Goal: Contribute content: Contribute content

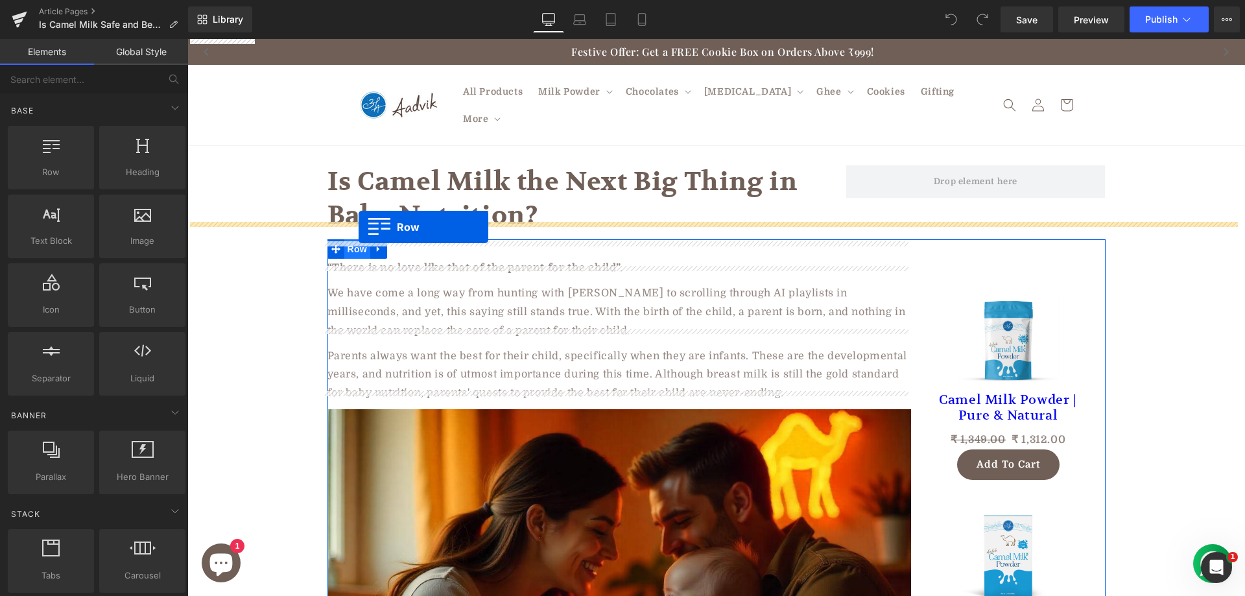
drag, startPoint x: 224, startPoint y: 201, endPoint x: 358, endPoint y: 227, distance: 136.7
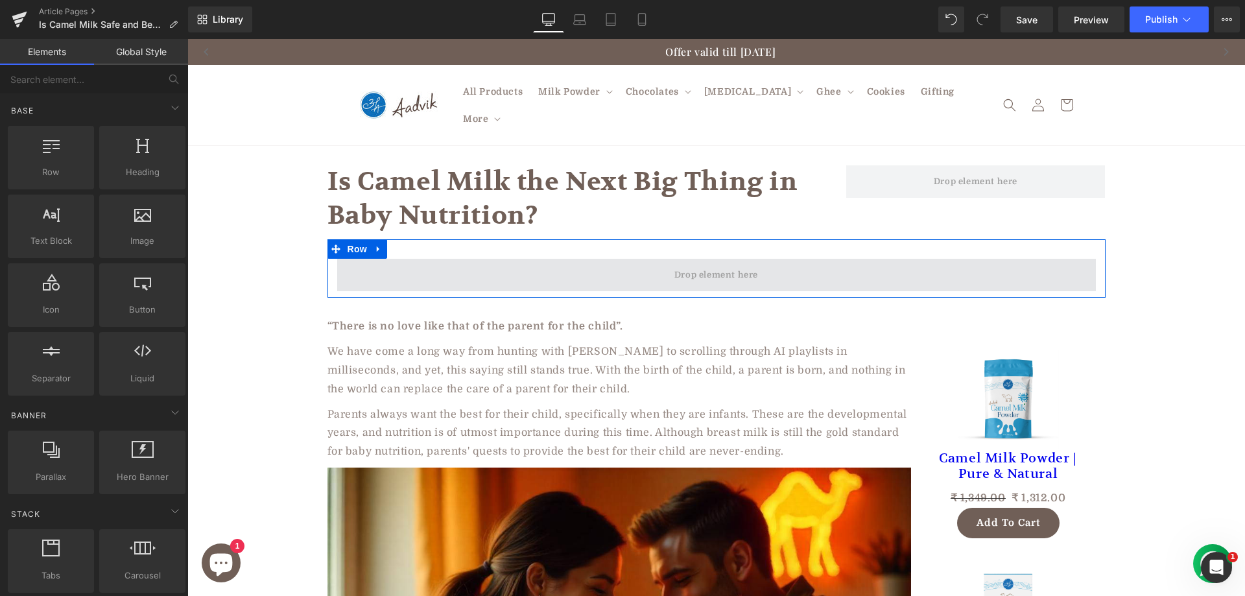
click at [521, 259] on span at bounding box center [716, 275] width 758 height 32
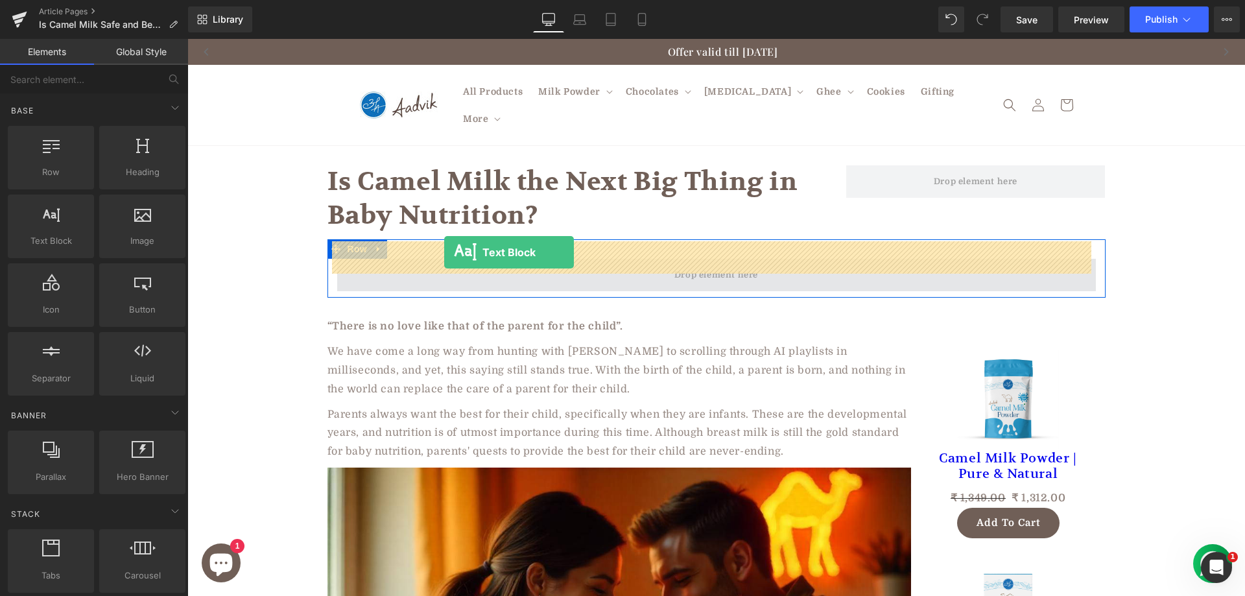
drag, startPoint x: 253, startPoint y: 276, endPoint x: 444, endPoint y: 252, distance: 192.7
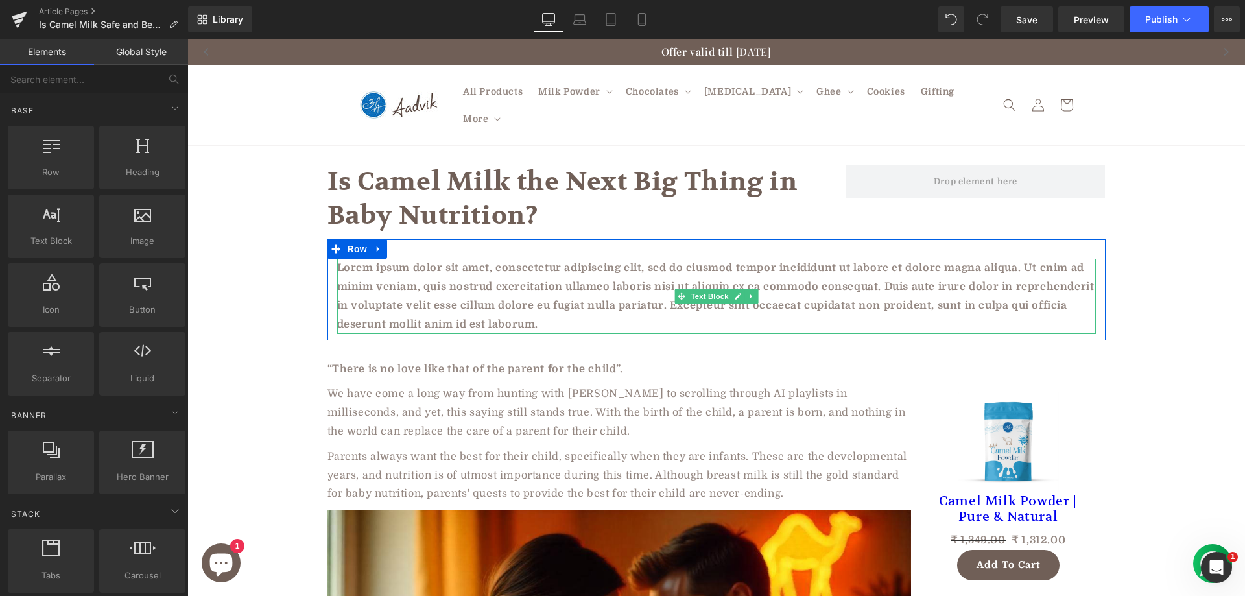
click at [500, 261] on p "Lorem ipsum dolor sit amet, consectetur adipiscing elit, sed do eiusmod tempor …" at bounding box center [716, 296] width 758 height 75
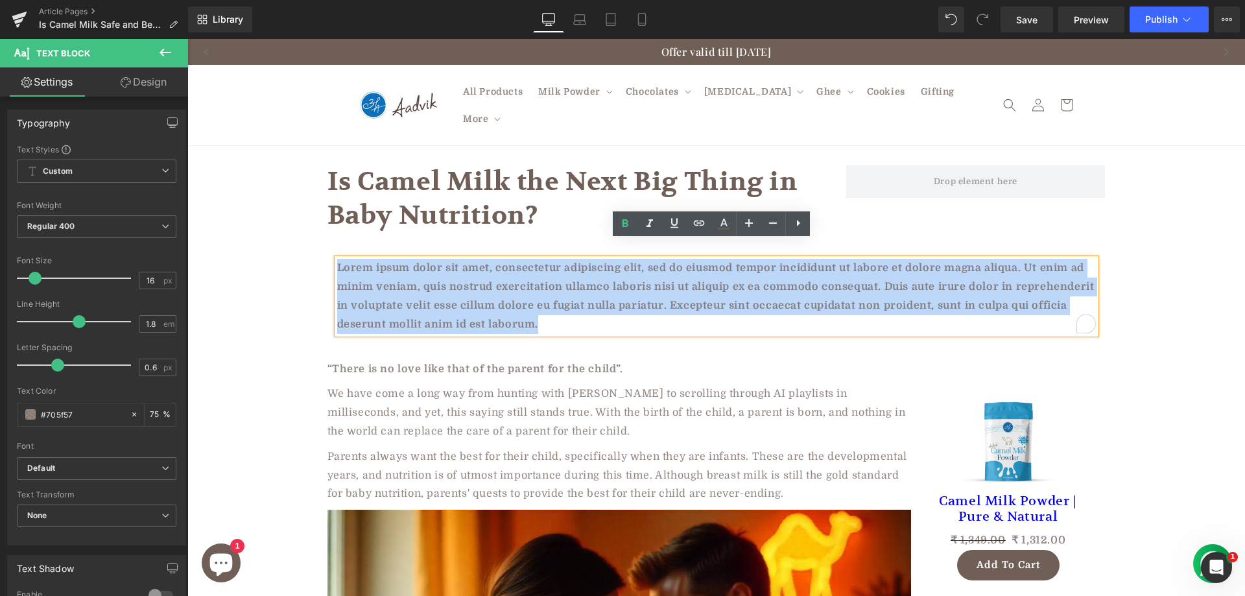
paste div "To enrich screen reader interactions, please activate Accessibility in Grammarl…"
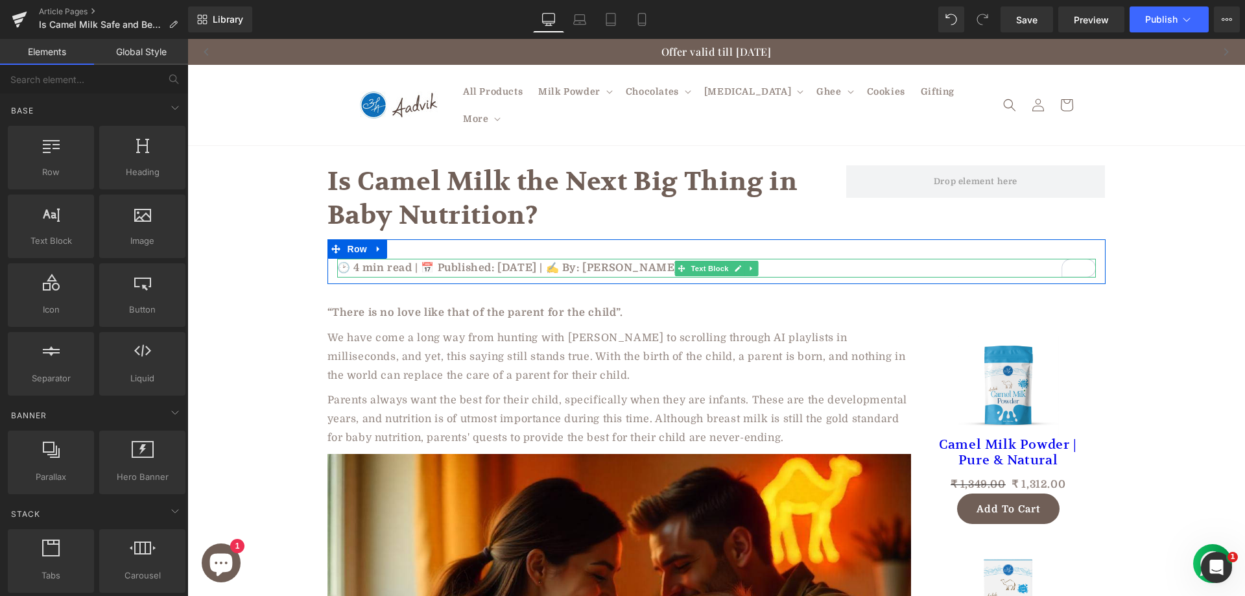
click at [347, 259] on p "🕑 4 min read | 📅 Published: June 2, 2025 | ✍️ By: Rohan Sharma" at bounding box center [716, 268] width 758 height 19
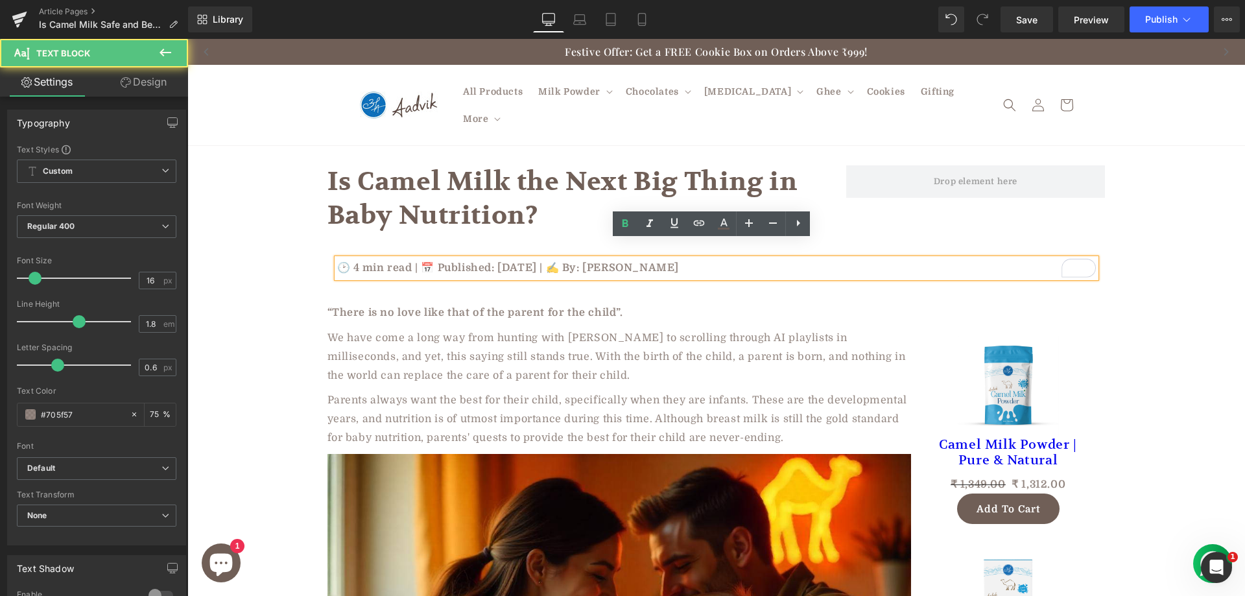
click at [1093, 259] on div "🕑 4 min read | 📅 Published: June 2, 2025 | ✍️ By: Rohan Sharma" at bounding box center [716, 268] width 758 height 19
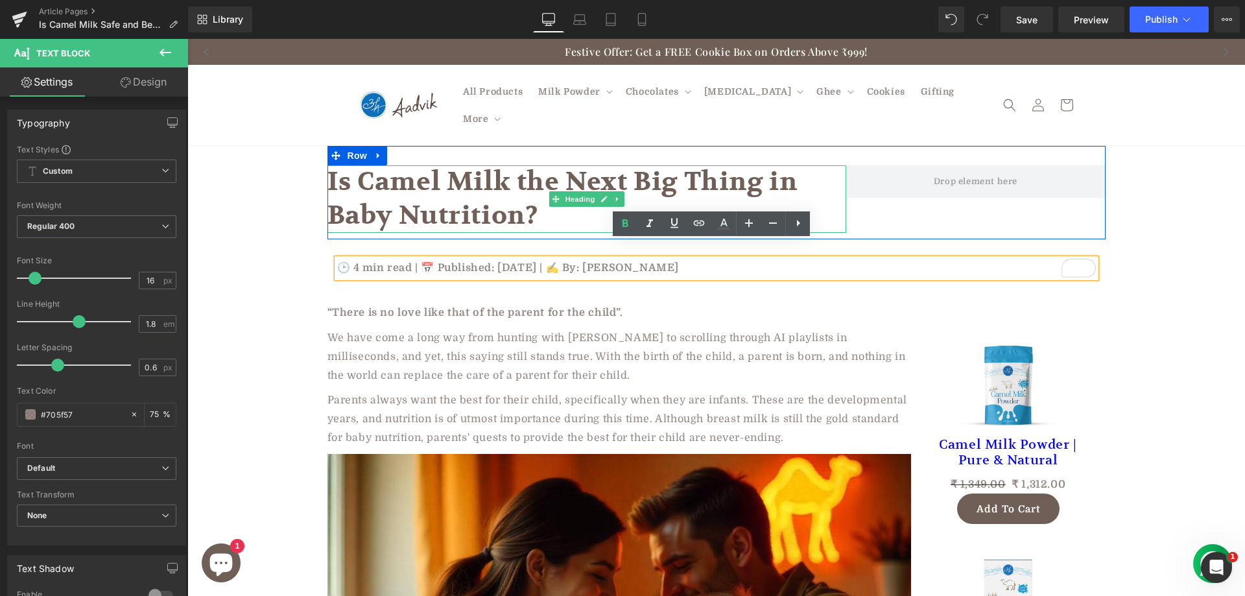
click at [395, 198] on h1 "Is Camel Milk the Next Big Thing in Baby Nutrition?" at bounding box center [586, 198] width 519 height 67
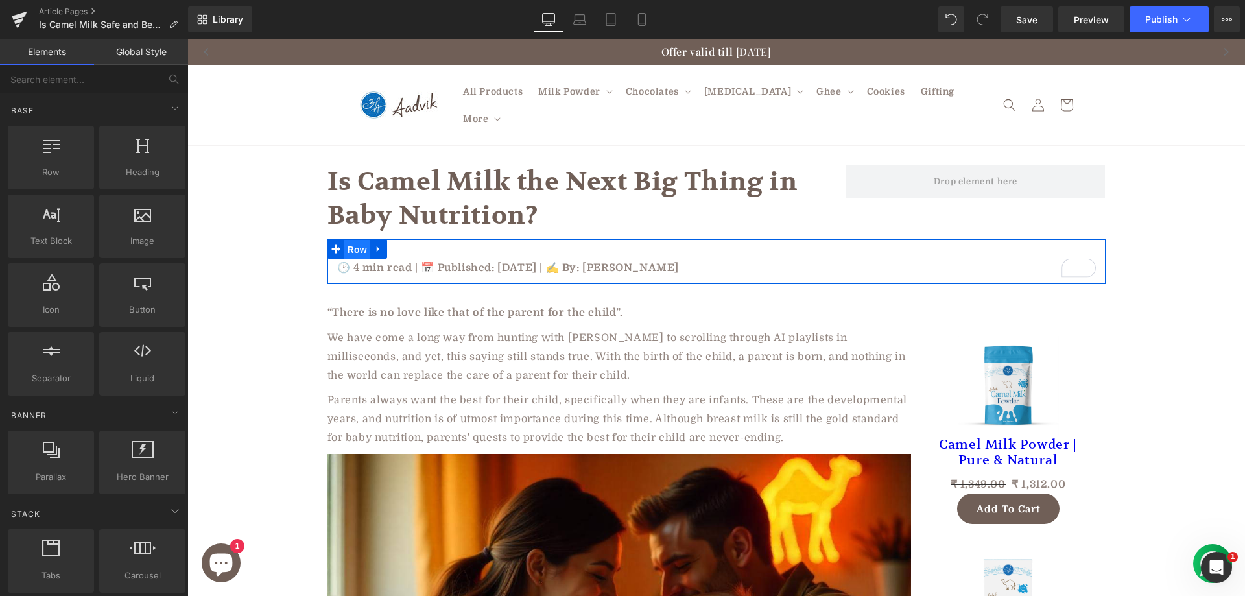
click at [351, 240] on span "Row" at bounding box center [357, 249] width 26 height 19
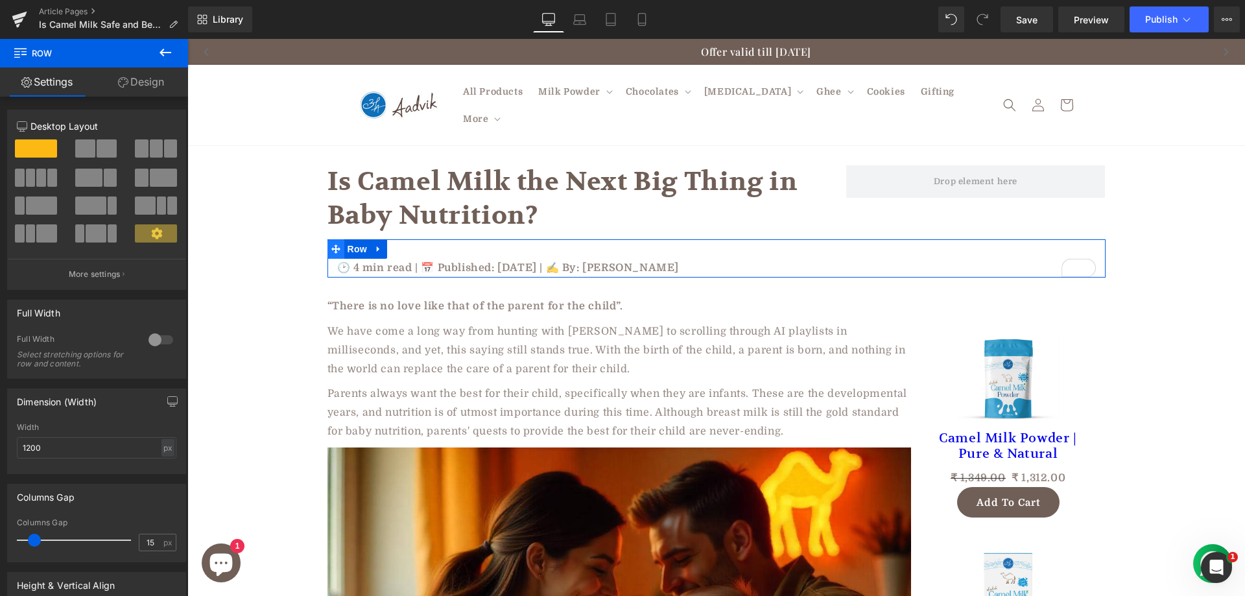
drag, startPoint x: 327, startPoint y: 263, endPoint x: 329, endPoint y: 232, distance: 31.2
click at [329, 239] on div "🕑 4 min read | 📅 Published: June 2, 2025 | ✍️ By: Rohan Sharma Text Block Row" at bounding box center [716, 258] width 778 height 38
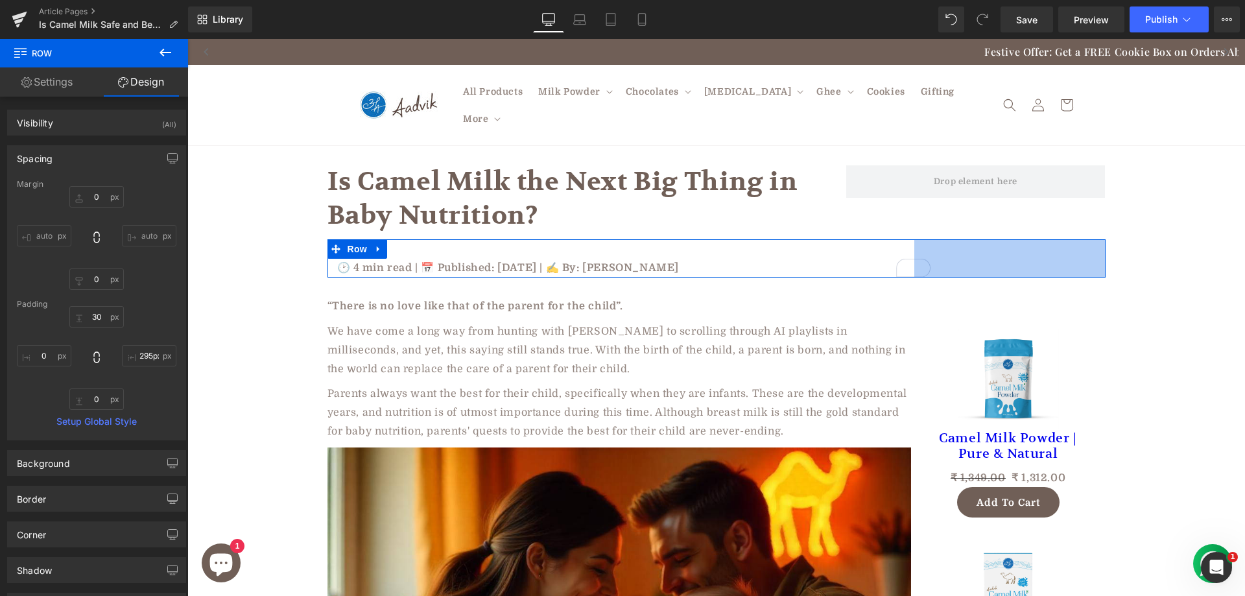
type input "305px"
drag, startPoint x: 1098, startPoint y: 235, endPoint x: 900, endPoint y: 233, distance: 197.7
click at [900, 239] on div "🕑 4 min read | 📅 Published: June 2, 2025 | ✍️ By: Rohan Sharma Text Block Row 2…" at bounding box center [716, 258] width 778 height 38
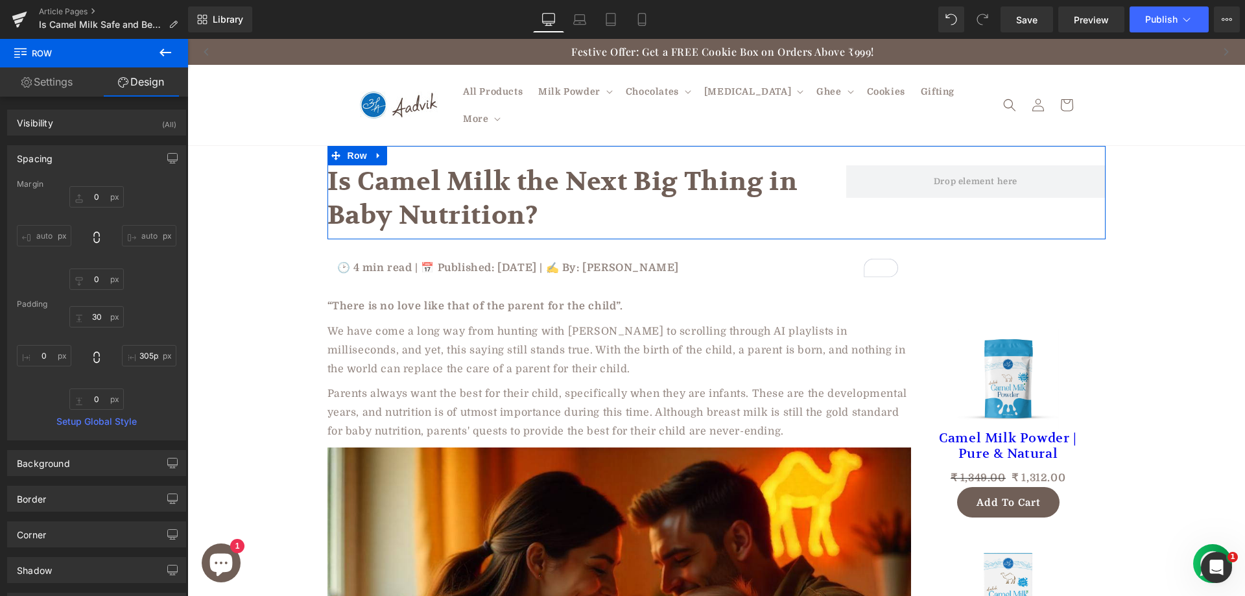
click at [801, 190] on h1 "Is Camel Milk the Next Big Thing in Baby Nutrition?" at bounding box center [586, 198] width 519 height 67
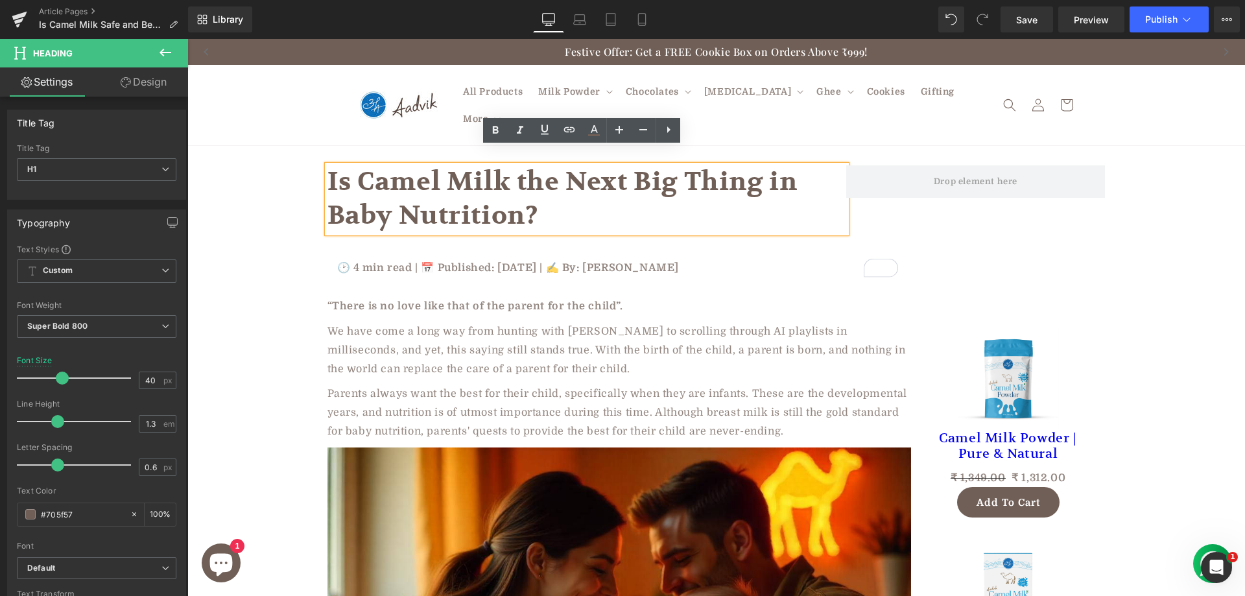
click at [802, 259] on p "🕑 4 min read | 📅 Published: June 2, 2025 | ✍️ By: Rohan Sharma" at bounding box center [617, 268] width 561 height 19
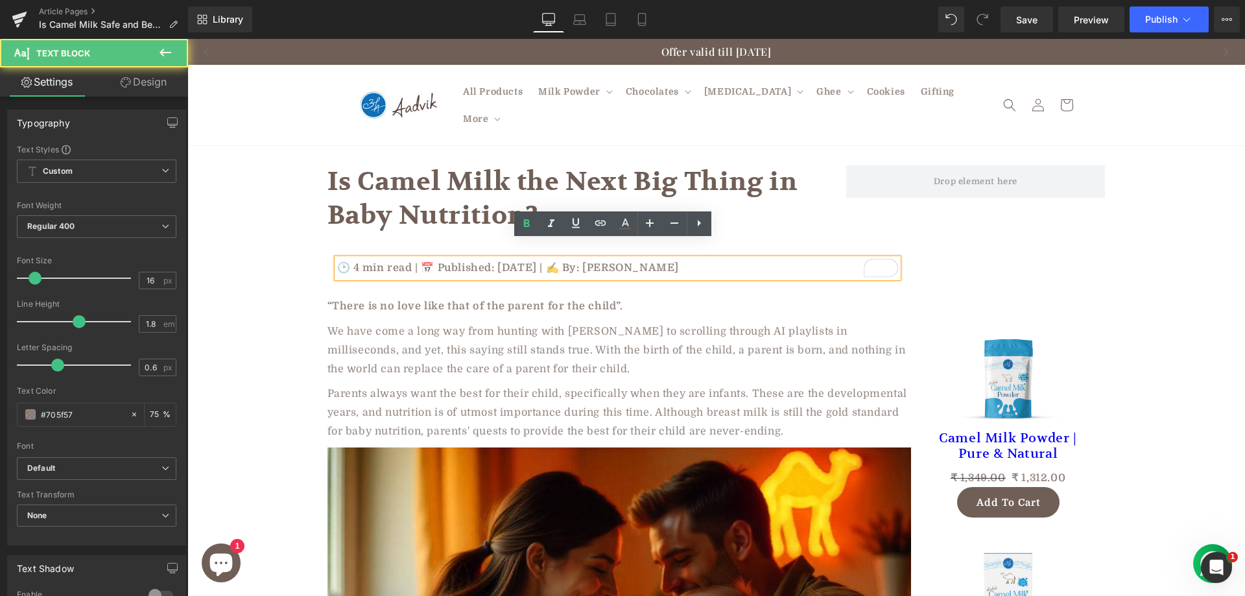
click at [827, 259] on p "🕑 4 min read | 📅 Published: June 2, 2025 | ✍️ By: Rohan Sharma" at bounding box center [617, 268] width 561 height 19
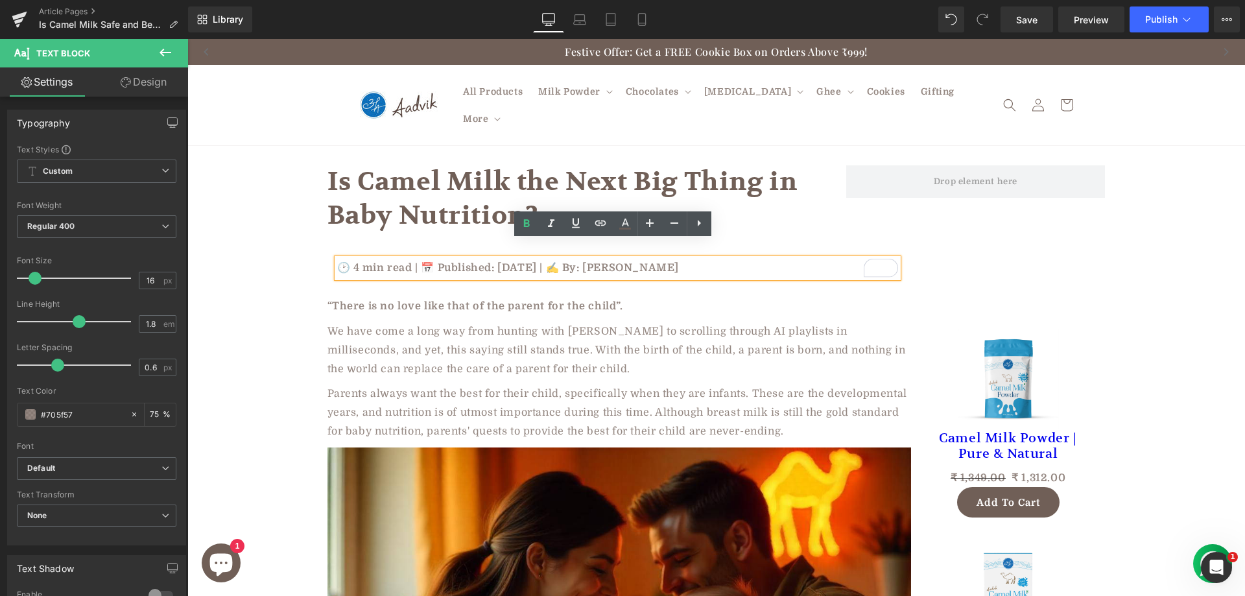
drag, startPoint x: 1077, startPoint y: 244, endPoint x: 847, endPoint y: 222, distance: 231.8
click at [1077, 244] on div "🕑 4 min read | 📅 Published: June 2, 2025 | ✍️ By: Rohan Sharma Text Block Row 3…" at bounding box center [716, 258] width 778 height 38
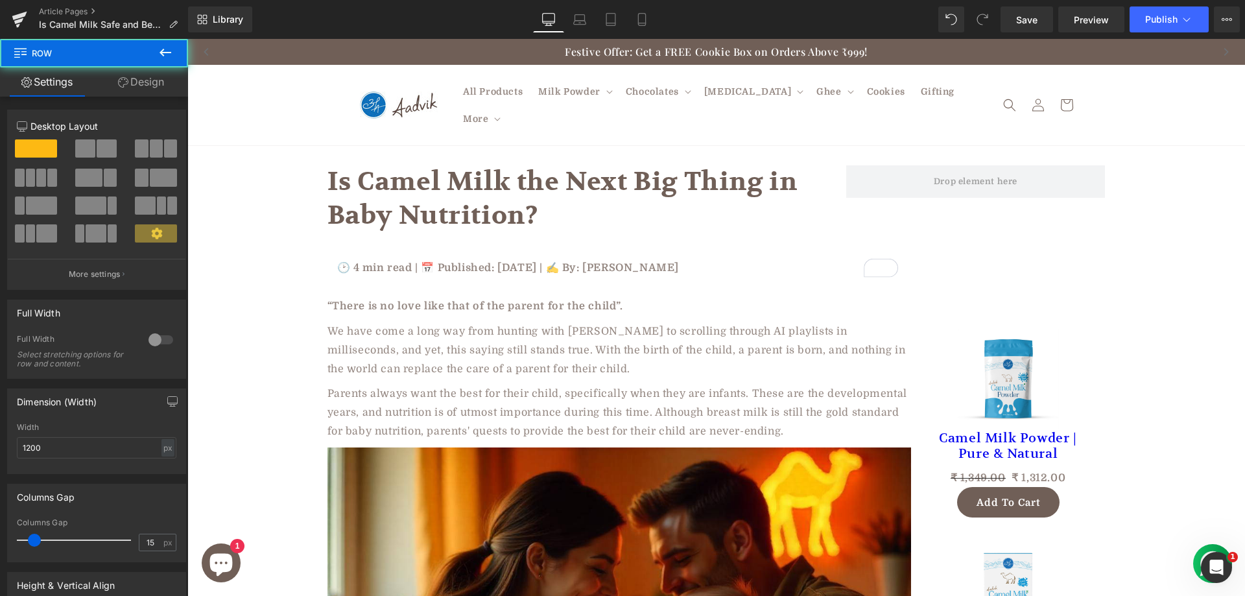
click at [742, 259] on p "🕑 4 min read | 📅 Published: June 2, 2025 | ✍️ By: Rohan Sharma" at bounding box center [617, 268] width 561 height 19
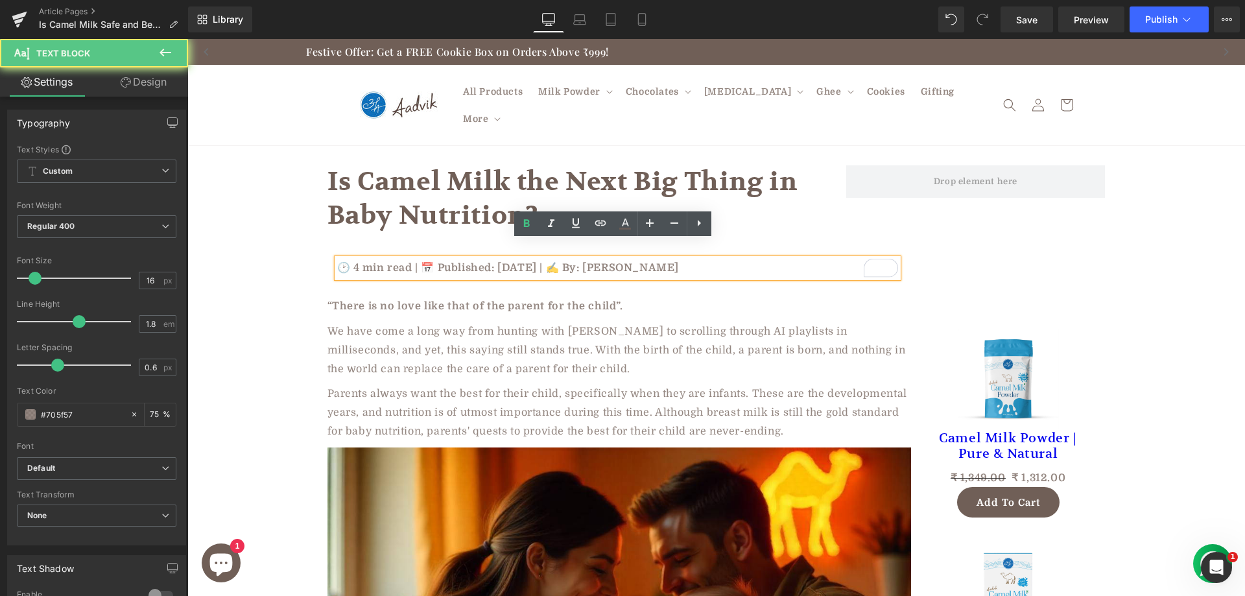
click at [651, 259] on p "🕑 4 min read | 📅 Published: June 2, 2025 | ✍️ By: Rohan Sharma" at bounding box center [617, 268] width 561 height 19
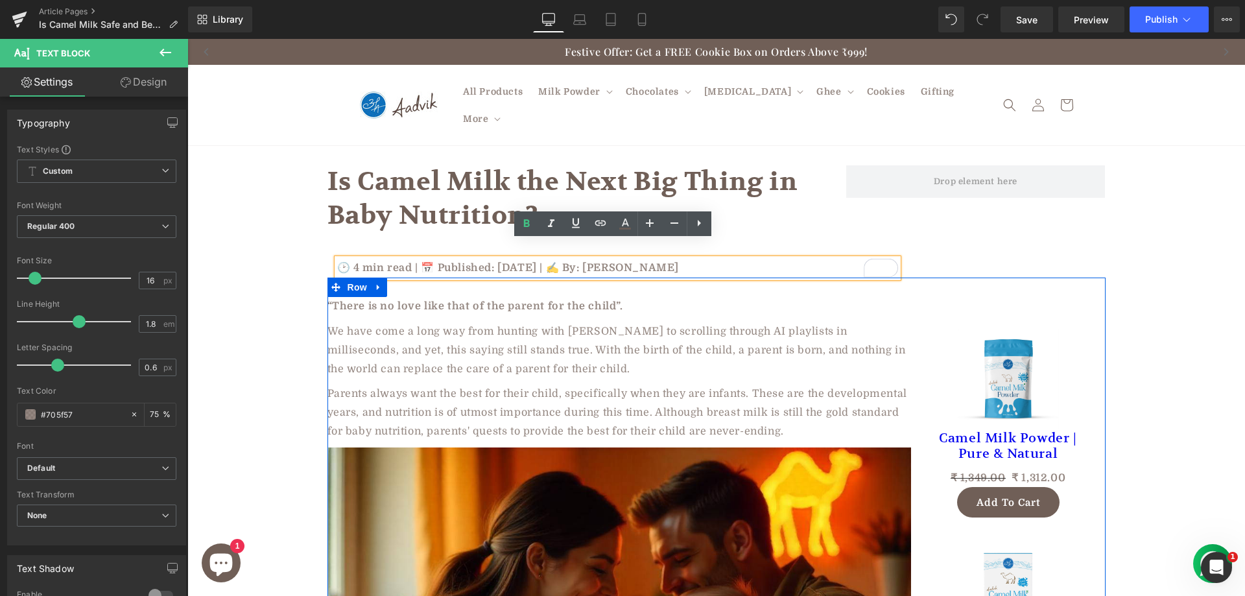
click at [873, 322] on p "We have come a long way from hunting with spears to scrolling through AI playli…" at bounding box center [618, 350] width 583 height 56
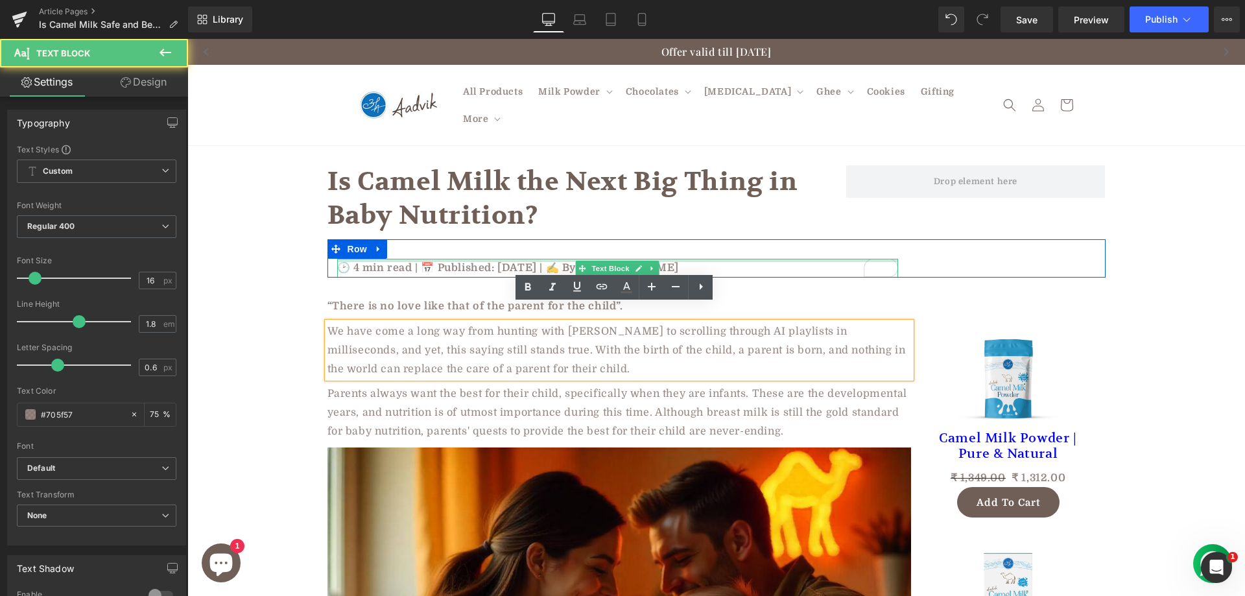
click at [818, 259] on div at bounding box center [617, 260] width 561 height 3
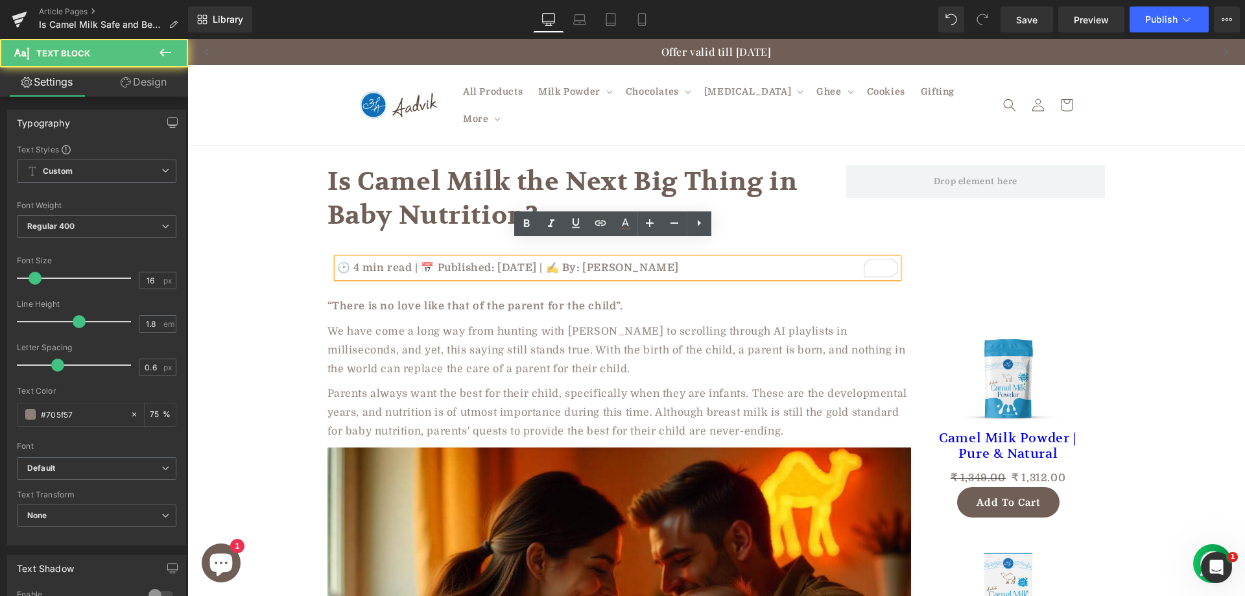
click at [808, 259] on p "🕑 4 min read | 📅 Published: June 2, 2025 | ✍️ By: Rohan Sharma" at bounding box center [617, 268] width 561 height 19
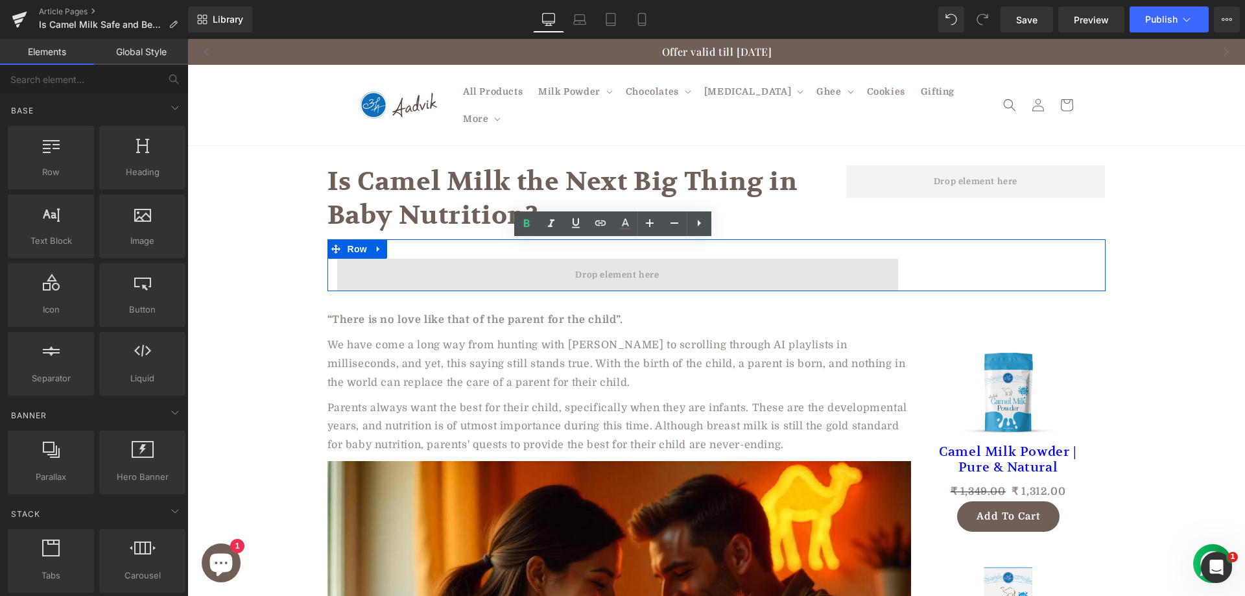
click at [472, 259] on span at bounding box center [617, 275] width 561 height 32
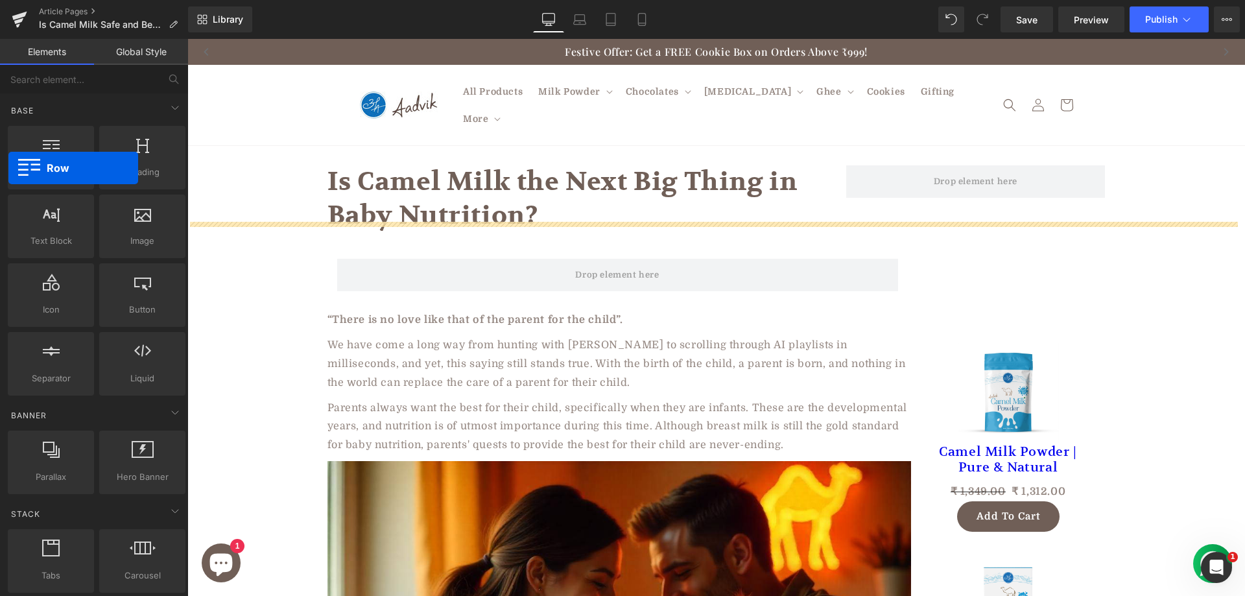
drag, startPoint x: 52, startPoint y: 166, endPoint x: 6, endPoint y: 163, distance: 45.5
click at [6, 163] on div "Row rows, columns, layouts, div" at bounding box center [50, 157] width 91 height 69
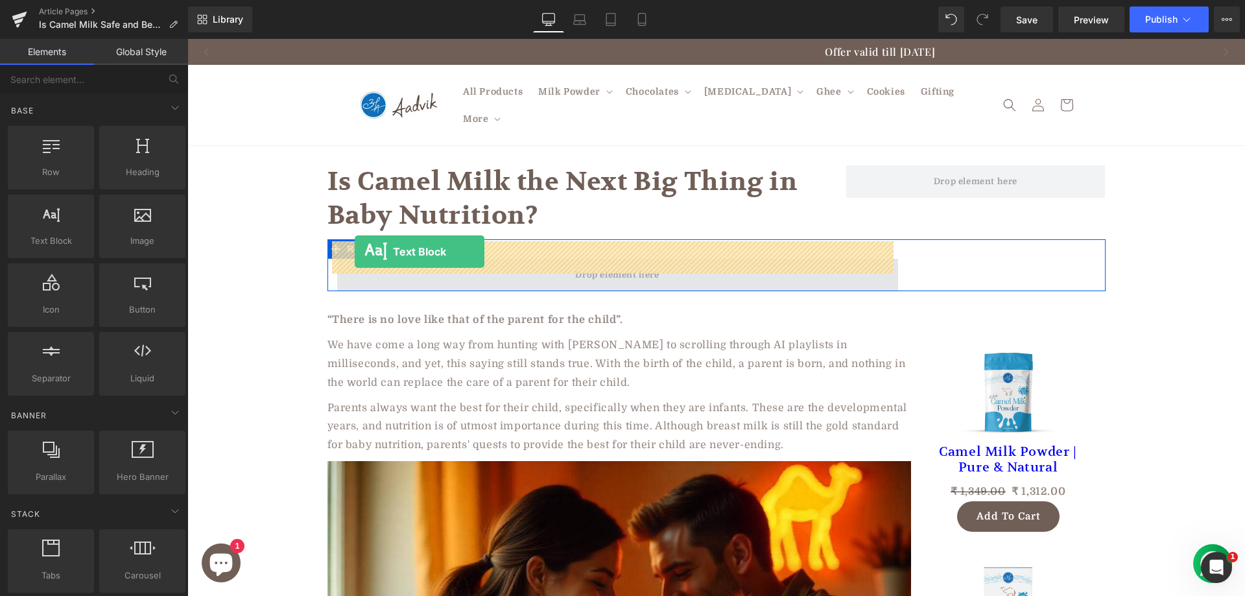
drag, startPoint x: 245, startPoint y: 277, endPoint x: 355, endPoint y: 252, distance: 112.6
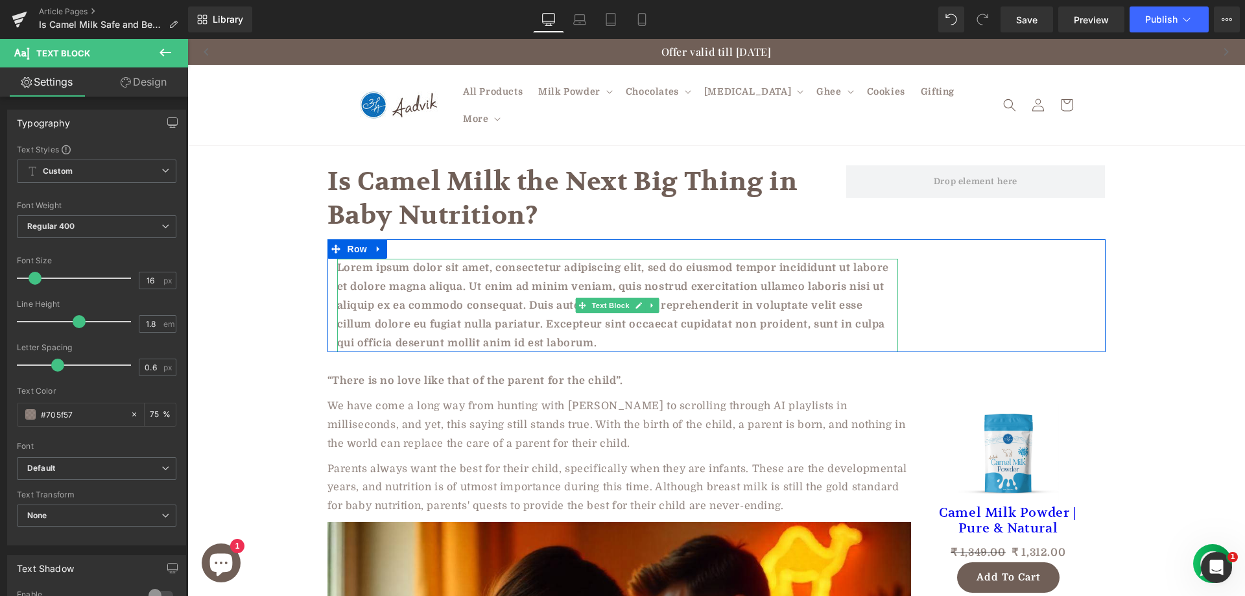
click at [417, 293] on p "Lorem ipsum dolor sit amet, consectetur adipiscing elit, sed do eiusmod tempor …" at bounding box center [617, 305] width 561 height 93
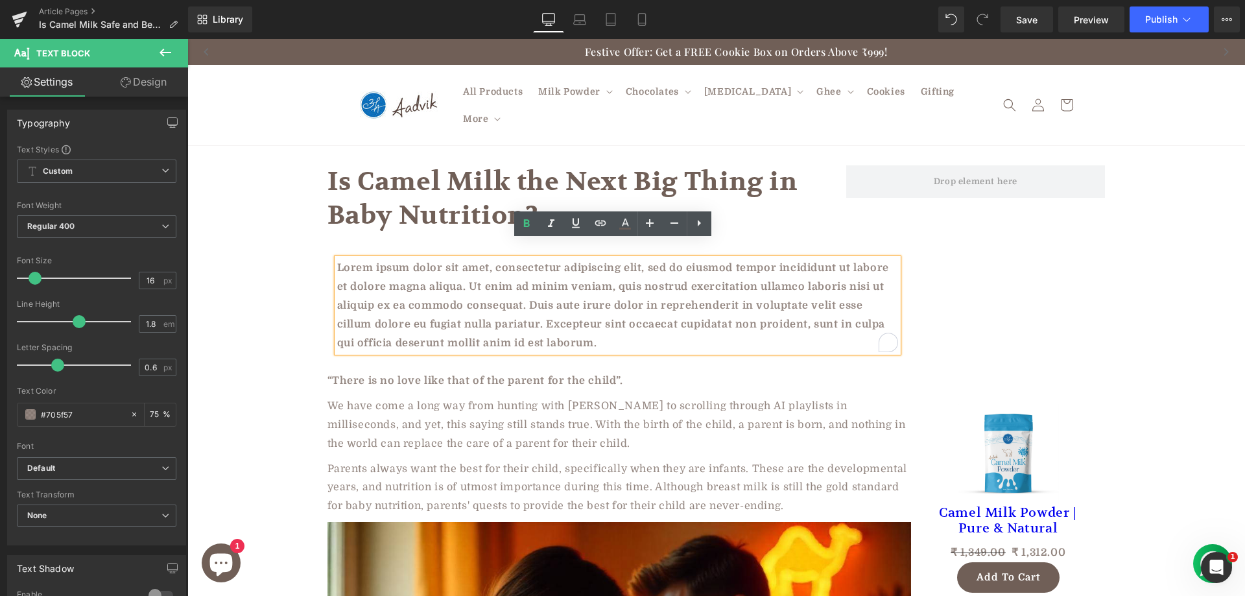
paste div "To enrich screen reader interactions, please activate Accessibility in Grammarl…"
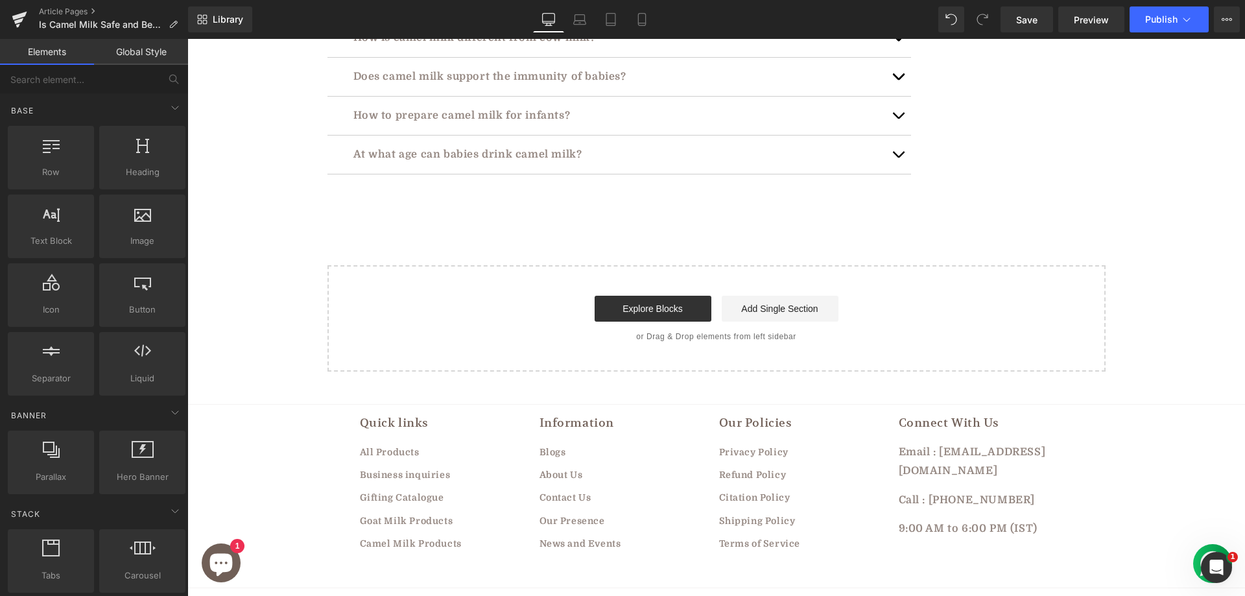
scroll to position [4006, 0]
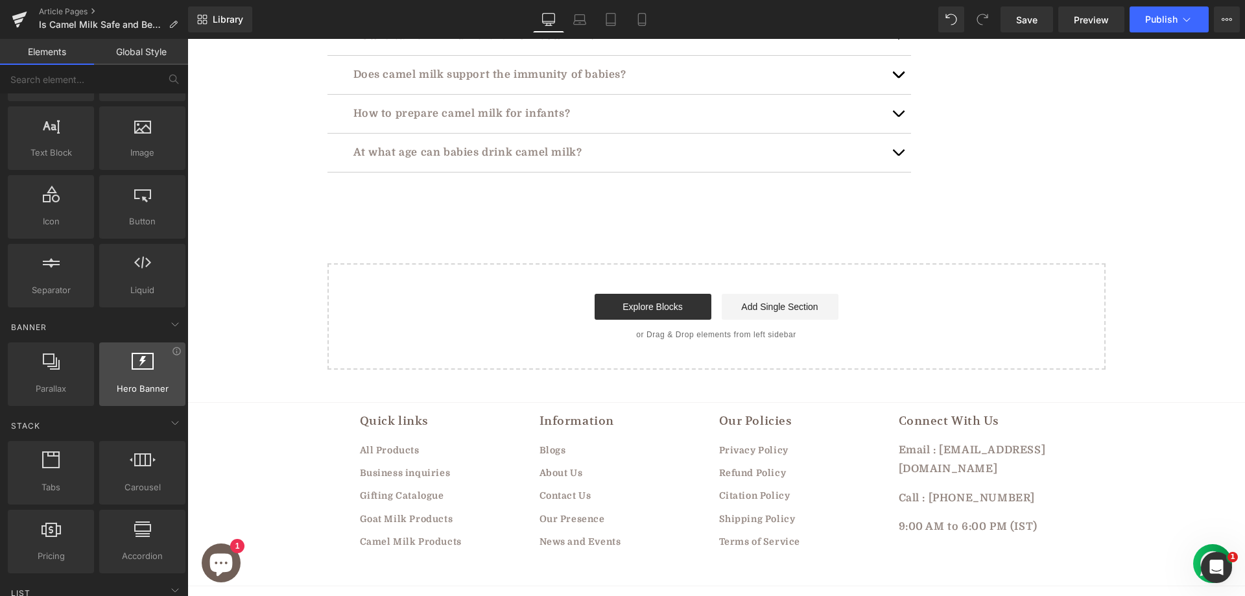
scroll to position [93, 0]
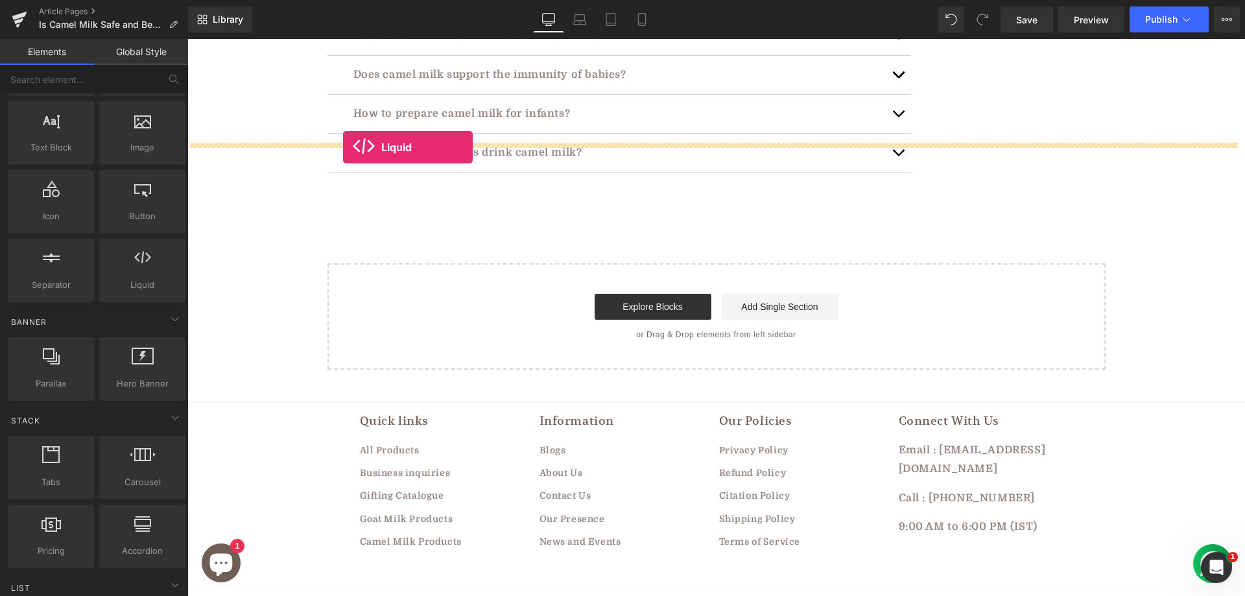
drag, startPoint x: 327, startPoint y: 298, endPoint x: 343, endPoint y: 147, distance: 151.8
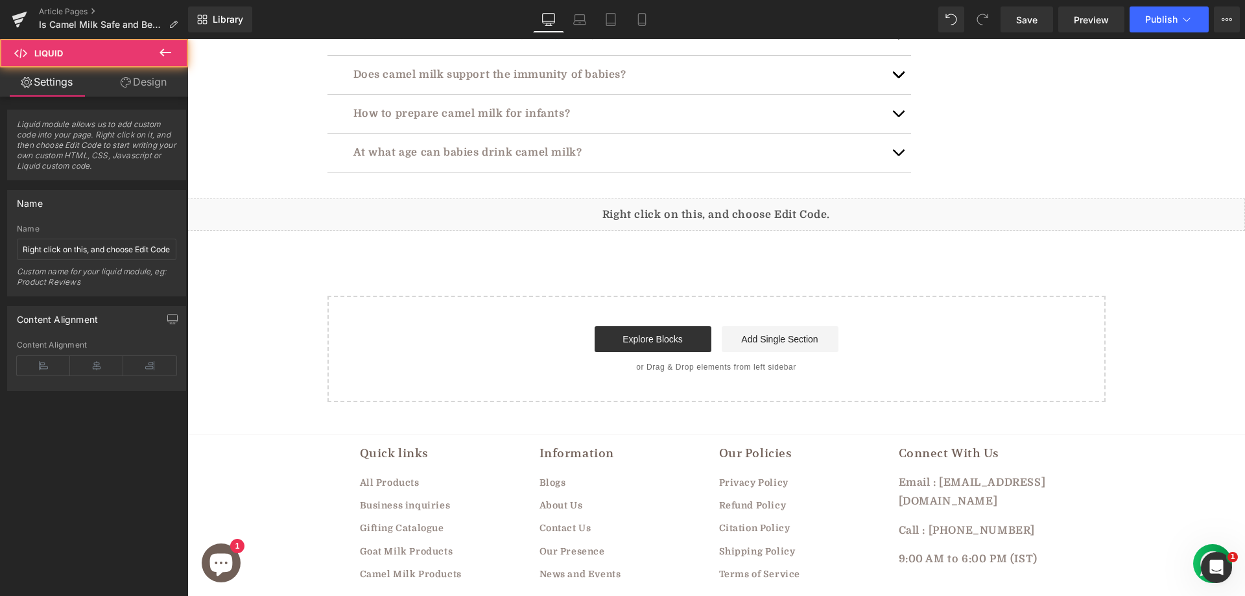
click at [361, 198] on div "Liquid" at bounding box center [715, 214] width 1057 height 32
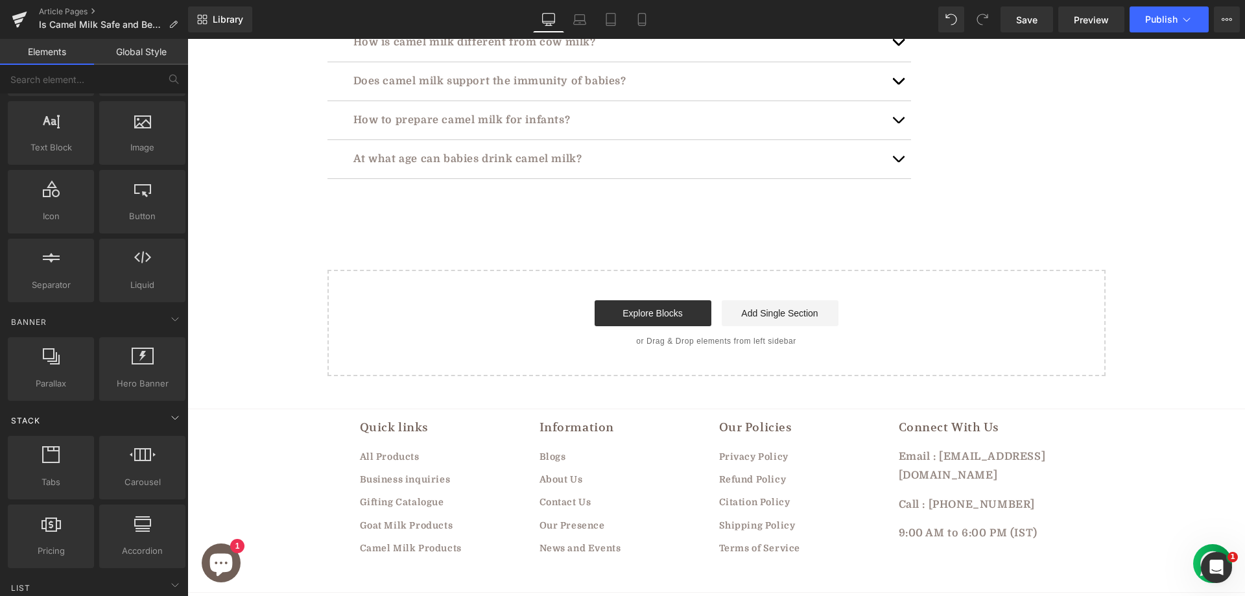
scroll to position [223, 0]
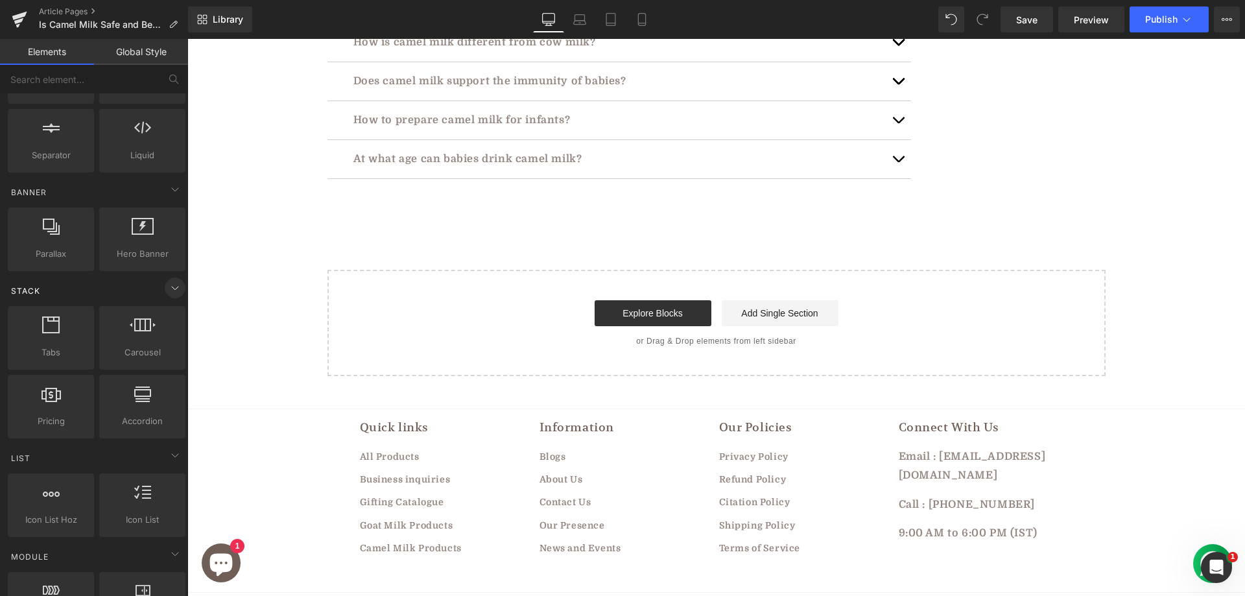
click at [167, 288] on icon at bounding box center [175, 288] width 16 height 16
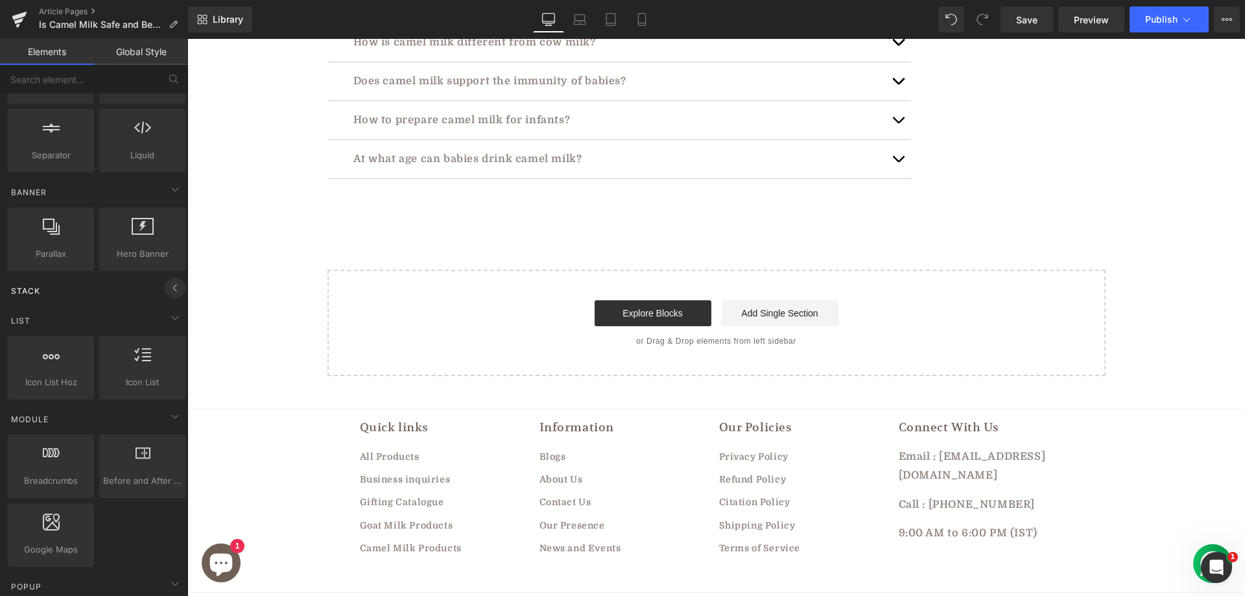
click at [167, 288] on icon at bounding box center [175, 288] width 16 height 16
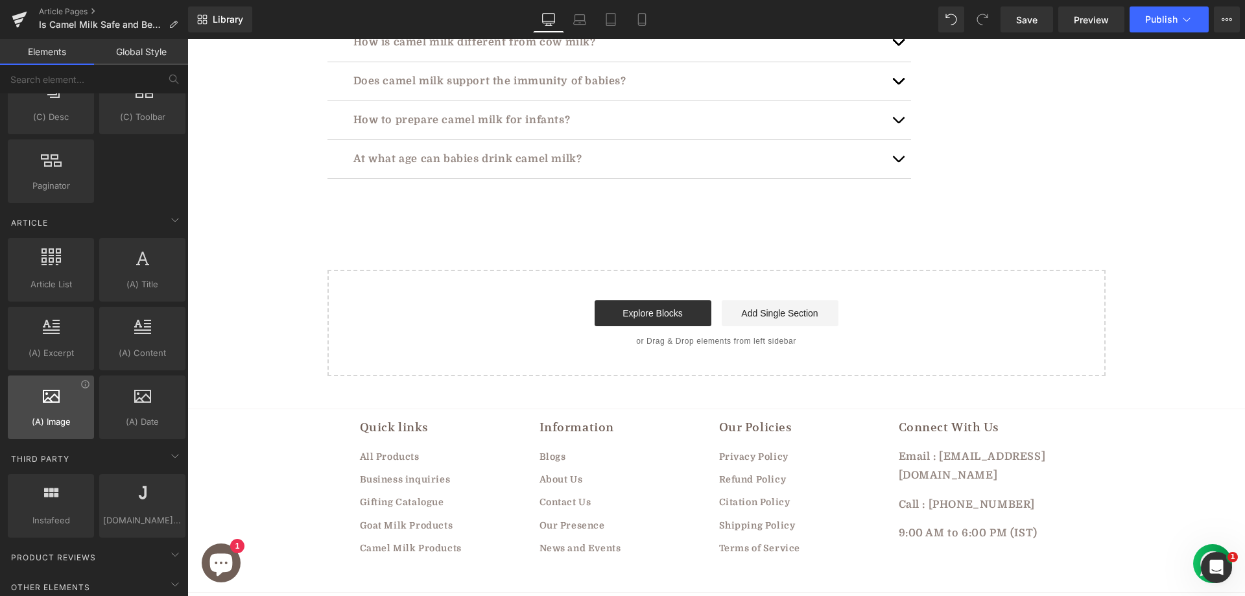
scroll to position [2426, 0]
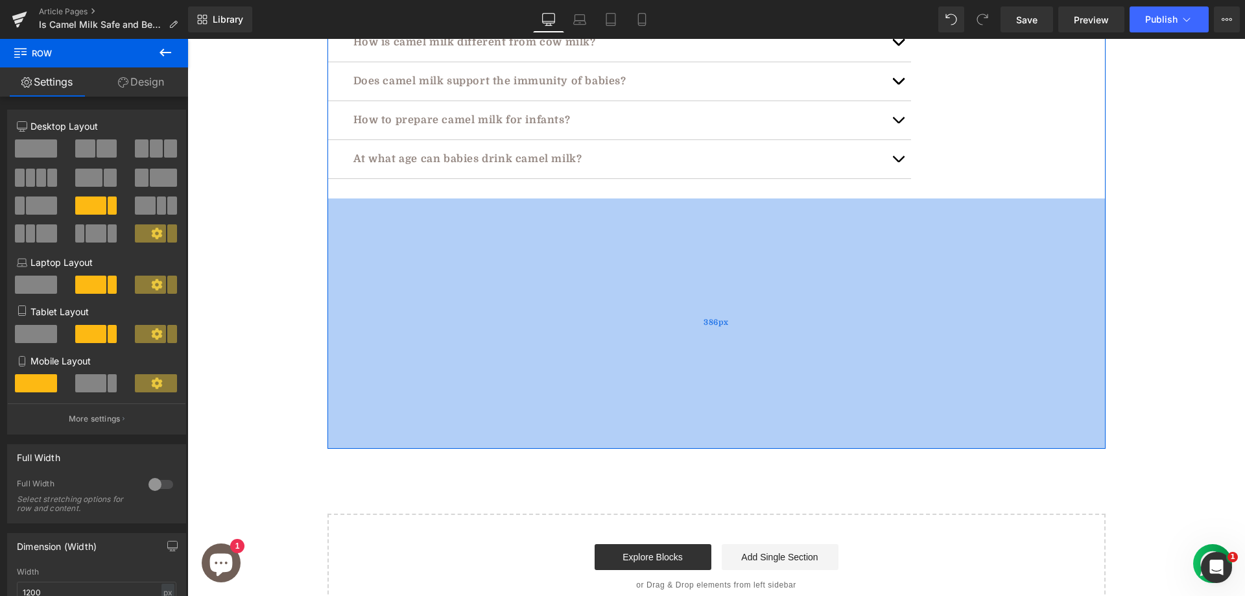
drag, startPoint x: 412, startPoint y: 145, endPoint x: 416, endPoint y: 388, distance: 243.8
click at [416, 388] on div "386px" at bounding box center [716, 323] width 778 height 250
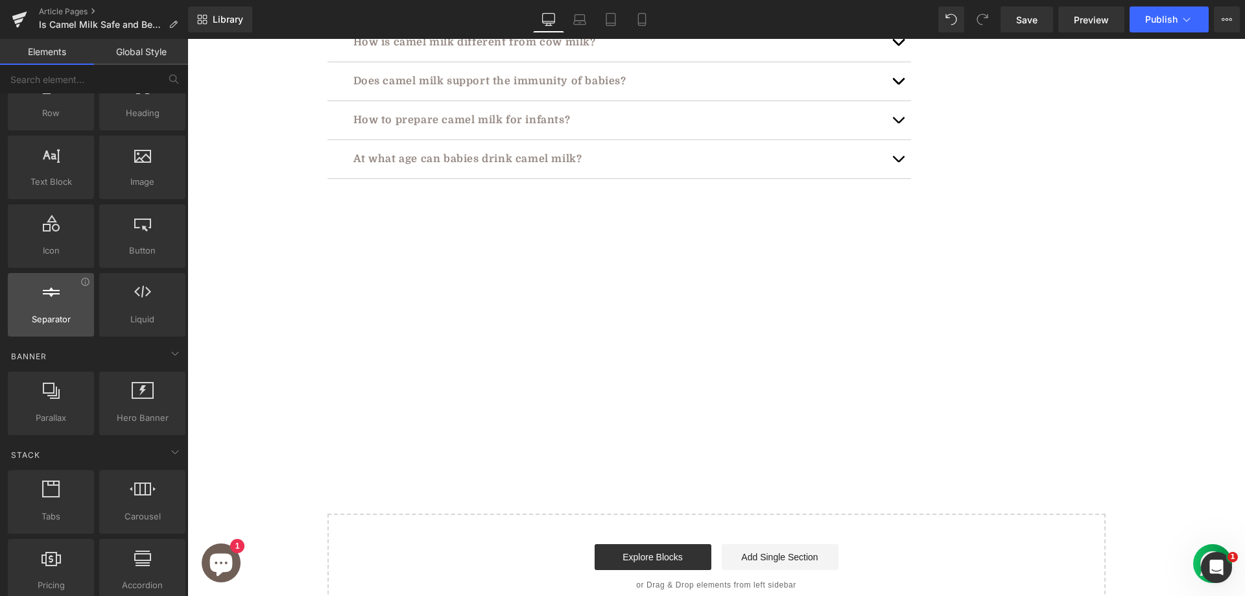
scroll to position [0, 0]
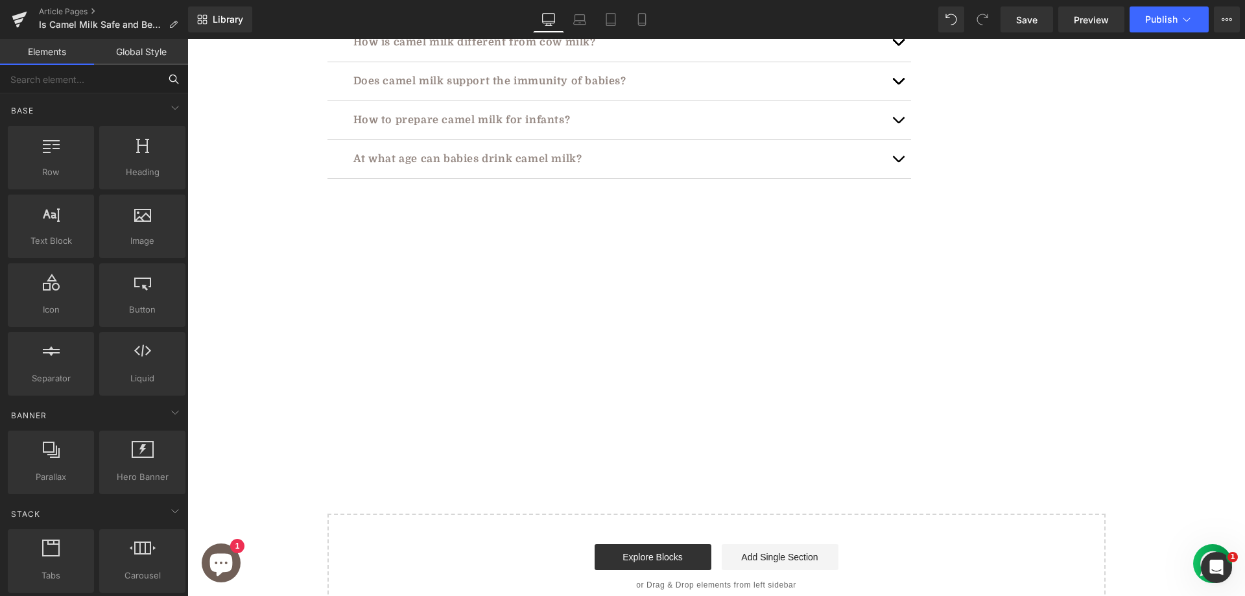
click at [72, 90] on input "text" at bounding box center [79, 79] width 159 height 29
paste input "Custom HTML"
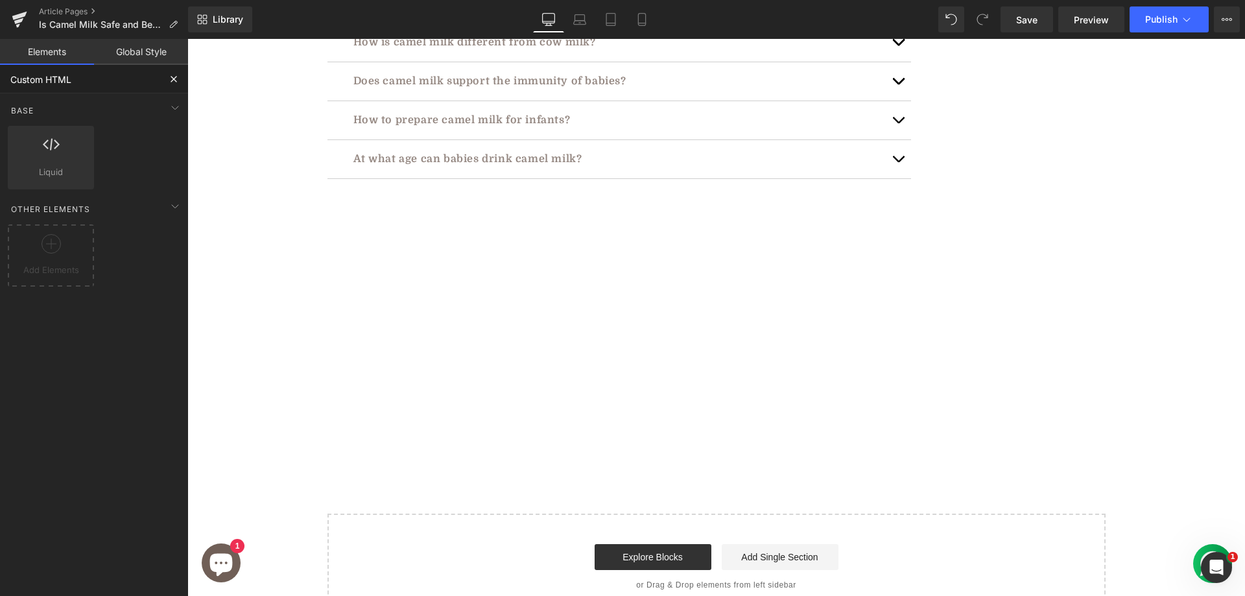
type input "Custom HTML"
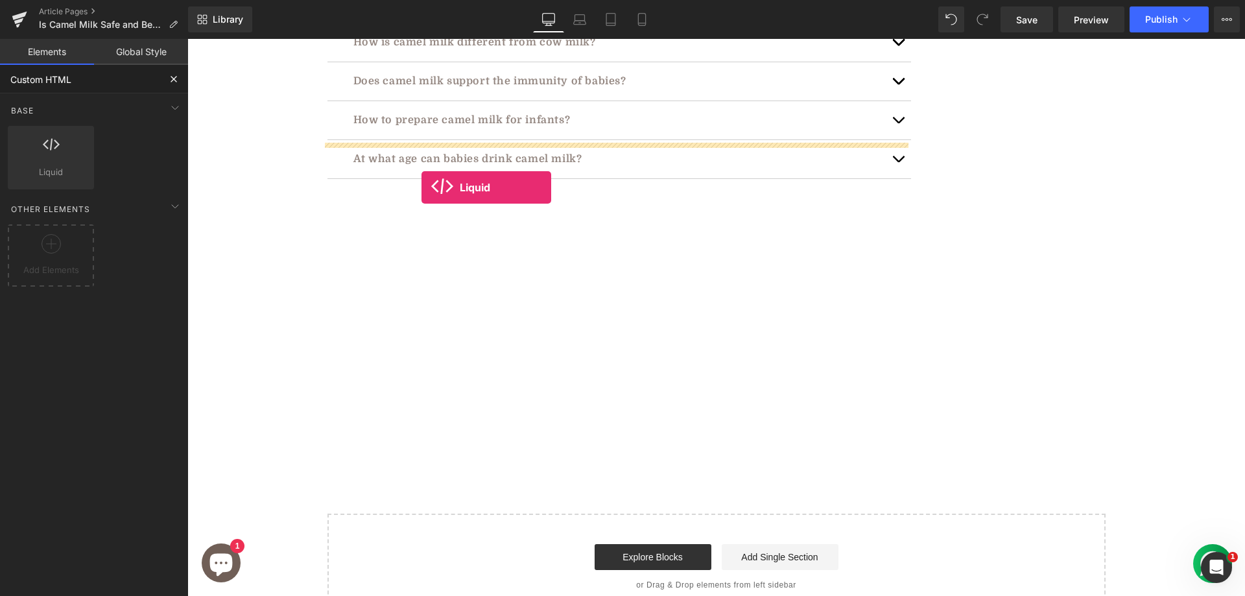
drag, startPoint x: 235, startPoint y: 200, endPoint x: 421, endPoint y: 187, distance: 187.1
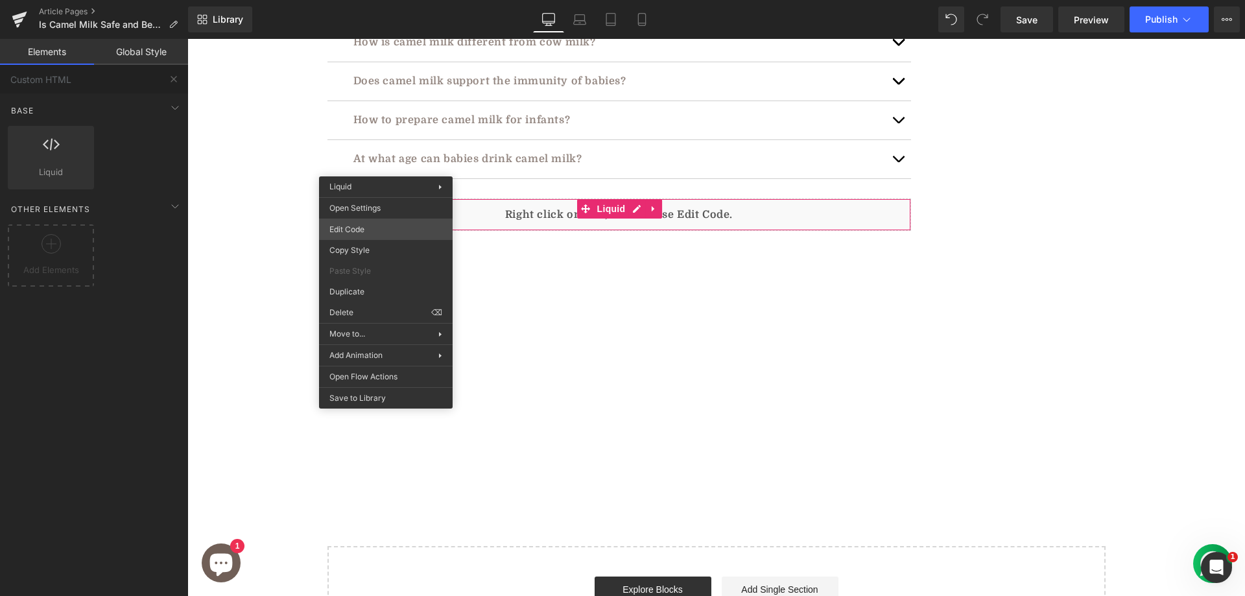
click at [350, 0] on div "Liquid You are previewing how the will restyle your page. You can not edit Elem…" at bounding box center [622, 0] width 1245 height 0
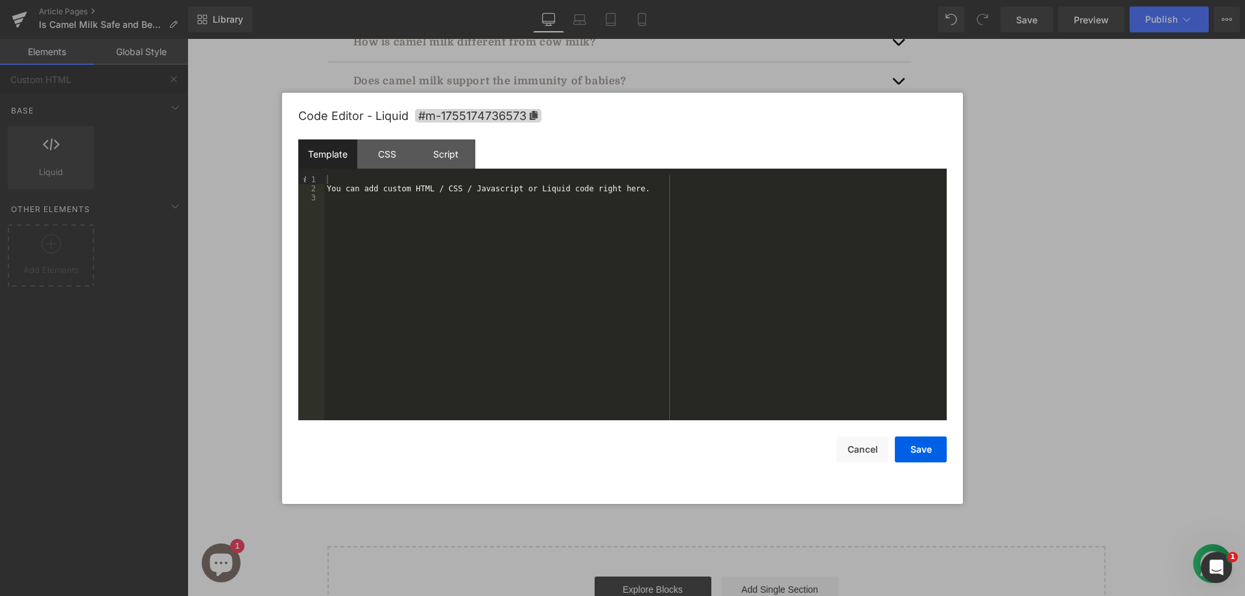
click at [425, 180] on div "You can add custom HTML / CSS / Javascript or Liquid code right here." at bounding box center [635, 306] width 622 height 263
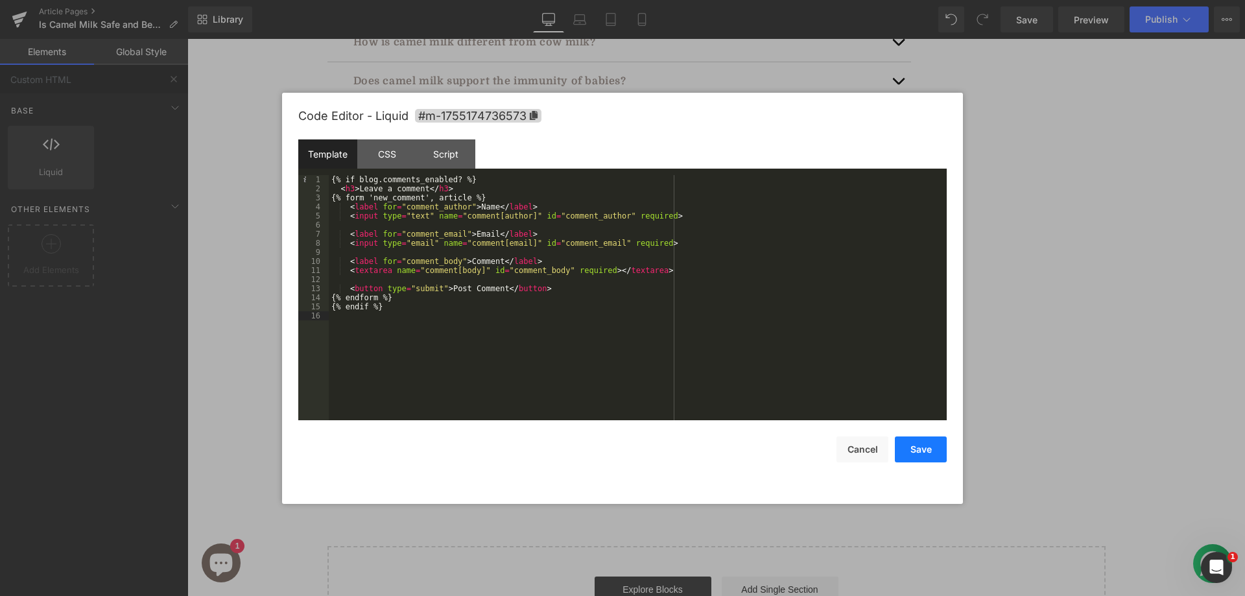
click at [911, 452] on button "Save" at bounding box center [921, 449] width 52 height 26
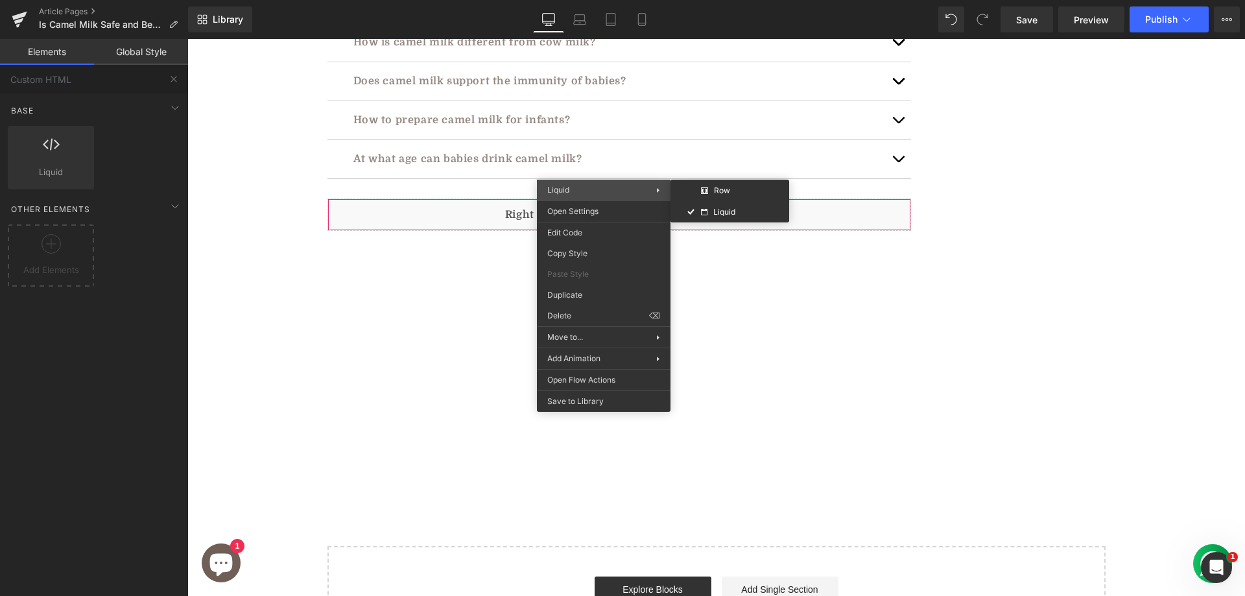
click at [571, 198] on div "Liquid Row Liquid" at bounding box center [604, 190] width 134 height 21
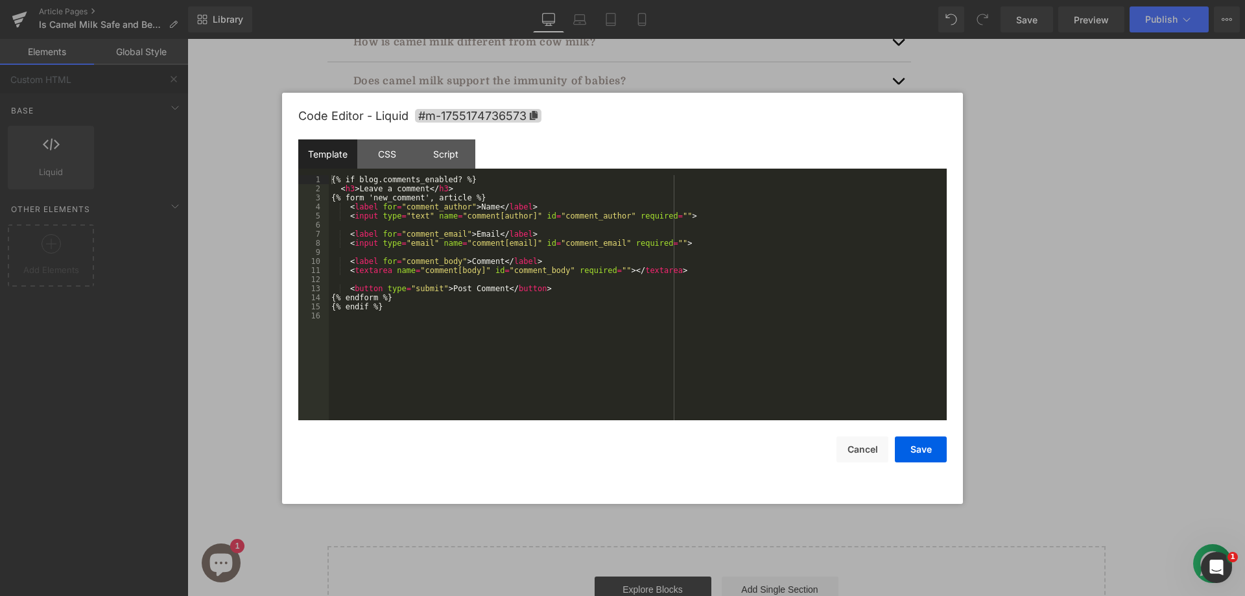
click at [576, 0] on div "Liquid You are previewing how the will restyle your page. You can not edit Elem…" at bounding box center [622, 0] width 1245 height 0
click at [913, 444] on button "Save" at bounding box center [921, 449] width 52 height 26
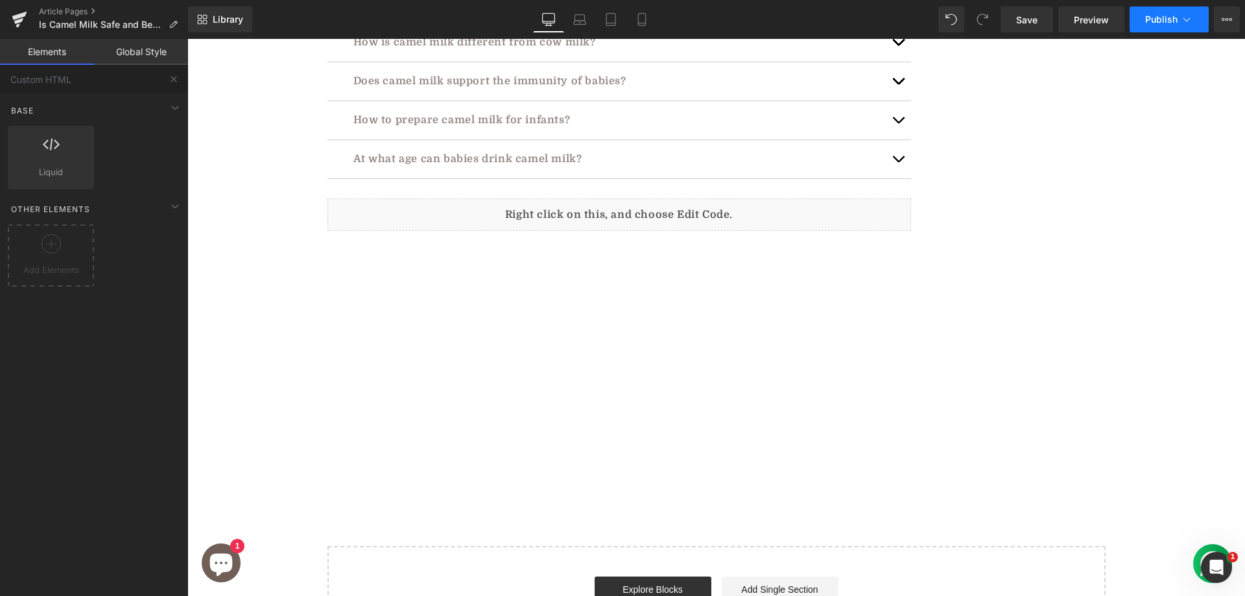
click at [1170, 17] on span "Publish" at bounding box center [1161, 19] width 32 height 10
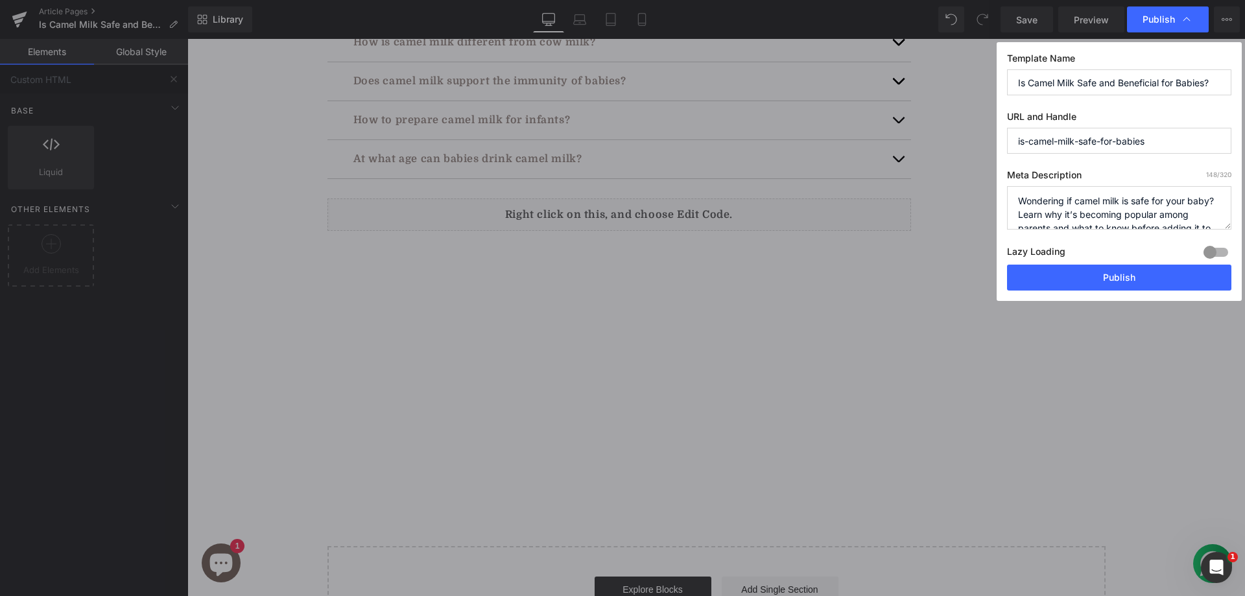
click at [1055, 290] on div "Template Name Is Camel Milk Safe and Beneficial for Babies? URL and Handle is-c…" at bounding box center [1118, 171] width 245 height 259
click at [1121, 277] on button "Publish" at bounding box center [1119, 277] width 224 height 26
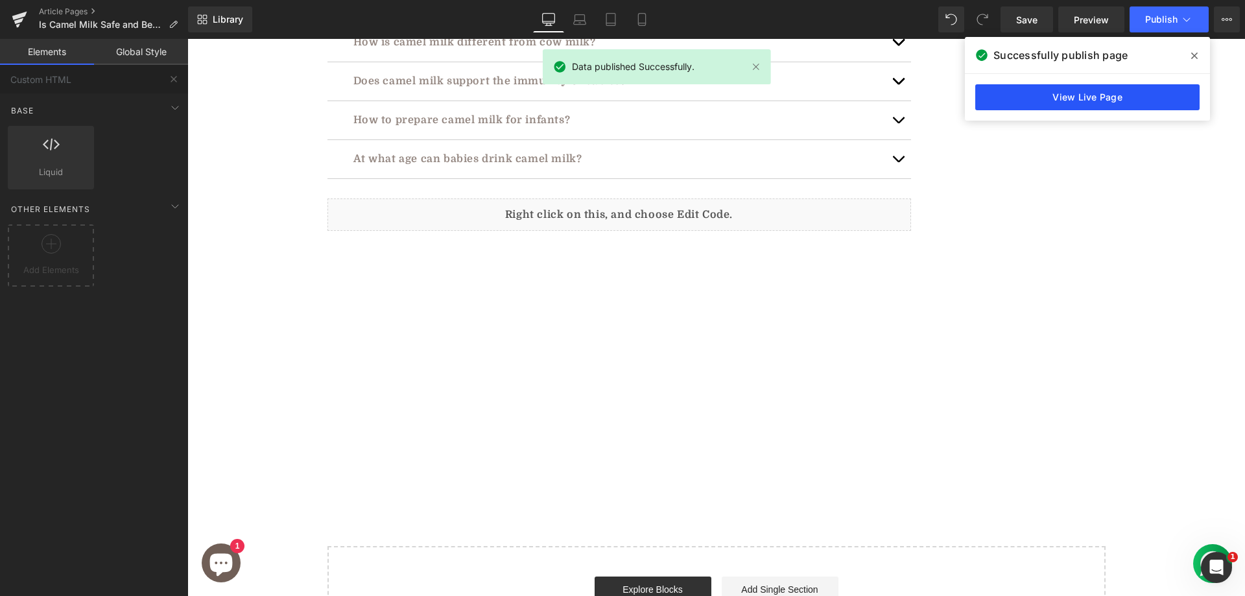
click at [1125, 101] on link "View Live Page" at bounding box center [1087, 97] width 224 height 26
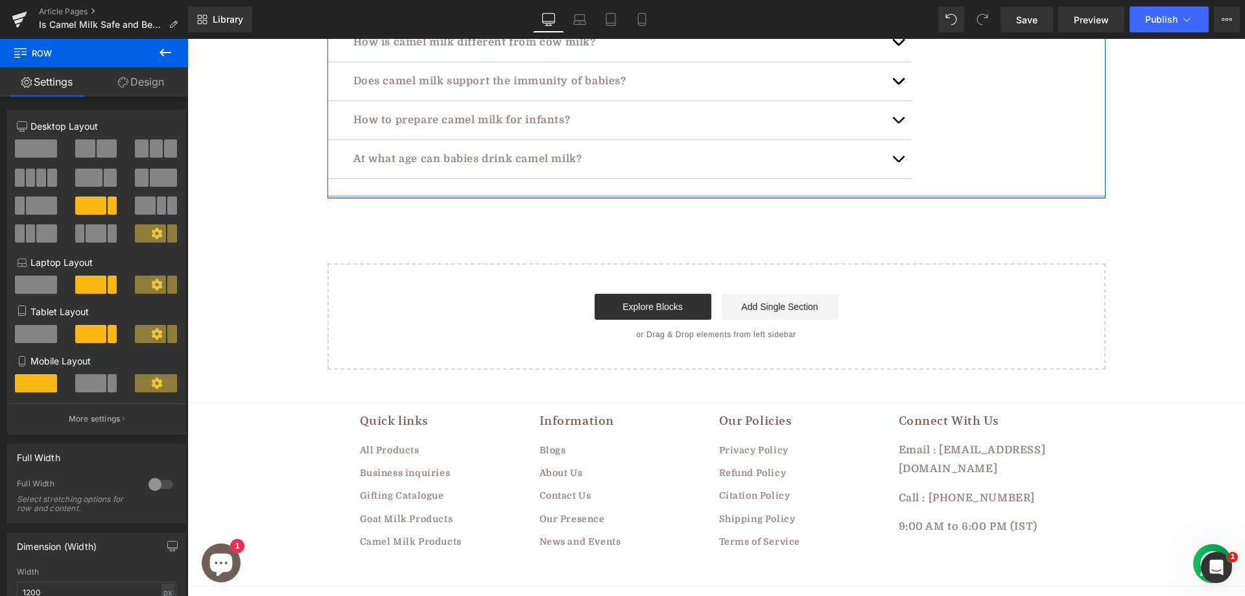
drag, startPoint x: 518, startPoint y: 389, endPoint x: 522, endPoint y: 126, distance: 262.6
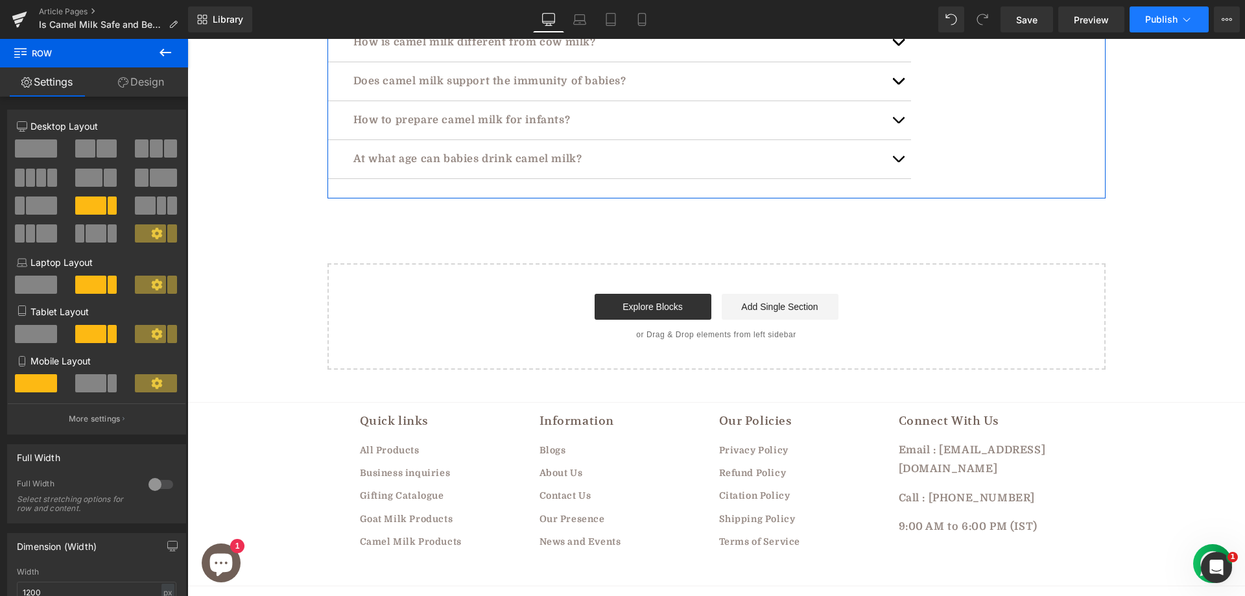
click at [1164, 18] on span "Publish" at bounding box center [1161, 19] width 32 height 10
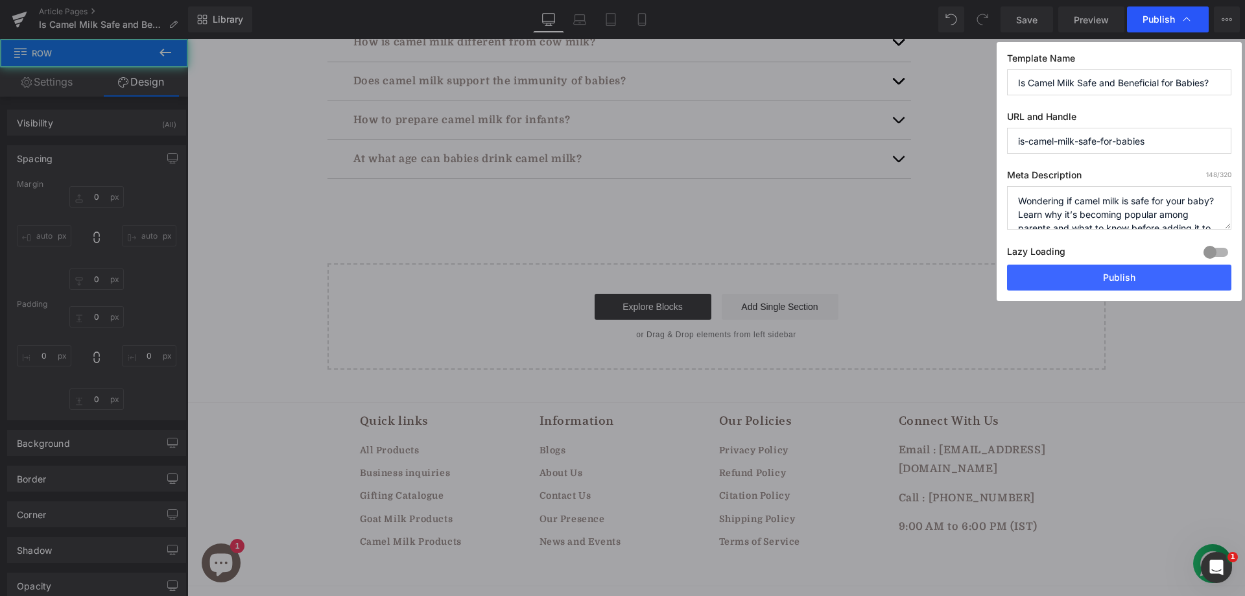
type input "0"
type input "30"
type input "0"
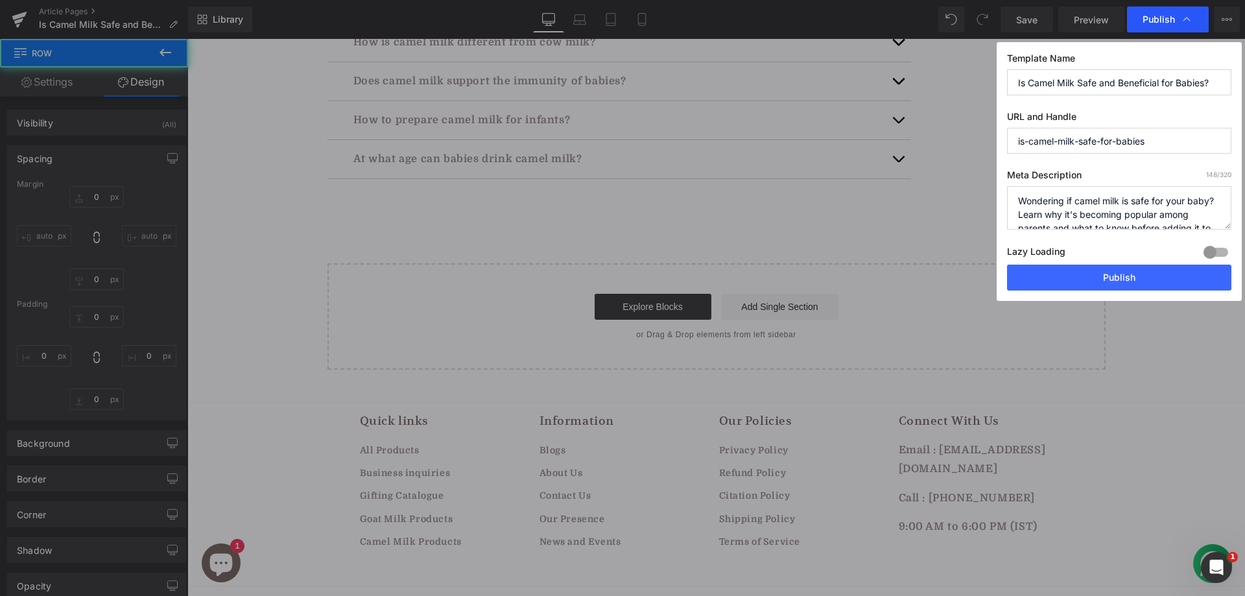
type input "0"
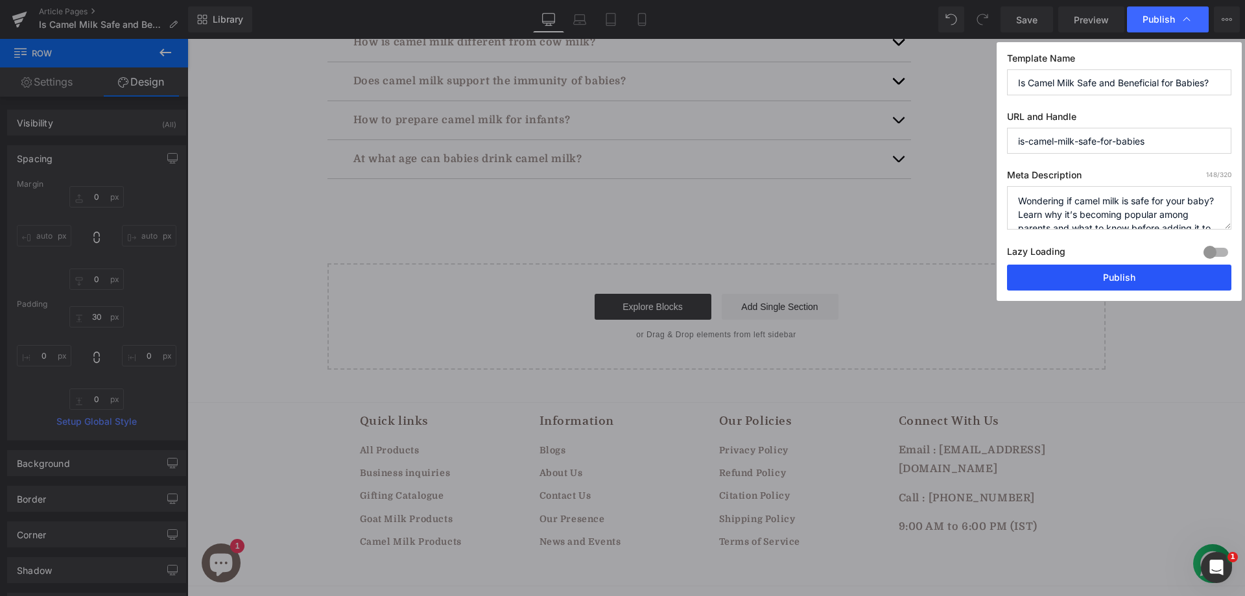
click at [1066, 277] on button "Publish" at bounding box center [1119, 277] width 224 height 26
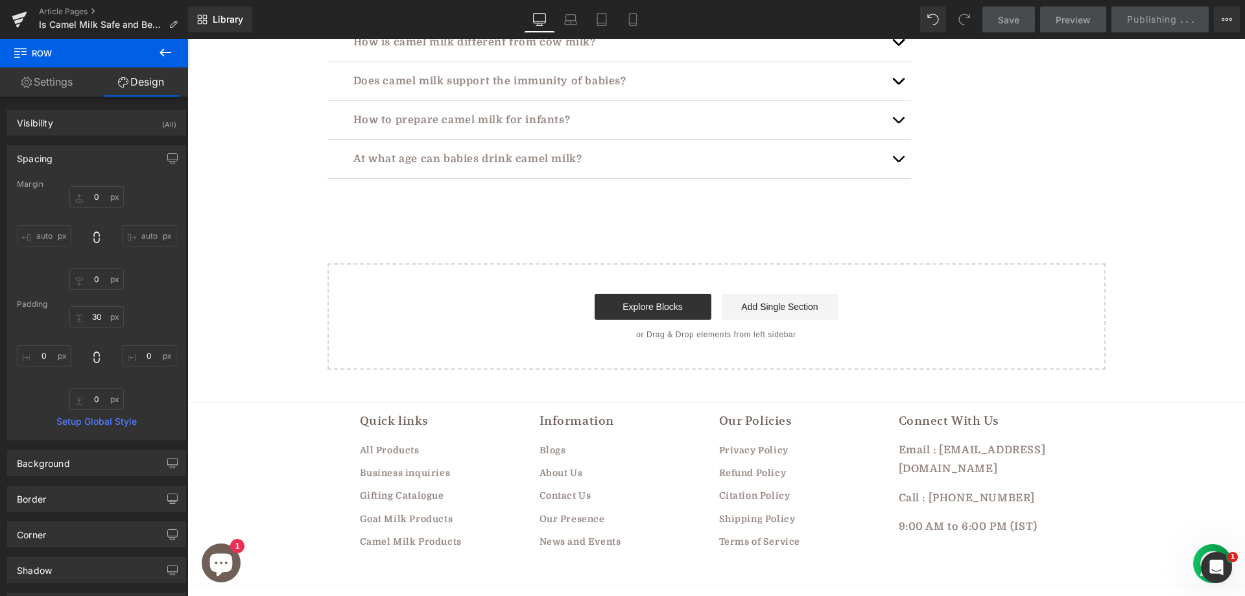
scroll to position [3935, 0]
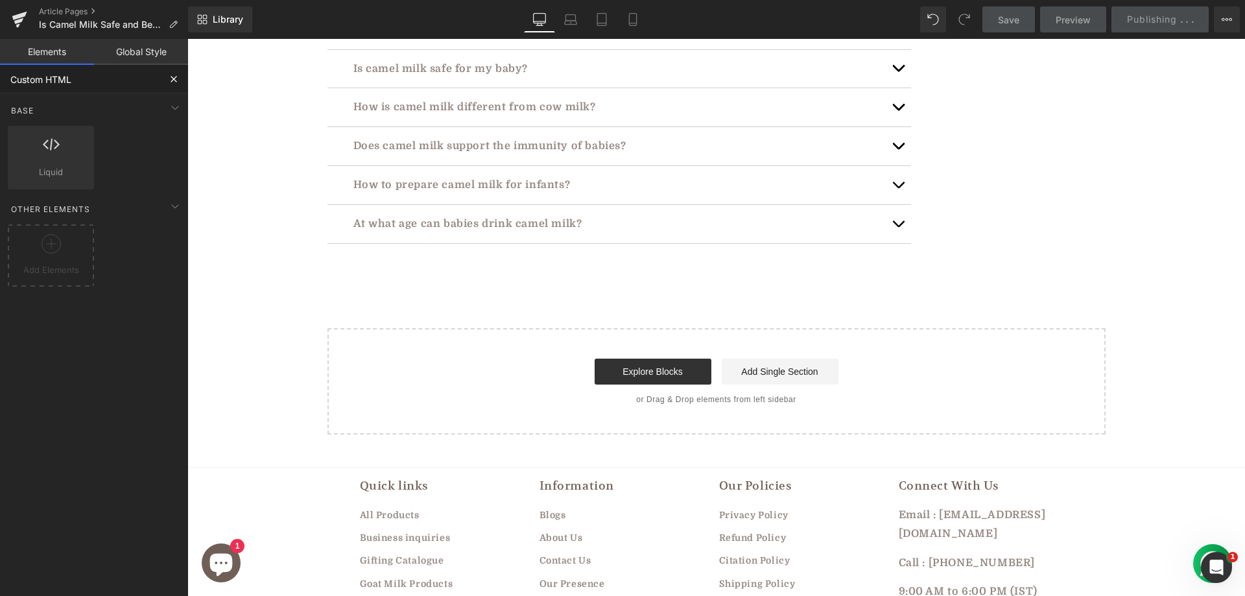
click at [46, 93] on input "Custom HTML" at bounding box center [79, 79] width 159 height 29
click at [53, 84] on input "Custom HTML" at bounding box center [79, 79] width 159 height 29
type input "lcomem"
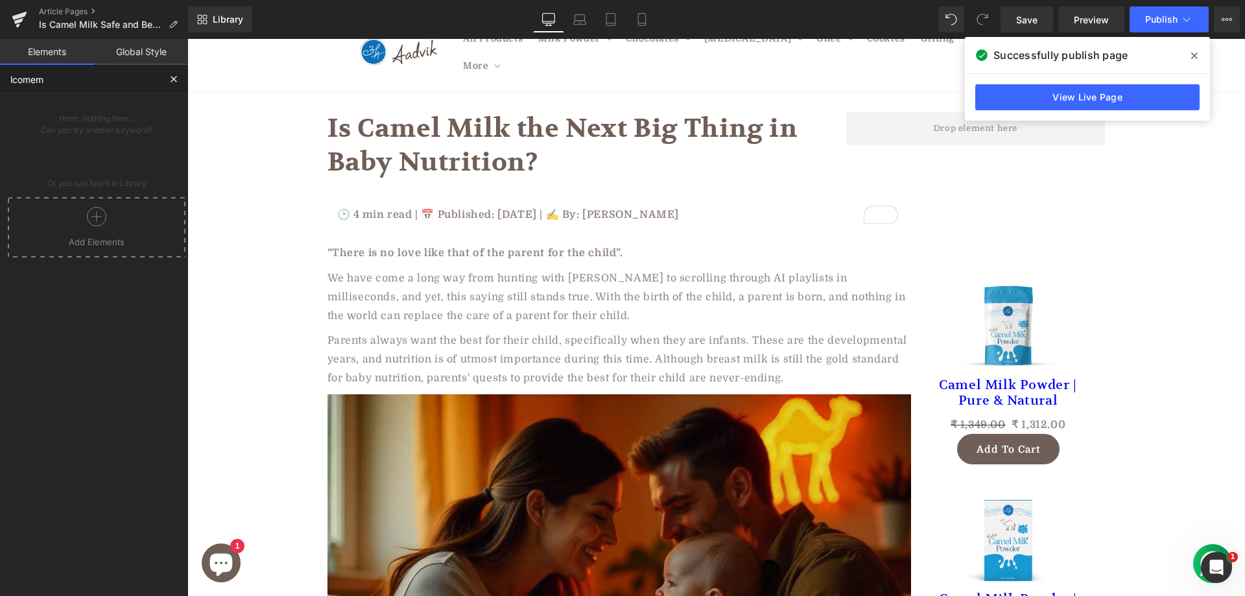
scroll to position [0, 0]
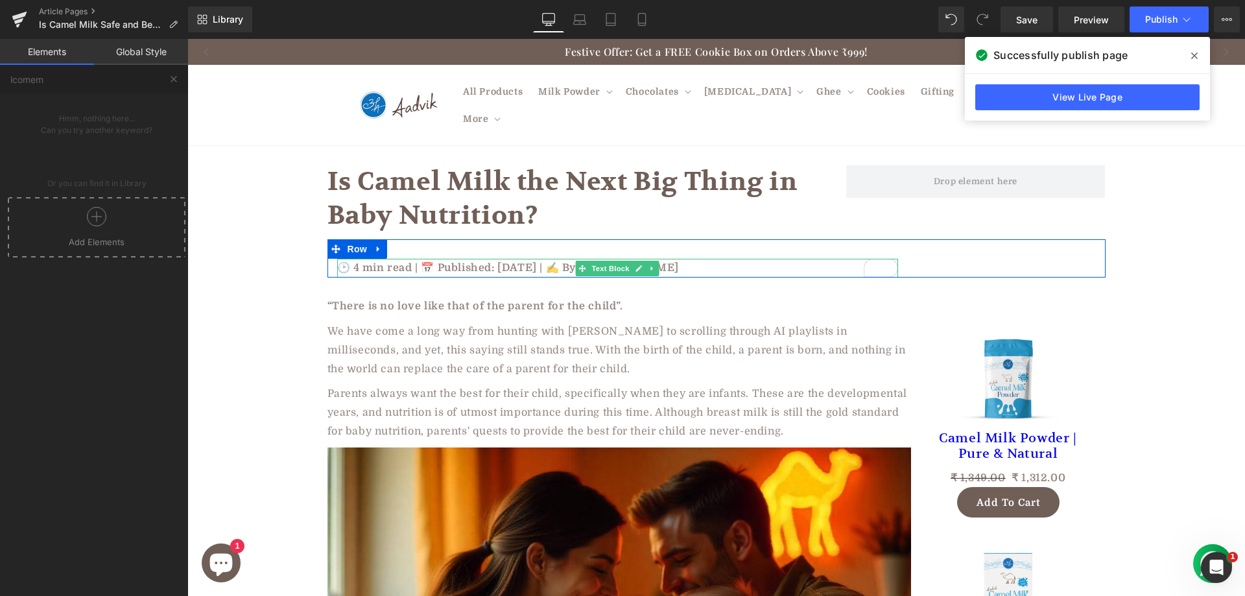
click at [369, 259] on p "🕑 4 min read | 📅 Published: June 2, 2025 | ✍️ By: Rohan Sharma" at bounding box center [617, 268] width 561 height 19
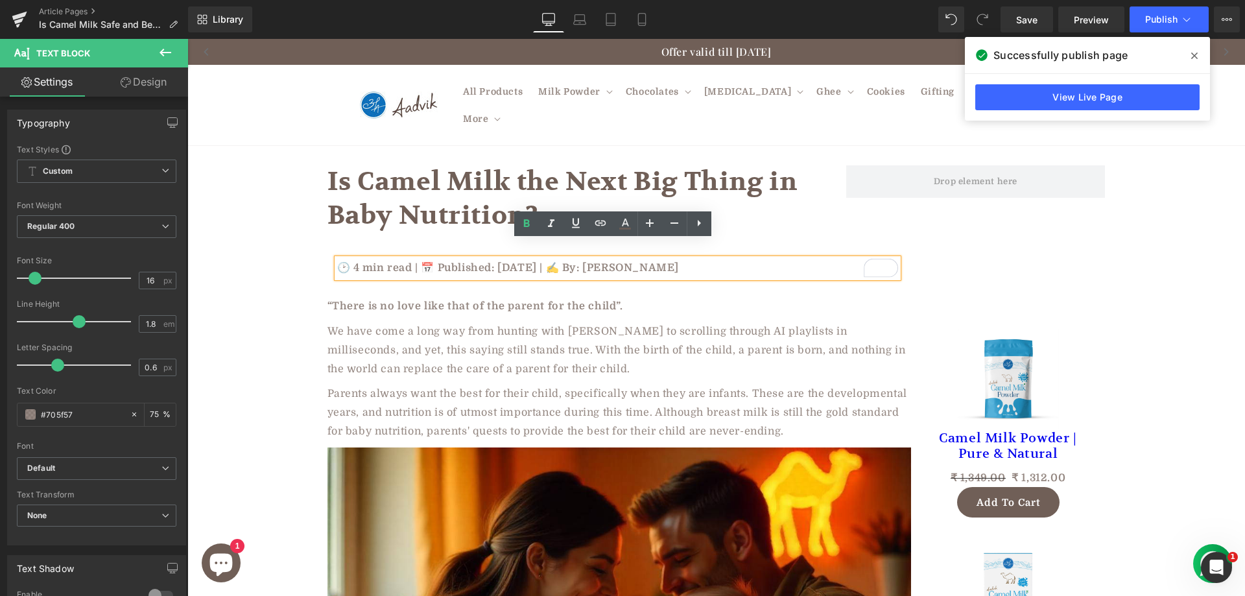
click at [487, 259] on p "🕑 4 min read | 📅 Published: June 2, 2025 | ✍️ By: Rohan Sharma" at bounding box center [617, 268] width 561 height 19
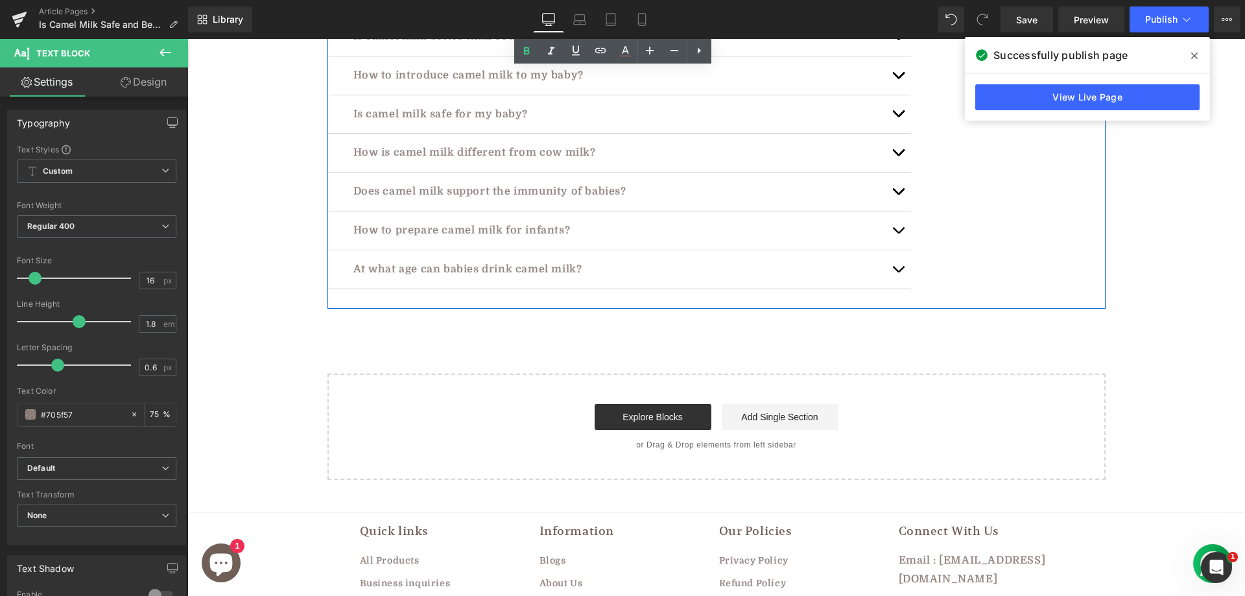
scroll to position [4000, 0]
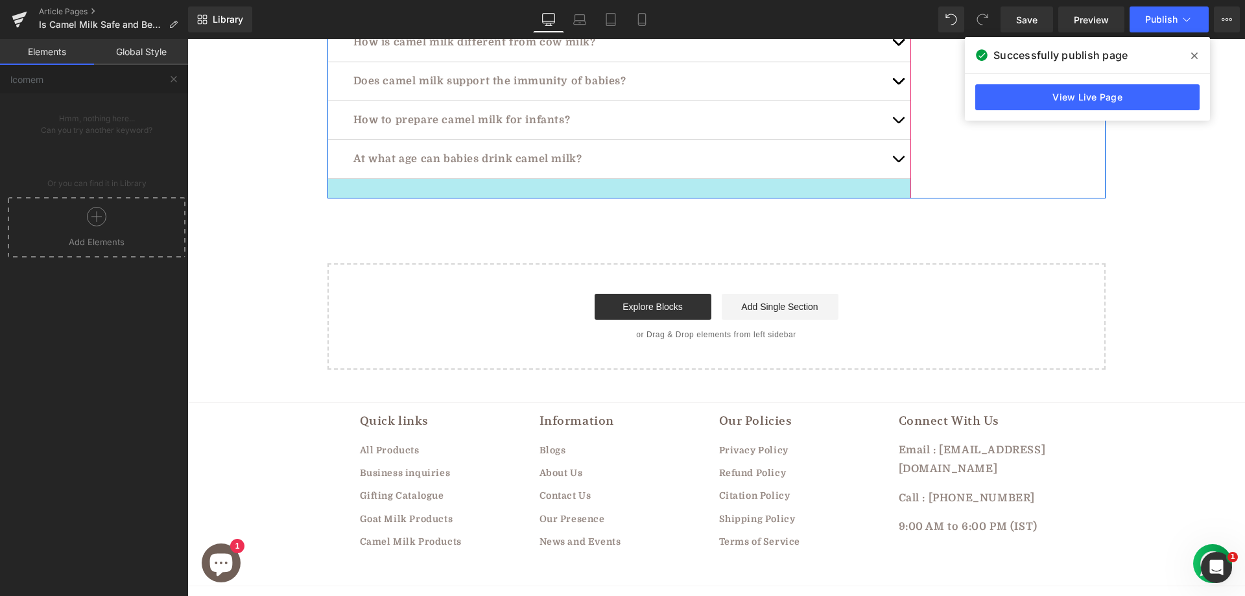
click at [369, 179] on div at bounding box center [618, 188] width 583 height 19
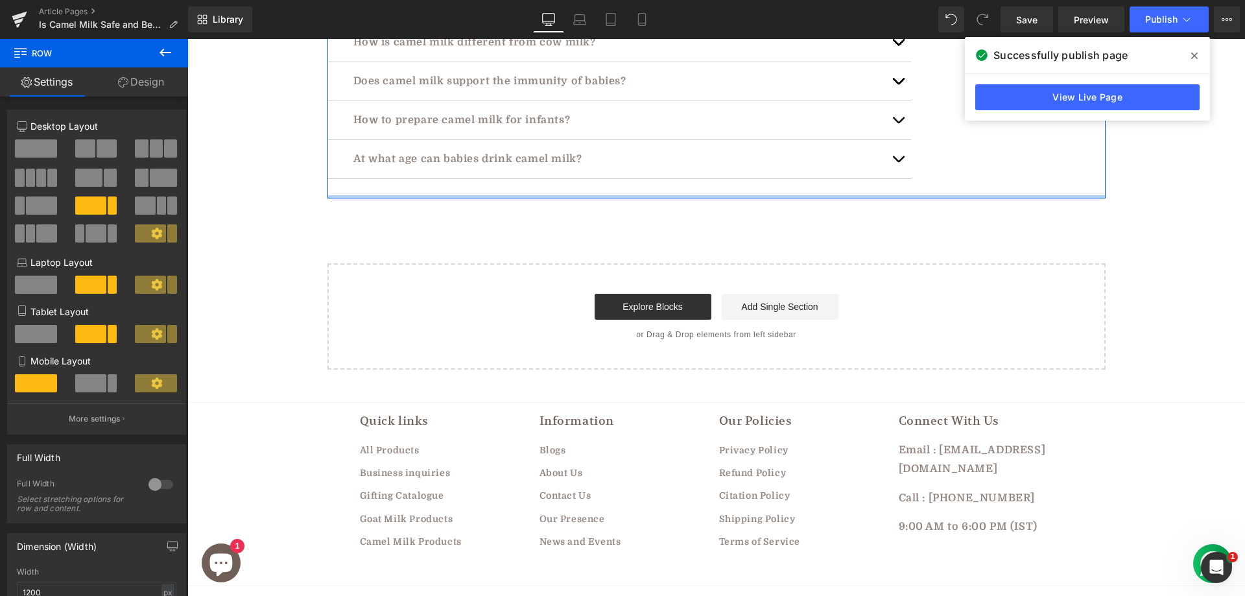
drag, startPoint x: 391, startPoint y: 139, endPoint x: 391, endPoint y: 124, distance: 15.6
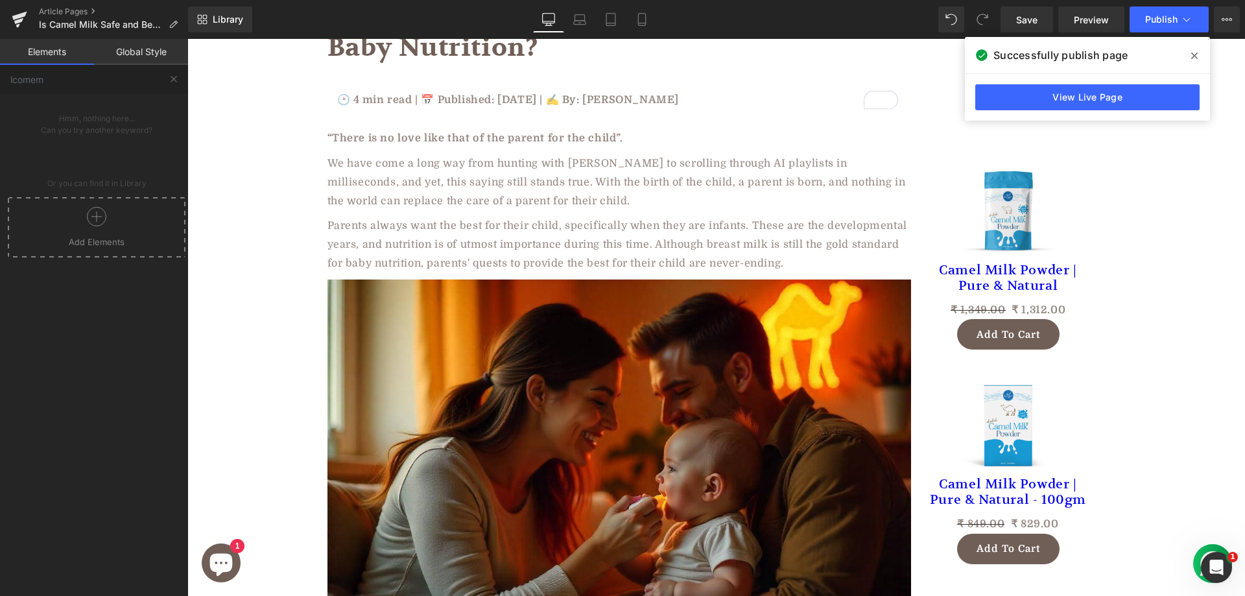
scroll to position [0, 0]
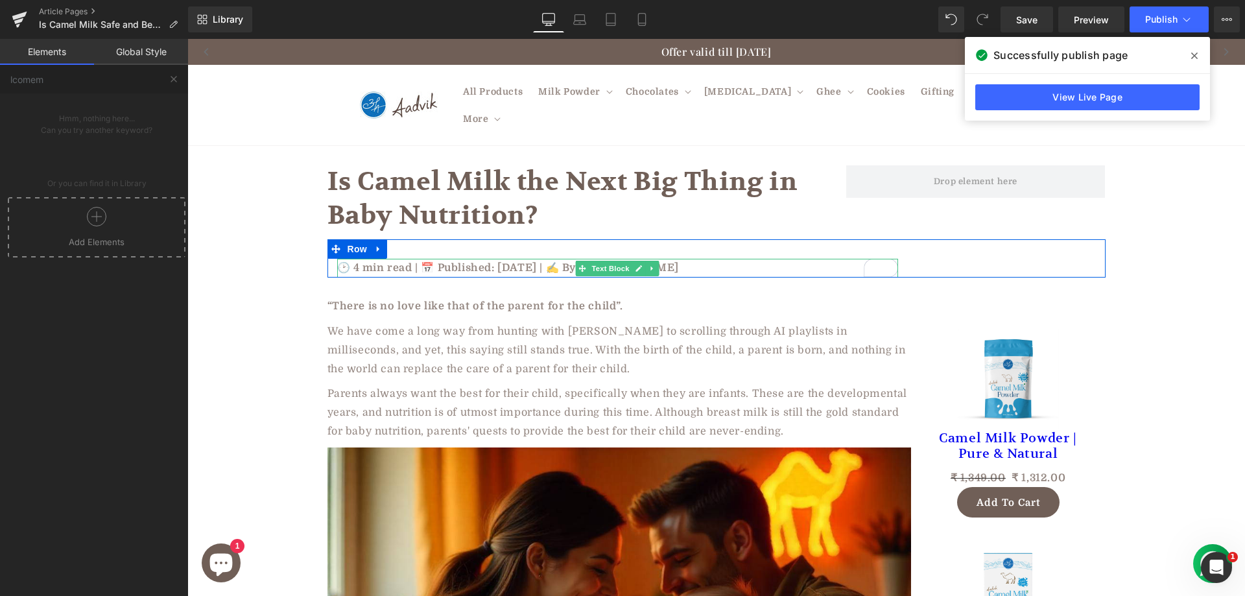
click at [672, 259] on p "🕑 4 min read | 📅 Published: June 2, 2025 | ✍️ By: Rohan Sharma" at bounding box center [617, 268] width 561 height 19
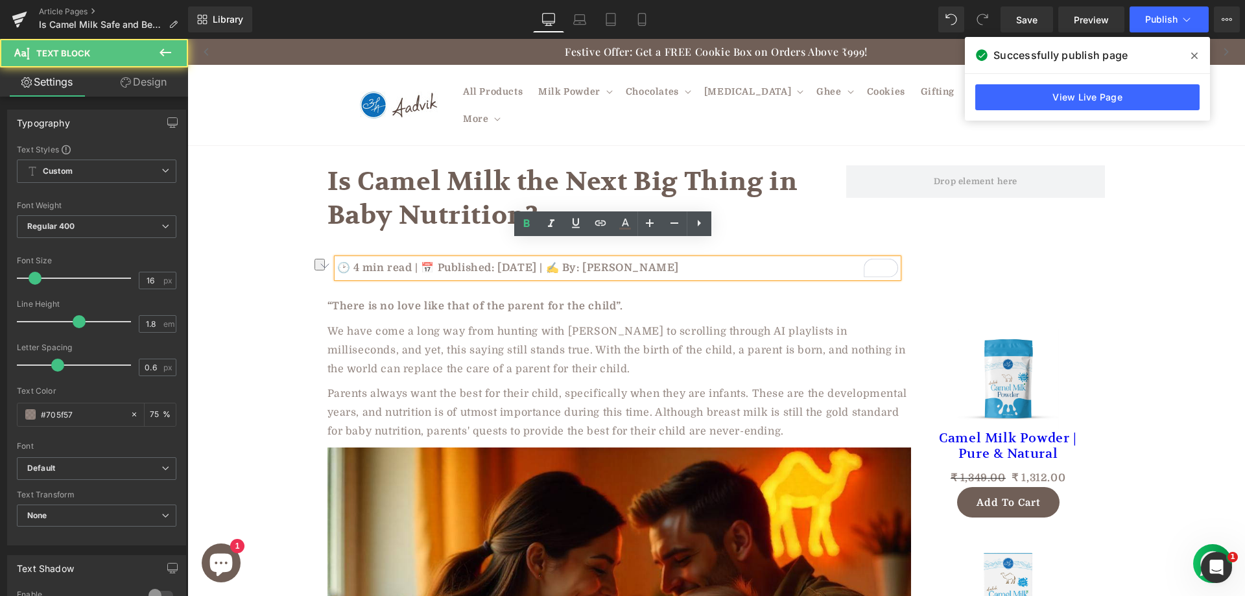
drag, startPoint x: 611, startPoint y: 251, endPoint x: 749, endPoint y: 256, distance: 138.8
click at [749, 259] on p "🕑 4 min read | 📅 Published: June 2, 2025 | ✍️ By: Rohan Sharma" at bounding box center [617, 268] width 561 height 19
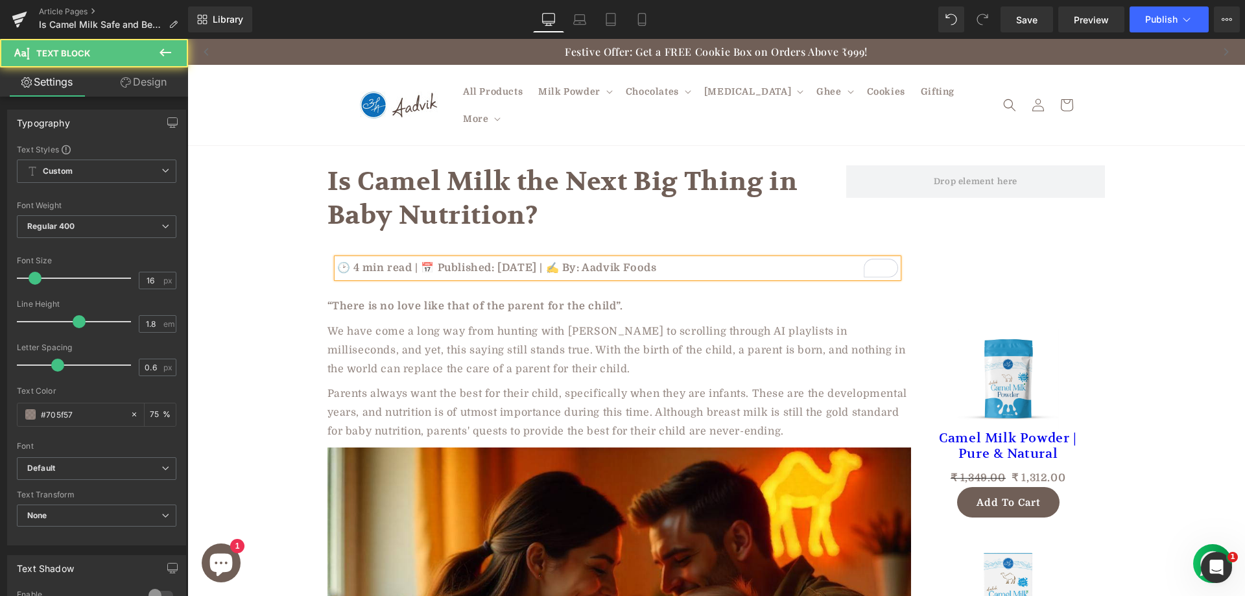
click at [510, 259] on p "🕑 4 min read | 📅 Published: June 2, 2025 | ✍️ By: Aadvik Foods" at bounding box center [617, 268] width 561 height 19
click at [528, 259] on p "🕑 4 min read | 📅 Published: June 2, 2025 | ✍️ By: Aadvik Foods" at bounding box center [617, 268] width 561 height 19
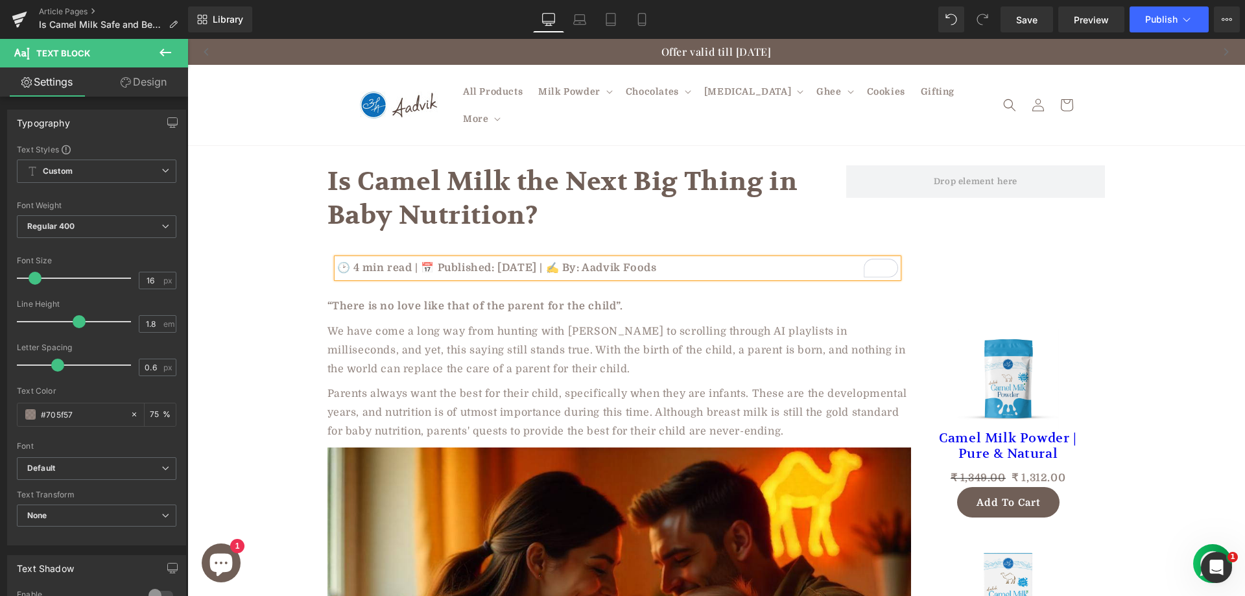
click at [582, 259] on p "🕑 4 min read | 📅 Published: June 19, 2025 | ✍️ By: Aadvik Foods" at bounding box center [617, 268] width 561 height 19
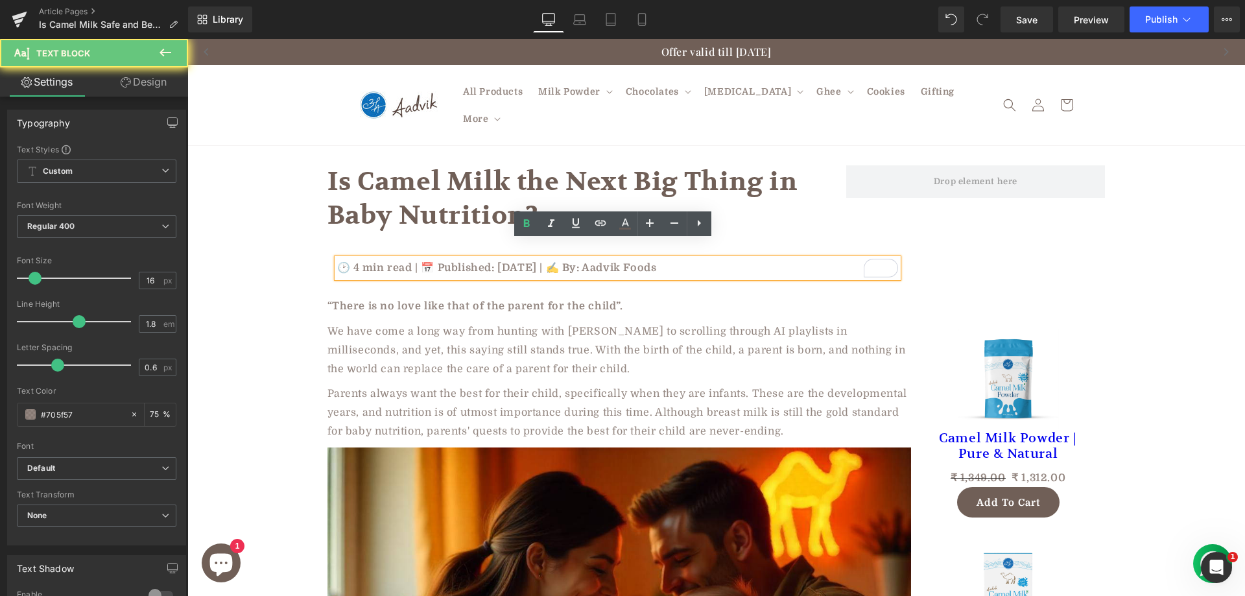
click at [656, 259] on p "🕑 4 min read | 📅 Published: June 19, 2025 | ✍️ By: Aadvik Foods" at bounding box center [617, 268] width 561 height 19
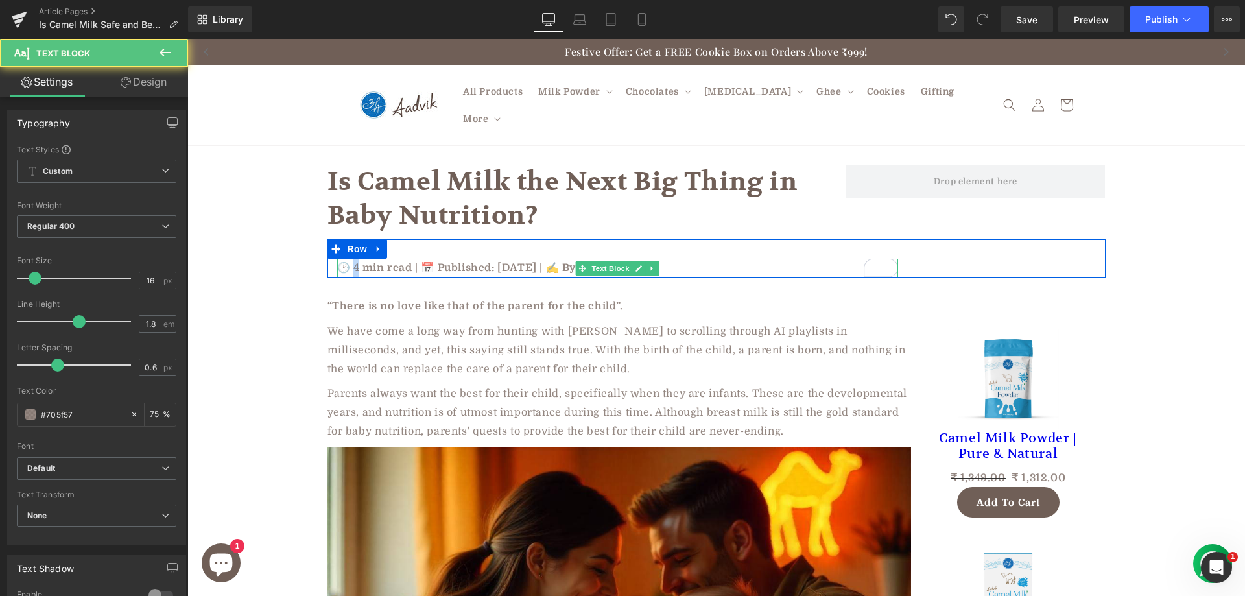
click at [355, 259] on p "🕑 4 min read | 📅 Published: June 19, 2025 | ✍️ By: Aadvik Foods" at bounding box center [617, 268] width 561 height 19
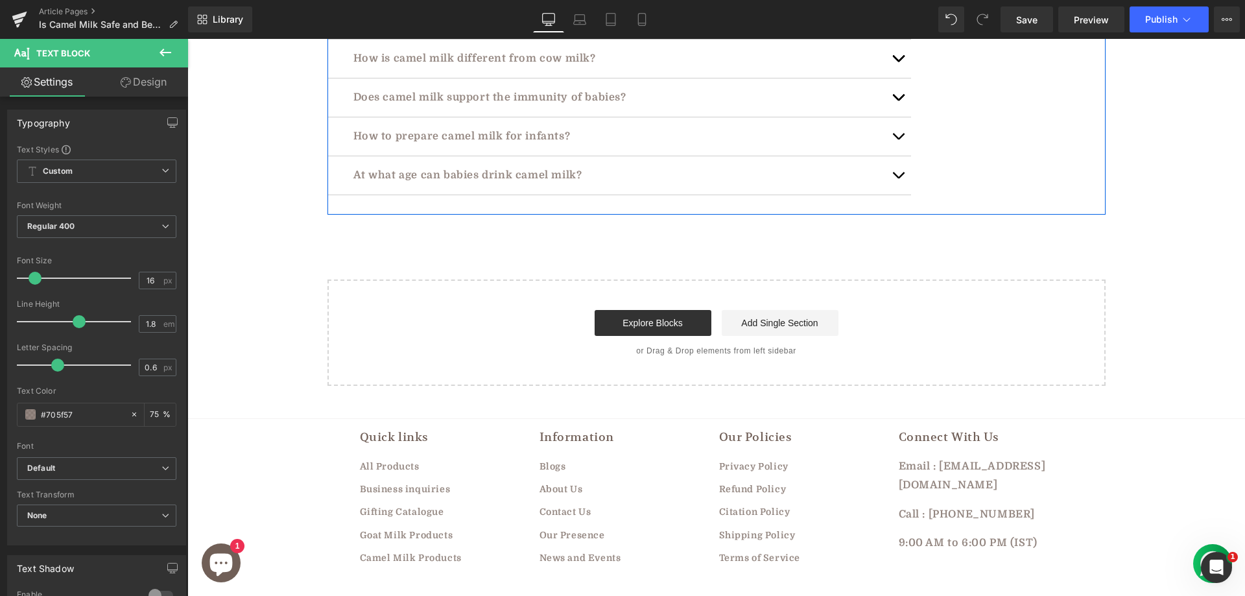
scroll to position [4000, 0]
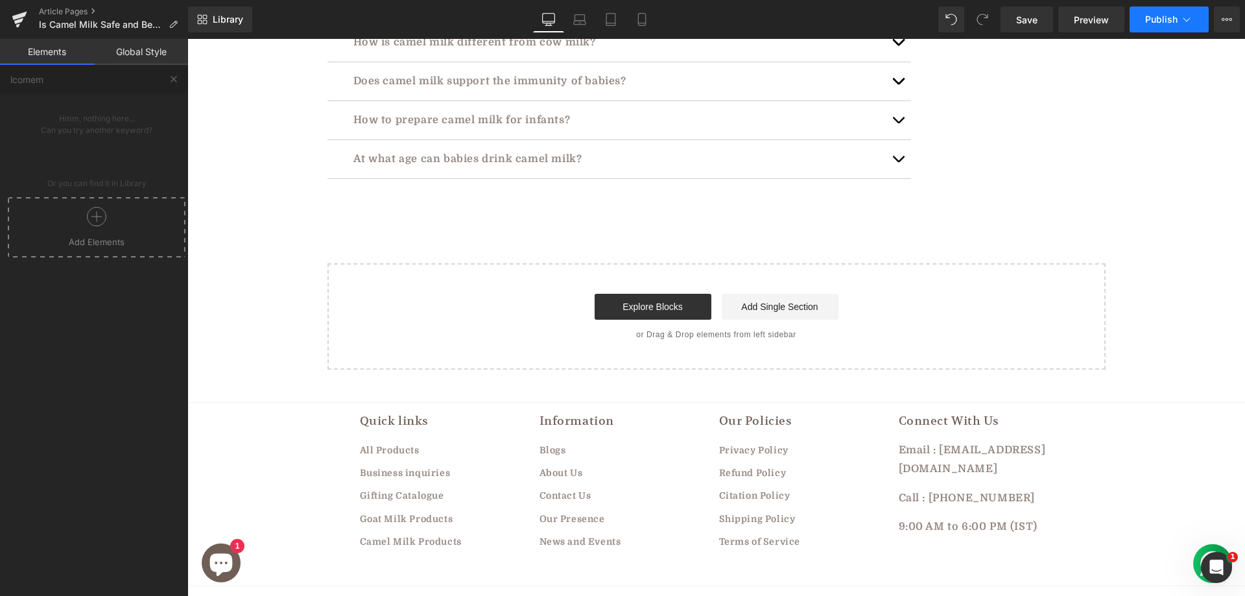
click at [1159, 18] on span "Publish" at bounding box center [1161, 19] width 32 height 10
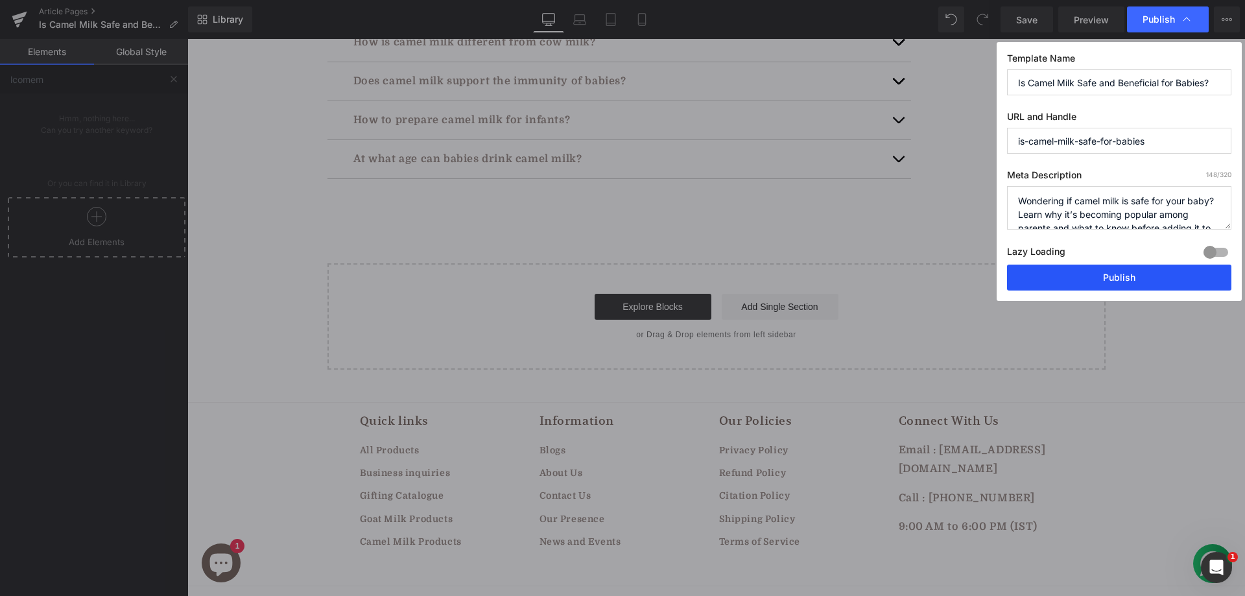
click at [1078, 288] on button "Publish" at bounding box center [1119, 277] width 224 height 26
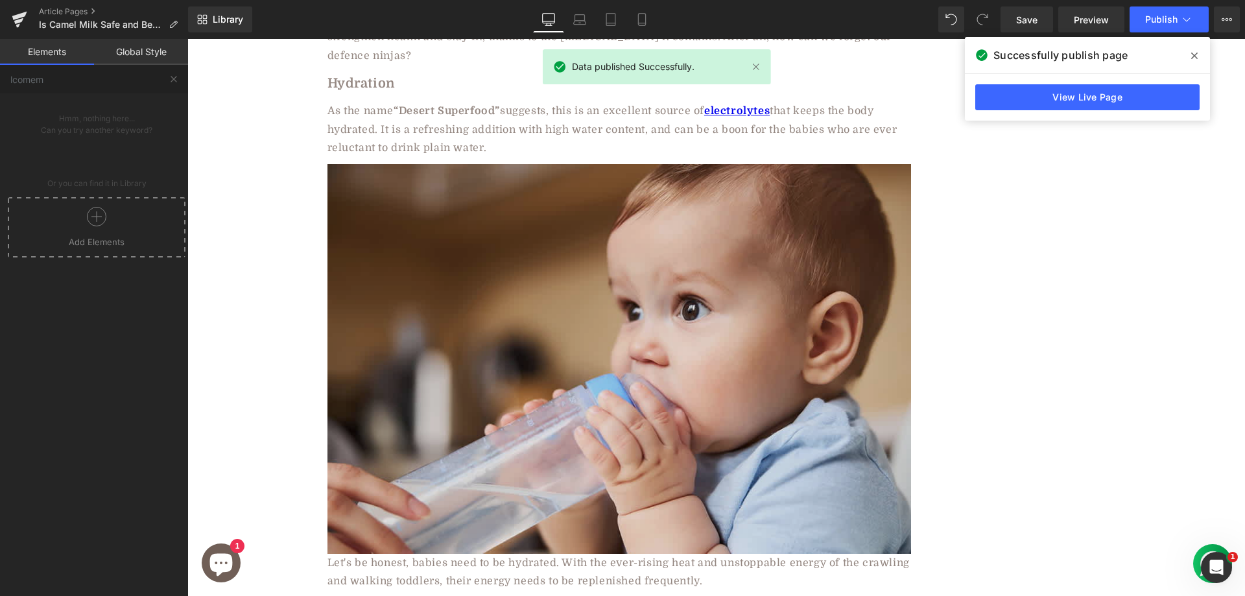
scroll to position [1990, 0]
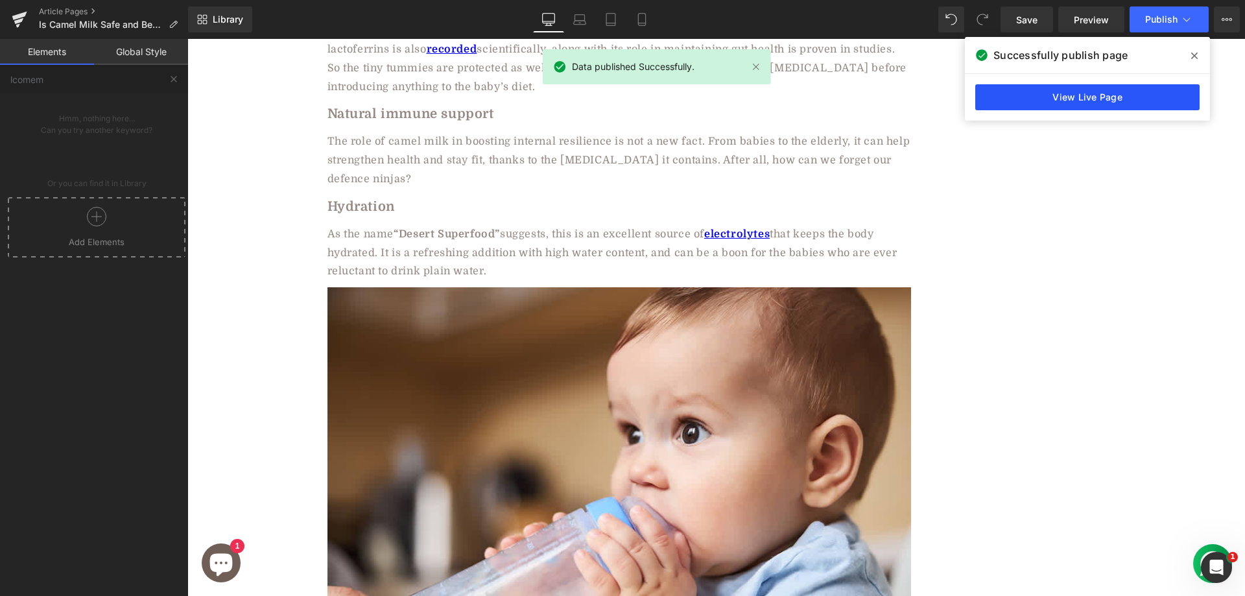
click at [1116, 86] on link "View Live Page" at bounding box center [1087, 97] width 224 height 26
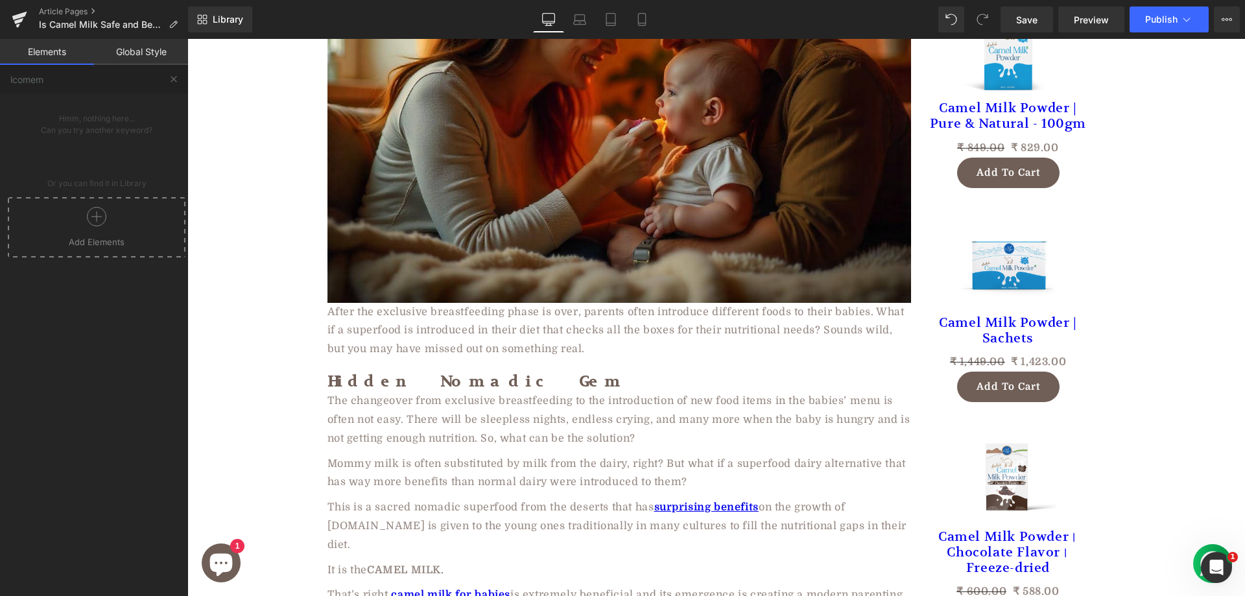
scroll to position [0, 0]
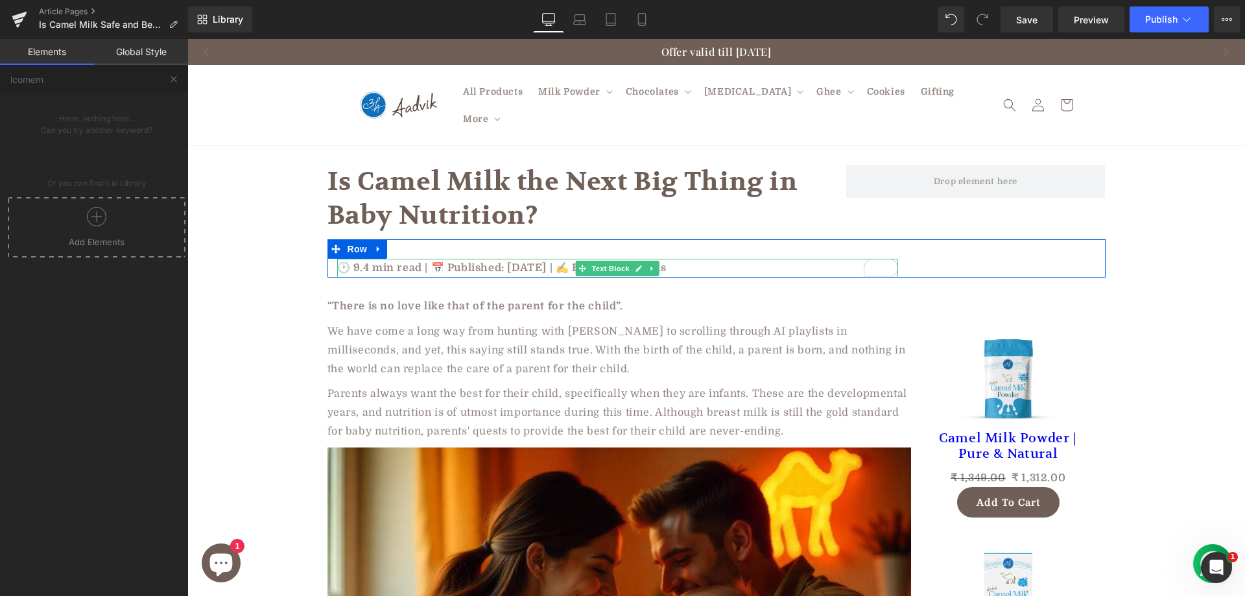
click at [444, 259] on p "🕑 9.4 min read | 📅 Published: June 19, 2025 | ✍️ By: Aadvik Foods" at bounding box center [617, 268] width 561 height 19
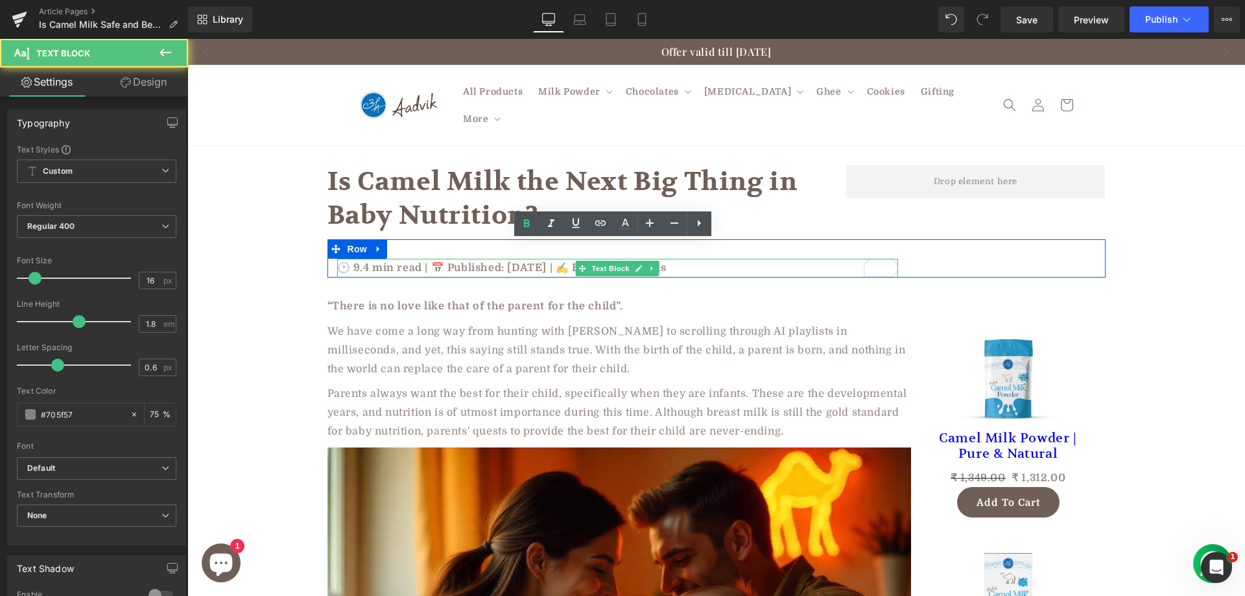
click at [440, 259] on p "🕑 9.4 min read | 📅 Published: June 19, 2025 | ✍️ By: Aadvik Foods" at bounding box center [617, 268] width 561 height 19
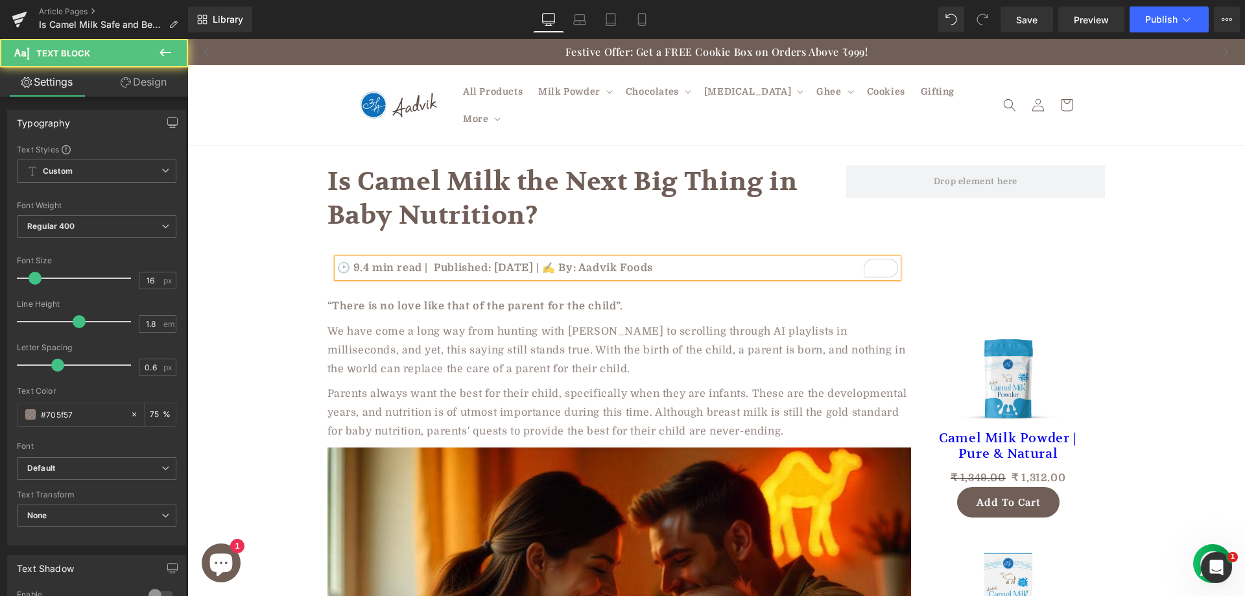
click at [429, 259] on p "🕑 9.4 min read | Published: June 19, 2025 | ✍️ By: Aadvik Foods" at bounding box center [617, 268] width 561 height 19
click at [344, 259] on p "🕑 9.4 min read | Published: June 19, 2025 | ✍️ By: Aadvik Foods" at bounding box center [617, 268] width 561 height 19
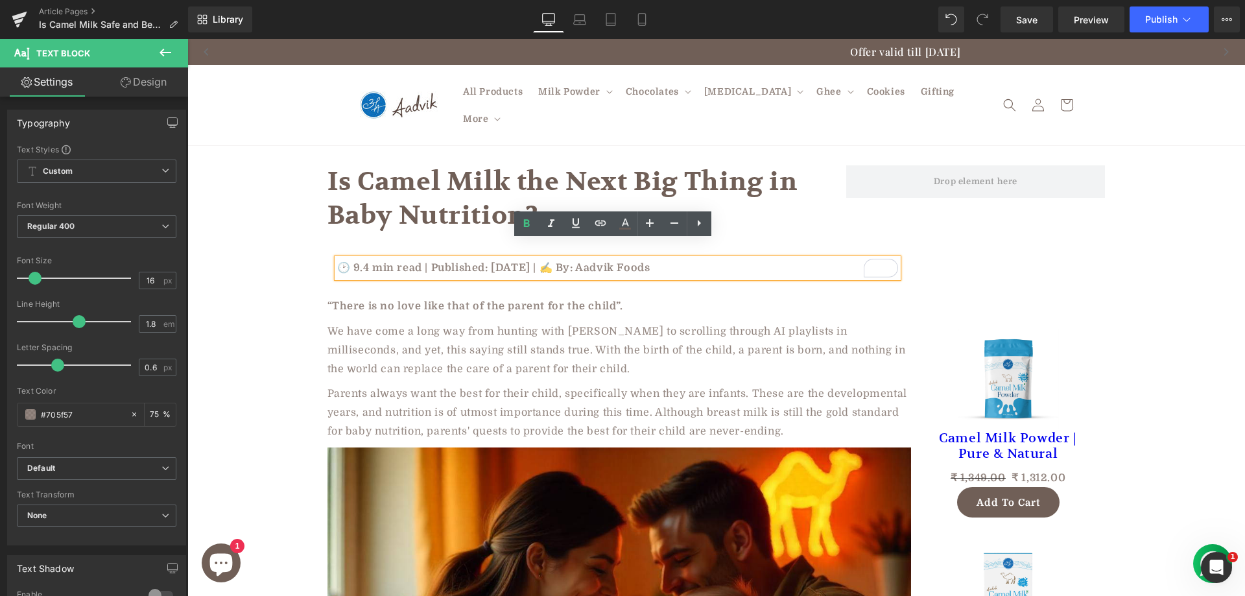
click at [588, 259] on p "🕑 9.4 min read | Published: June 19, 2025 | ✍️ By: Aadvik Foods" at bounding box center [617, 268] width 561 height 19
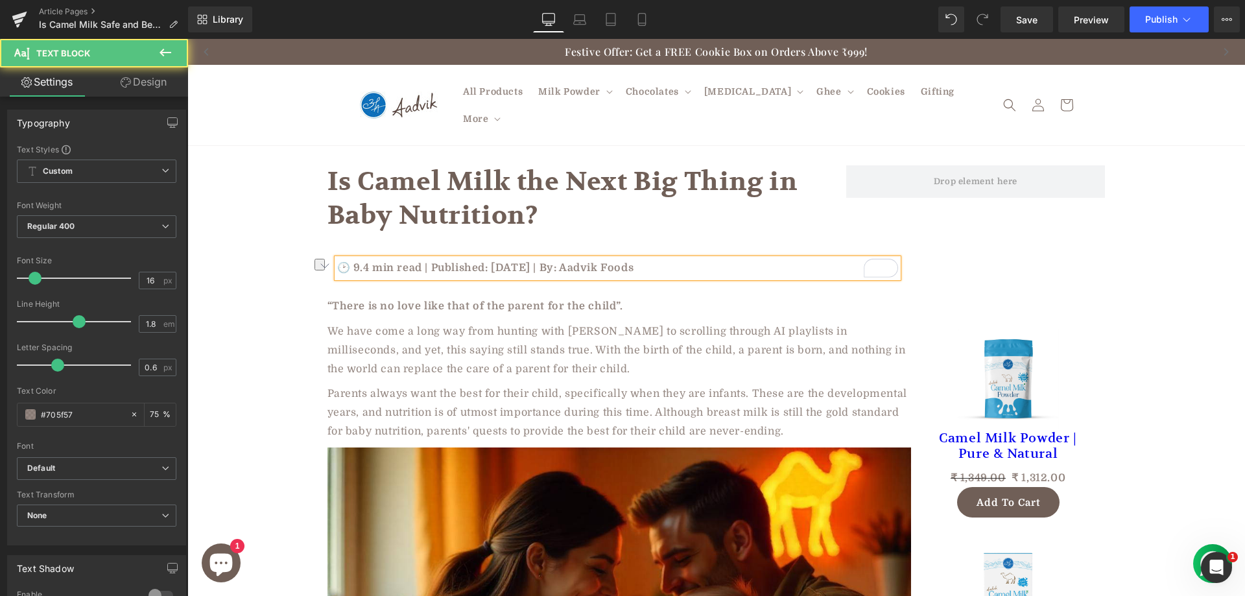
drag, startPoint x: 592, startPoint y: 248, endPoint x: 661, endPoint y: 250, distance: 68.7
click at [661, 259] on p "🕑 9.4 min read | Published: June 19, 2025 | By: Aadvik Foods" at bounding box center [617, 268] width 561 height 19
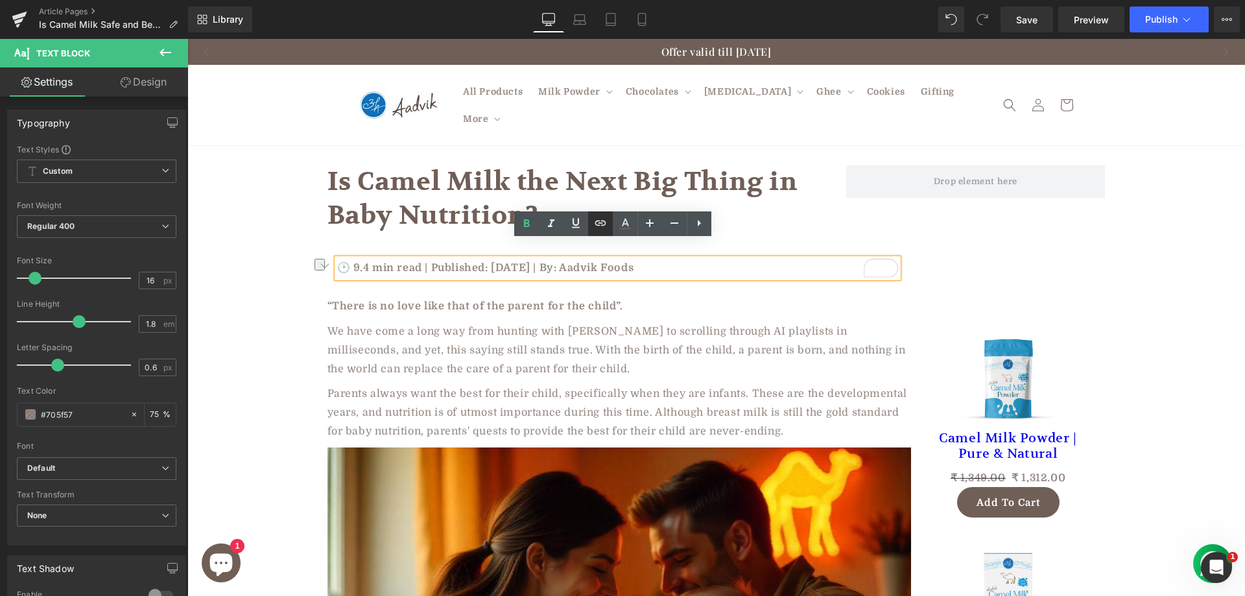
click at [605, 228] on icon at bounding box center [600, 223] width 16 height 16
click at [650, 275] on input "text" at bounding box center [661, 277] width 200 height 32
paste input "https://aadvikfoods.com/"
type input "https://aadvikfoods.com/"
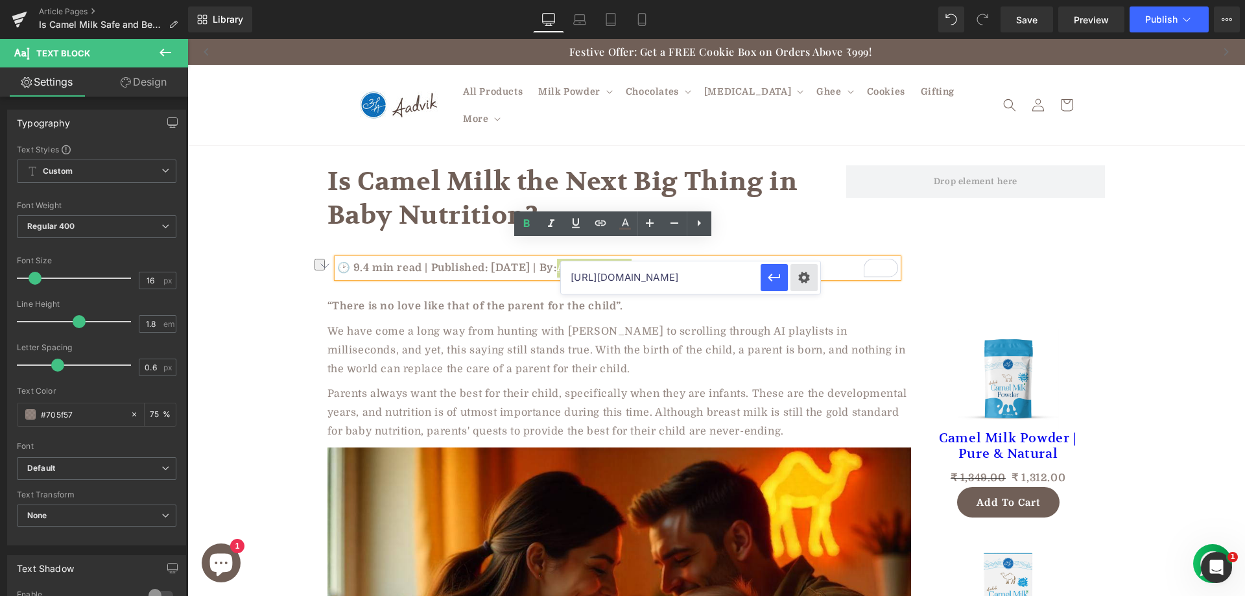
click at [791, 0] on div "Text Color Highlight Color #333333 Edit or remove link: Edit - Unlink - Cancel …" at bounding box center [622, 0] width 1245 height 0
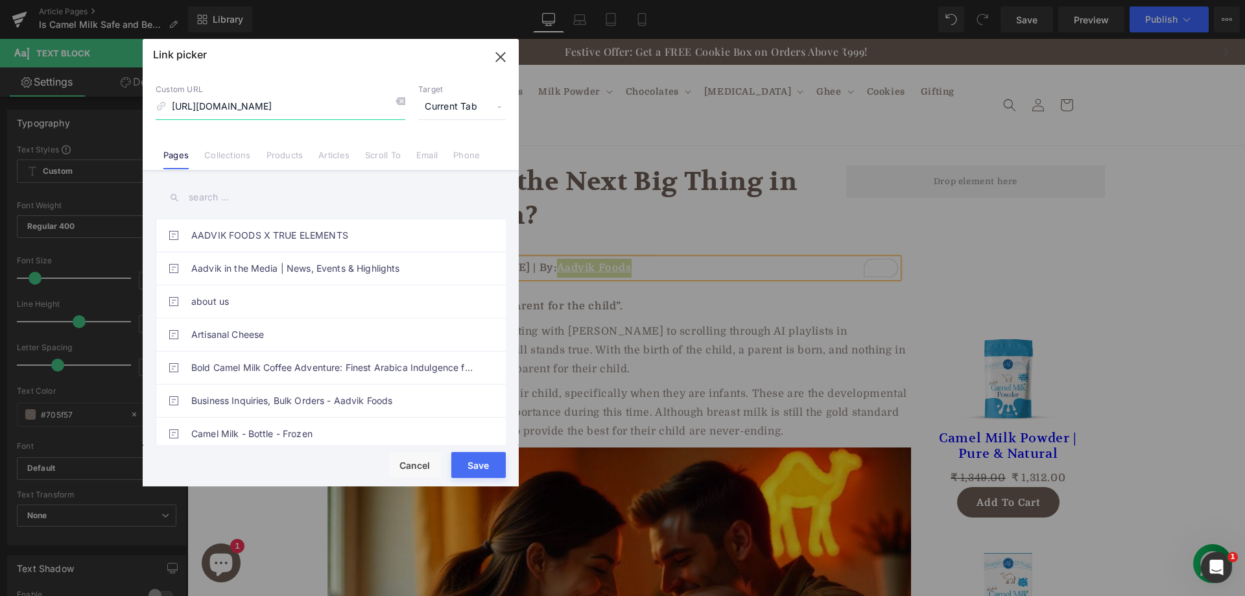
click at [502, 56] on icon "button" at bounding box center [500, 57] width 8 height 8
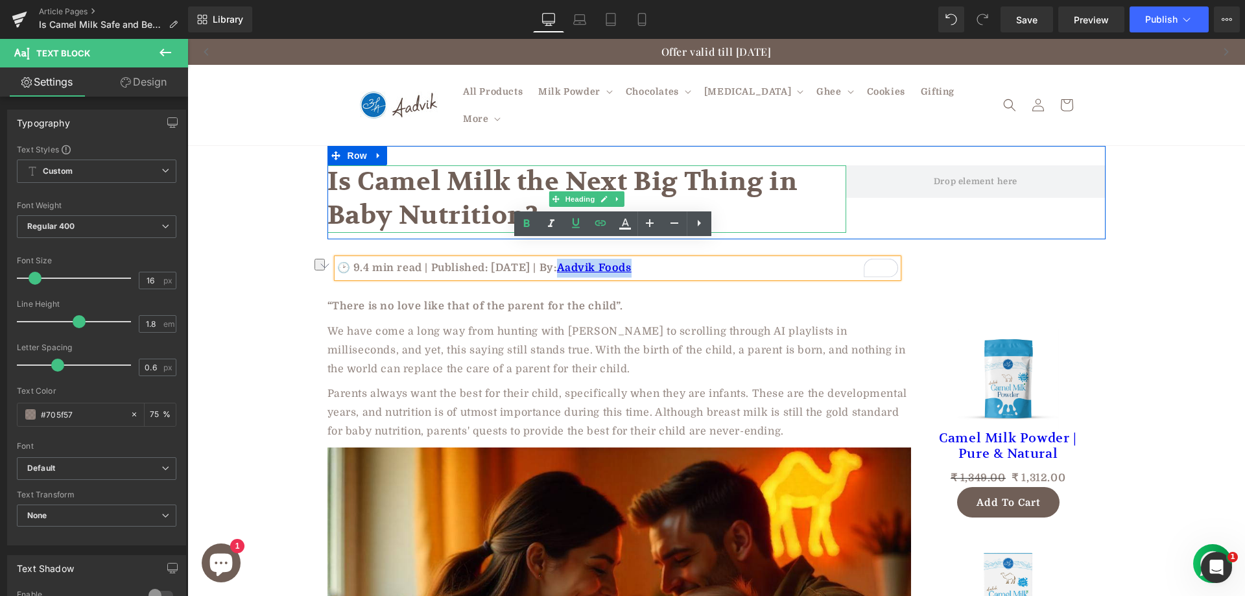
click at [777, 202] on h1 "Is Camel Milk the Next Big Thing in Baby Nutrition?" at bounding box center [586, 198] width 519 height 67
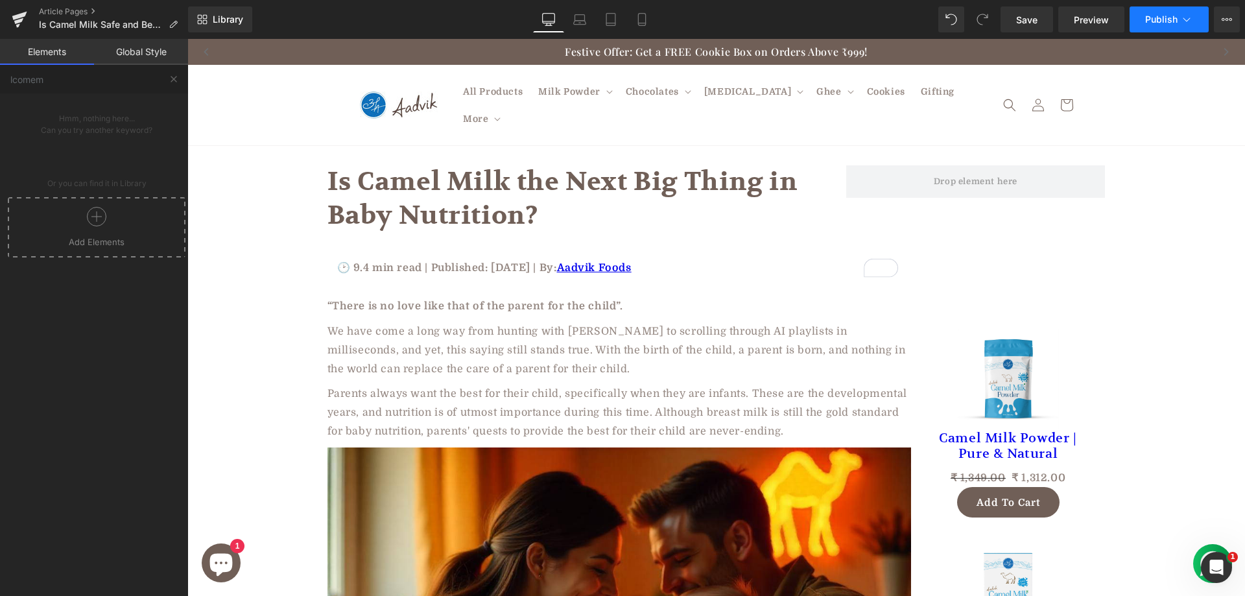
click at [1153, 19] on span "Publish" at bounding box center [1161, 19] width 32 height 10
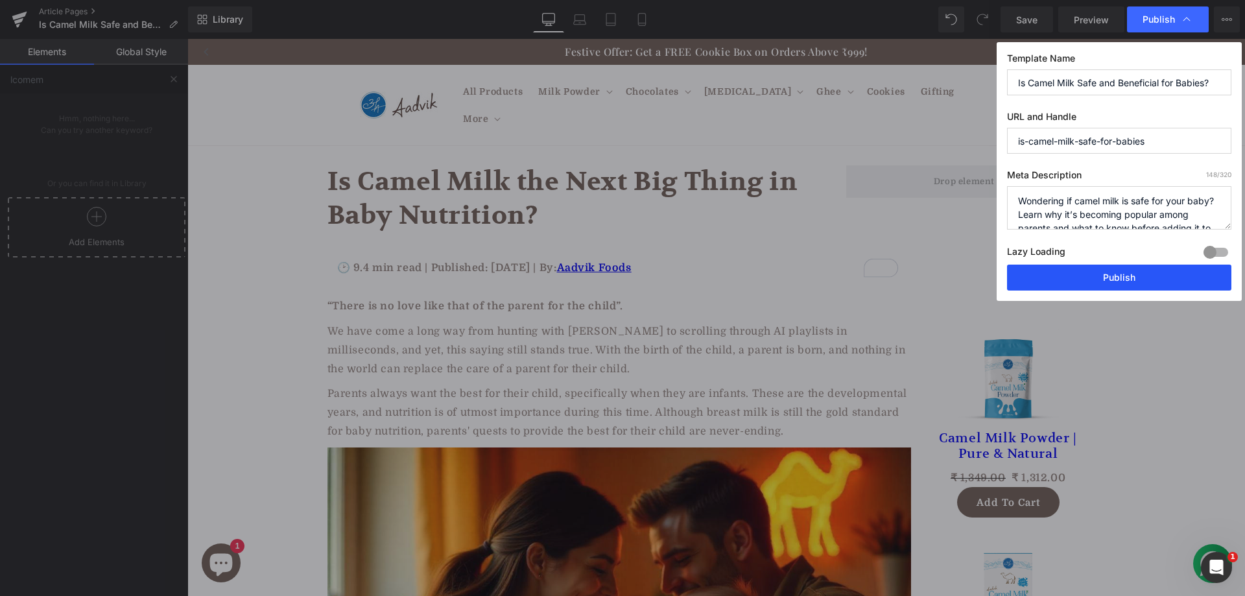
drag, startPoint x: 1076, startPoint y: 275, endPoint x: 793, endPoint y: 35, distance: 370.7
click at [1076, 275] on button "Publish" at bounding box center [1119, 277] width 224 height 26
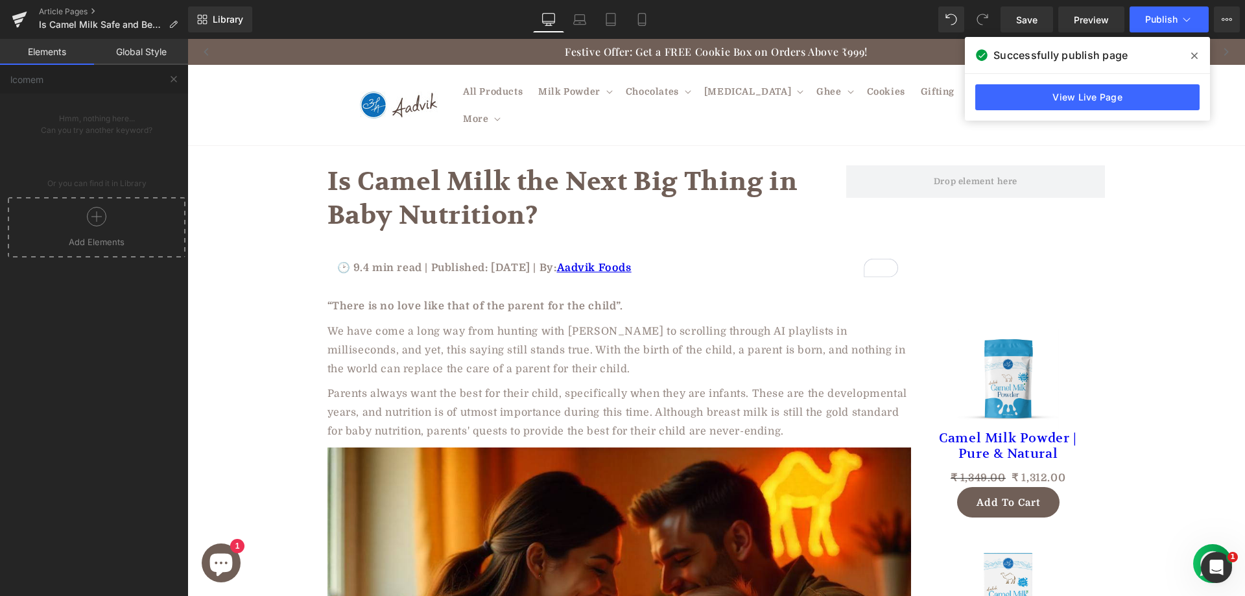
click at [1196, 56] on icon at bounding box center [1194, 56] width 6 height 10
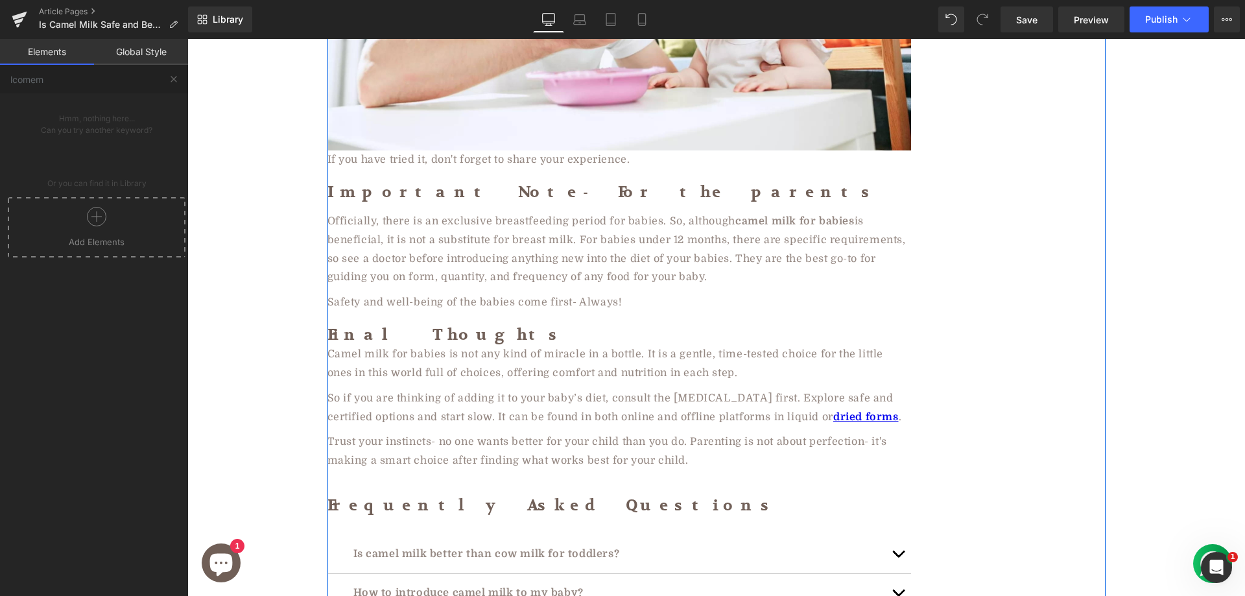
scroll to position [3500, 0]
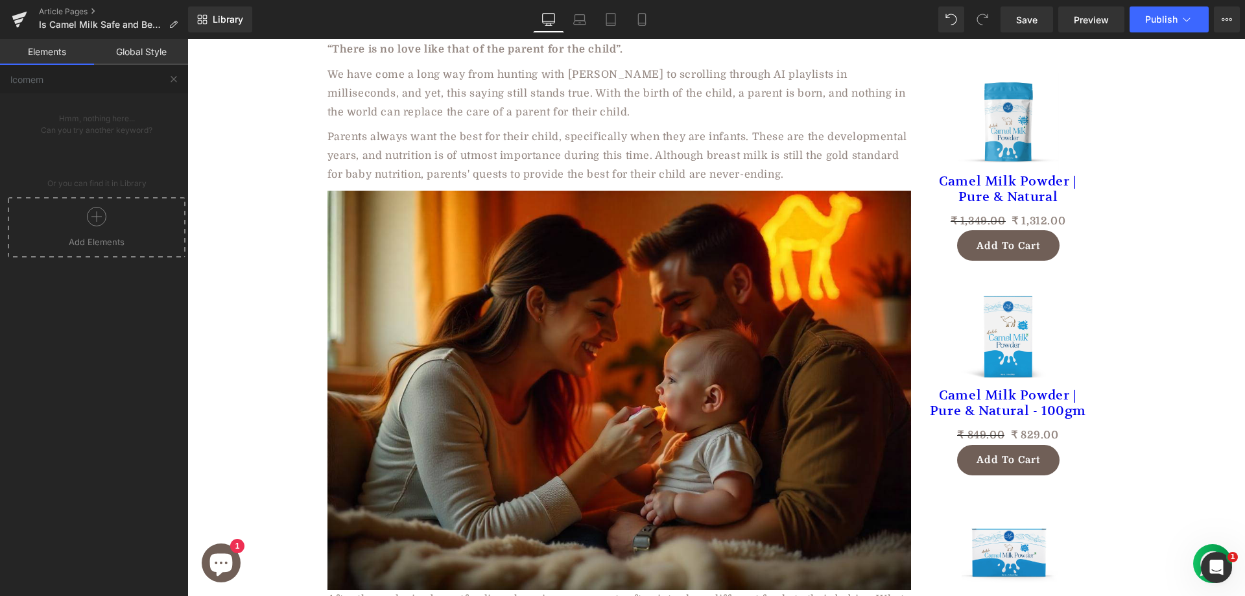
scroll to position [0, 0]
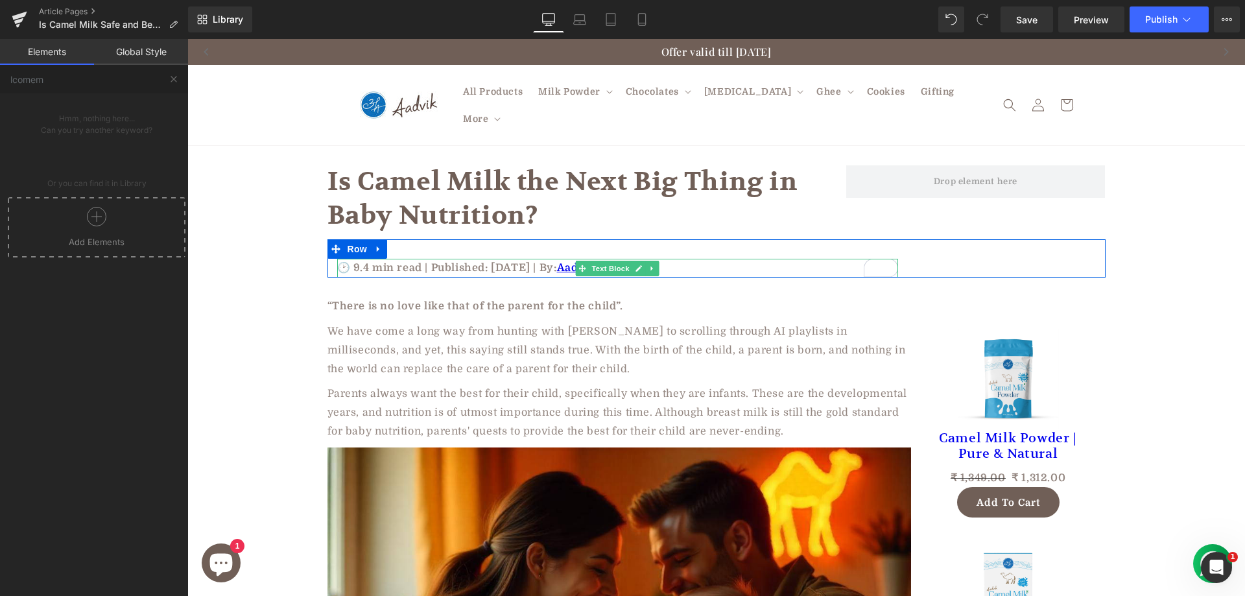
click at [465, 259] on p "🕑 9.4 min read | Published: June 19, 2025 | By: Aadvik Foods" at bounding box center [617, 268] width 561 height 19
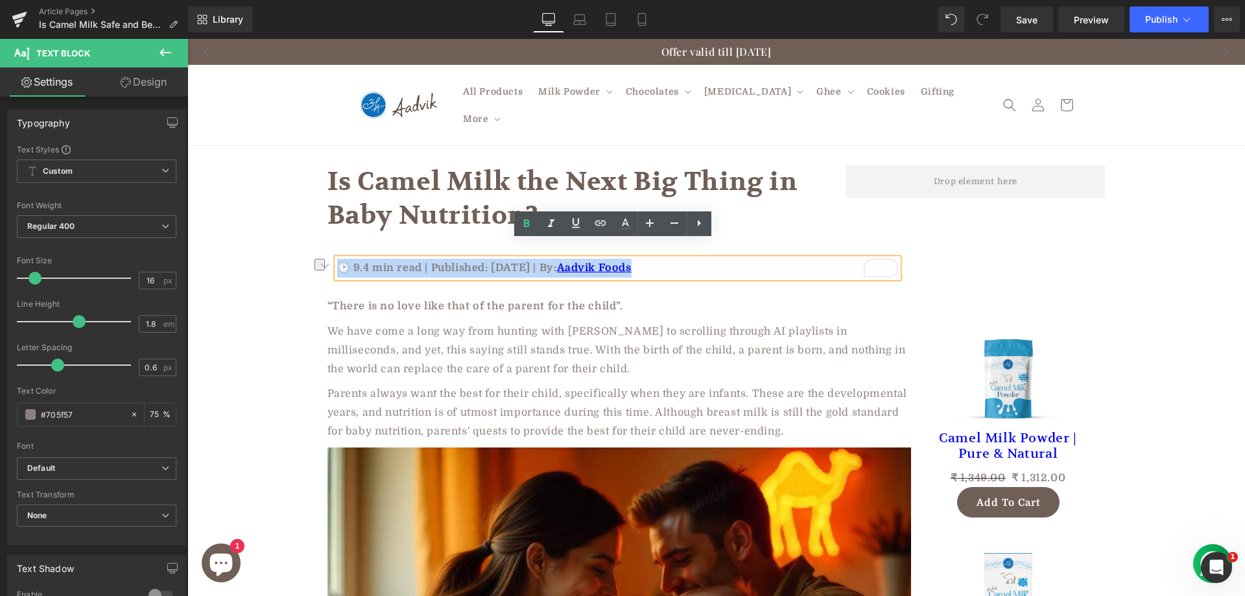
copy p "🕑 9.4 min read | Published: June 19, 2025 | By: Aadvik Foods"
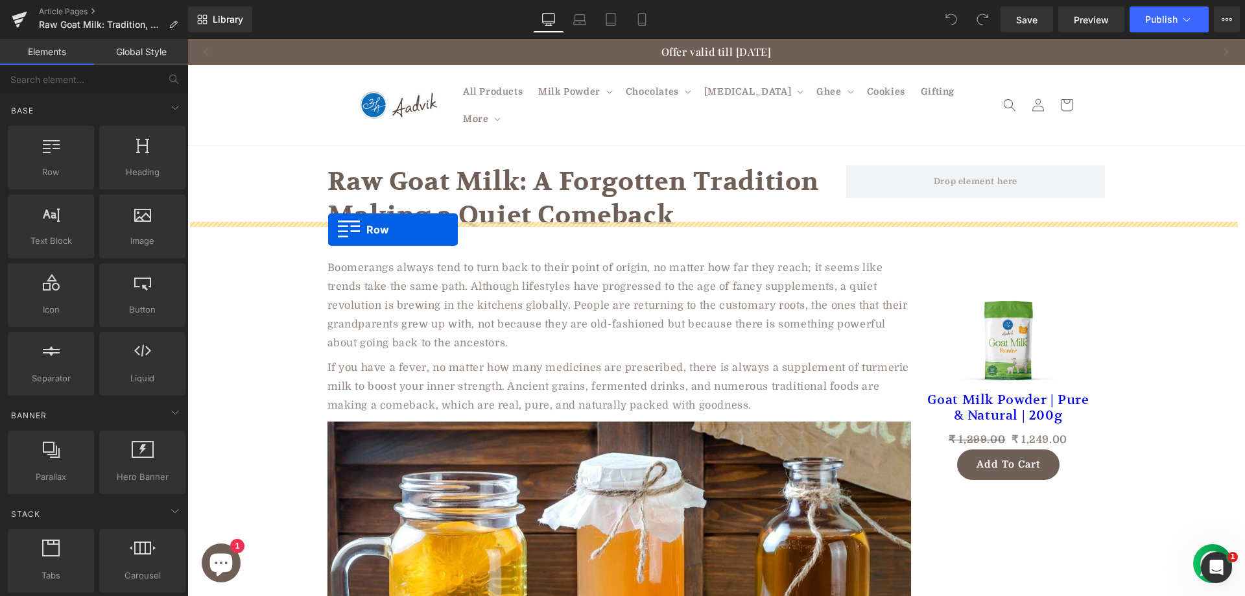
drag, startPoint x: 239, startPoint y: 199, endPoint x: 328, endPoint y: 229, distance: 94.5
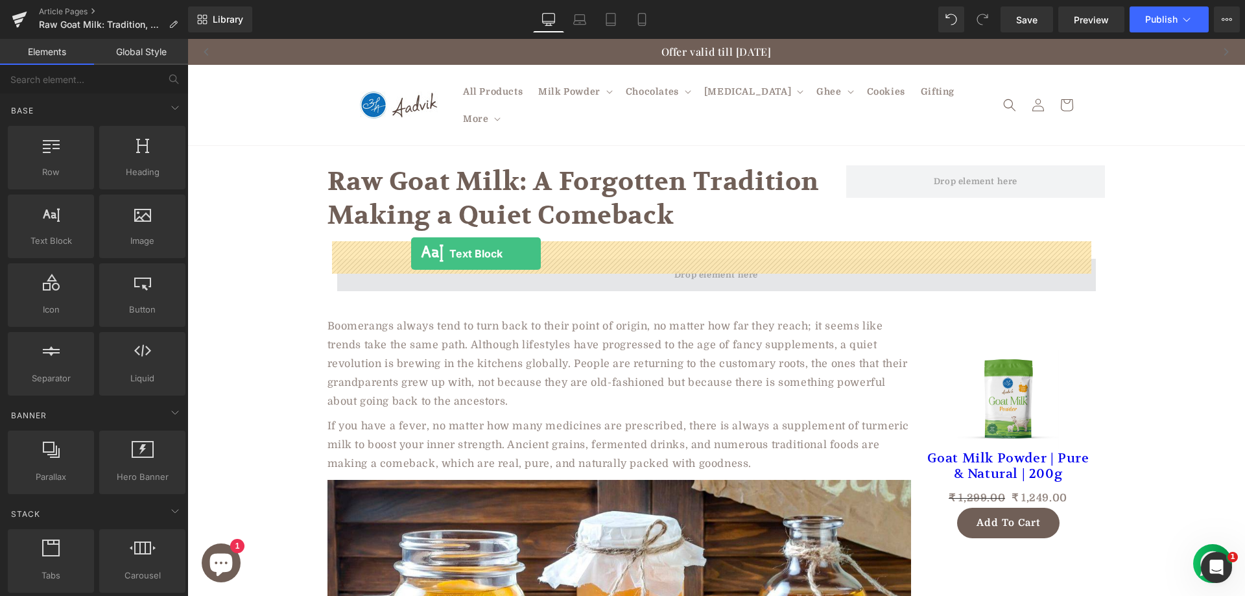
drag, startPoint x: 242, startPoint y: 276, endPoint x: 411, endPoint y: 253, distance: 170.7
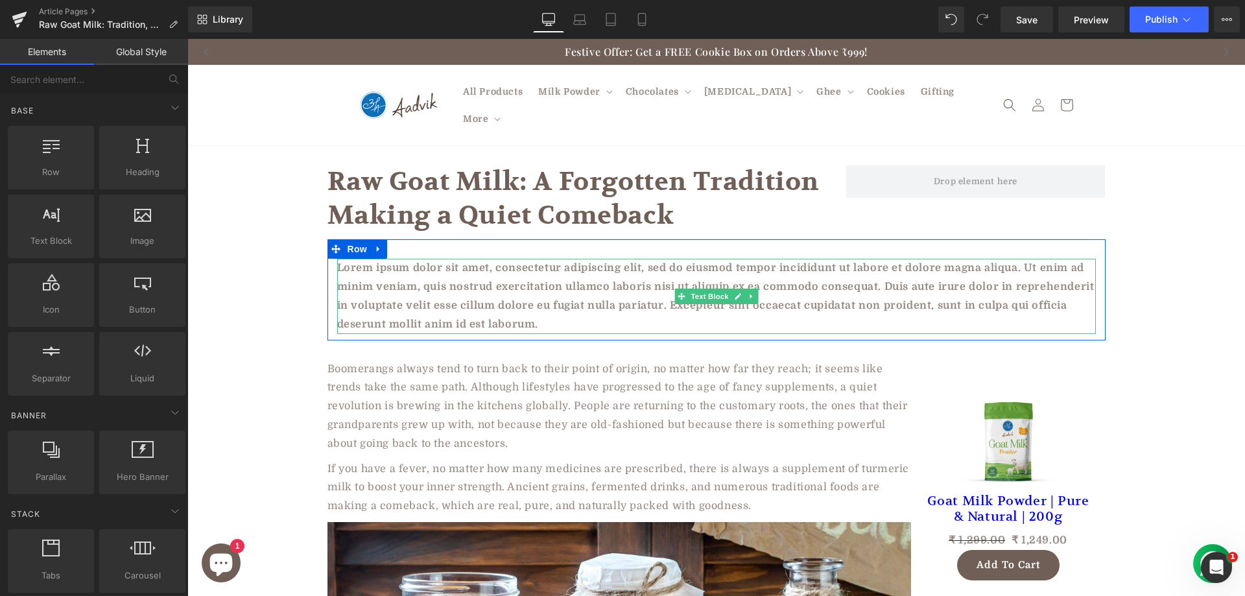
click at [395, 259] on p "Lorem ipsum dolor sit amet, consectetur adipiscing elit, sed do eiusmod tempor …" at bounding box center [716, 296] width 758 height 75
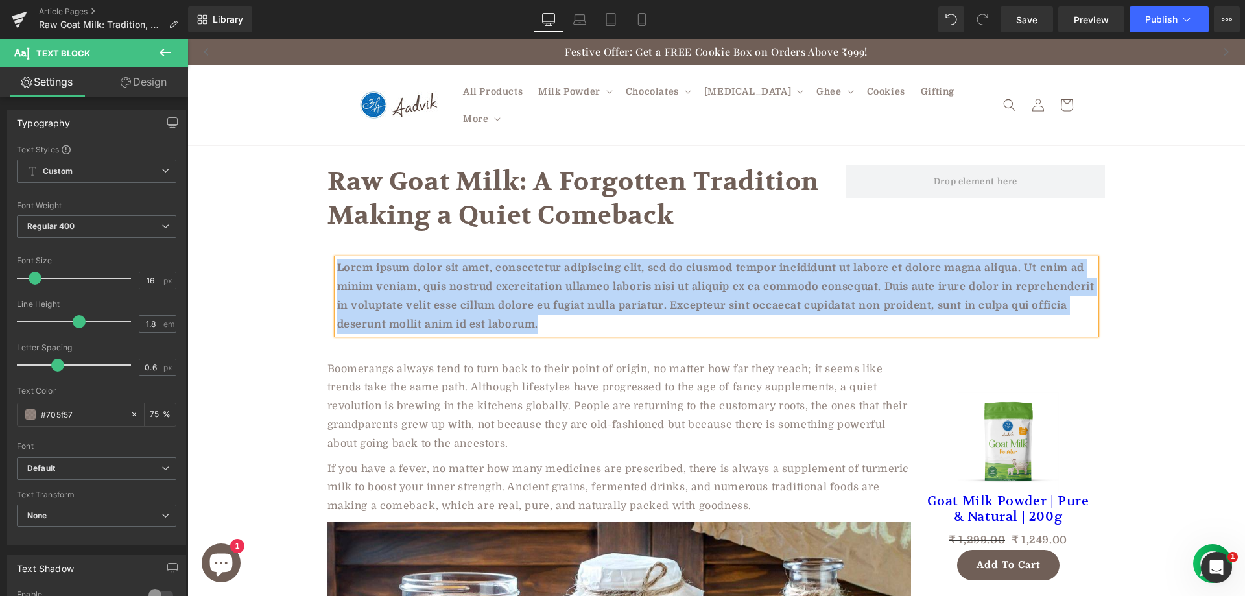
paste div
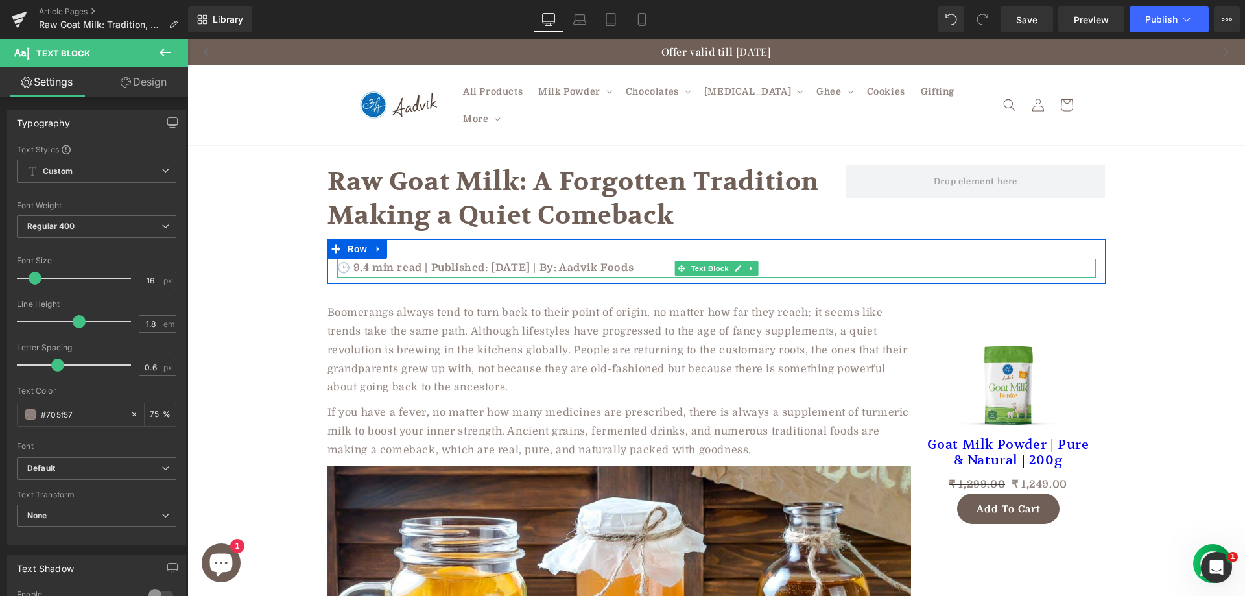
click at [501, 259] on p "🕑 9.4 min read | Published: June 19, 2025 | By: Aadvik Foods" at bounding box center [716, 268] width 758 height 19
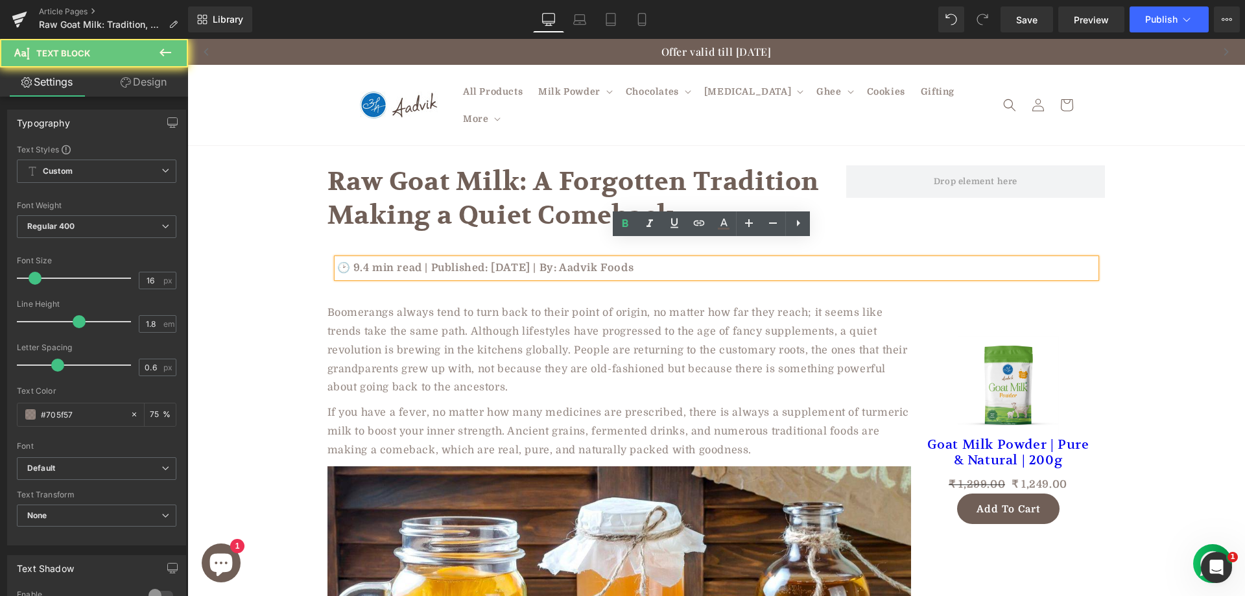
click at [501, 259] on p "🕑 9.4 min read | Published: June 19, 2025 | By: Aadvik Foods" at bounding box center [716, 268] width 758 height 19
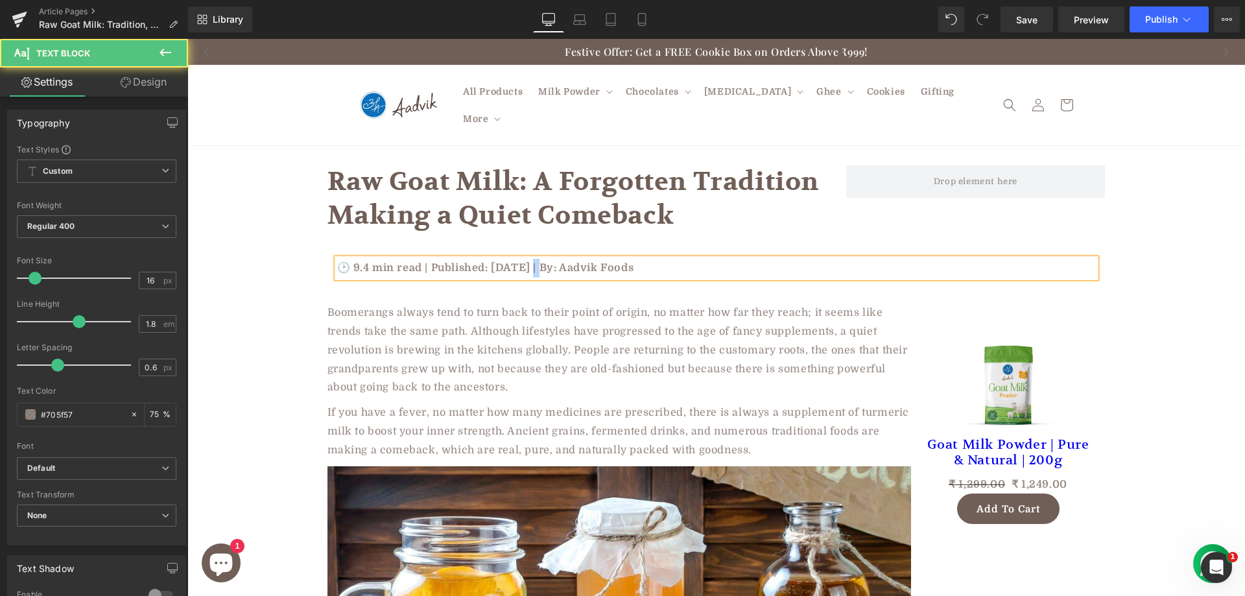
click at [536, 259] on p "🕑 9.4 min read | Published: August 19, 2025 | By: Aadvik Foods" at bounding box center [716, 268] width 758 height 19
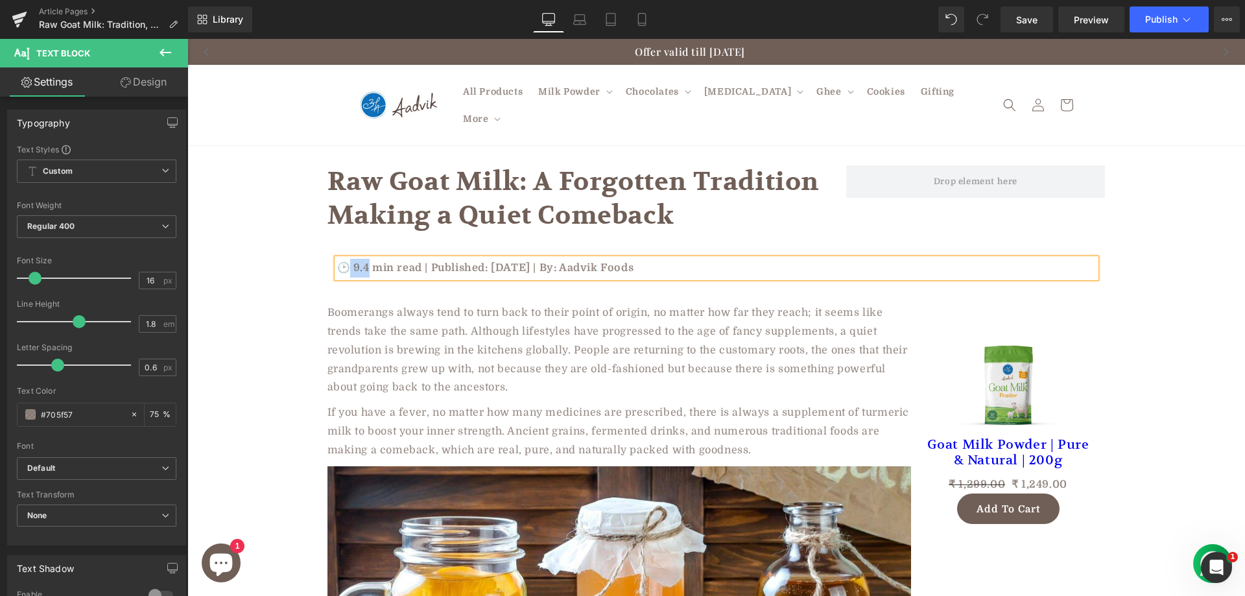
drag, startPoint x: 363, startPoint y: 247, endPoint x: 340, endPoint y: 249, distance: 22.8
click at [340, 259] on p "🕑 9.4 min read | Published: August 7, 2025 | By: Aadvik Foods" at bounding box center [716, 268] width 758 height 19
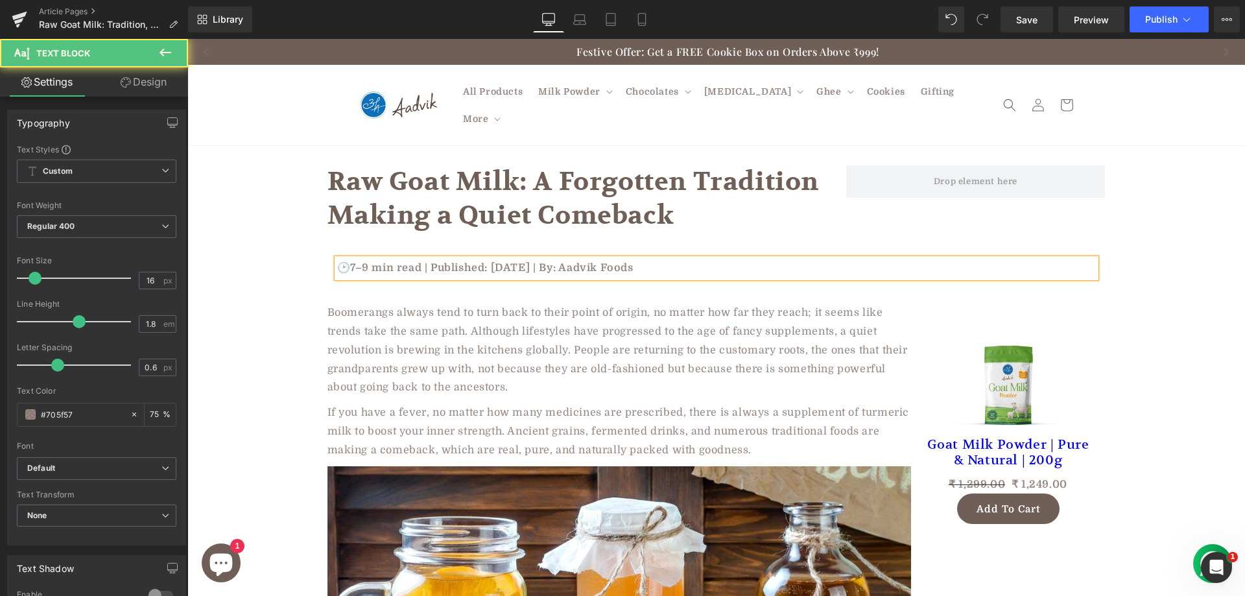
drag, startPoint x: 599, startPoint y: 250, endPoint x: 749, endPoint y: 256, distance: 149.9
click at [749, 259] on p "🕑7–9 min read | Published: August 7, 2025 | By: Aadvik Foods" at bounding box center [716, 268] width 758 height 19
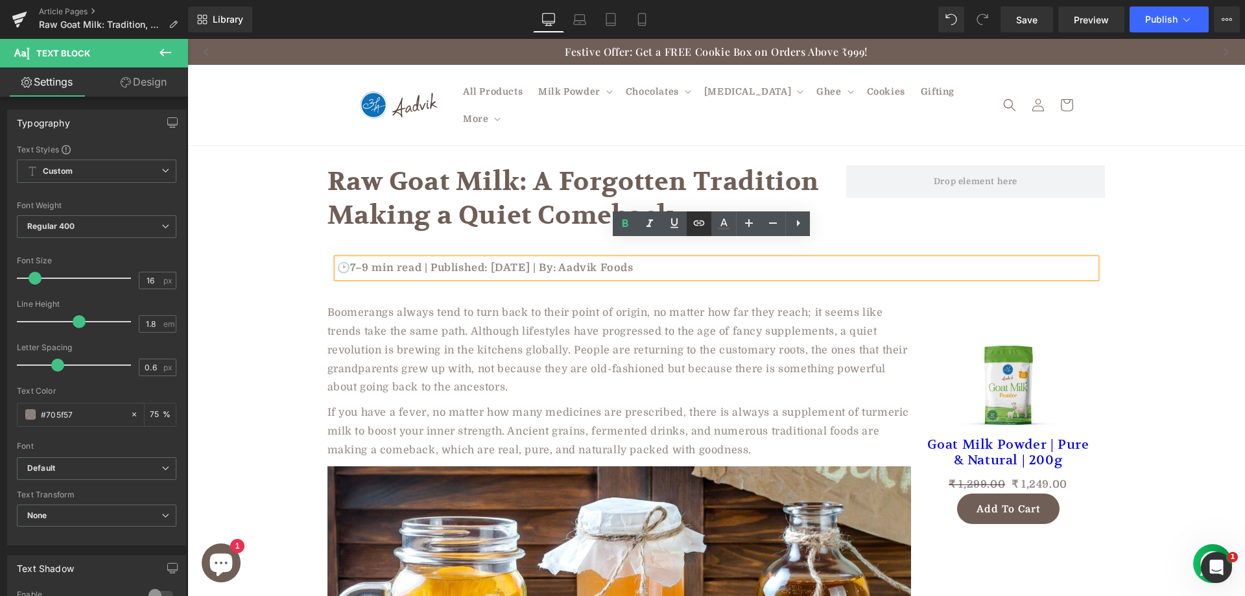
click at [701, 222] on icon at bounding box center [699, 223] width 16 height 16
click at [614, 270] on input "text" at bounding box center [666, 277] width 200 height 32
paste input "[URL][DOMAIN_NAME]"
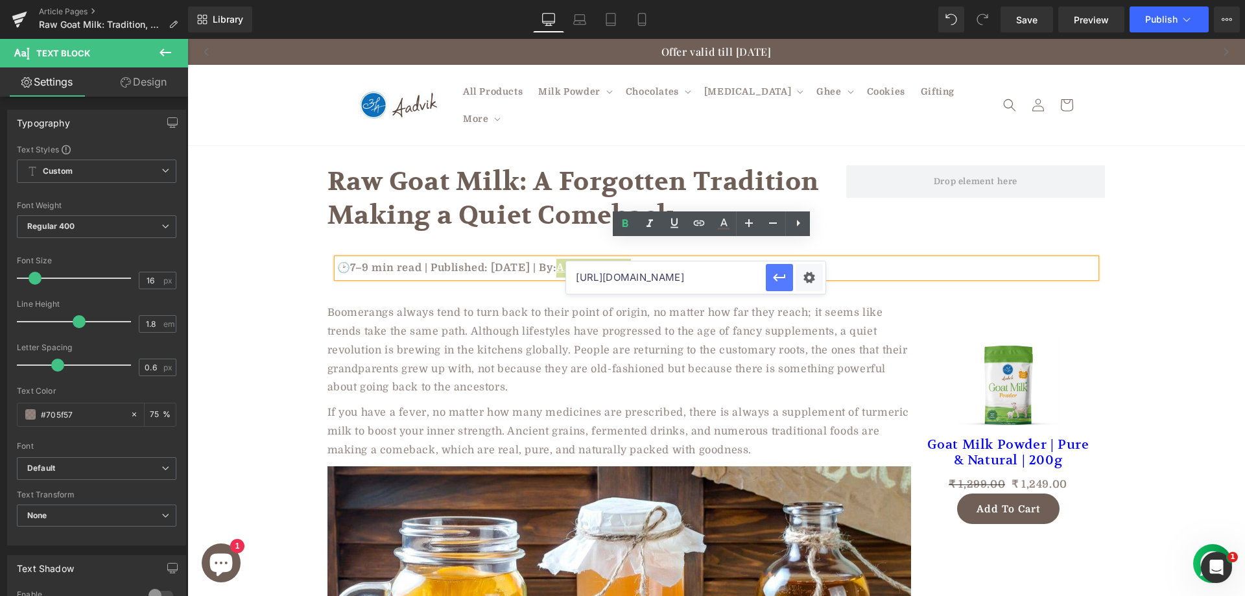
type input "[URL][DOMAIN_NAME]"
drag, startPoint x: 780, startPoint y: 277, endPoint x: 591, endPoint y: 237, distance: 194.0
click at [780, 277] on icon "button" at bounding box center [779, 278] width 12 height 8
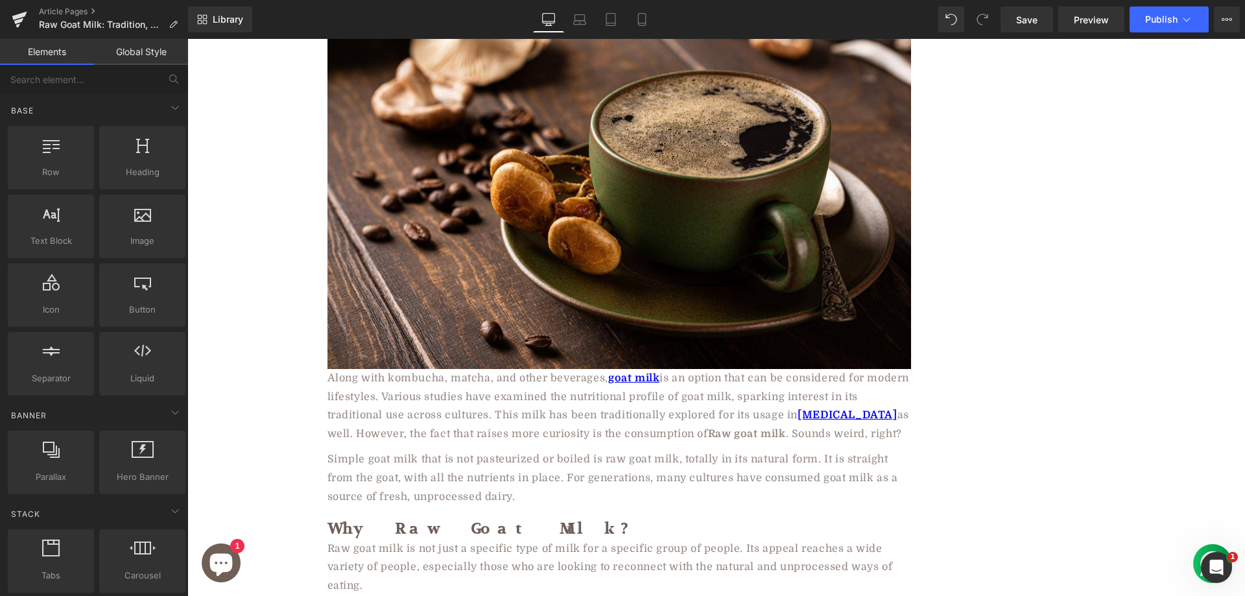
scroll to position [972, 0]
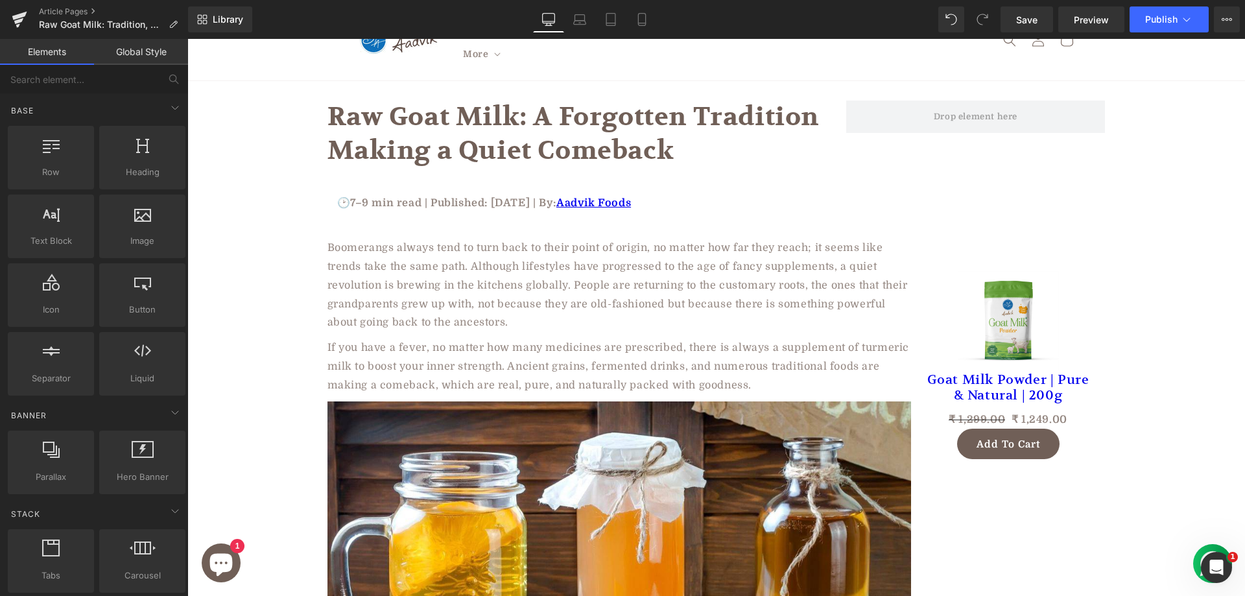
scroll to position [0, 0]
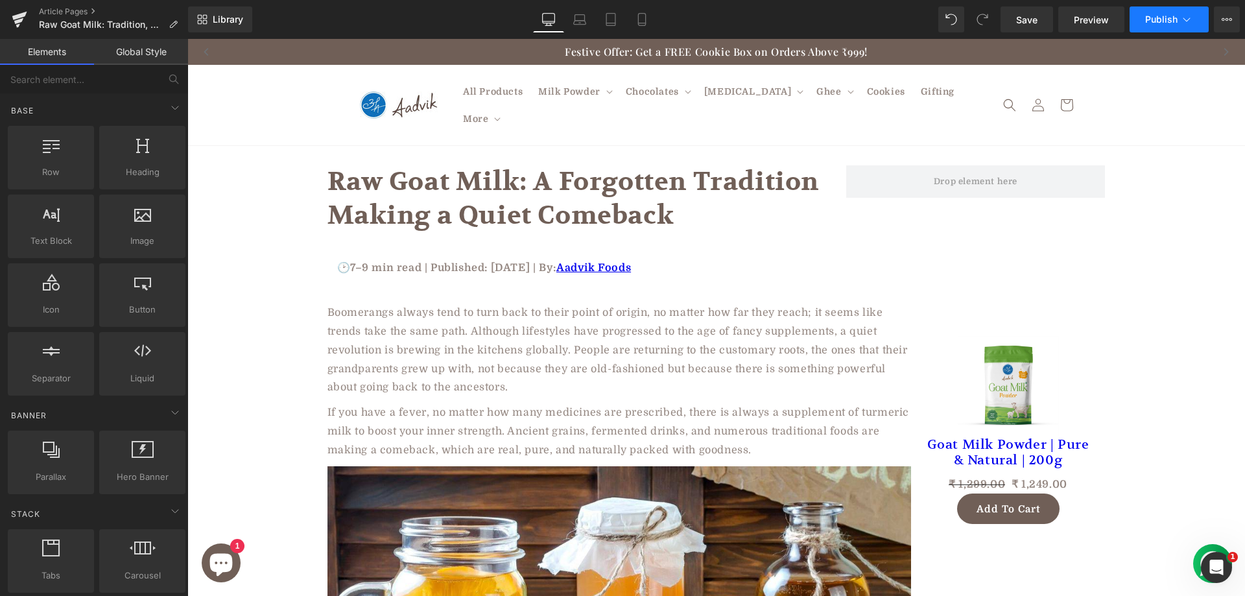
click at [1166, 25] on button "Publish" at bounding box center [1168, 19] width 79 height 26
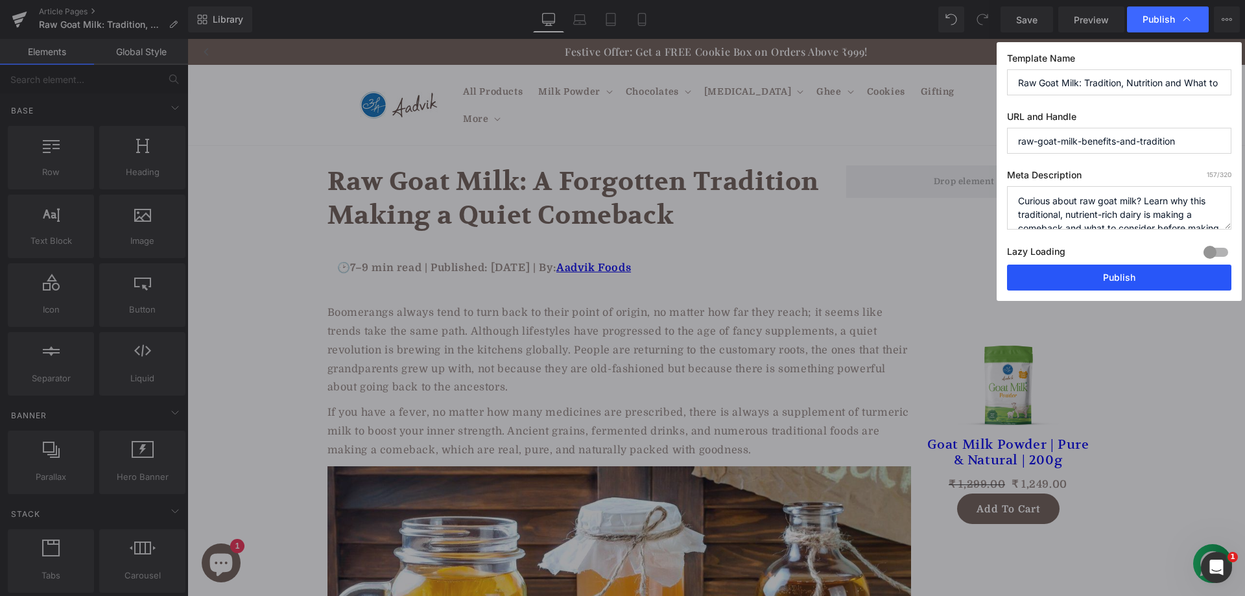
click at [1090, 275] on button "Publish" at bounding box center [1119, 277] width 224 height 26
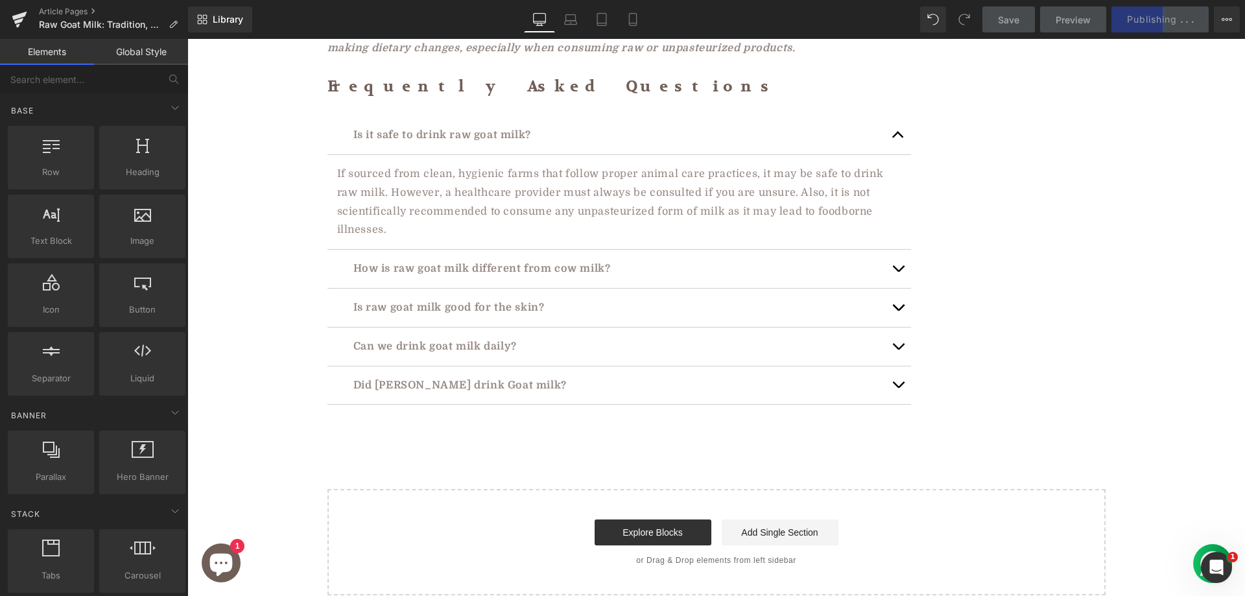
scroll to position [4414, 0]
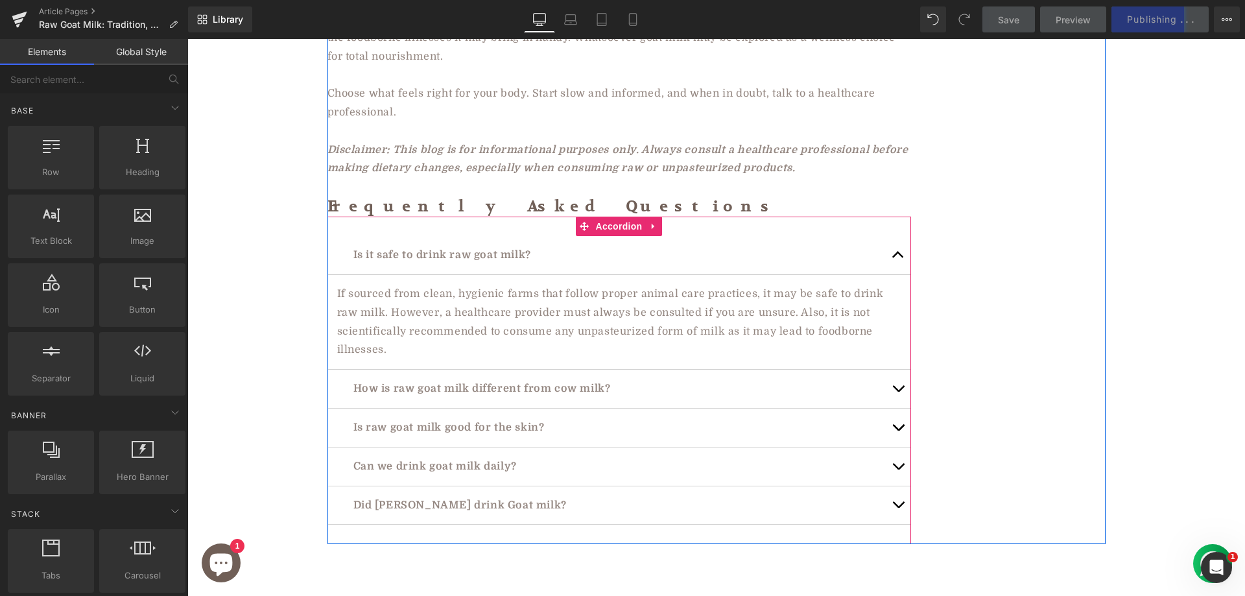
click at [898, 258] on span "button" at bounding box center [898, 258] width 0 height 0
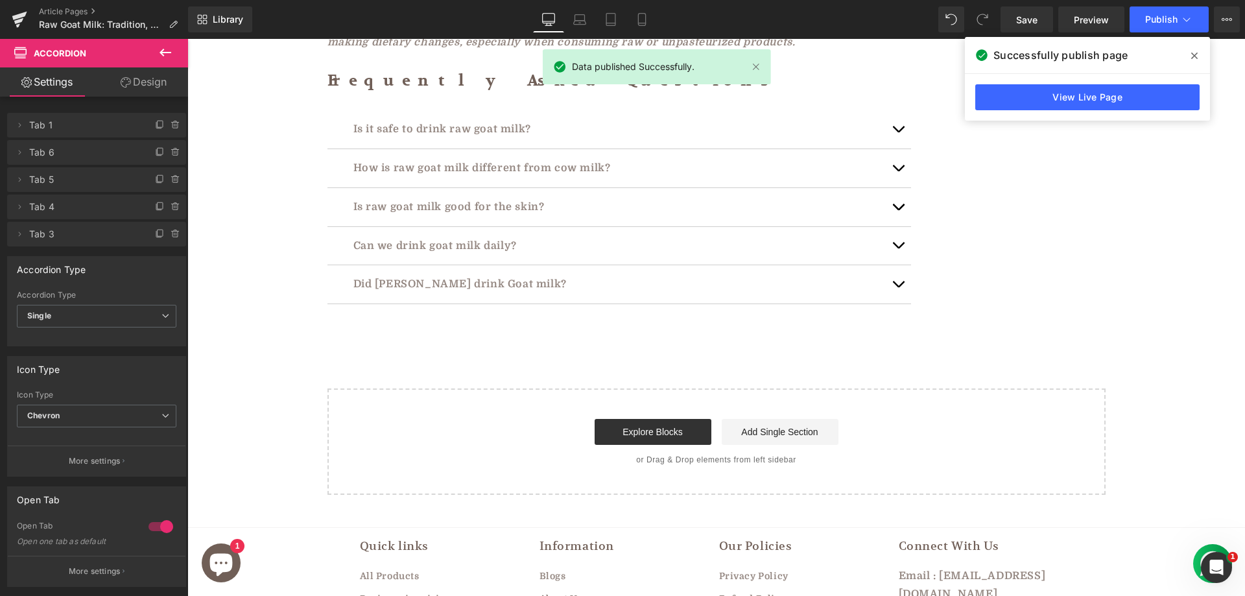
scroll to position [4544, 0]
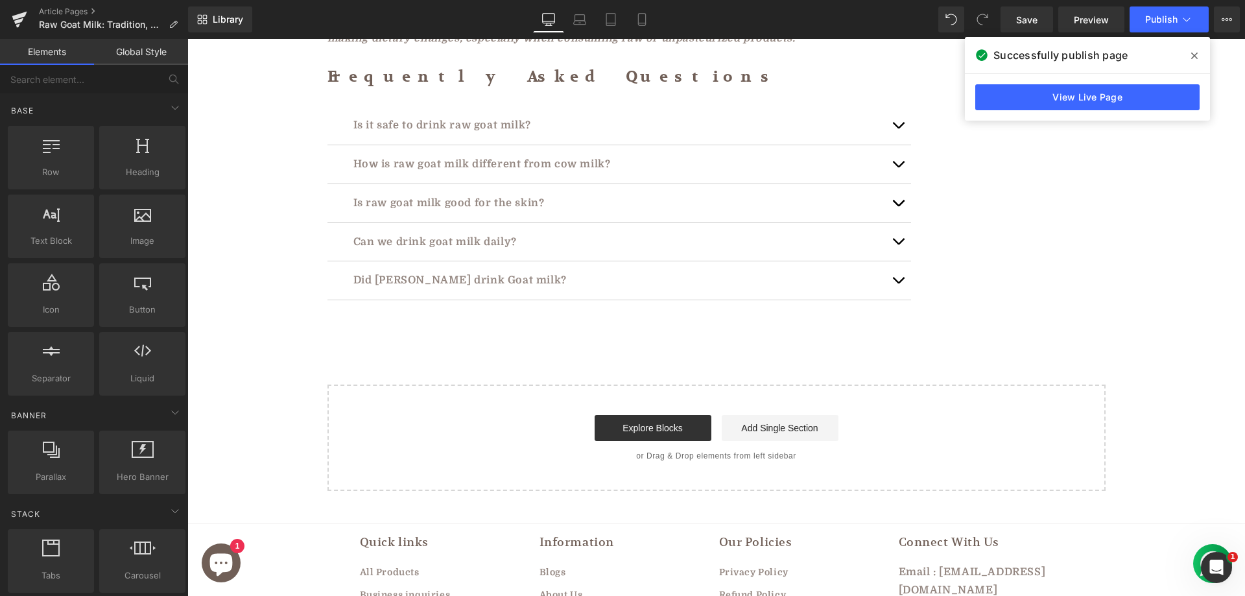
click at [94, 103] on div "Base" at bounding box center [96, 110] width 183 height 26
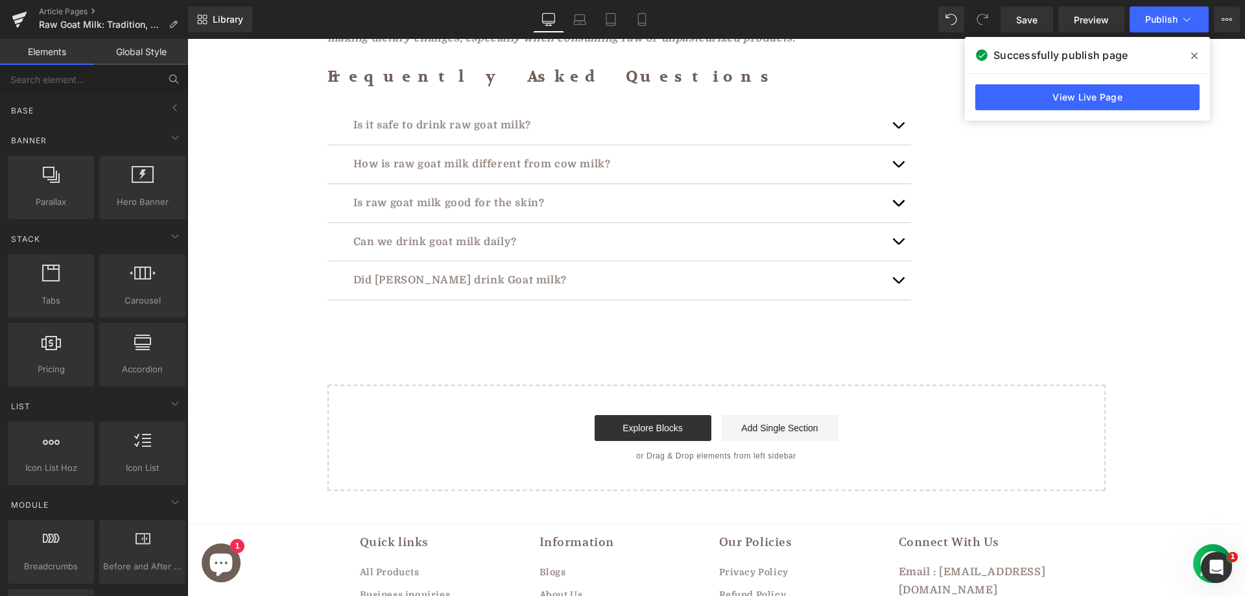
click at [171, 78] on icon at bounding box center [174, 79] width 12 height 12
click at [120, 88] on input "text" at bounding box center [79, 79] width 159 height 29
paste input "Add Element"
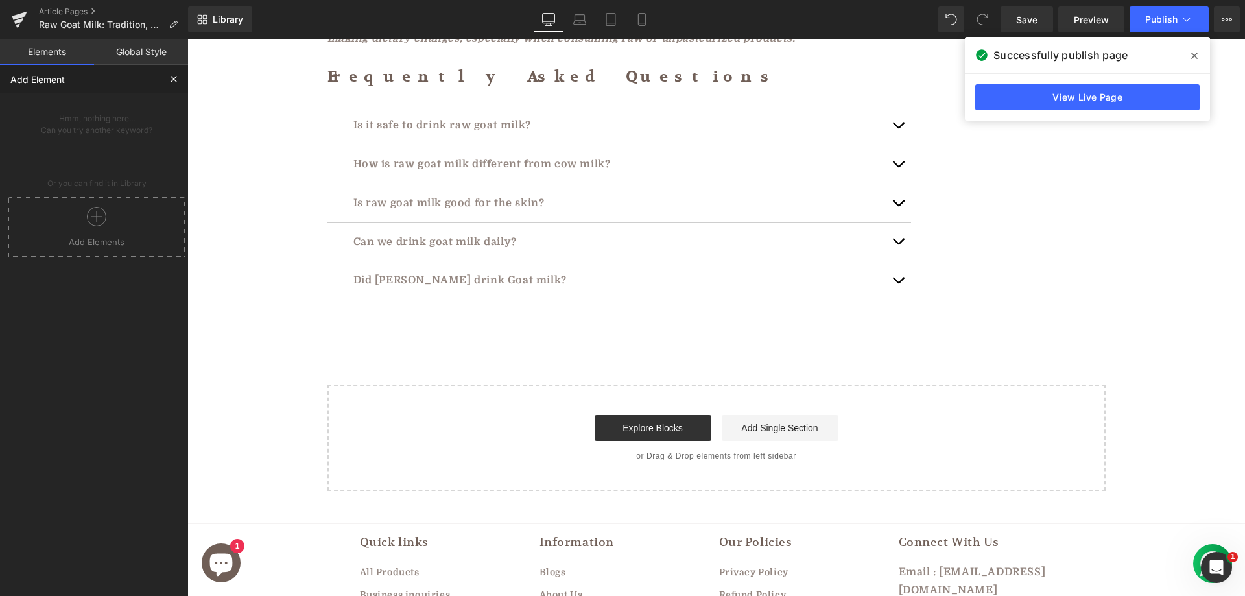
click at [19, 78] on input "Add Element" at bounding box center [79, 79] width 159 height 29
click at [62, 84] on input "Element" at bounding box center [79, 79] width 159 height 29
click at [69, 74] on input "Element" at bounding box center [79, 79] width 159 height 29
paste input "Block"
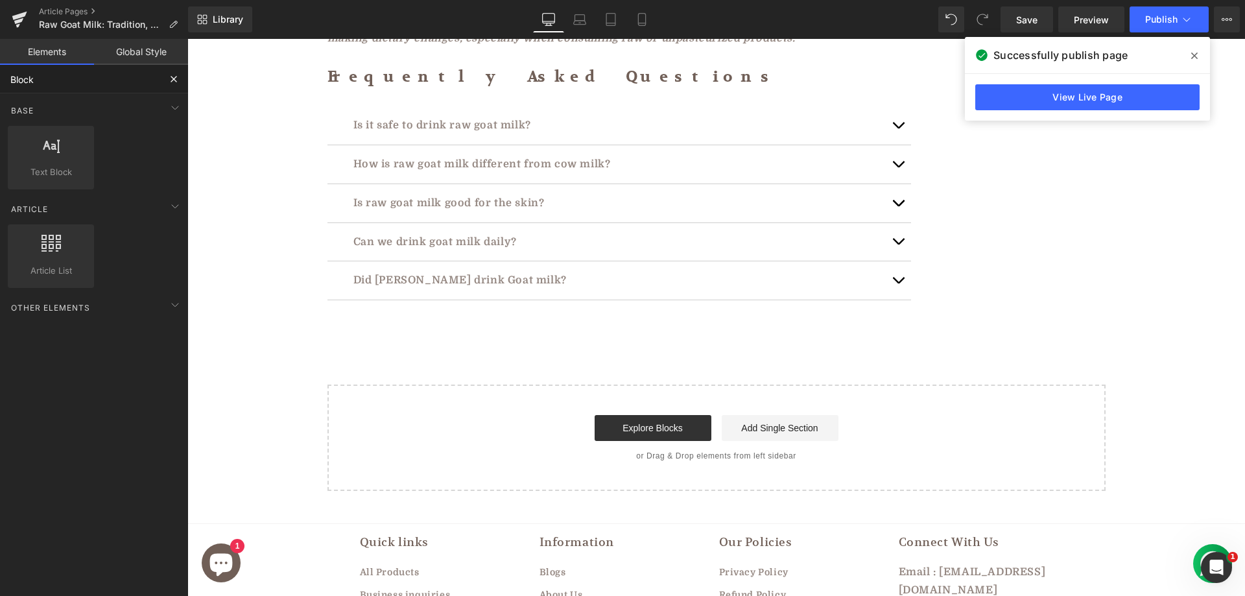
click at [50, 86] on input "Block" at bounding box center [79, 79] width 159 height 29
paste input "Comment"
click at [58, 83] on input "Comment" at bounding box center [79, 79] width 159 height 29
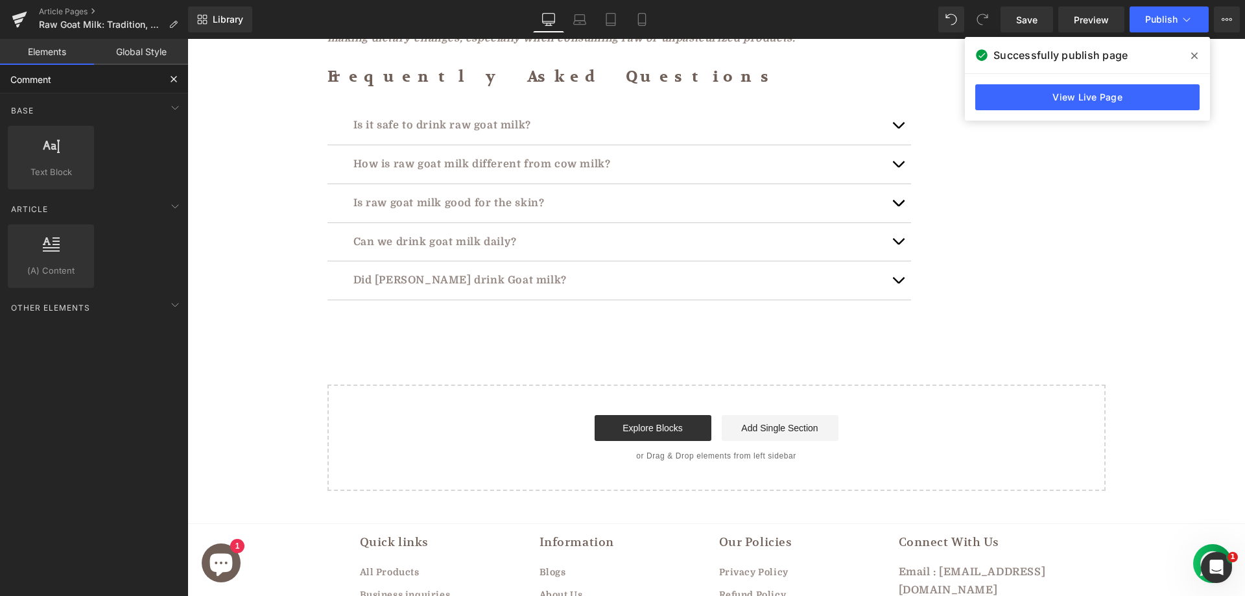
paste input "Discussion"
click at [57, 84] on input "Discussion" at bounding box center [79, 79] width 159 height 29
paste input "Form"
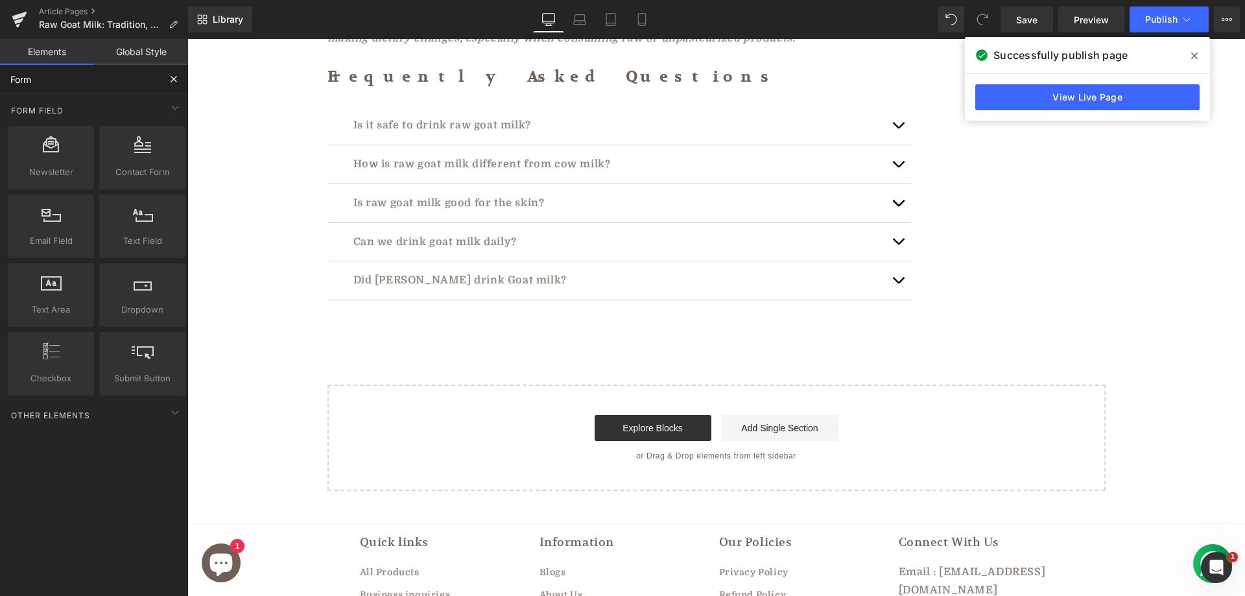
type input "Form"
click at [165, 420] on span at bounding box center [175, 412] width 21 height 21
click at [167, 410] on icon at bounding box center [175, 413] width 16 height 16
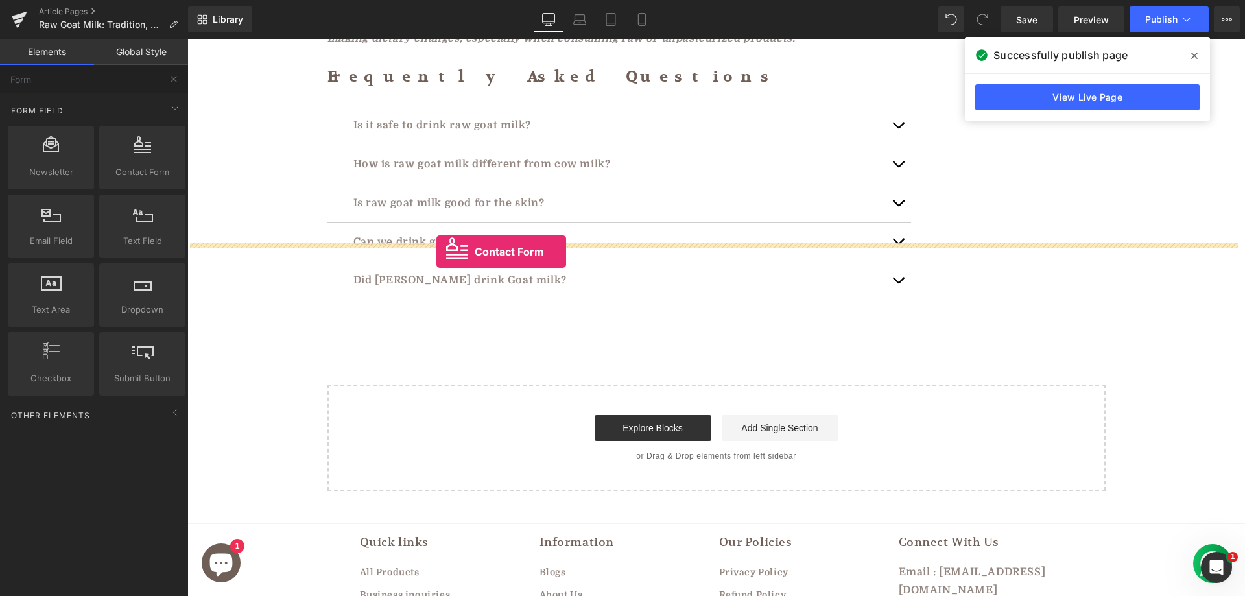
drag, startPoint x: 329, startPoint y: 210, endPoint x: 436, endPoint y: 252, distance: 114.7
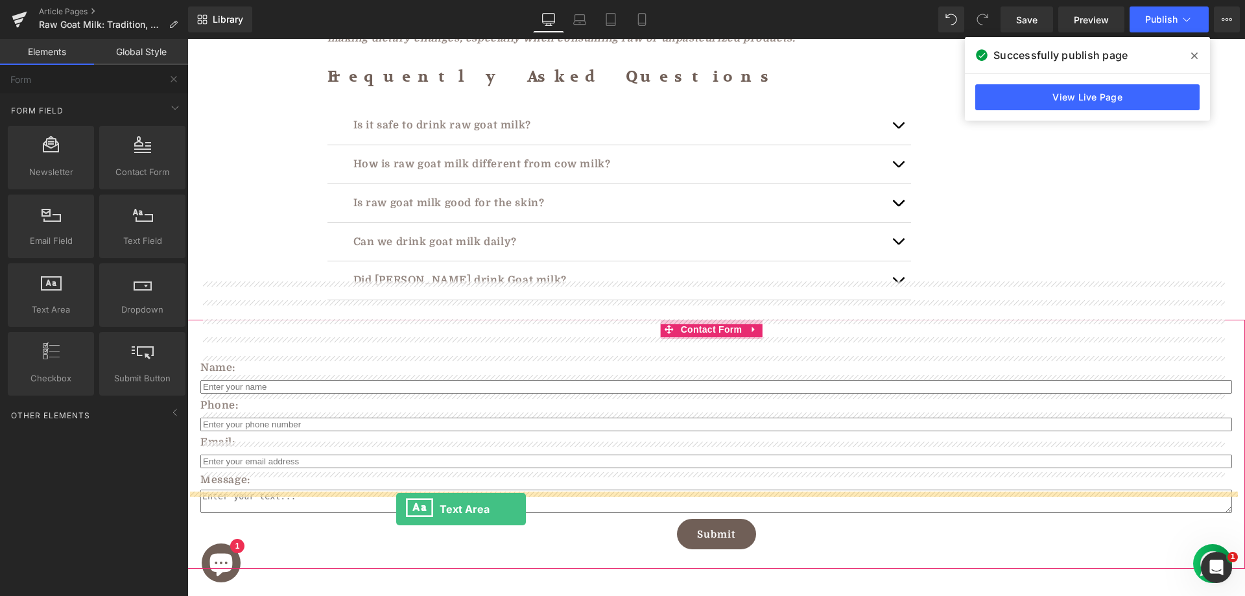
drag, startPoint x: 252, startPoint y: 386, endPoint x: 396, endPoint y: 509, distance: 189.5
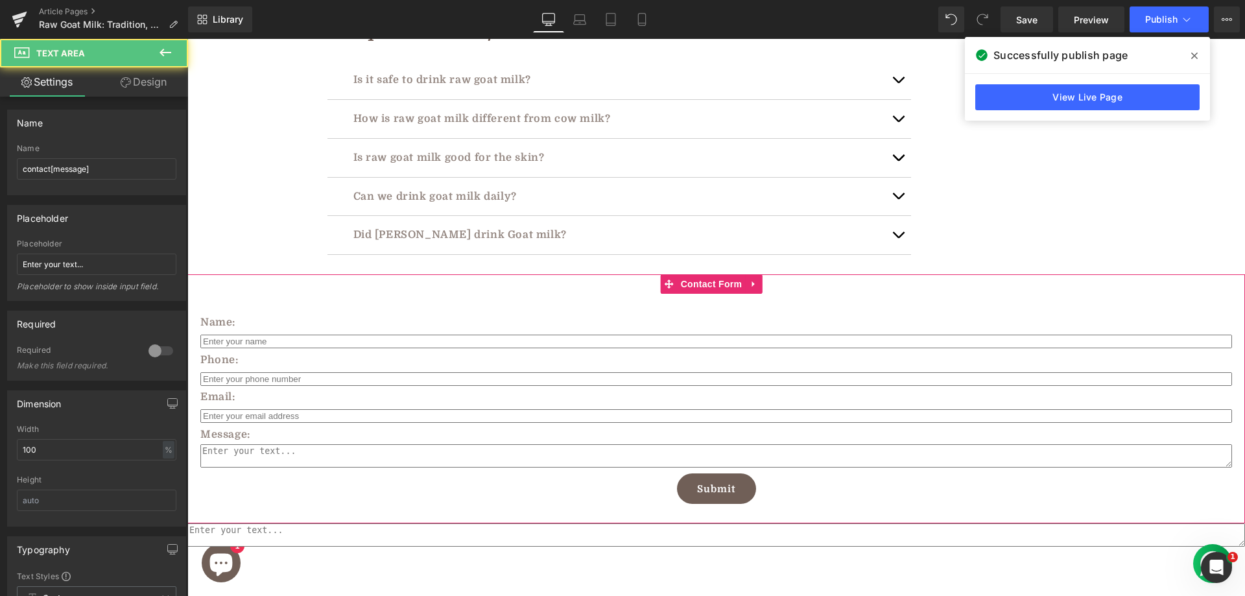
scroll to position [4609, 0]
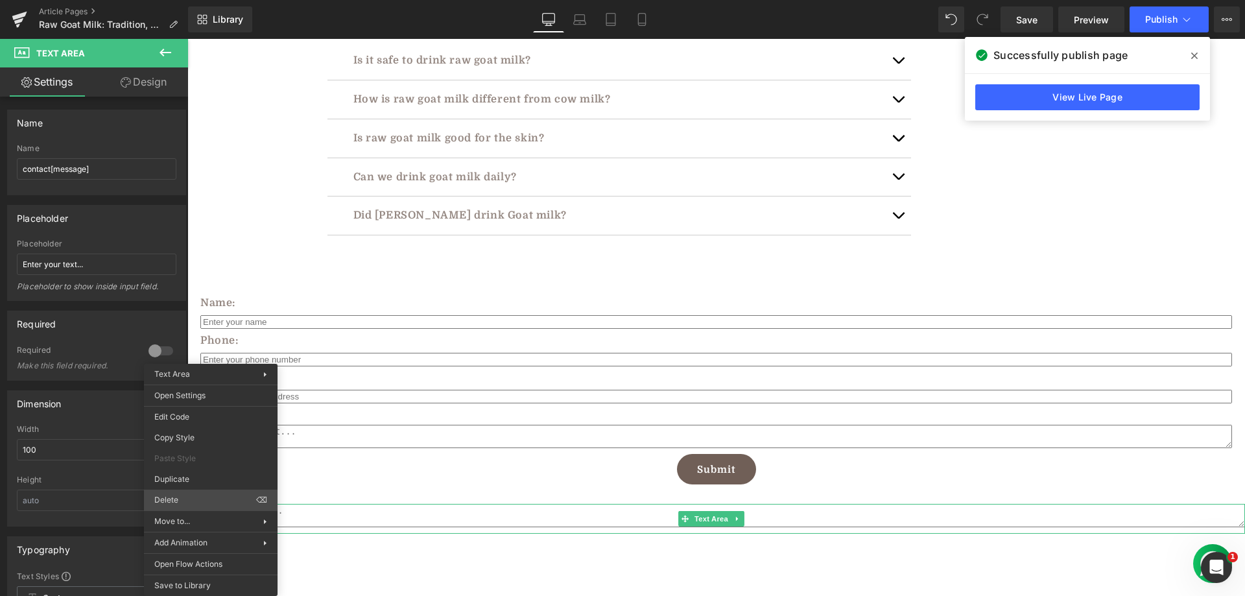
click at [175, 498] on div "Text Area You are previewing how the will restyle your page. You can not edit E…" at bounding box center [622, 309] width 1245 height 618
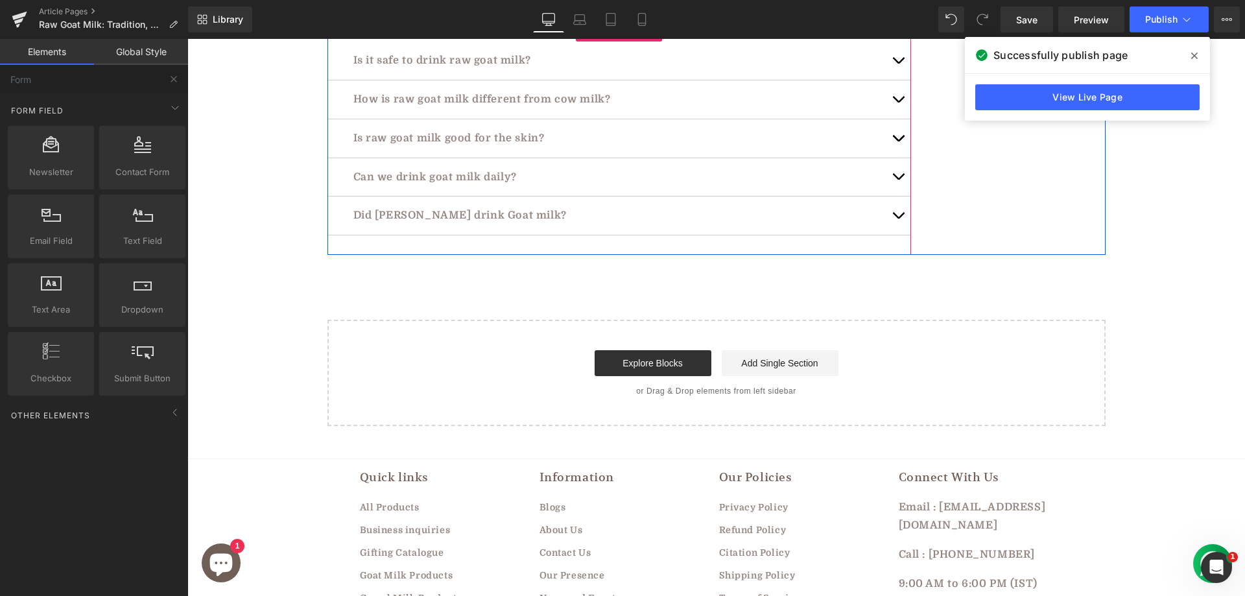
click at [336, 196] on div "Did Mahatma Gandhi drink Goat milk? Text Block" at bounding box center [618, 215] width 583 height 39
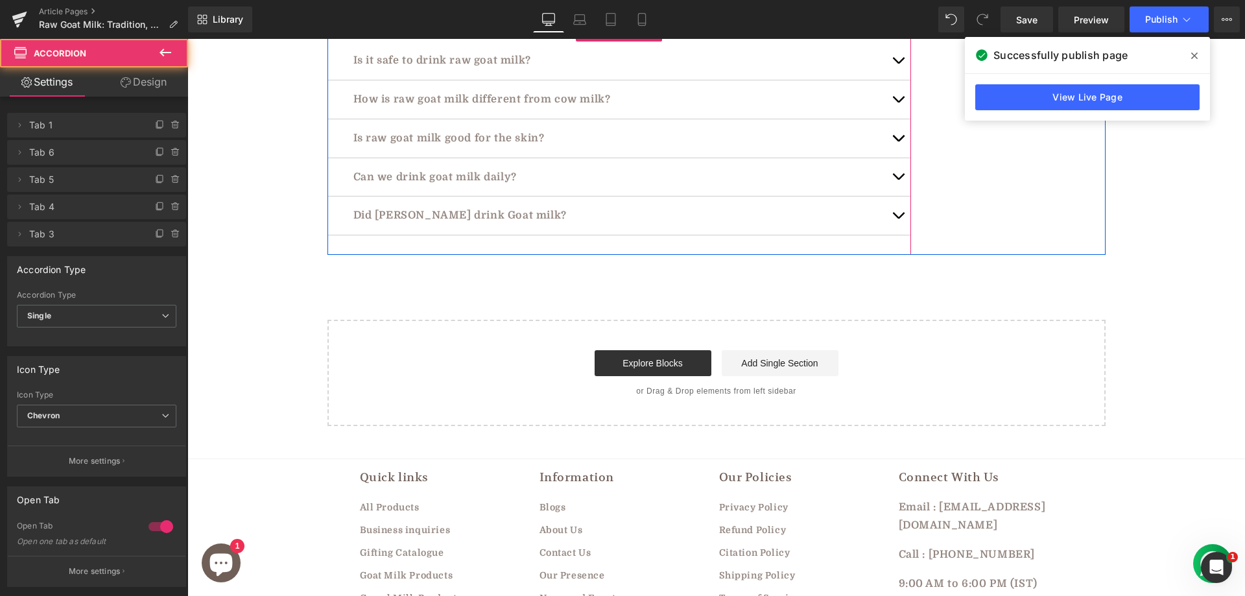
click at [580, 167] on div "Is it safe to drink raw goat milk? Text Block If sourced from clean, hygienic f…" at bounding box center [618, 138] width 583 height 233
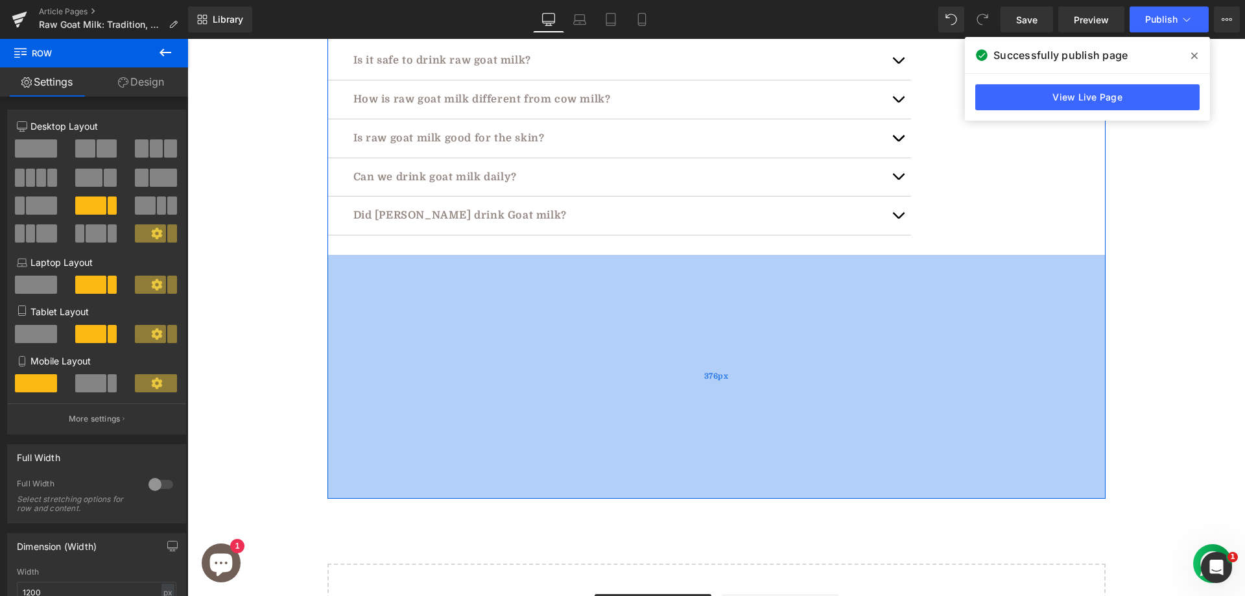
drag, startPoint x: 609, startPoint y: 240, endPoint x: 585, endPoint y: 421, distance: 183.1
click at [585, 421] on div "376px" at bounding box center [716, 377] width 778 height 244
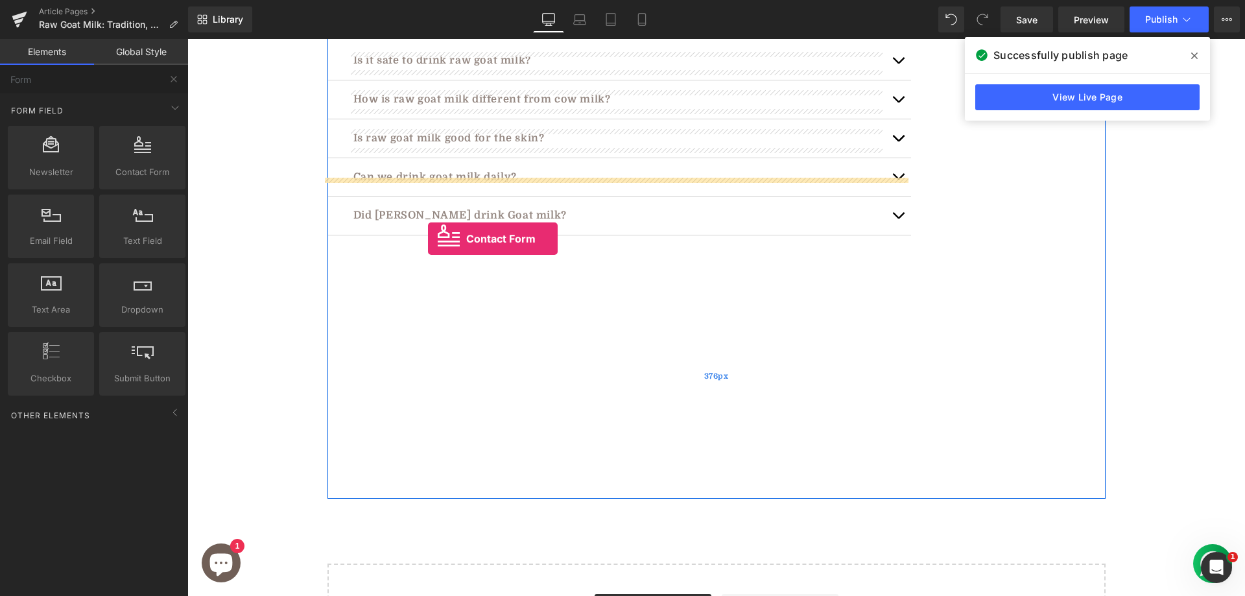
drag, startPoint x: 326, startPoint y: 213, endPoint x: 428, endPoint y: 239, distance: 104.9
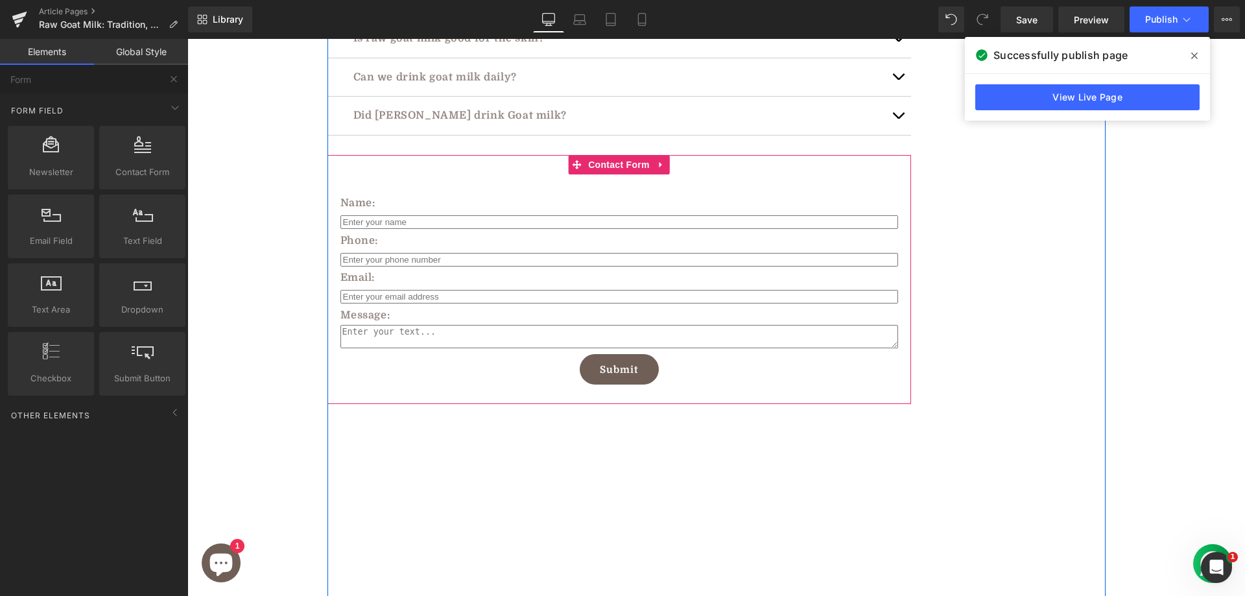
scroll to position [4739, 0]
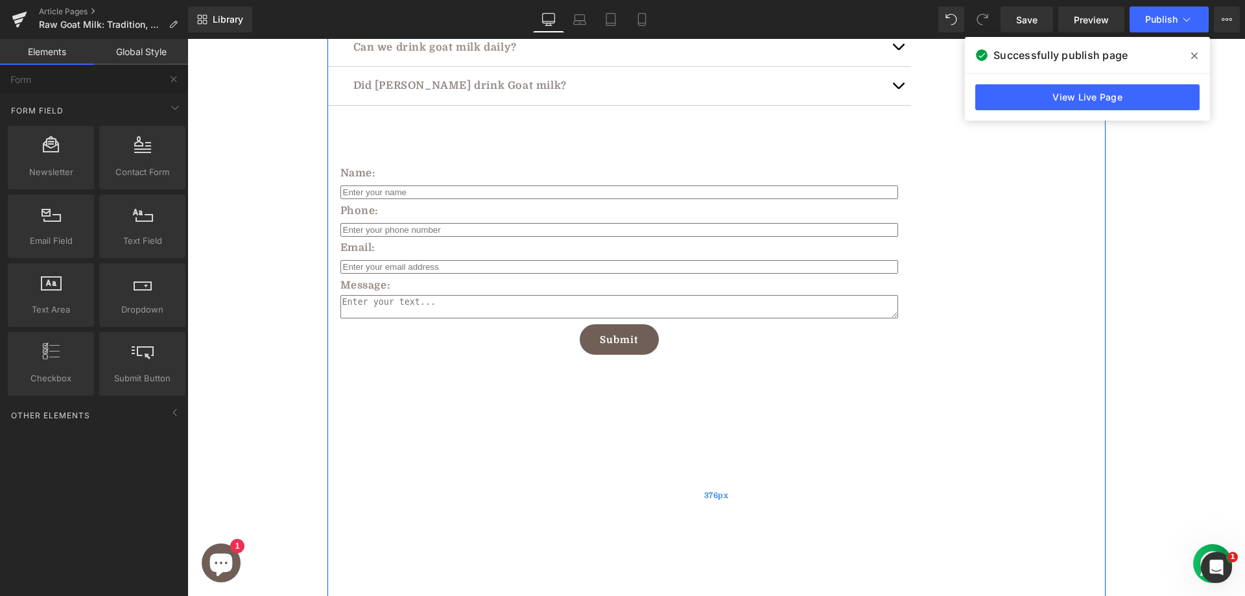
click at [469, 445] on div "376px" at bounding box center [716, 496] width 778 height 244
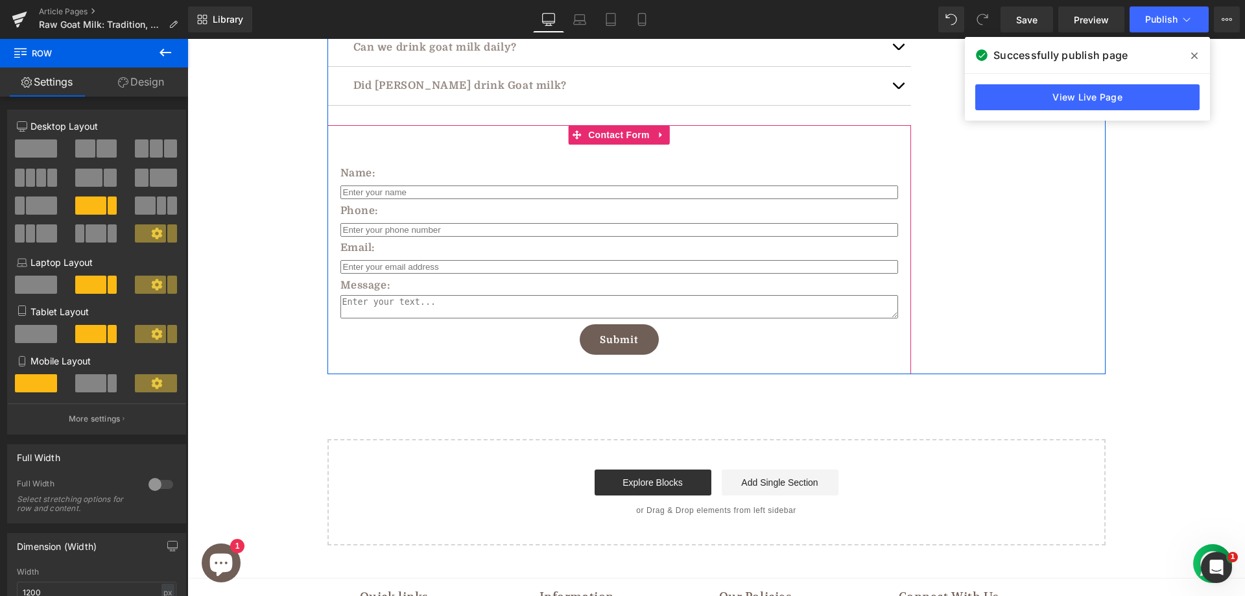
drag, startPoint x: 676, startPoint y: 540, endPoint x: 637, endPoint y: 279, distance: 264.1
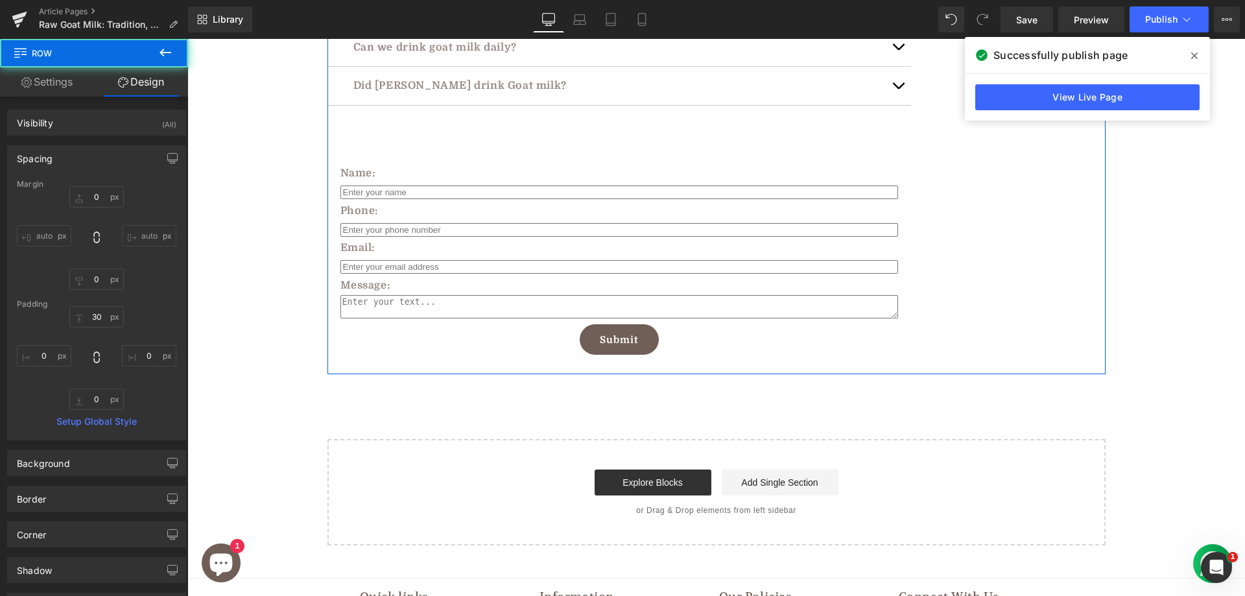
scroll to position [4609, 0]
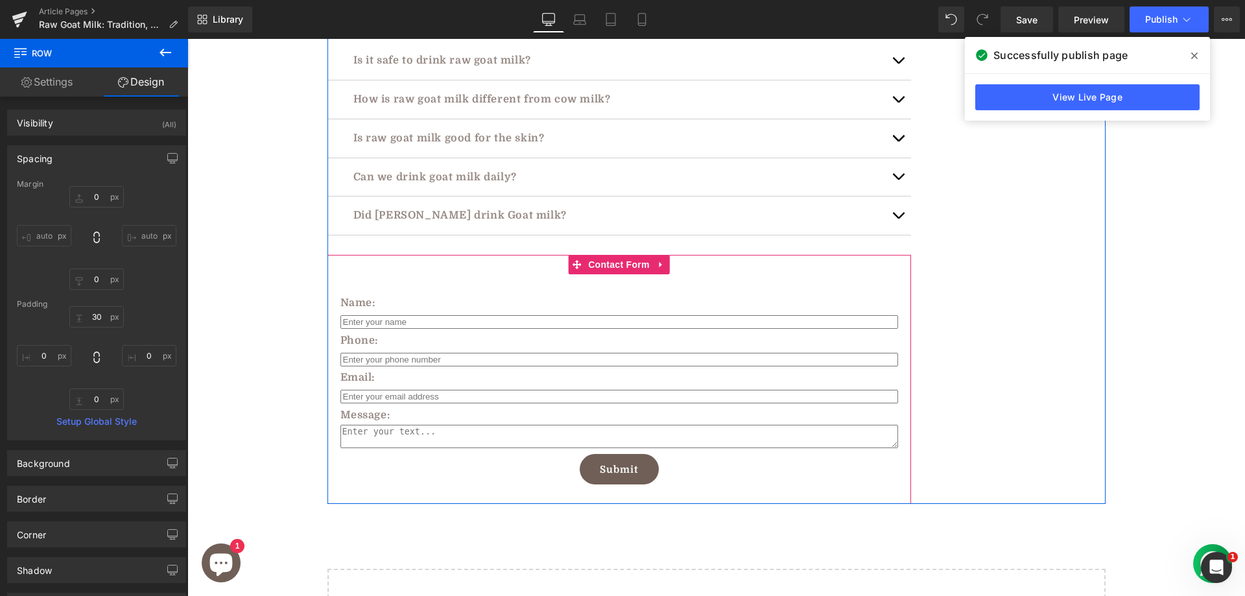
click at [474, 255] on div "Name: Text Block Text Field Phone: Text Block Text Field Email: Text Block Emai…" at bounding box center [618, 379] width 583 height 249
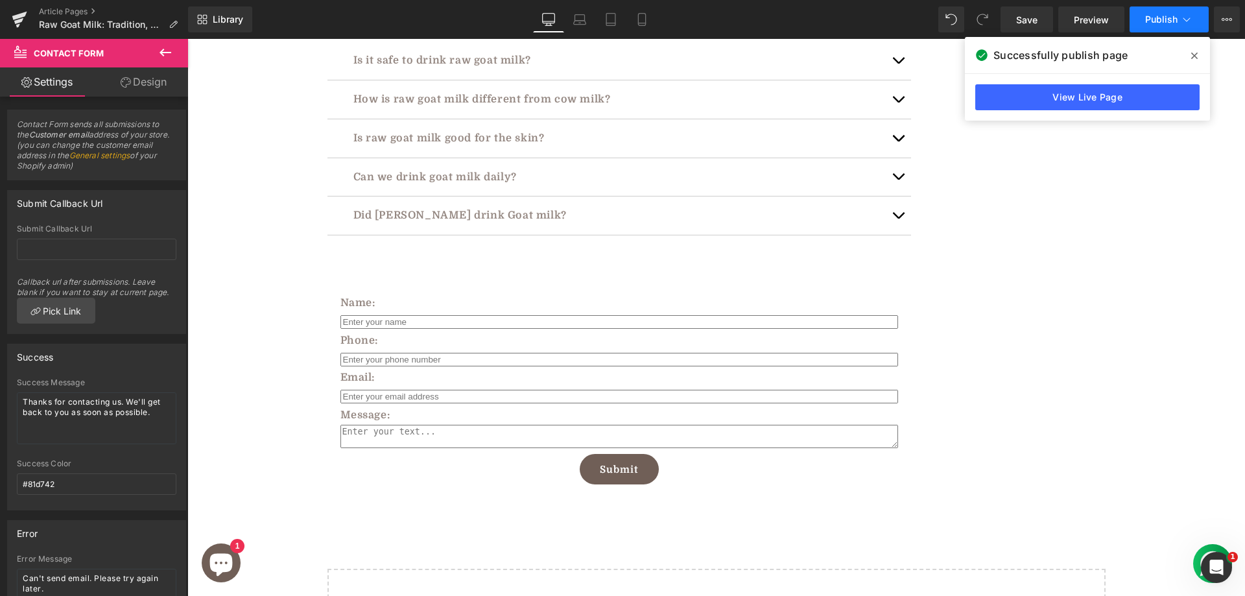
click at [1172, 16] on span "Publish" at bounding box center [1161, 19] width 32 height 10
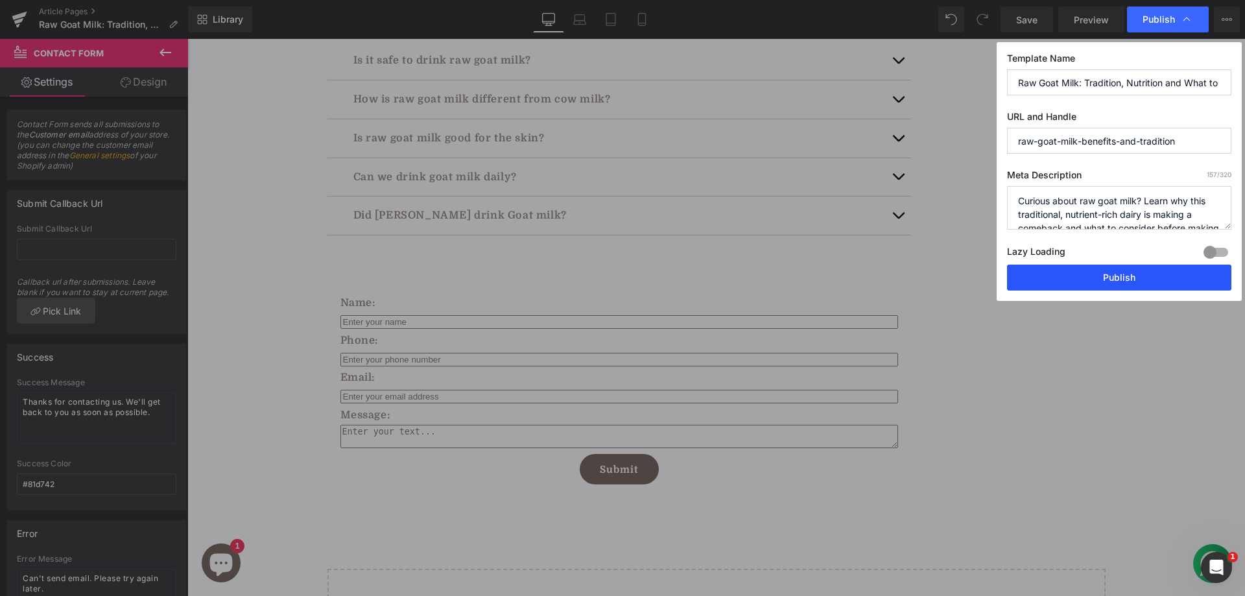
drag, startPoint x: 1168, startPoint y: 284, endPoint x: 972, endPoint y: 231, distance: 203.3
click at [1168, 284] on button "Publish" at bounding box center [1119, 277] width 224 height 26
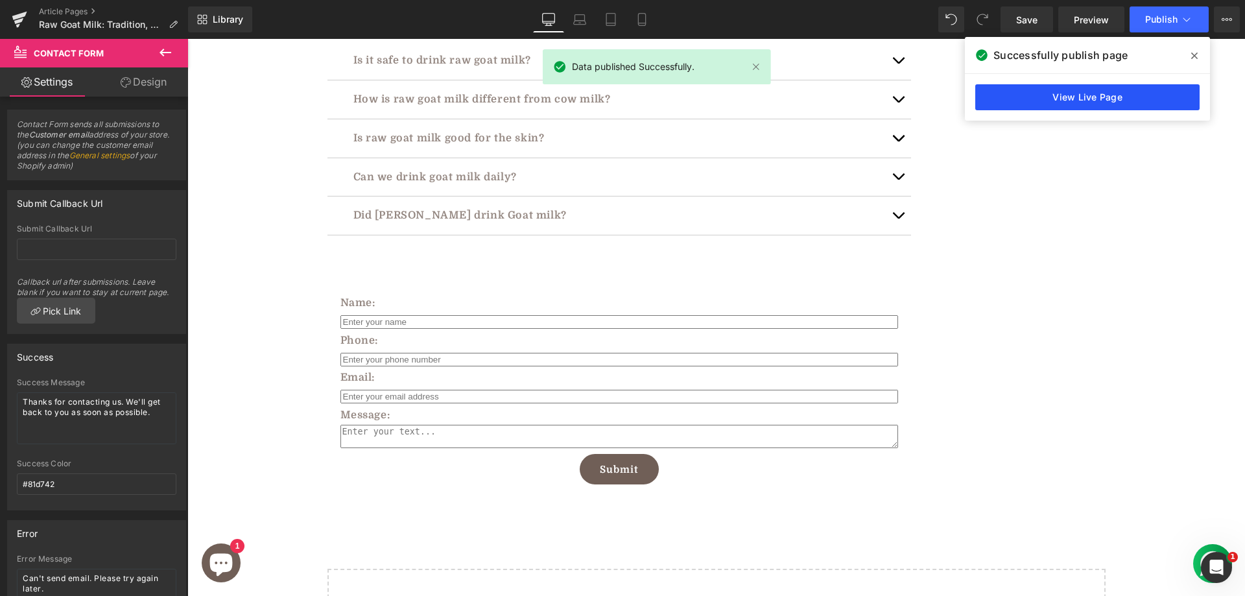
click at [1056, 102] on link "View Live Page" at bounding box center [1087, 97] width 224 height 26
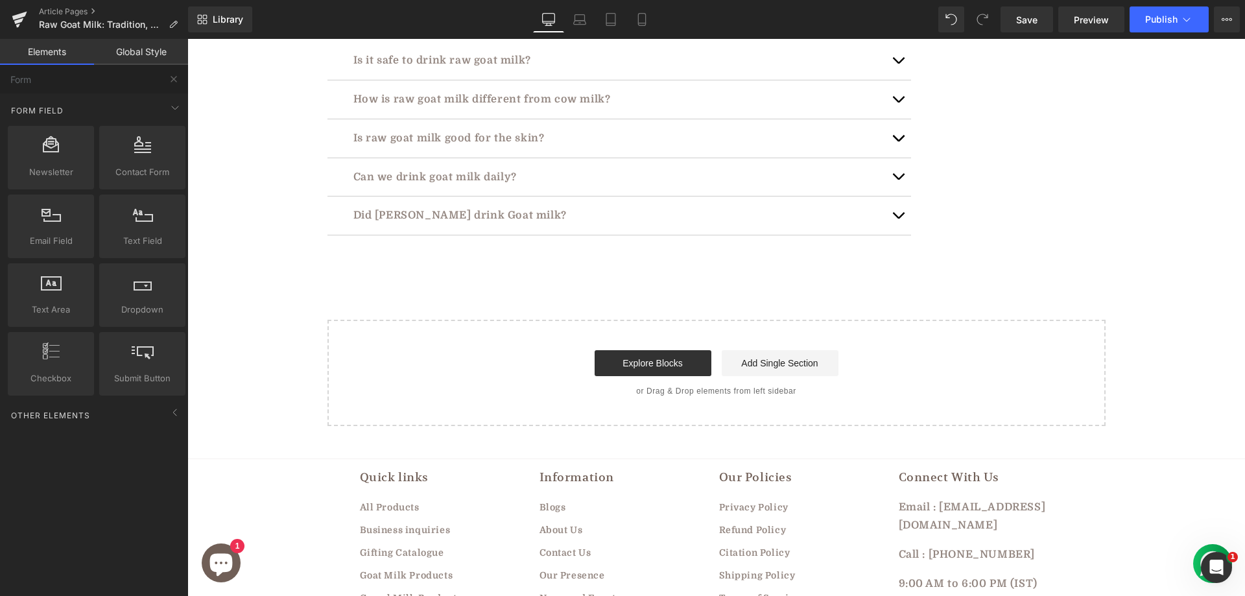
click at [1153, 18] on span "Publish" at bounding box center [1161, 19] width 32 height 10
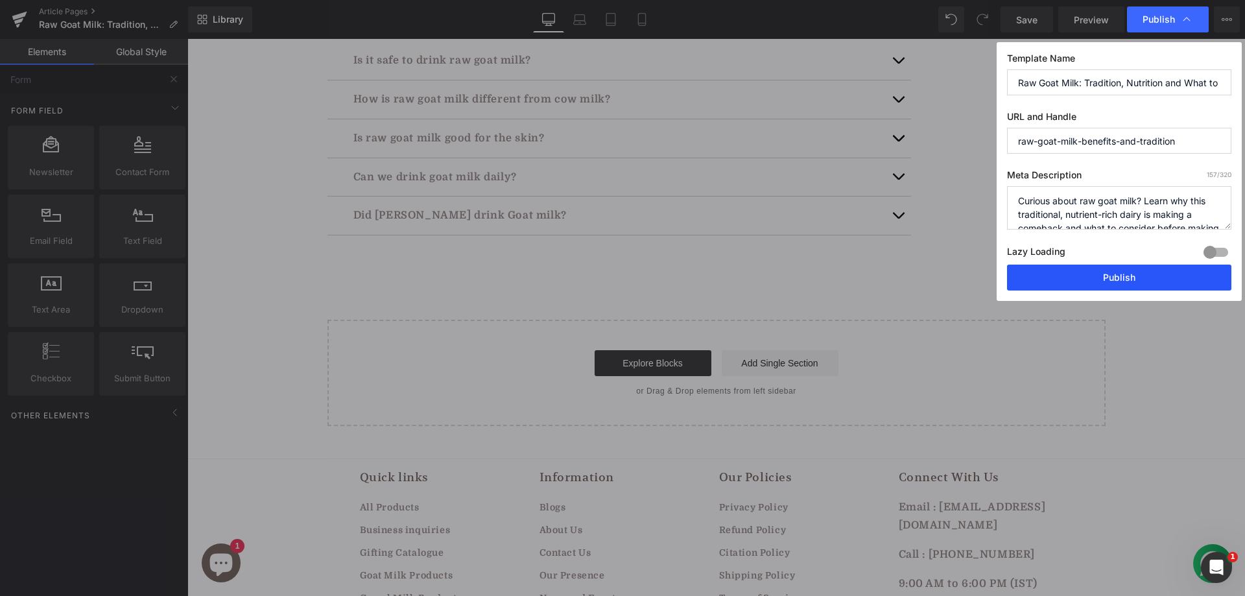
click at [1052, 275] on button "Publish" at bounding box center [1119, 277] width 224 height 26
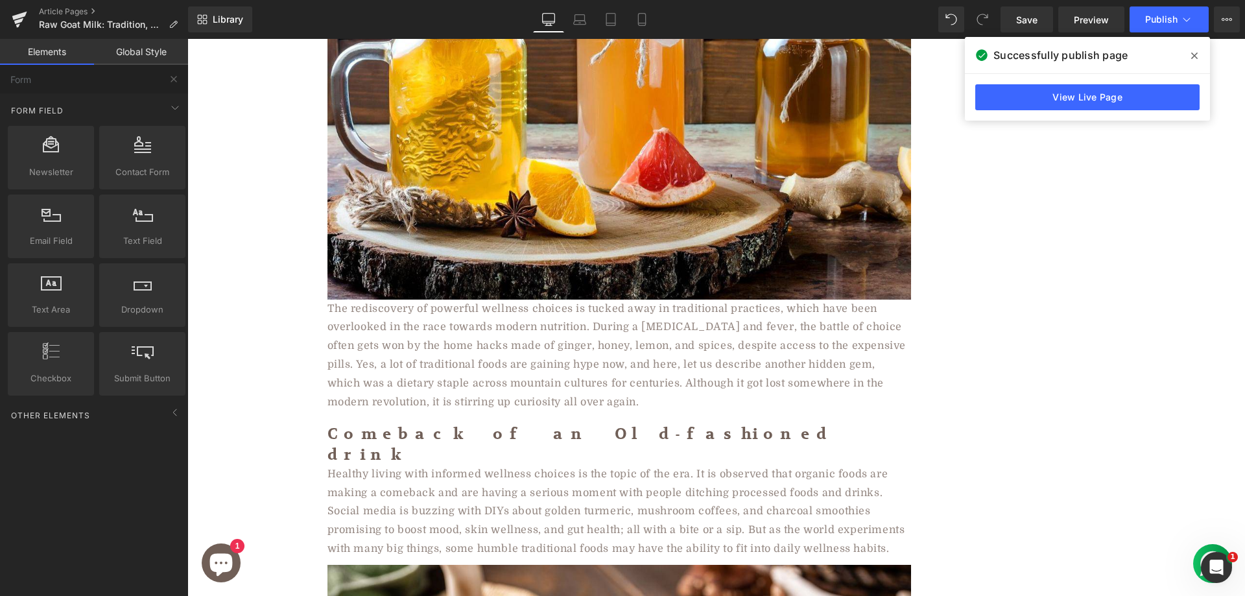
scroll to position [0, 0]
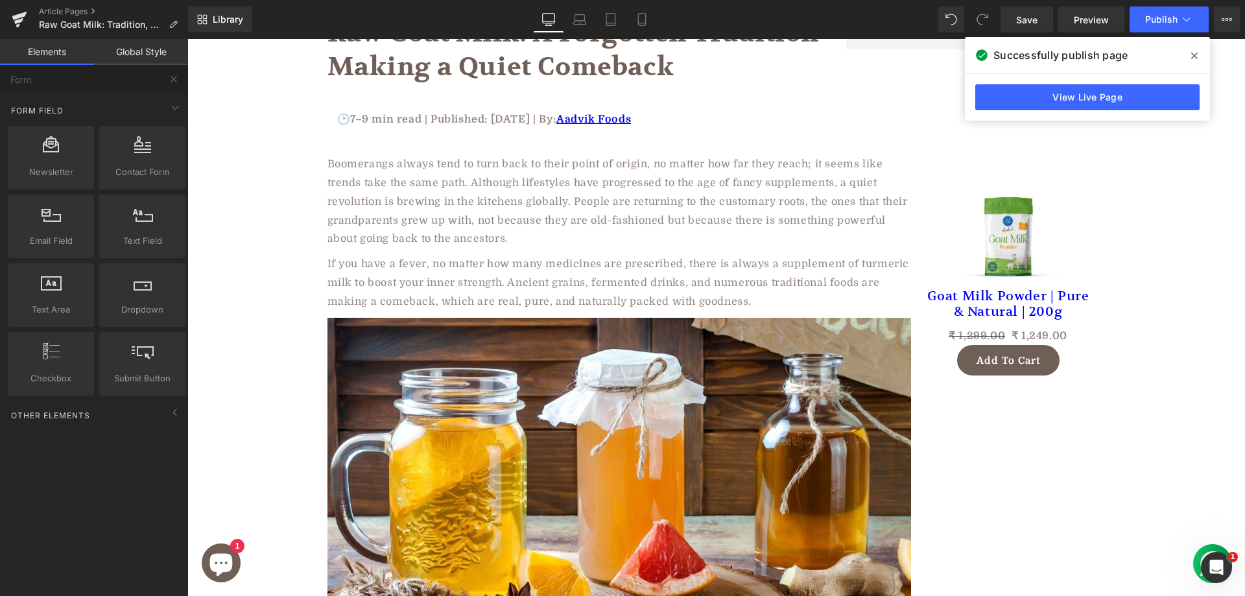
scroll to position [65, 0]
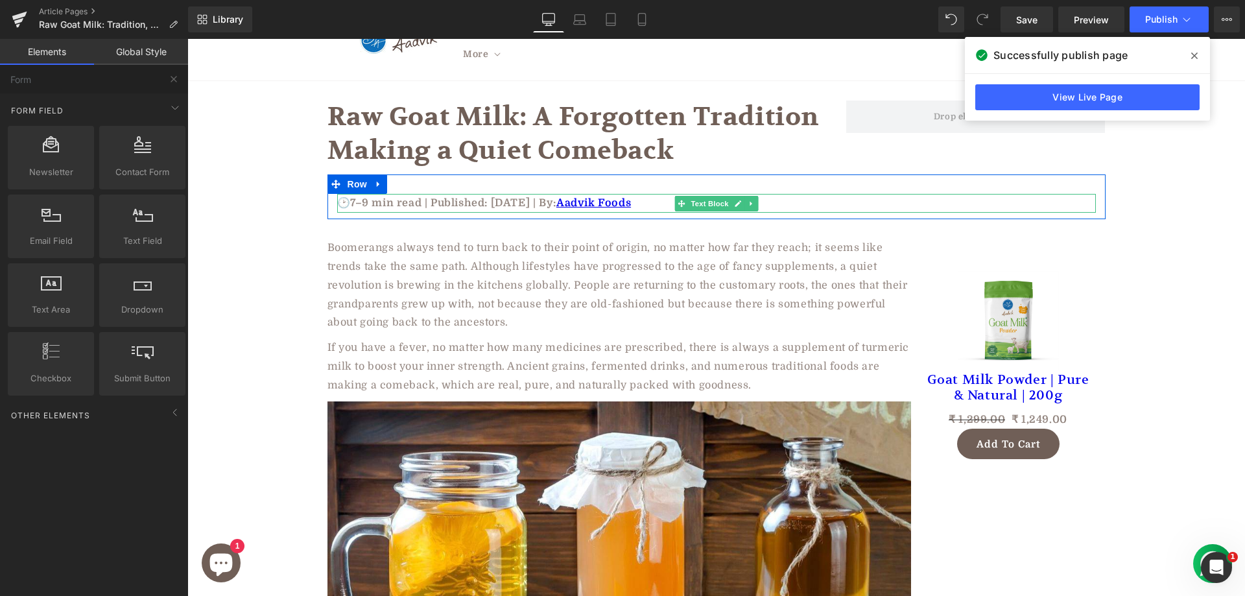
click at [452, 194] on p "🕑7–9 min read | Published: August 7, 2025 | By: Aadvik Foods" at bounding box center [716, 203] width 758 height 19
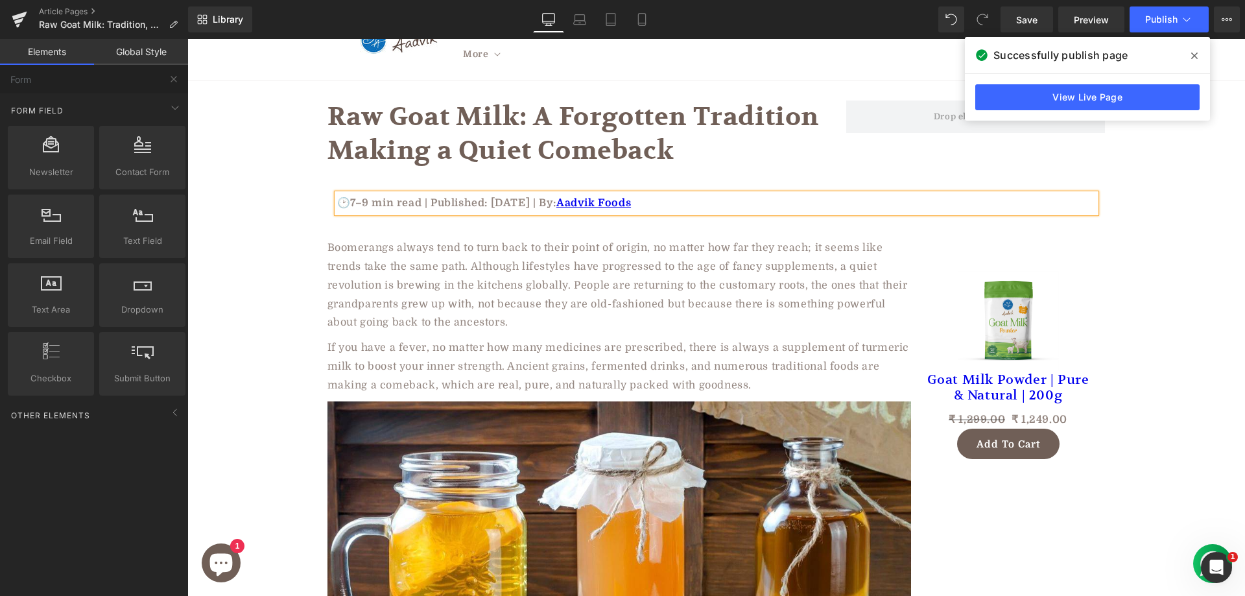
click at [452, 194] on p "🕑7–9 min read | Published: August 7, 2025 | By: Aadvik Foods" at bounding box center [716, 203] width 758 height 19
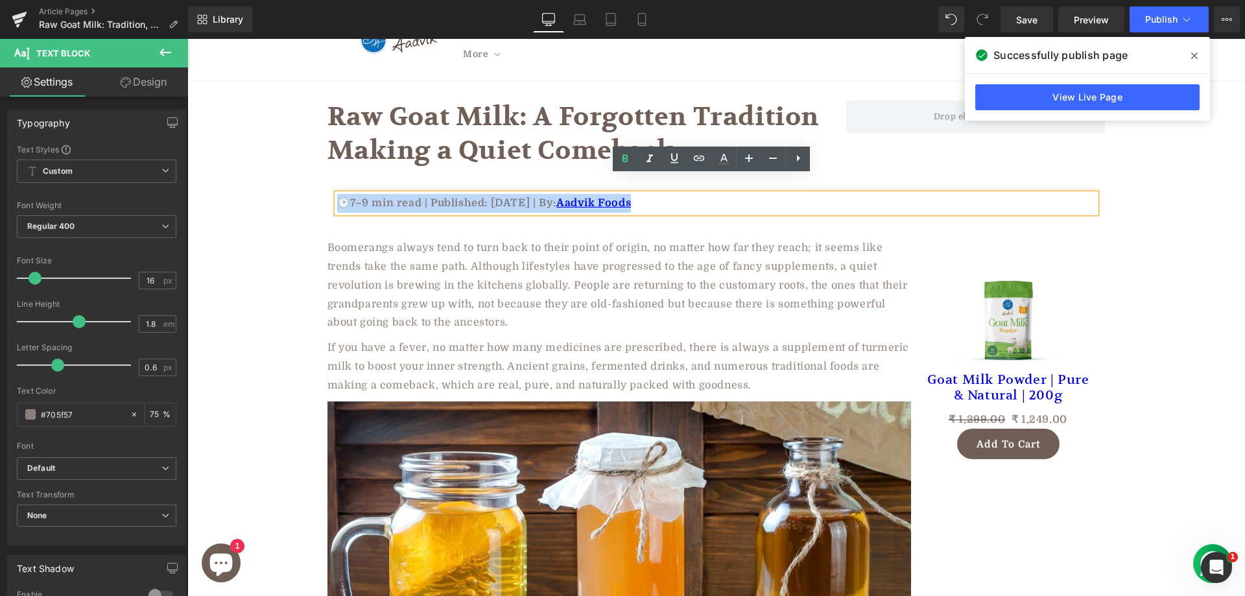
copy p "🕑7–9 min read | Published: August 7, 2025 | By: Aadvik Foods"
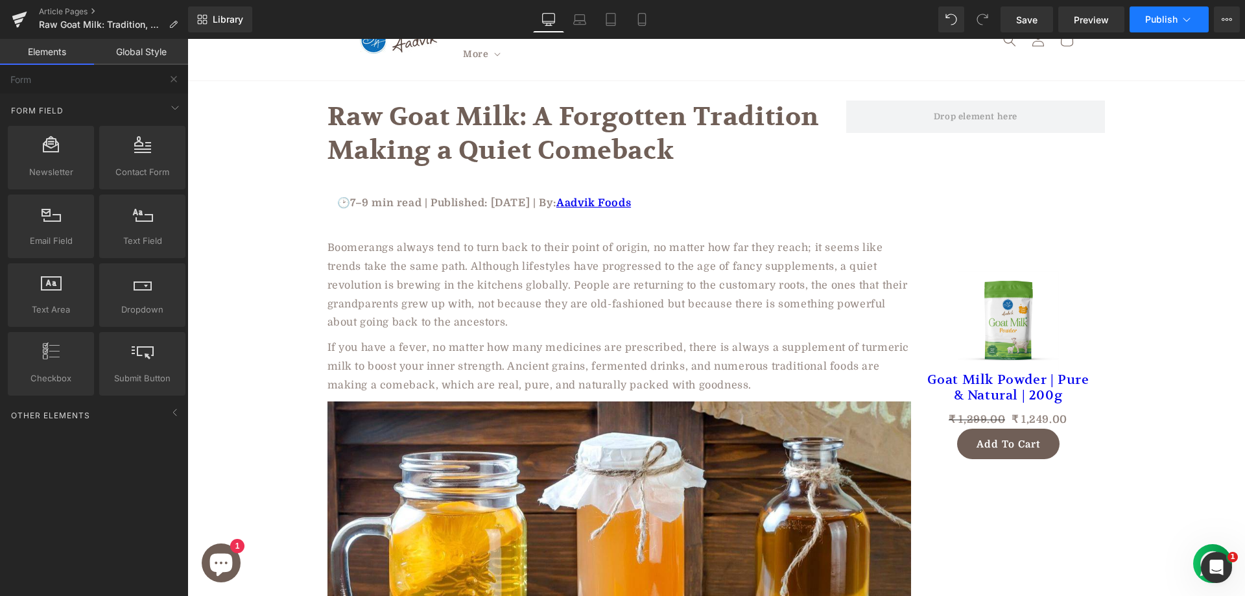
click at [1168, 19] on span "Publish" at bounding box center [1161, 19] width 32 height 10
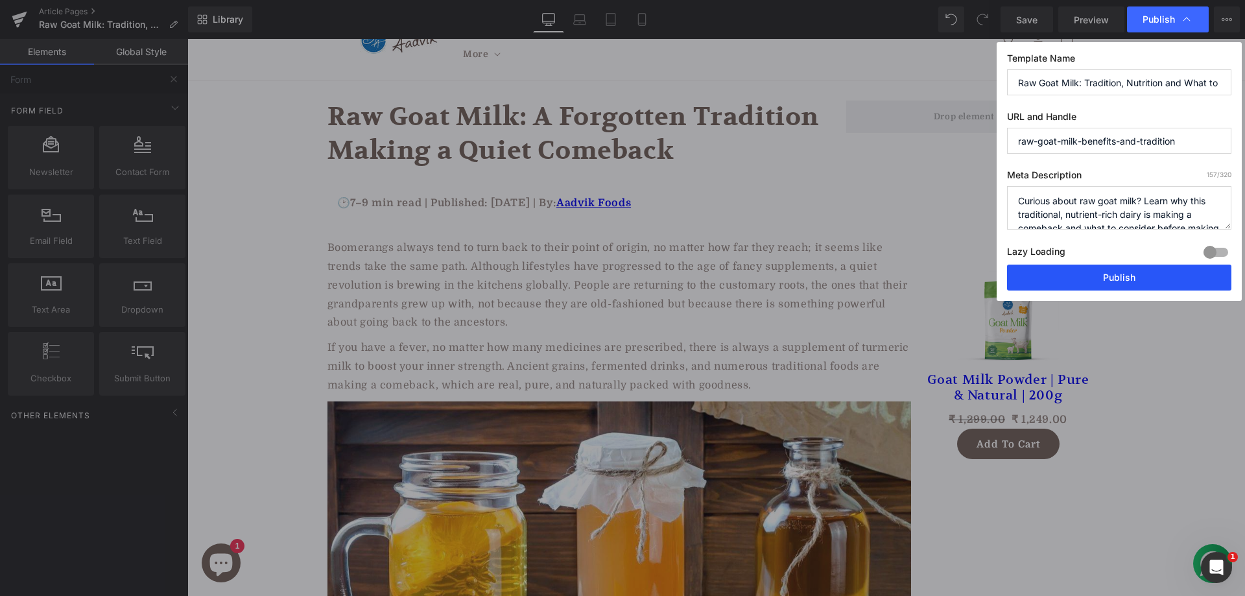
click at [1120, 273] on button "Publish" at bounding box center [1119, 277] width 224 height 26
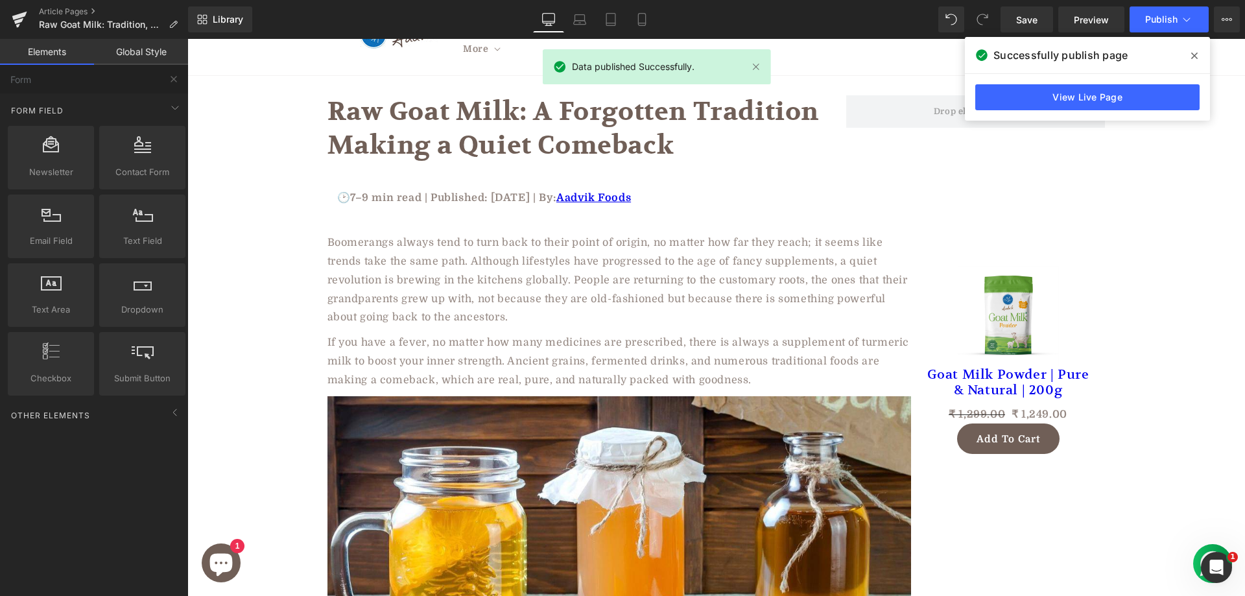
scroll to position [0, 0]
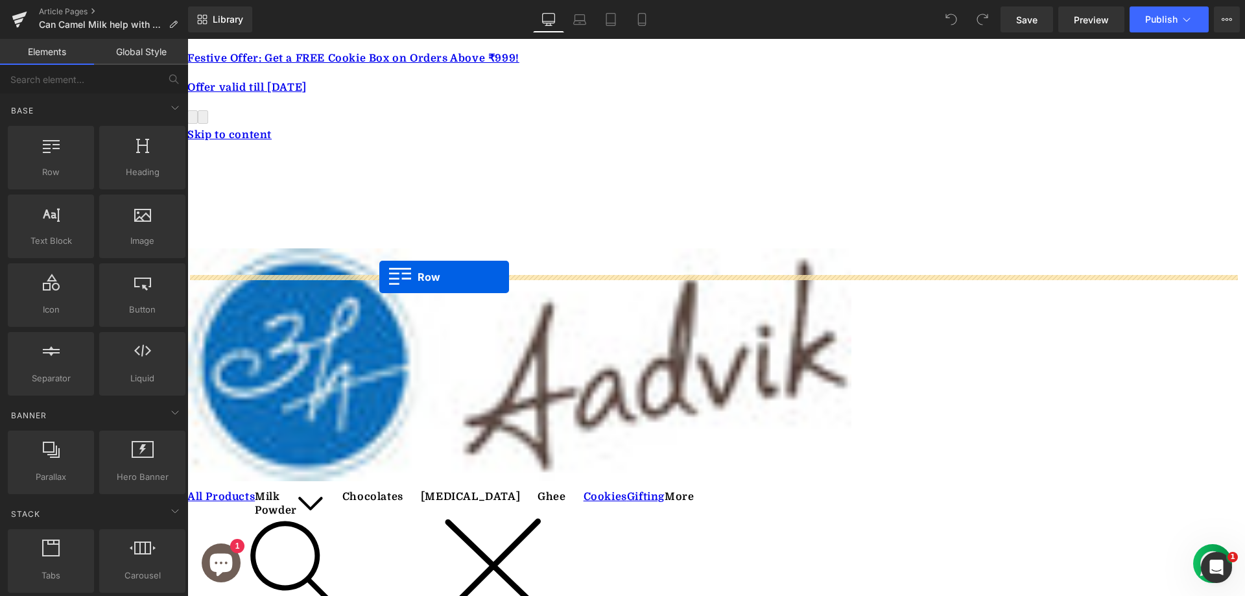
drag, startPoint x: 236, startPoint y: 202, endPoint x: 379, endPoint y: 277, distance: 161.8
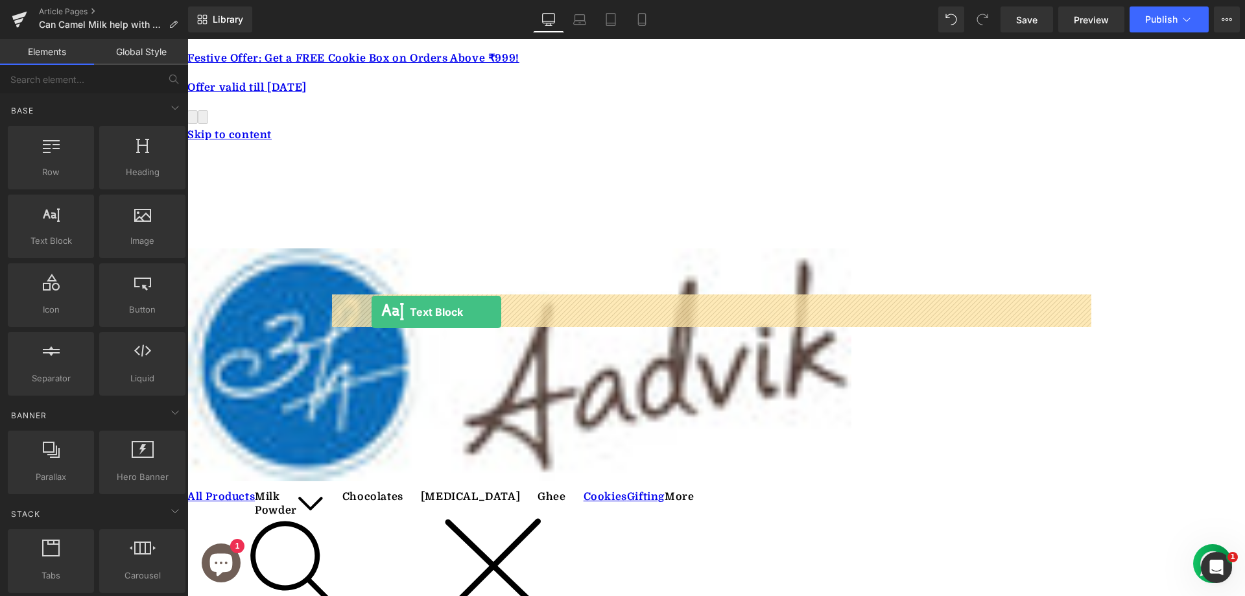
drag, startPoint x: 240, startPoint y: 287, endPoint x: 371, endPoint y: 312, distance: 134.0
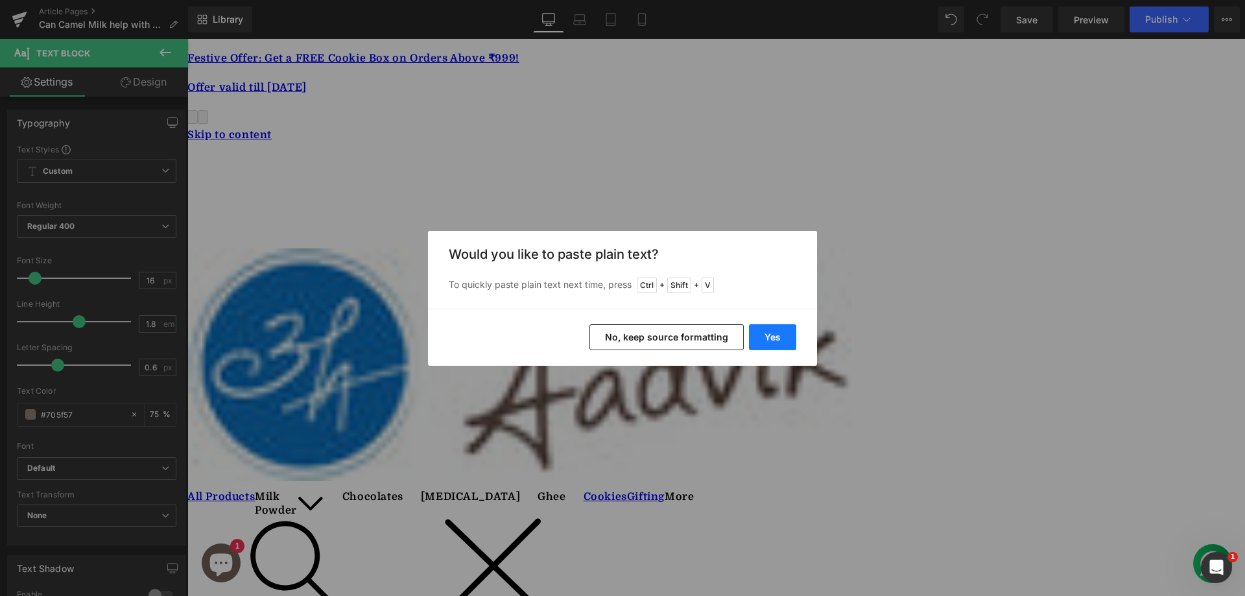
click at [787, 333] on button "Yes" at bounding box center [772, 337] width 47 height 26
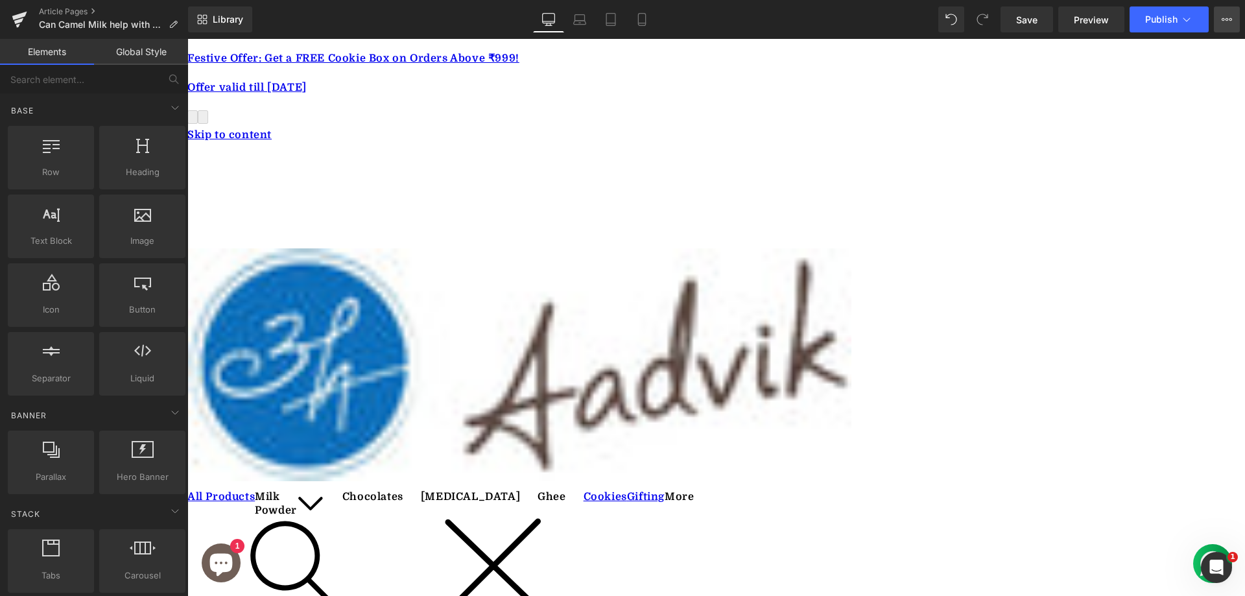
click at [1220, 19] on button "View Live Page View with current Template Save Template to Library Schedule Pub…" at bounding box center [1227, 19] width 26 height 26
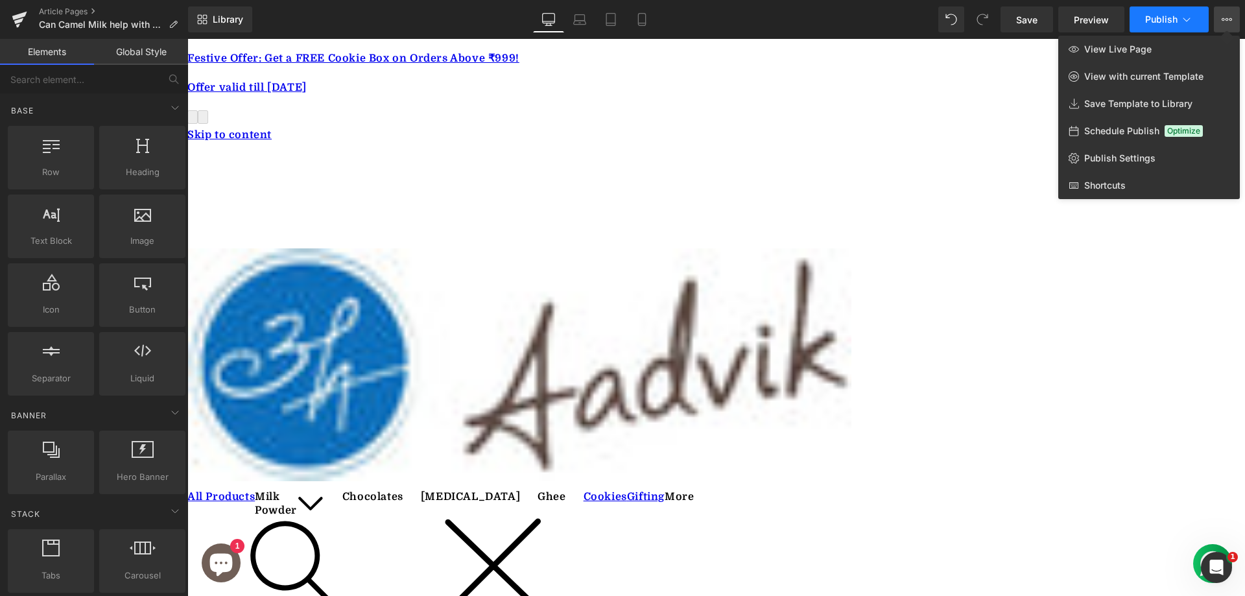
click at [1190, 21] on icon at bounding box center [1186, 19] width 13 height 13
click at [95, 83] on input "text" at bounding box center [79, 79] width 159 height 29
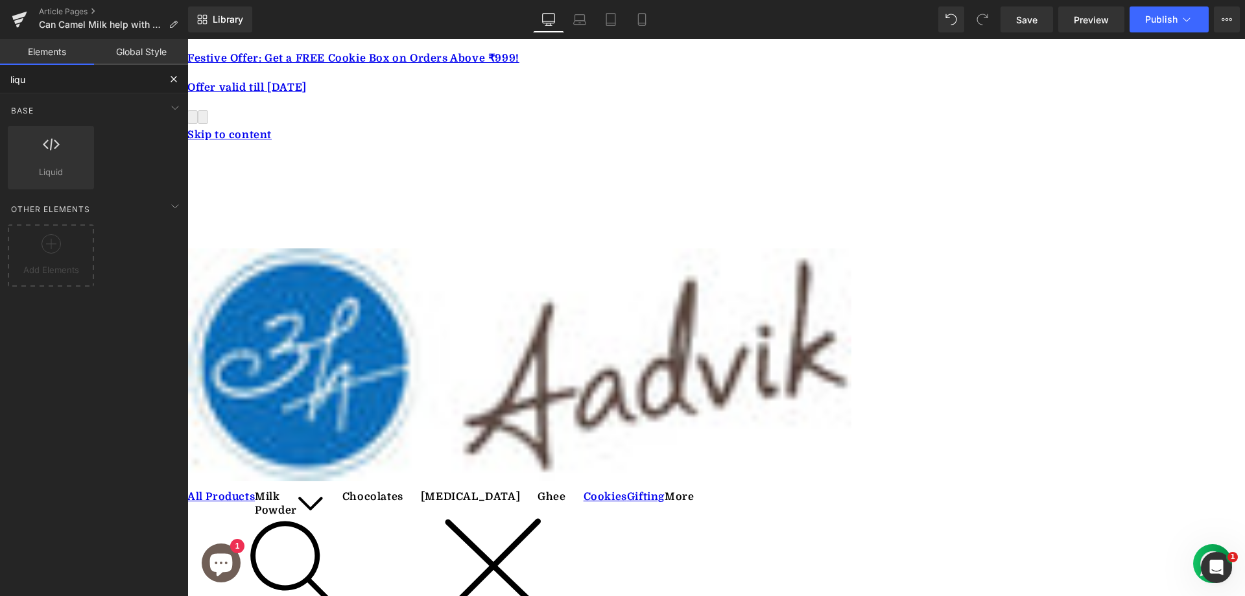
type input "liqu"
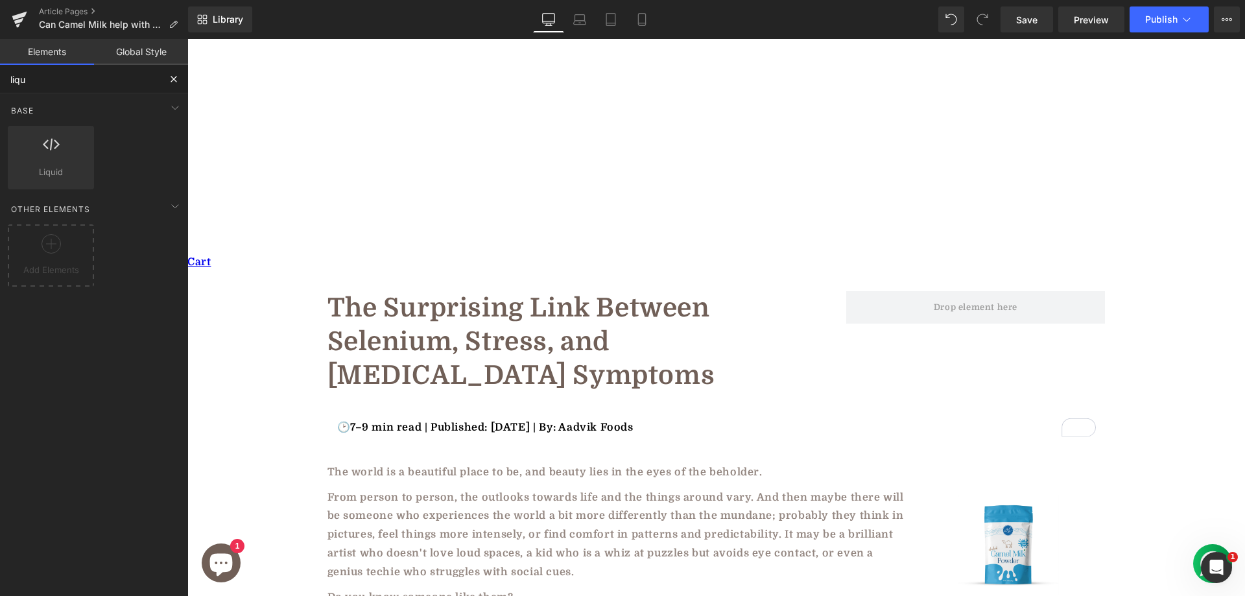
scroll to position [6447, 0]
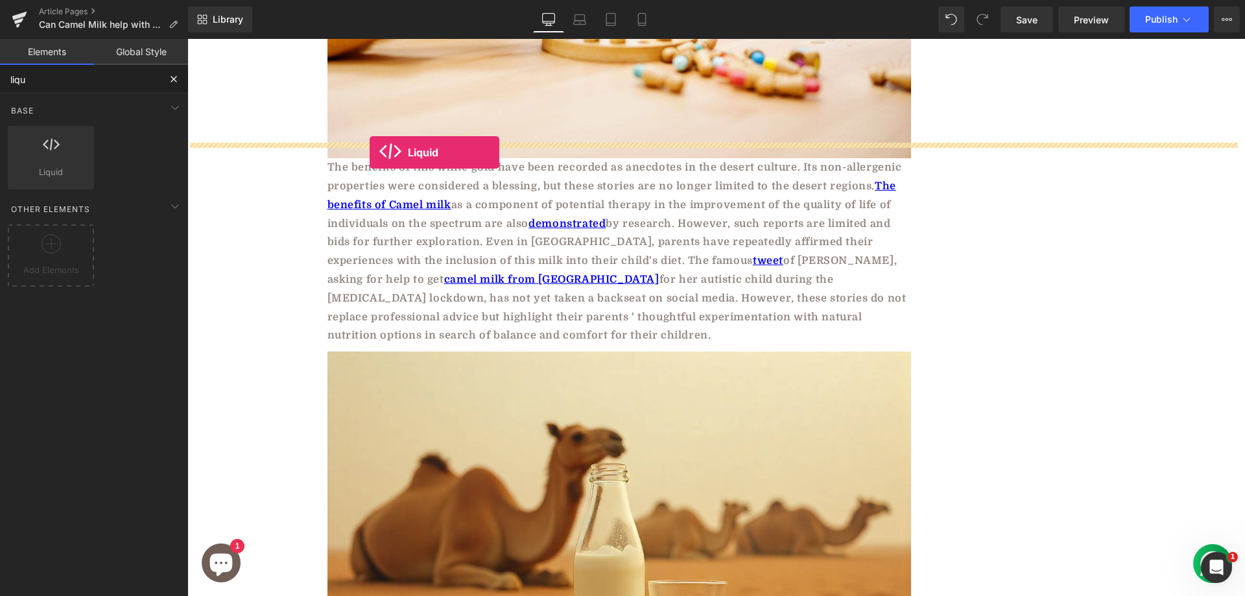
drag, startPoint x: 240, startPoint y: 190, endPoint x: 369, endPoint y: 152, distance: 134.4
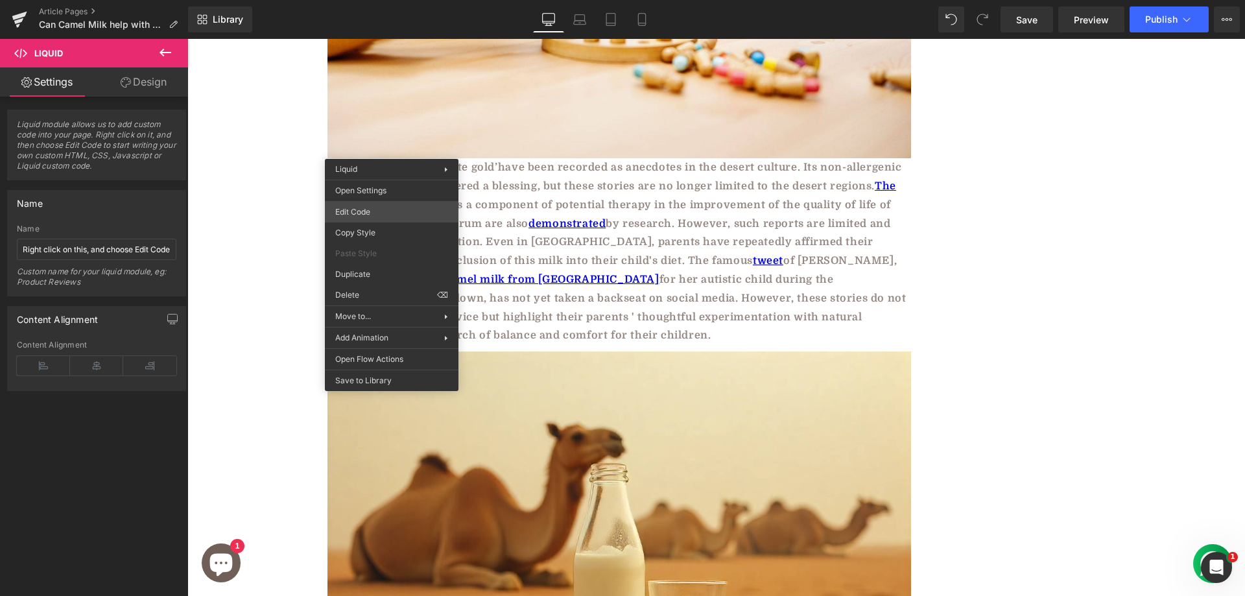
click at [366, 0] on div "Liquid You are previewing how the will restyle your page. You can not edit Elem…" at bounding box center [622, 0] width 1245 height 0
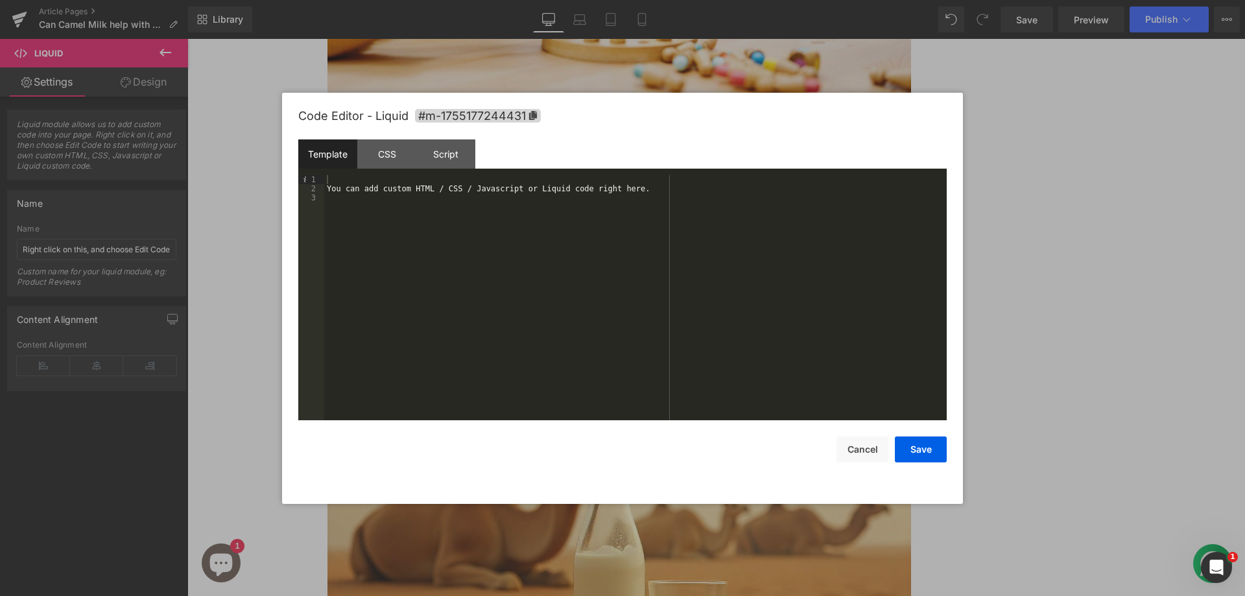
click at [1019, 404] on div at bounding box center [622, 298] width 1245 height 596
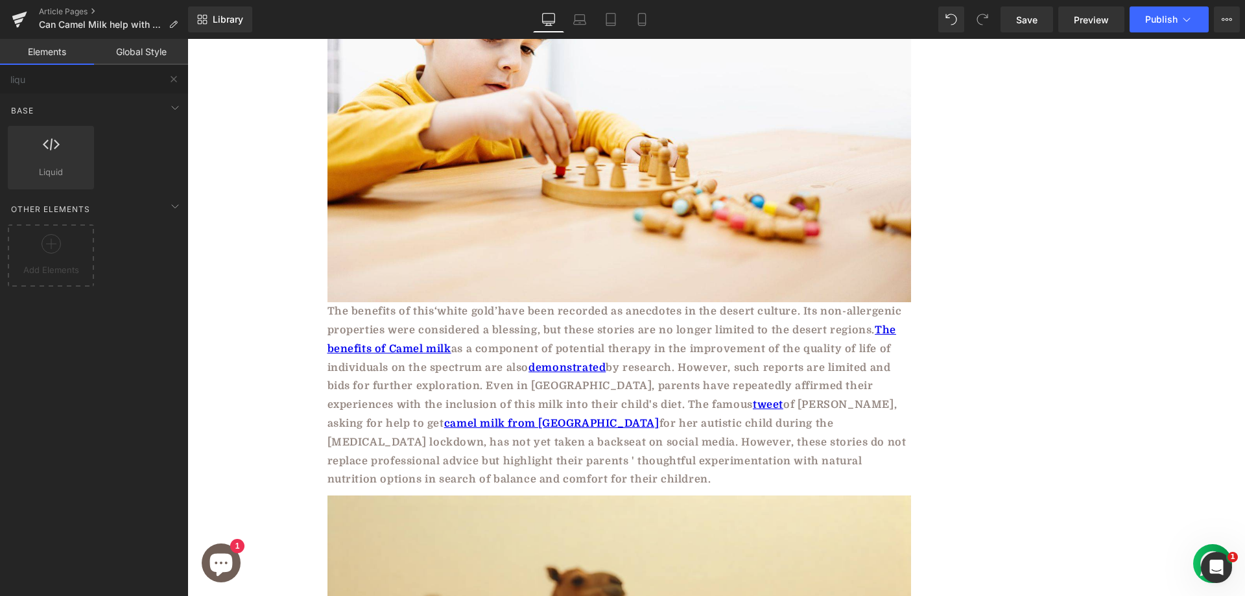
scroll to position [6246, 0]
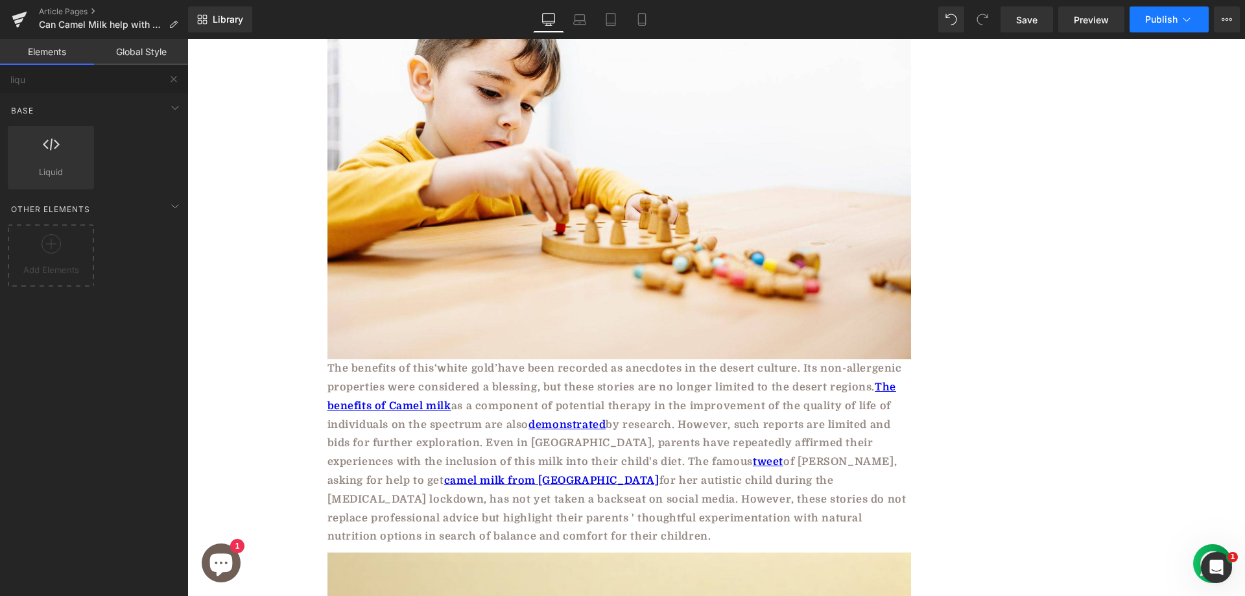
click at [1143, 12] on button "Publish" at bounding box center [1168, 19] width 79 height 26
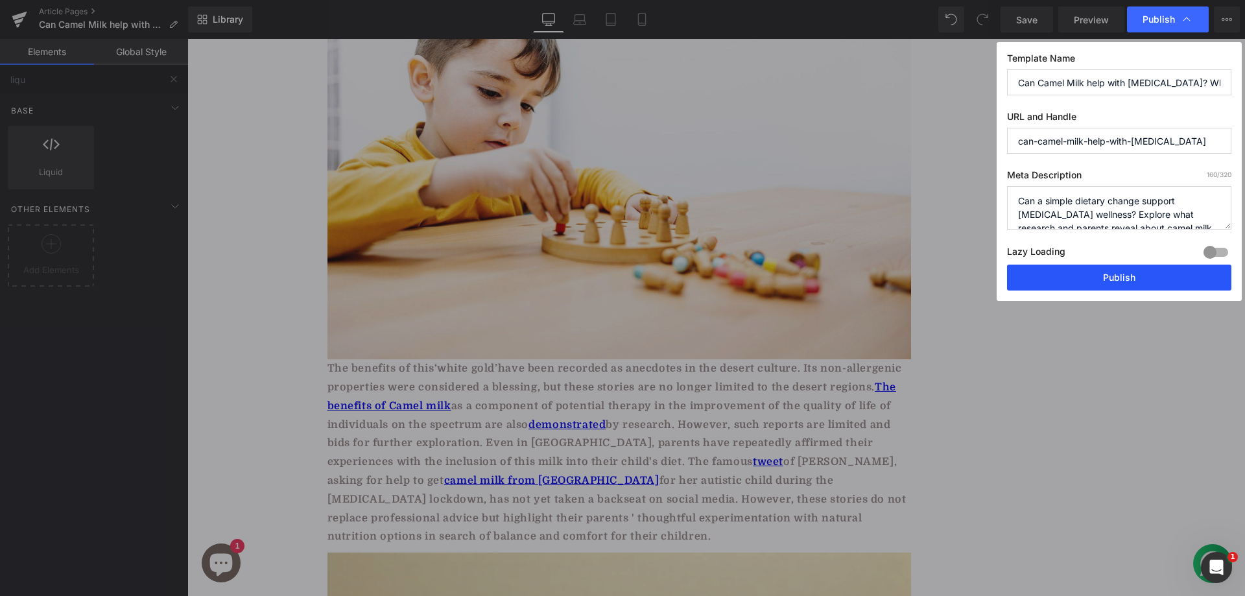
click at [1079, 281] on button "Publish" at bounding box center [1119, 277] width 224 height 26
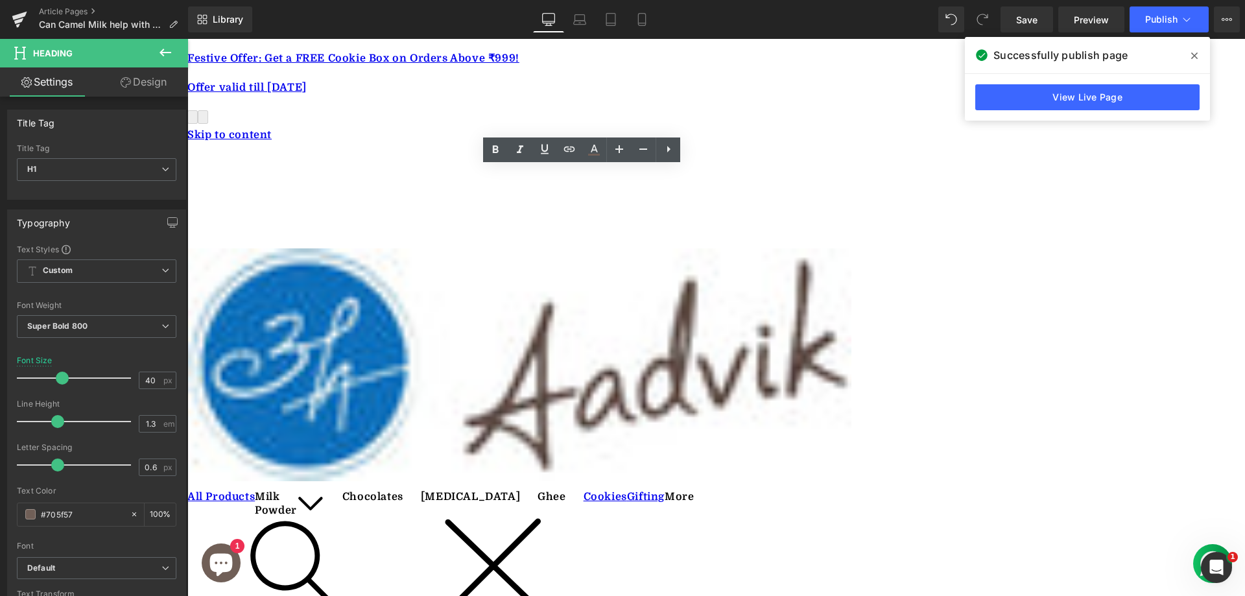
copy h1 "The Surprising Link Between Selenium, Stress, and Autism Symptoms"
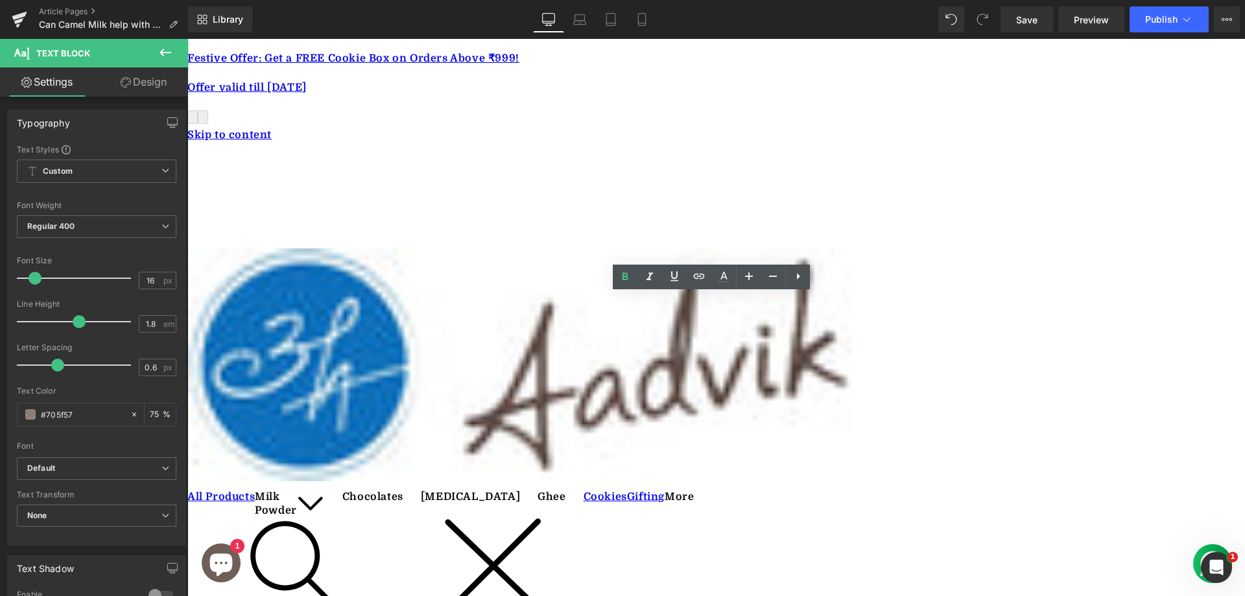
drag, startPoint x: 362, startPoint y: 304, endPoint x: 349, endPoint y: 303, distance: 13.0
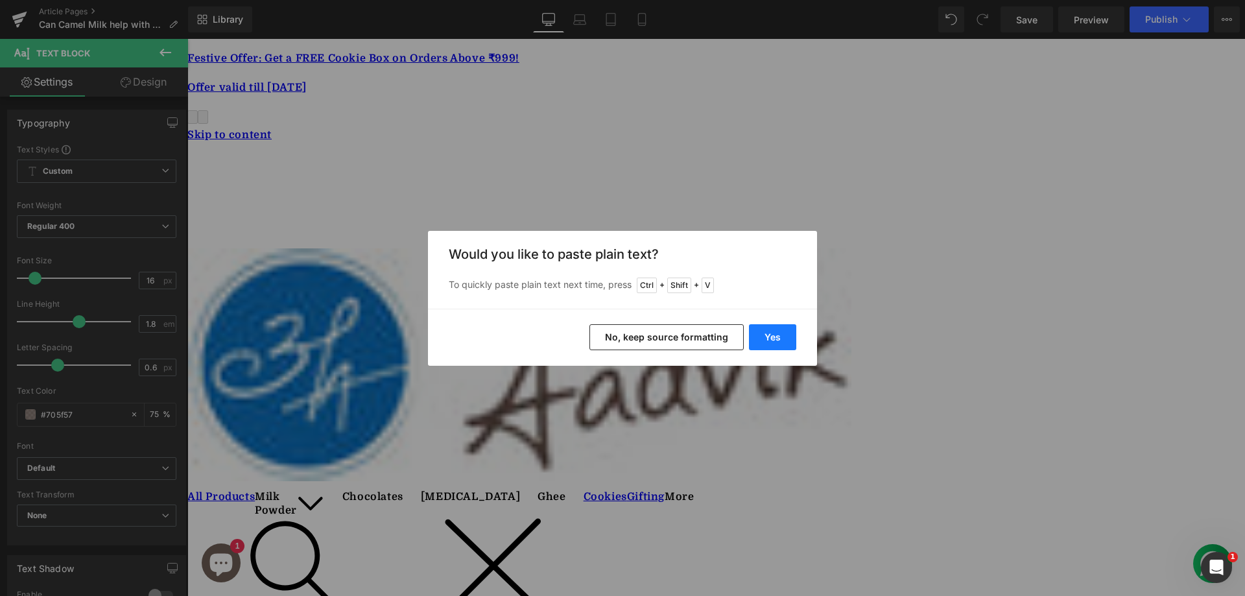
click at [775, 342] on button "Yes" at bounding box center [772, 337] width 47 height 26
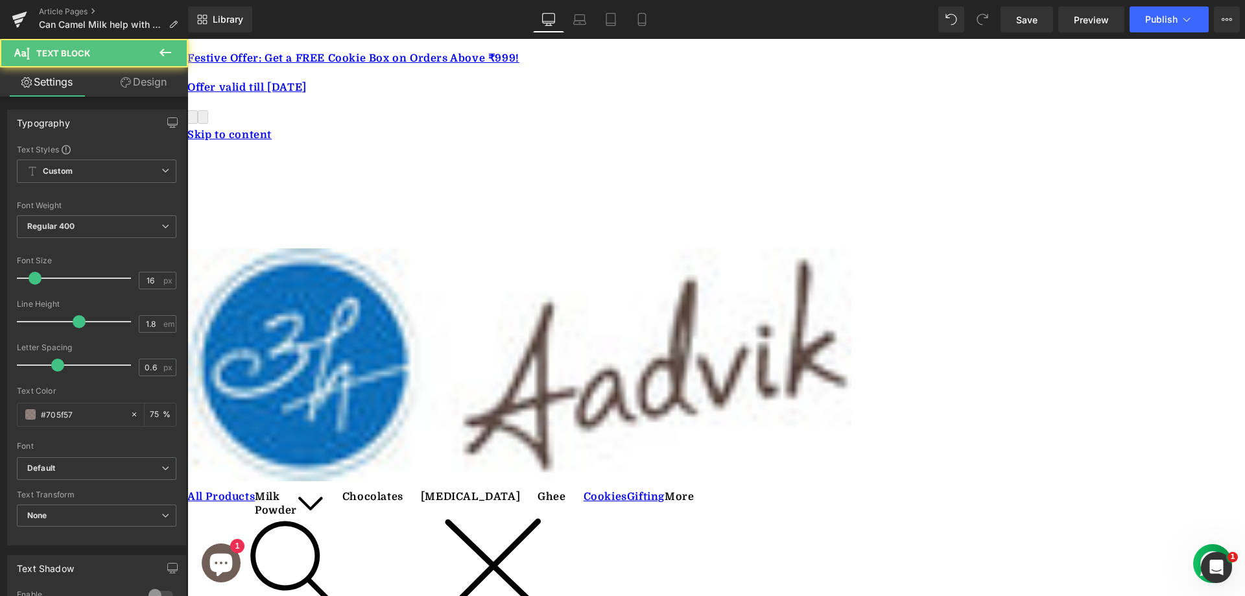
drag, startPoint x: 597, startPoint y: 298, endPoint x: 683, endPoint y: 312, distance: 86.6
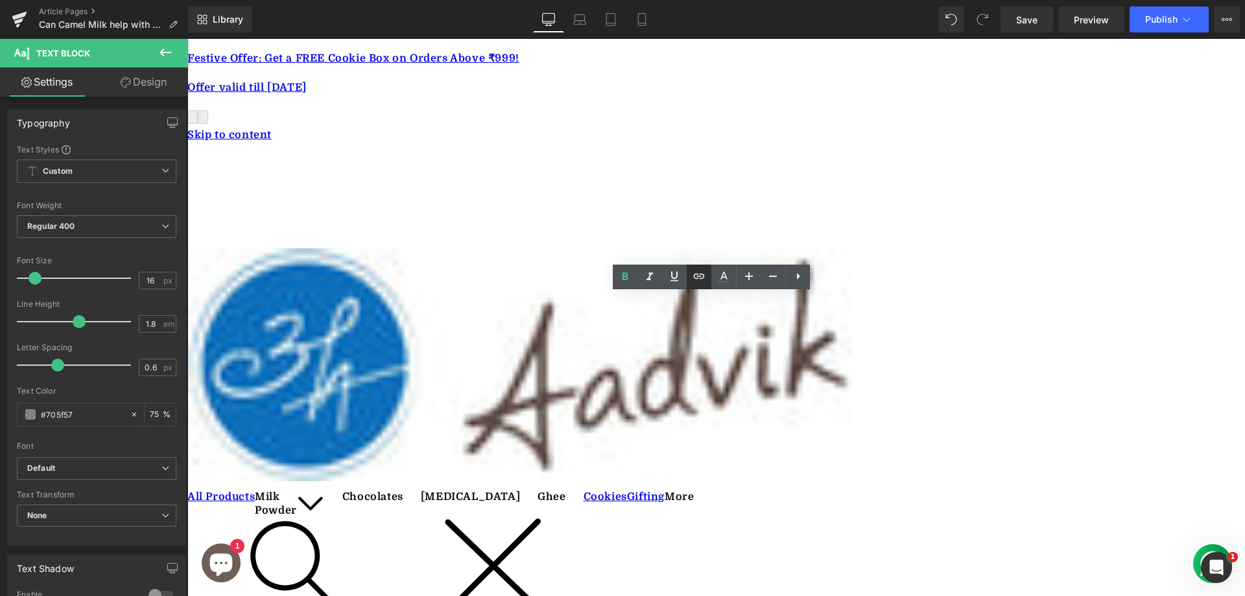
click at [705, 281] on icon at bounding box center [699, 276] width 16 height 16
click at [645, 335] on input "text" at bounding box center [666, 330] width 200 height 32
paste input "[URL][DOMAIN_NAME]"
type input "[URL][DOMAIN_NAME]"
click at [775, 327] on icon "button" at bounding box center [779, 331] width 16 height 16
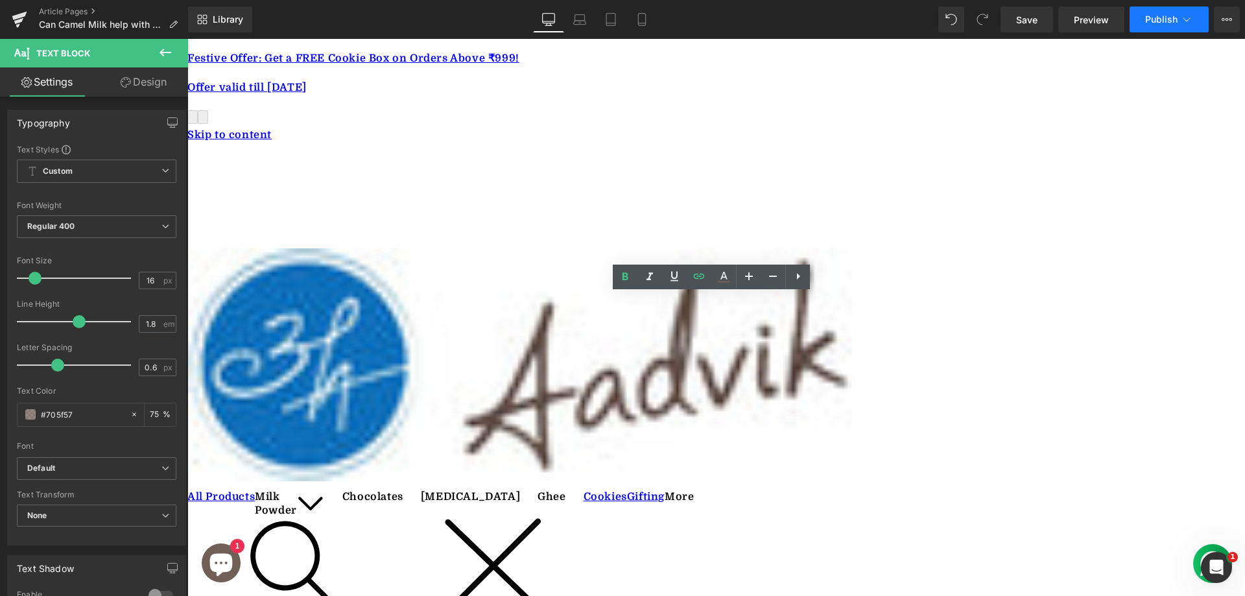
click at [1178, 17] on button "Publish" at bounding box center [1168, 19] width 79 height 26
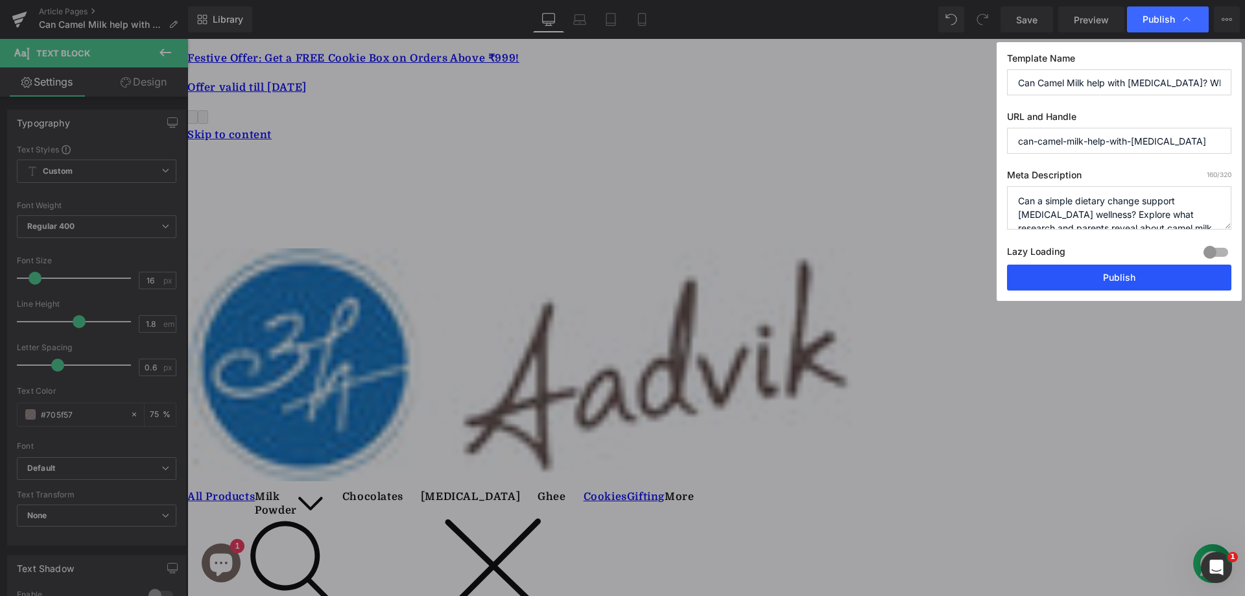
click at [1100, 272] on button "Publish" at bounding box center [1119, 277] width 224 height 26
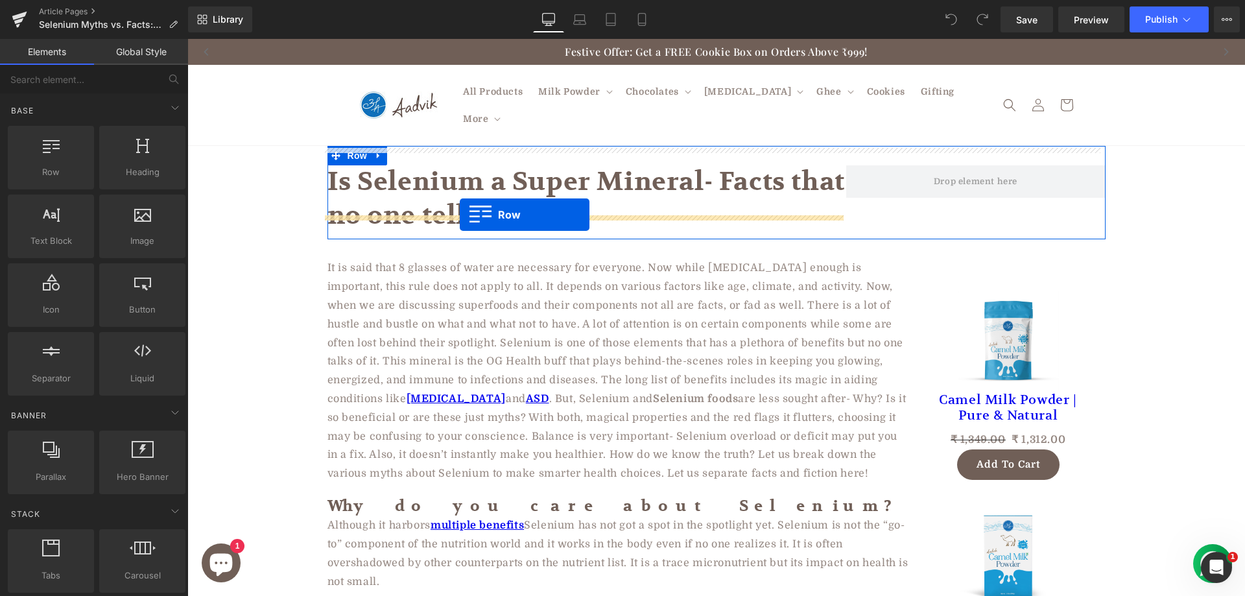
drag, startPoint x: 242, startPoint y: 213, endPoint x: 460, endPoint y: 215, distance: 217.8
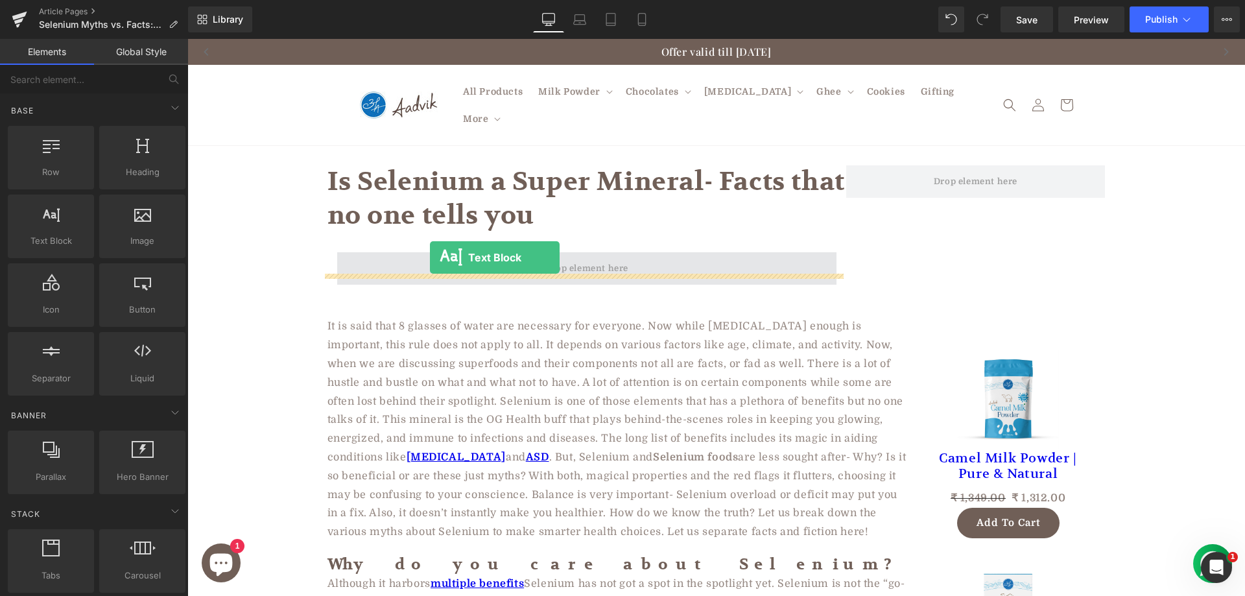
drag, startPoint x: 211, startPoint y: 239, endPoint x: 430, endPoint y: 257, distance: 219.9
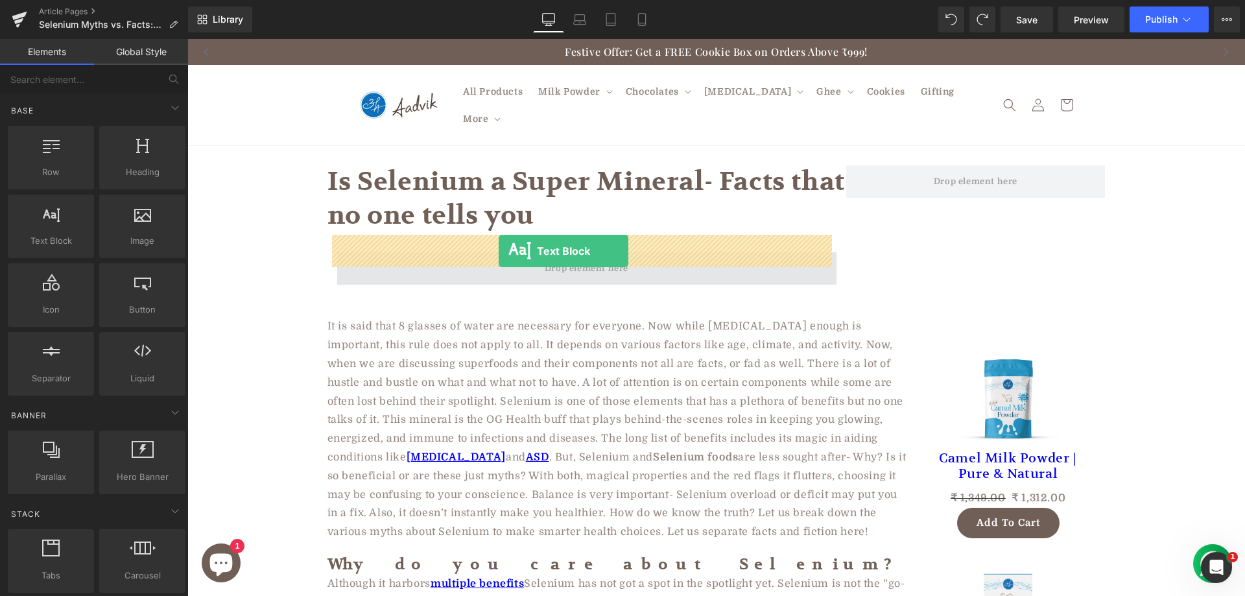
drag, startPoint x: 250, startPoint y: 283, endPoint x: 498, endPoint y: 251, distance: 250.4
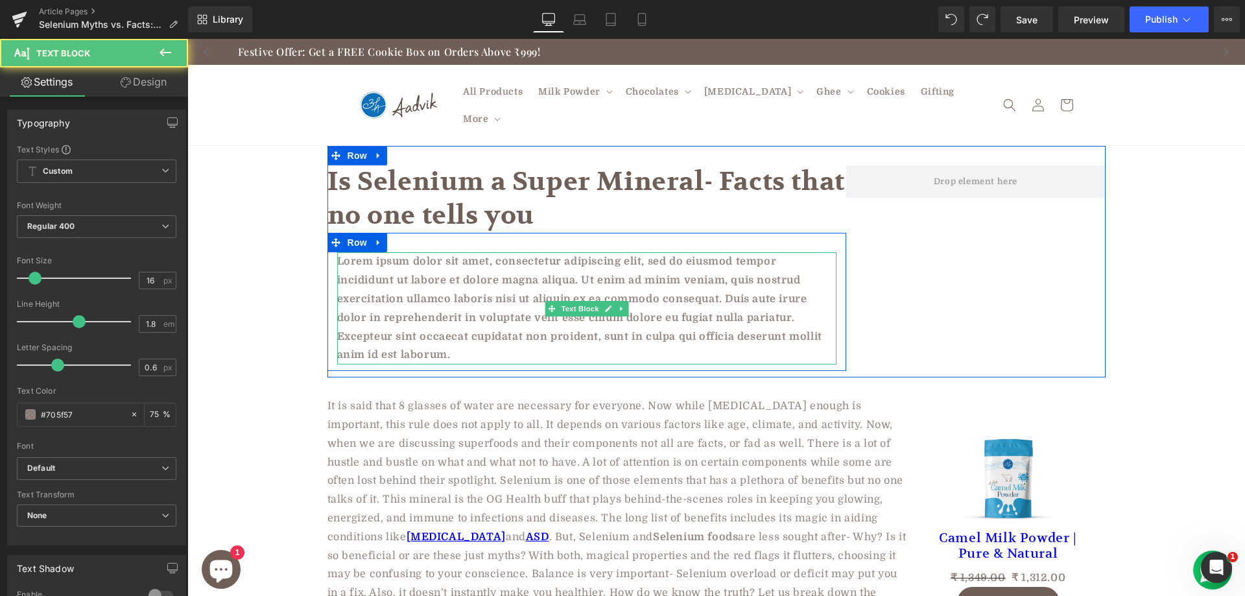
click at [415, 271] on p "Lorem ipsum dolor sit amet, consectetur adipiscing elit, sed do eiusmod tempor …" at bounding box center [586, 308] width 499 height 112
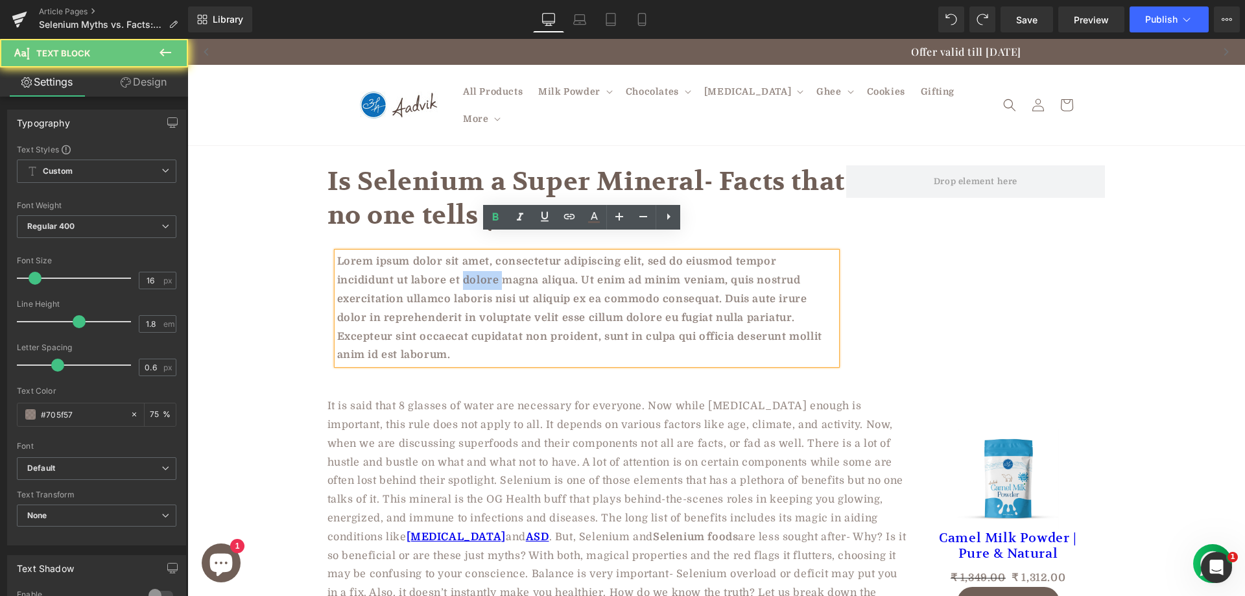
click at [415, 271] on p "Lorem ipsum dolor sit amet, consectetur adipiscing elit, sed do eiusmod tempor …" at bounding box center [586, 308] width 499 height 112
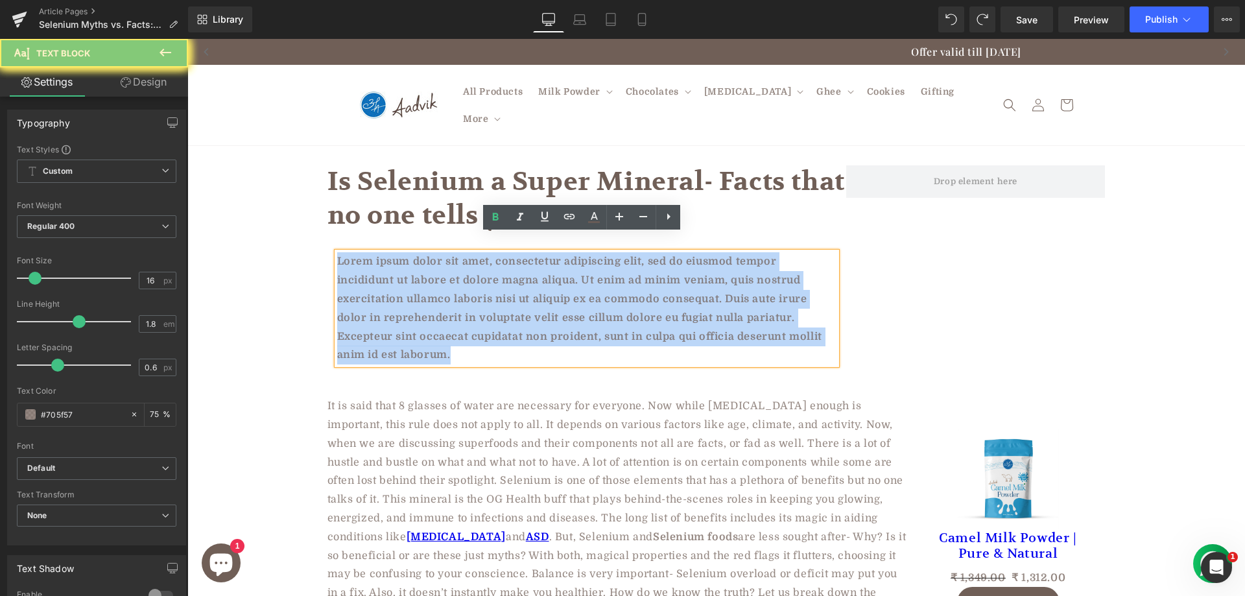
click at [415, 271] on p "Lorem ipsum dolor sit amet, consectetur adipiscing elit, sed do eiusmod tempor …" at bounding box center [586, 308] width 499 height 112
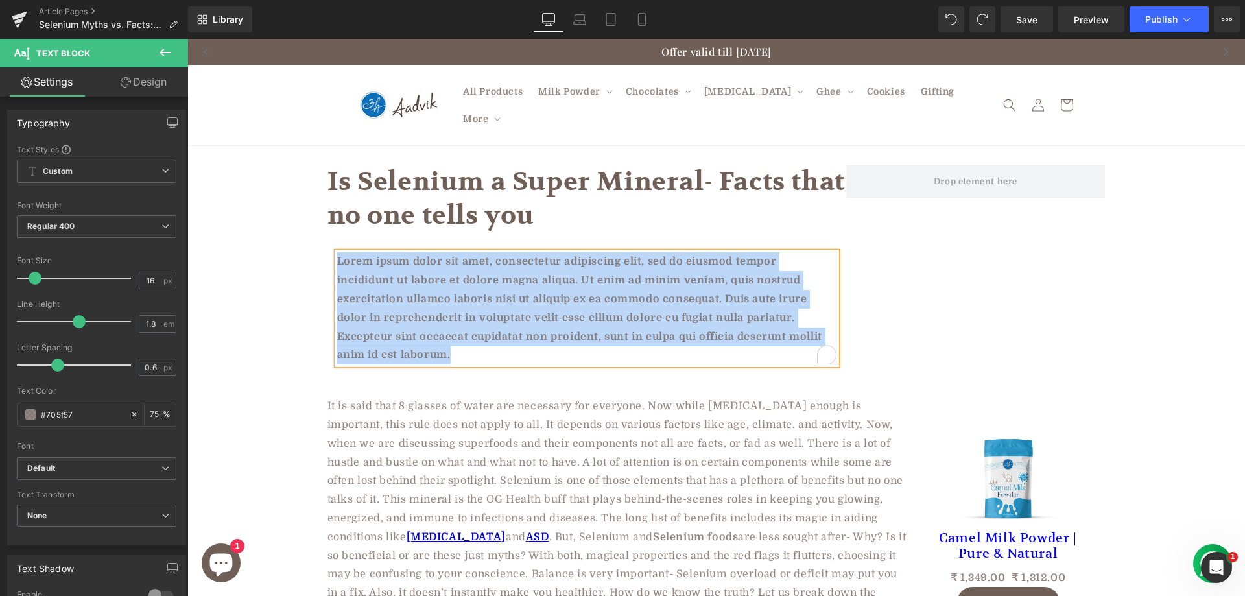
paste div "To enrich screen reader interactions, please activate Accessibility in Grammarl…"
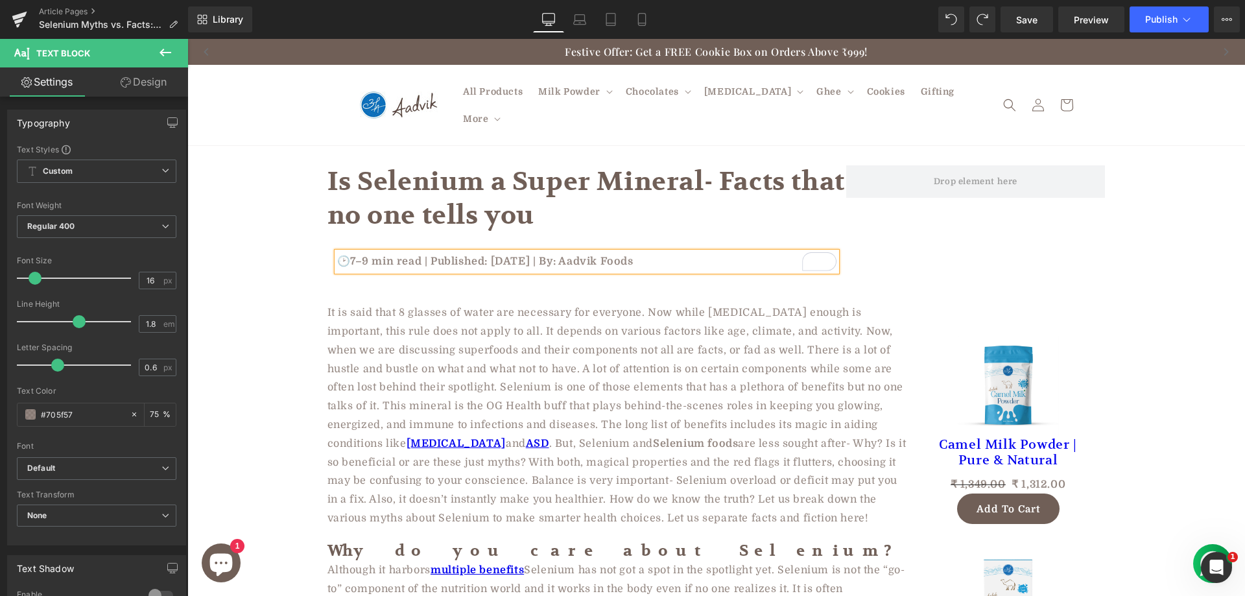
click at [394, 165] on h1 "Is Selenium a Super Mineral- Facts that no one tells you" at bounding box center [586, 198] width 519 height 67
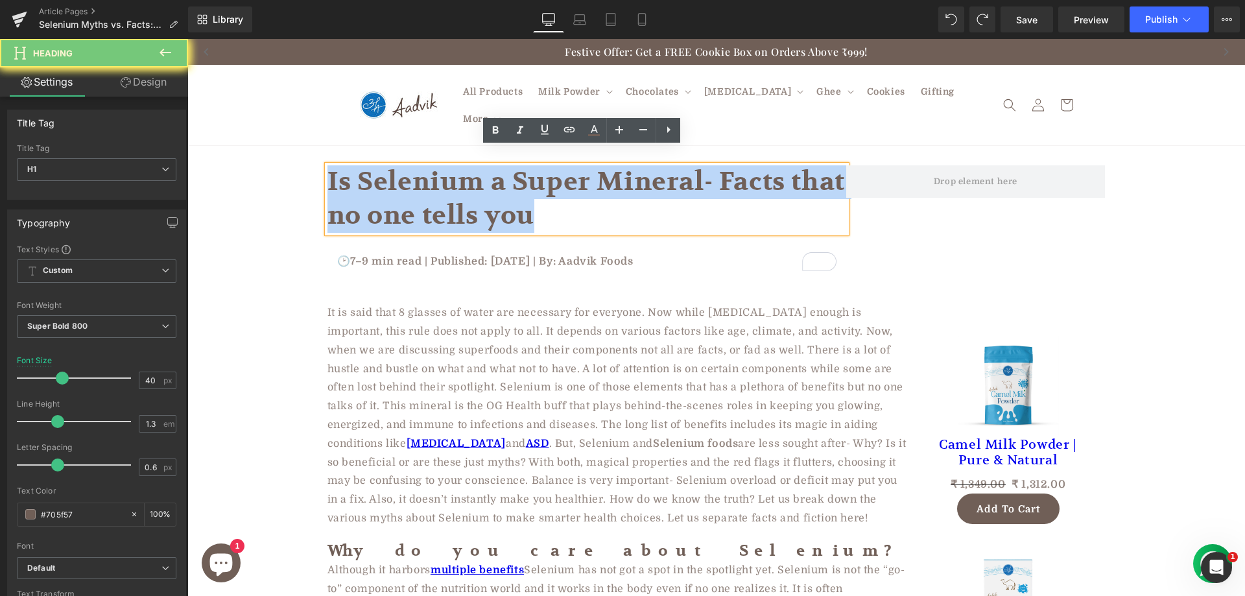
copy h1 "Is Selenium a Super Mineral- Facts that no one tells you"
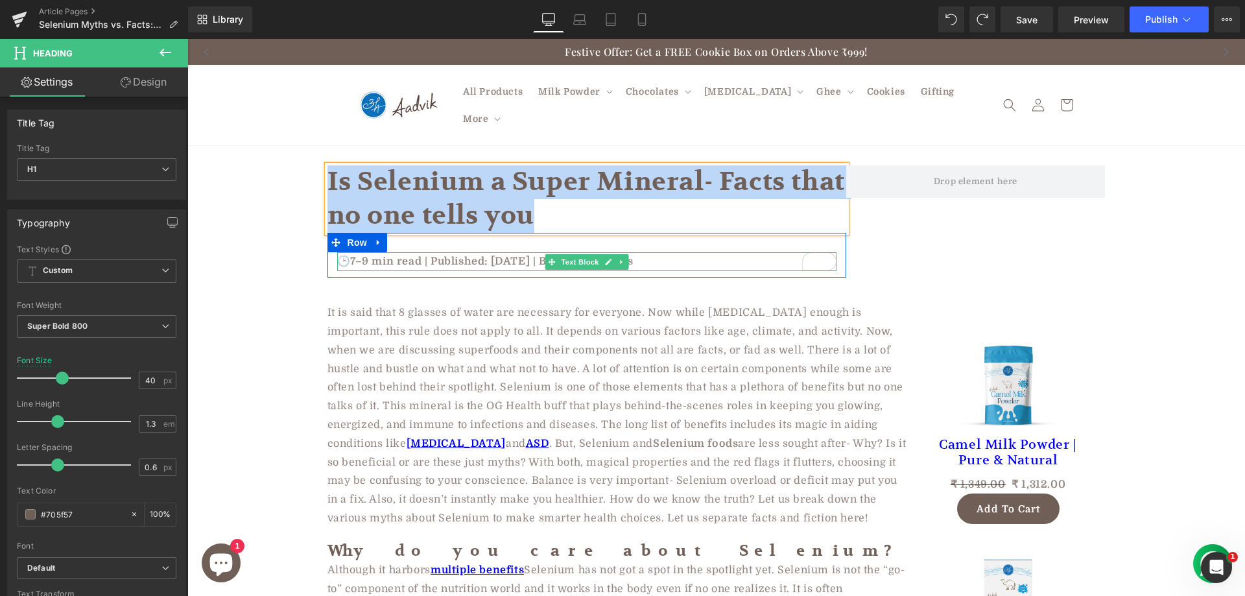
click at [502, 252] on p "🕑7–9 min read | Published: [DATE] | By: Aadvik Foods" at bounding box center [586, 261] width 499 height 19
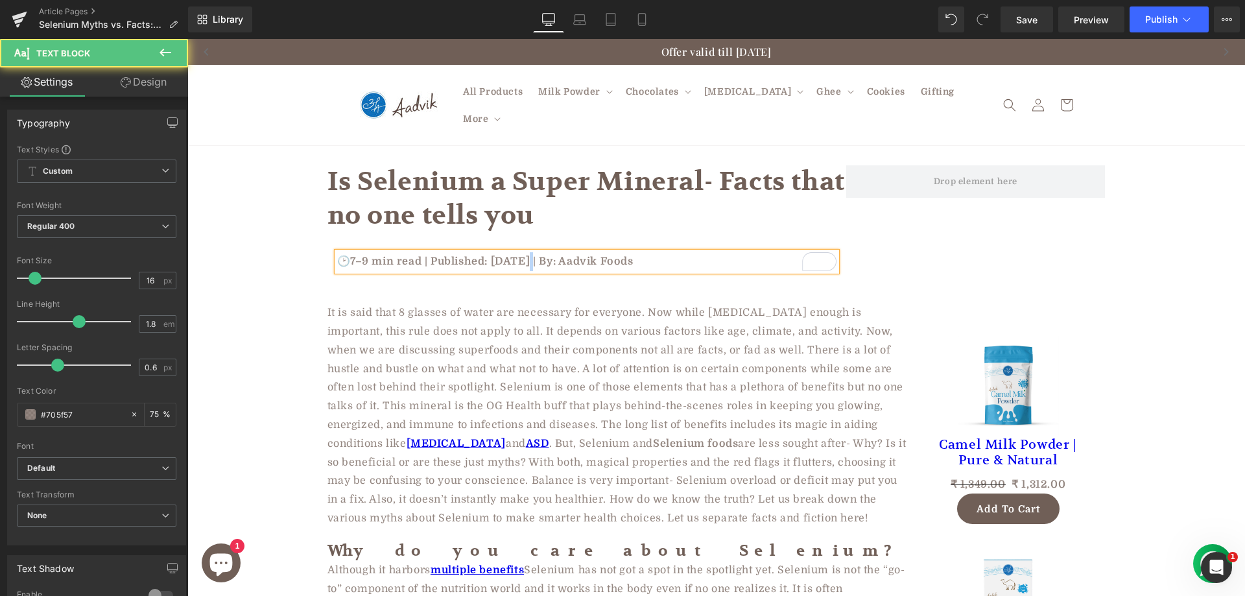
click at [521, 252] on p "🕑7–9 min read | Published: [DATE] | By: Aadvik Foods" at bounding box center [586, 261] width 499 height 19
drag, startPoint x: 364, startPoint y: 244, endPoint x: 346, endPoint y: 244, distance: 18.2
click at [346, 252] on p "🕑7–9 min read | Published: [DATE] | By: Aadvik Foods" at bounding box center [586, 261] width 499 height 19
drag, startPoint x: 593, startPoint y: 244, endPoint x: 679, endPoint y: 244, distance: 85.6
click at [679, 252] on p "🕑4–6 min read | Published: [DATE] | By: Aadvik Foods" at bounding box center [586, 261] width 499 height 19
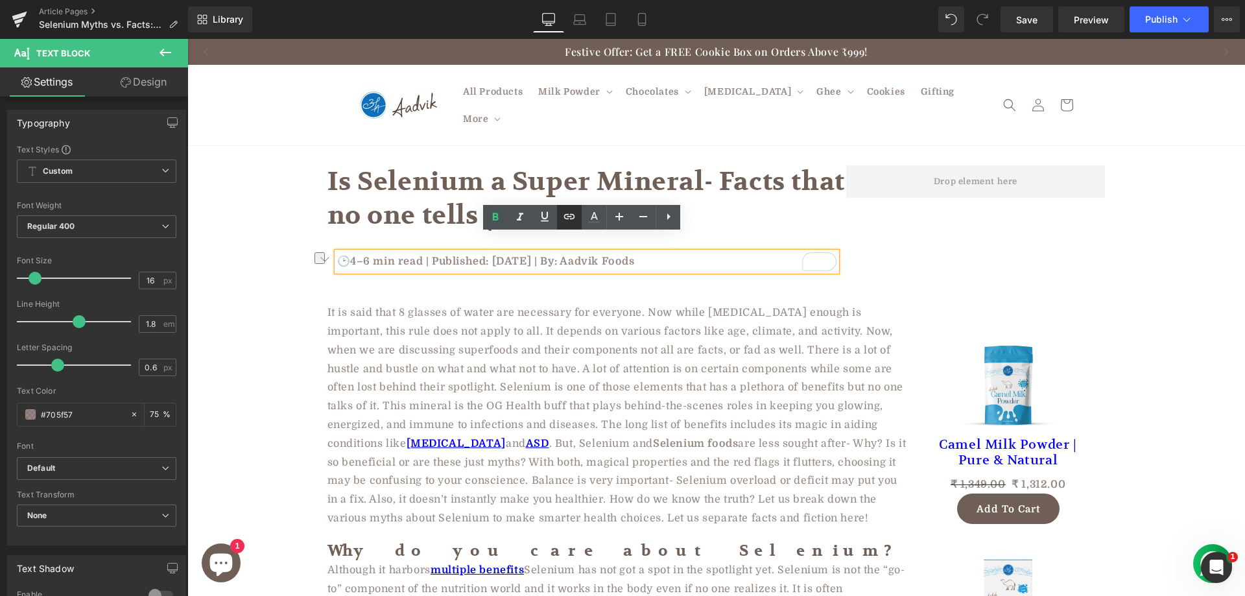
click at [567, 218] on icon at bounding box center [569, 217] width 16 height 16
click at [669, 277] on input "text" at bounding box center [657, 271] width 200 height 32
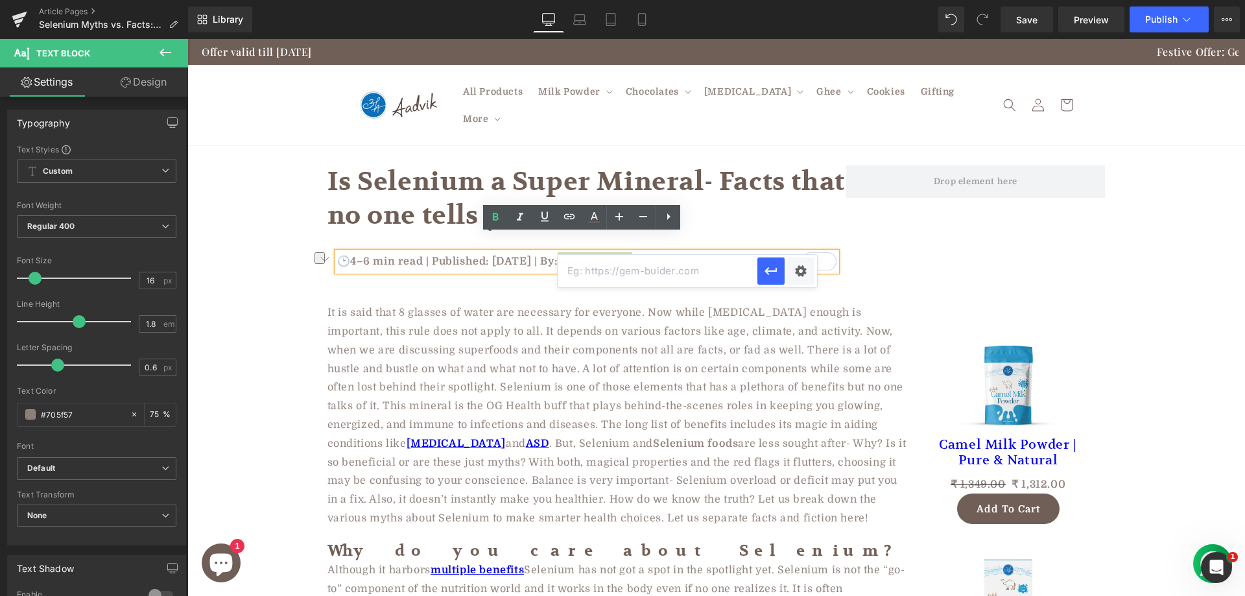
paste input "[URL][DOMAIN_NAME]"
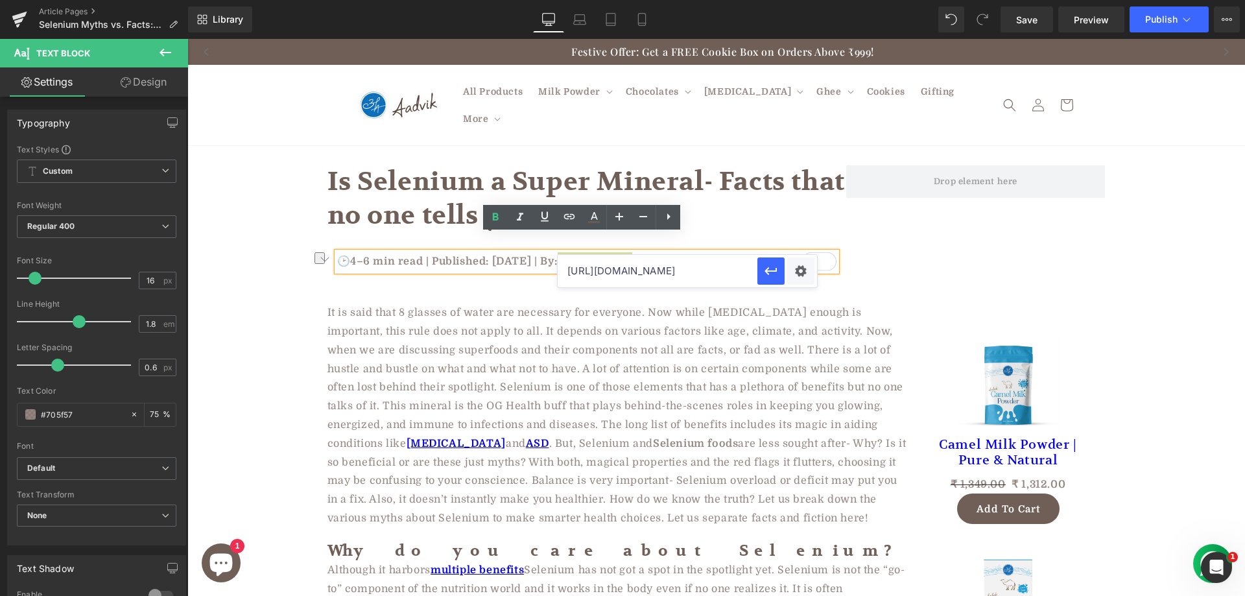
click at [756, 274] on input "[URL][DOMAIN_NAME]" at bounding box center [657, 271] width 200 height 32
type input "[URL][DOMAIN_NAME]"
click at [764, 274] on icon "button" at bounding box center [771, 271] width 16 height 16
click at [1146, 23] on button "Publish" at bounding box center [1168, 19] width 79 height 26
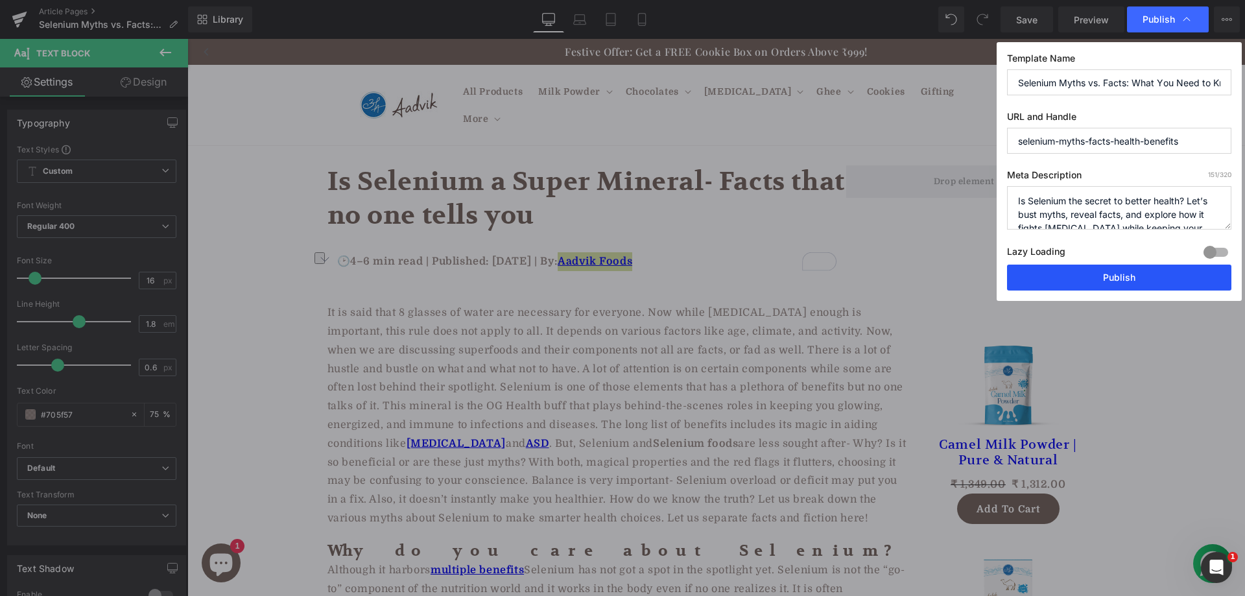
click at [1074, 281] on button "Publish" at bounding box center [1119, 277] width 224 height 26
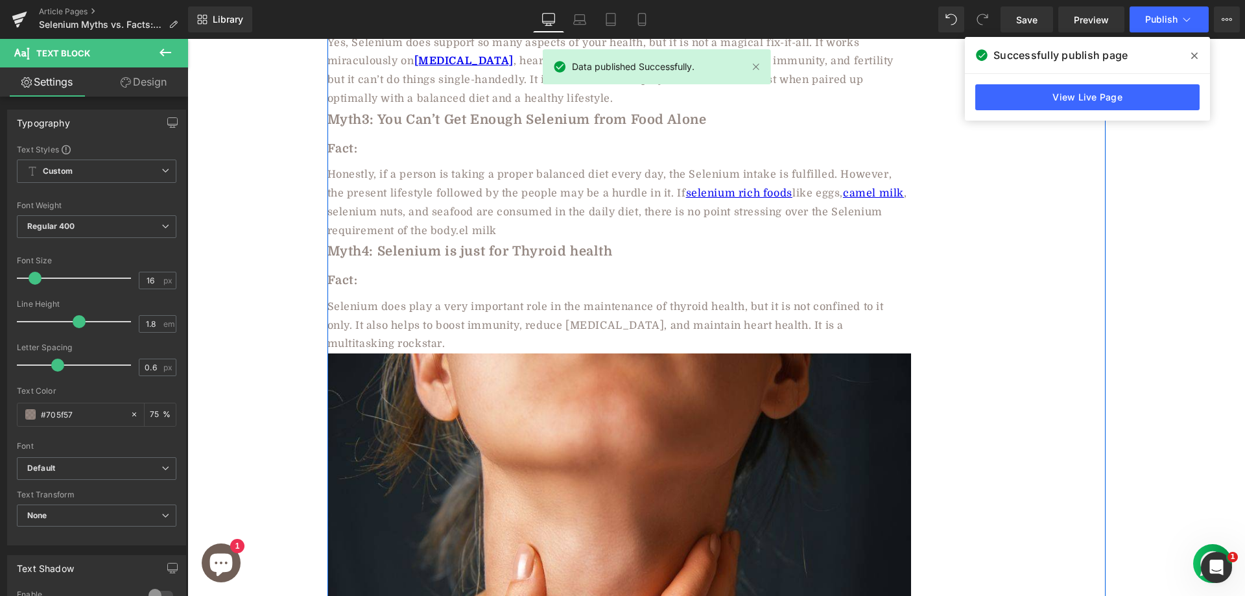
scroll to position [2139, 0]
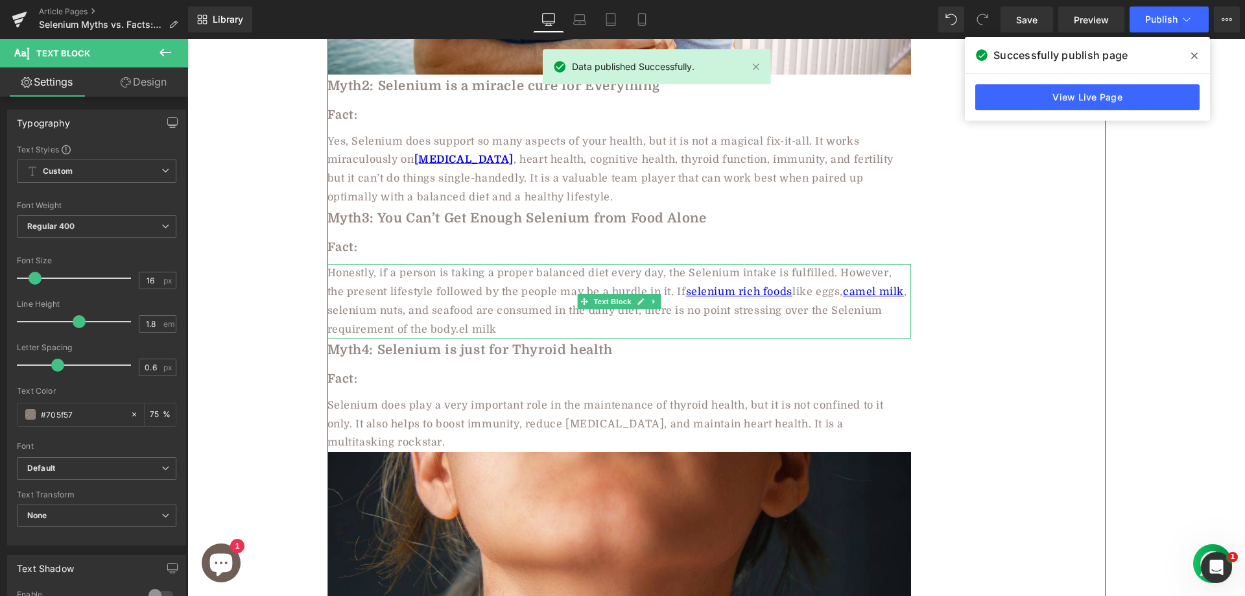
click at [661, 264] on div "Honestly, if a person is taking a proper balanced diet every day, the Selenium …" at bounding box center [618, 301] width 583 height 75
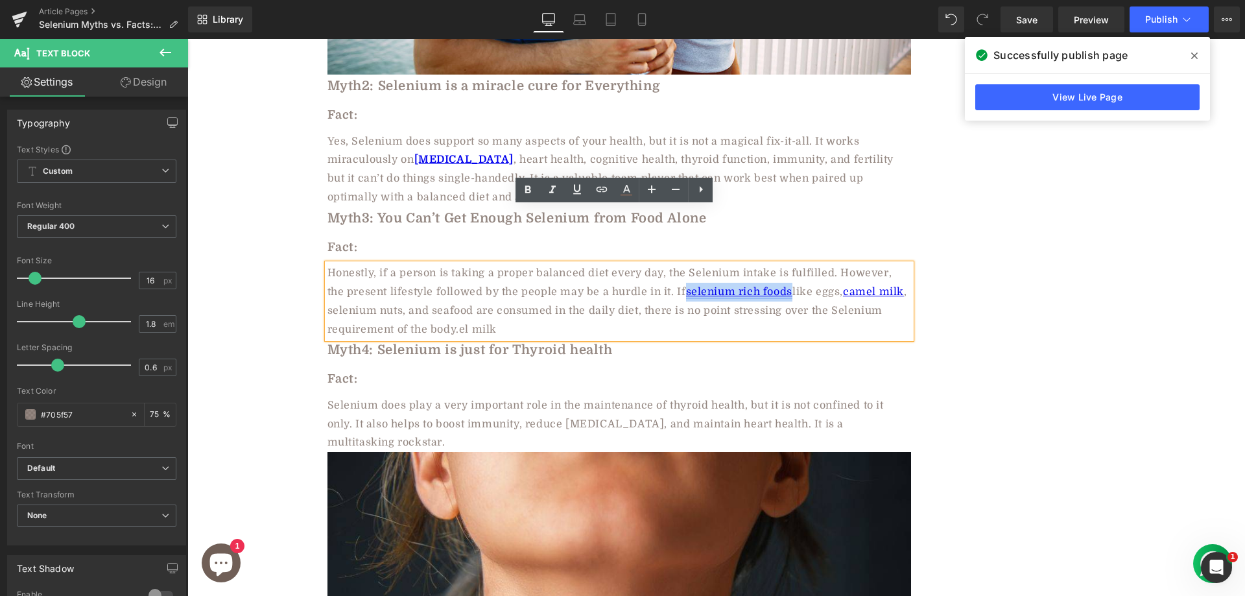
drag, startPoint x: 662, startPoint y: 233, endPoint x: 769, endPoint y: 236, distance: 106.3
click at [769, 286] on link "selenium rich foods" at bounding box center [739, 292] width 106 height 12
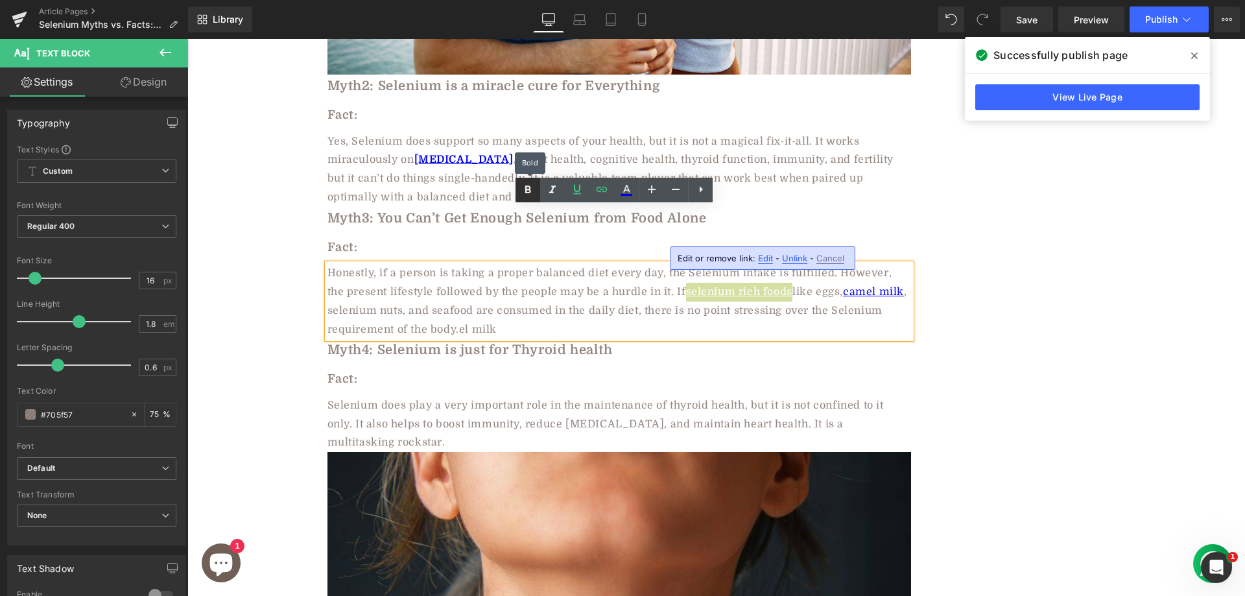
click at [527, 185] on icon at bounding box center [528, 190] width 16 height 16
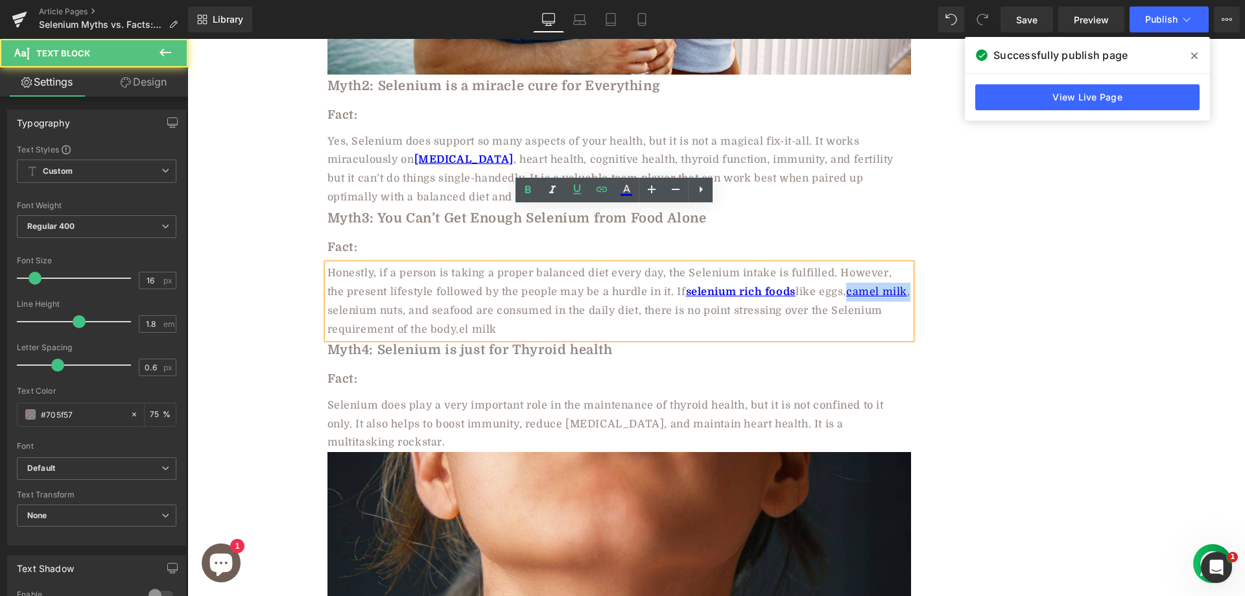
drag, startPoint x: 829, startPoint y: 235, endPoint x: 893, endPoint y: 238, distance: 64.2
click at [893, 264] on div "Honestly, if a person is taking a proper balanced diet every day, the Selenium …" at bounding box center [618, 301] width 583 height 75
click at [839, 267] on span "Honestly, if a person is taking a proper balanced diet every day, the Selenium …" at bounding box center [609, 282] width 565 height 30
drag, startPoint x: 830, startPoint y: 239, endPoint x: 886, endPoint y: 237, distance: 56.4
click at [886, 286] on link "camel milk" at bounding box center [876, 292] width 61 height 12
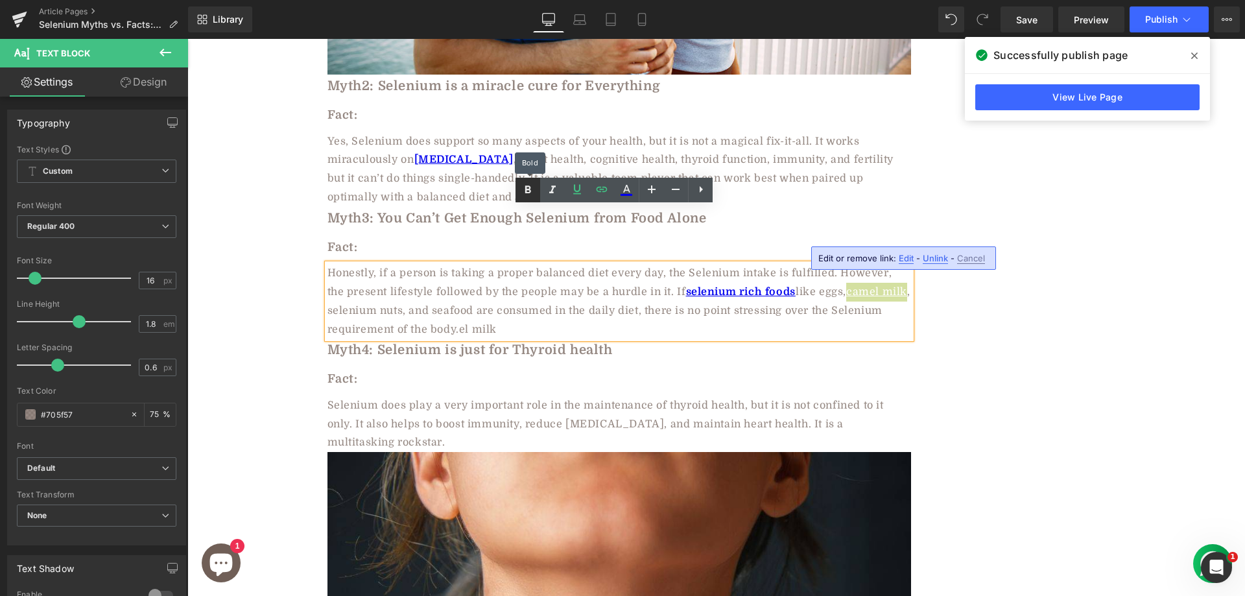
click at [528, 185] on icon at bounding box center [528, 190] width 16 height 16
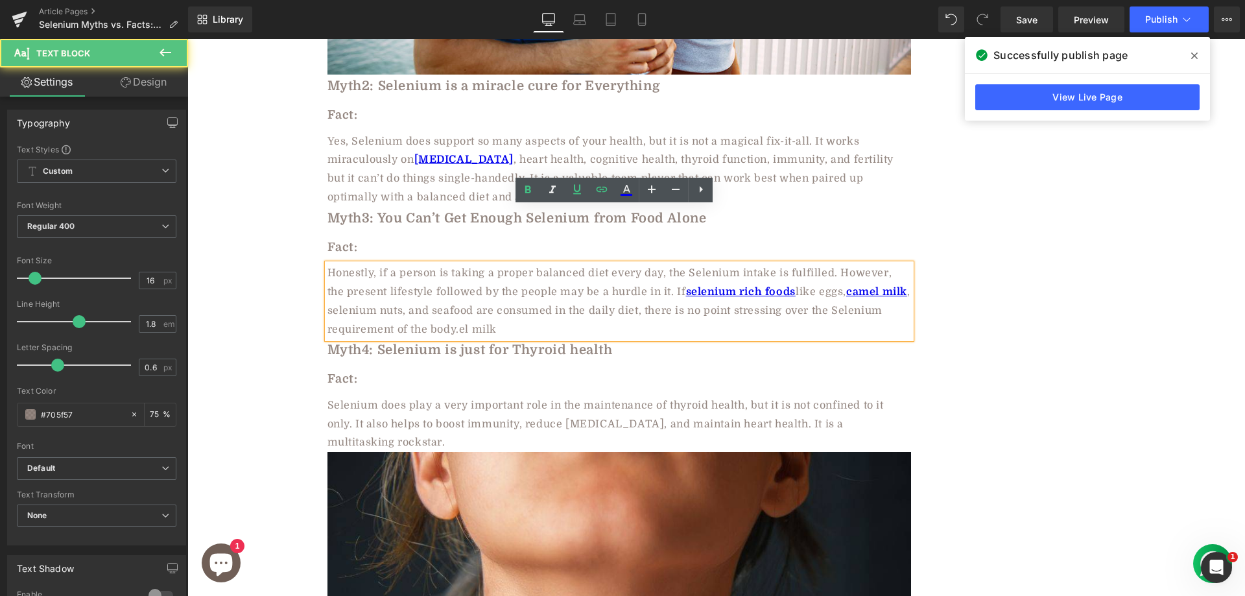
click at [534, 267] on span "Honestly, if a person is taking a proper balanced diet every day, the Selenium …" at bounding box center [609, 282] width 565 height 30
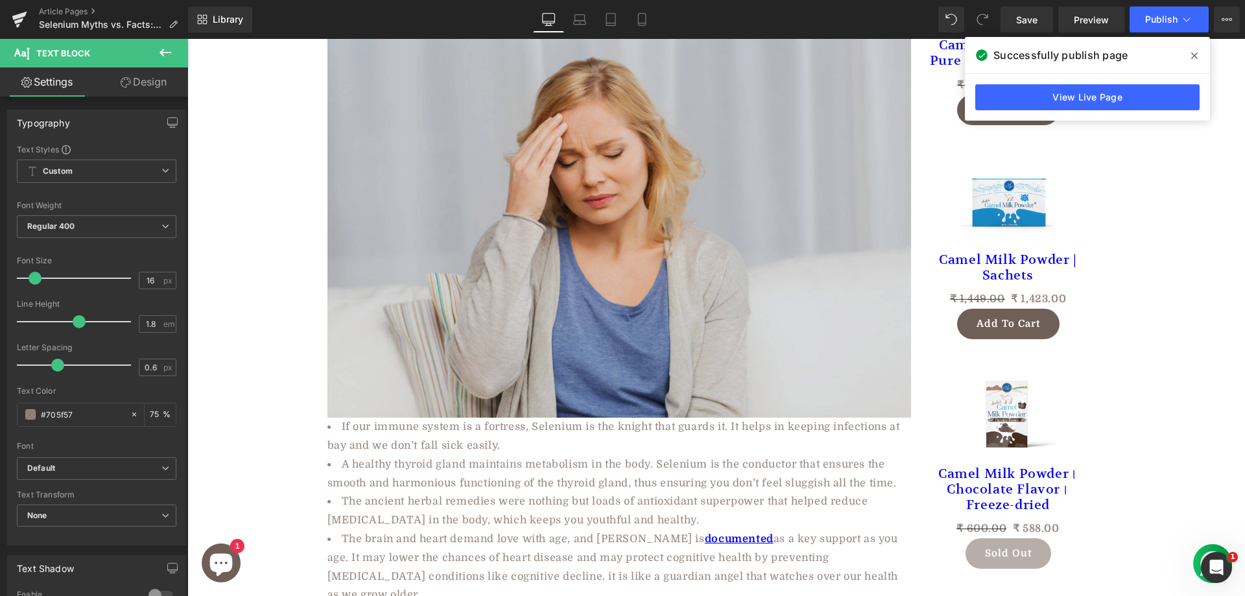
scroll to position [778, 0]
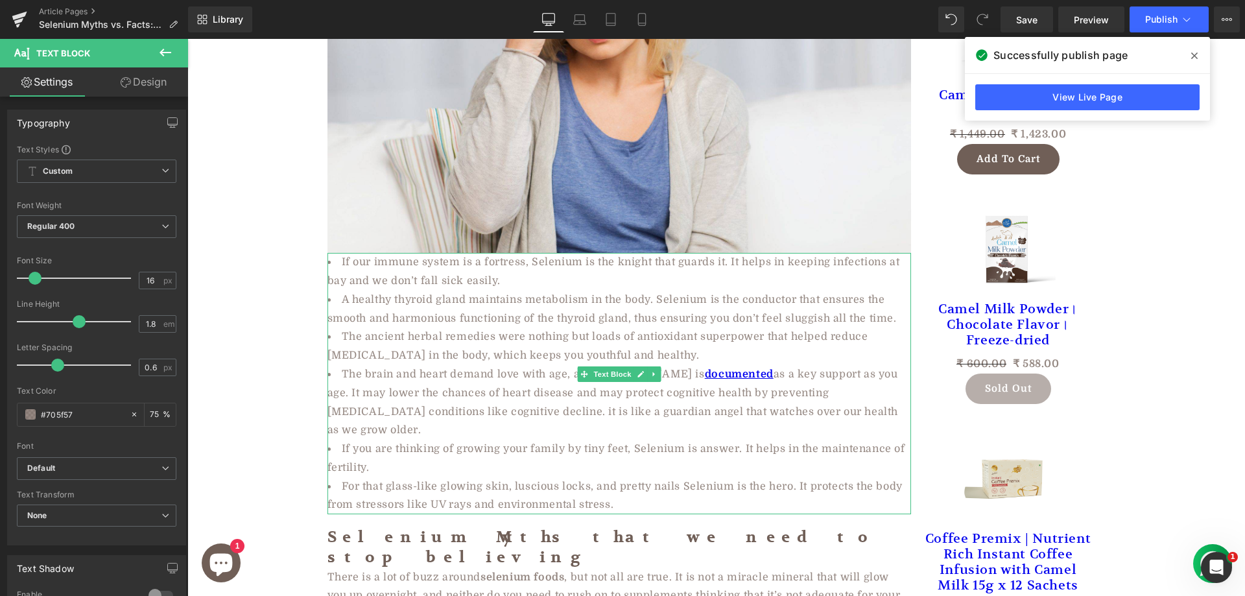
click at [725, 365] on li "The brain and heart demand love with age, and Selenium is documented as a key s…" at bounding box center [618, 402] width 583 height 75
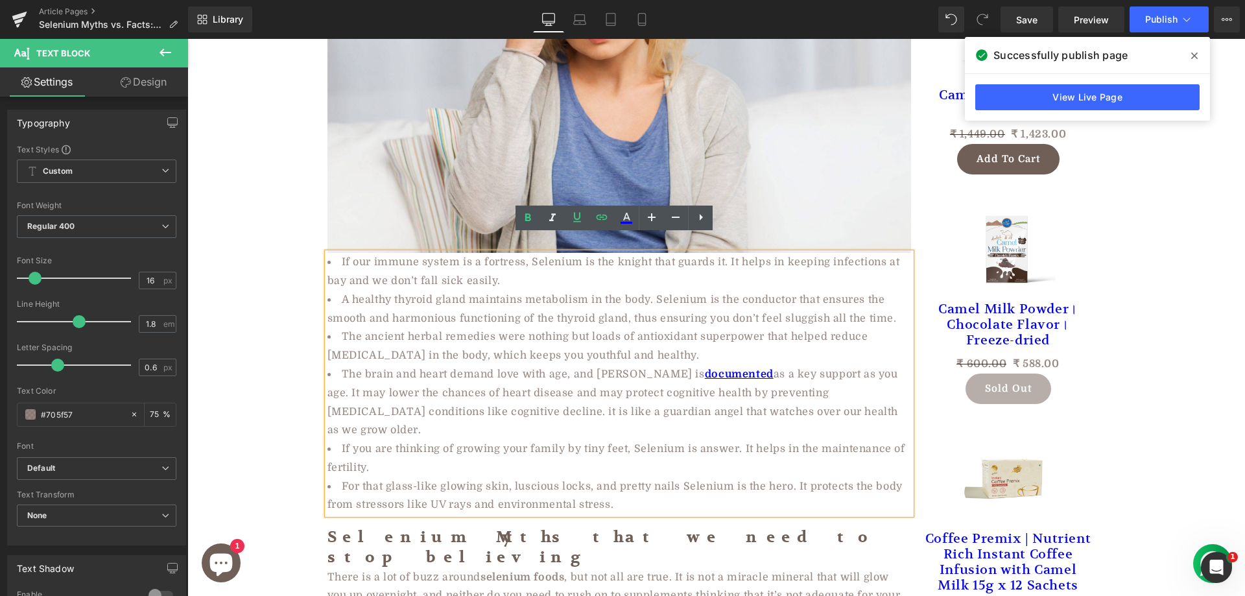
click at [727, 365] on li "The brain and heart demand love with age, and Selenium is documented as a key s…" at bounding box center [618, 402] width 583 height 75
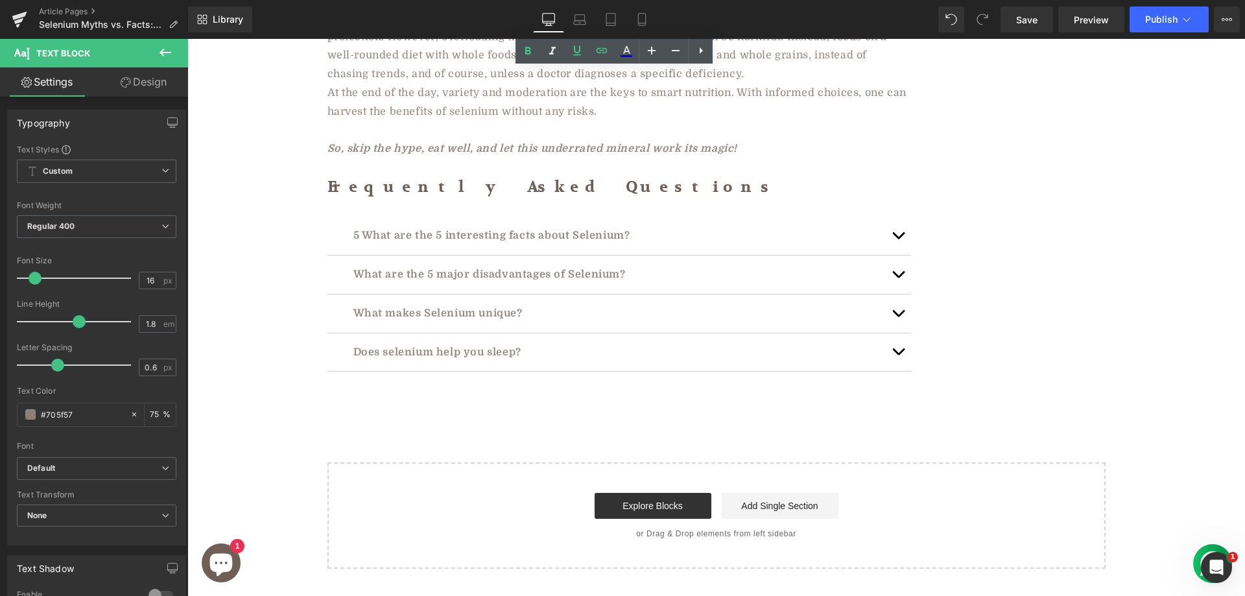
scroll to position [3825, 0]
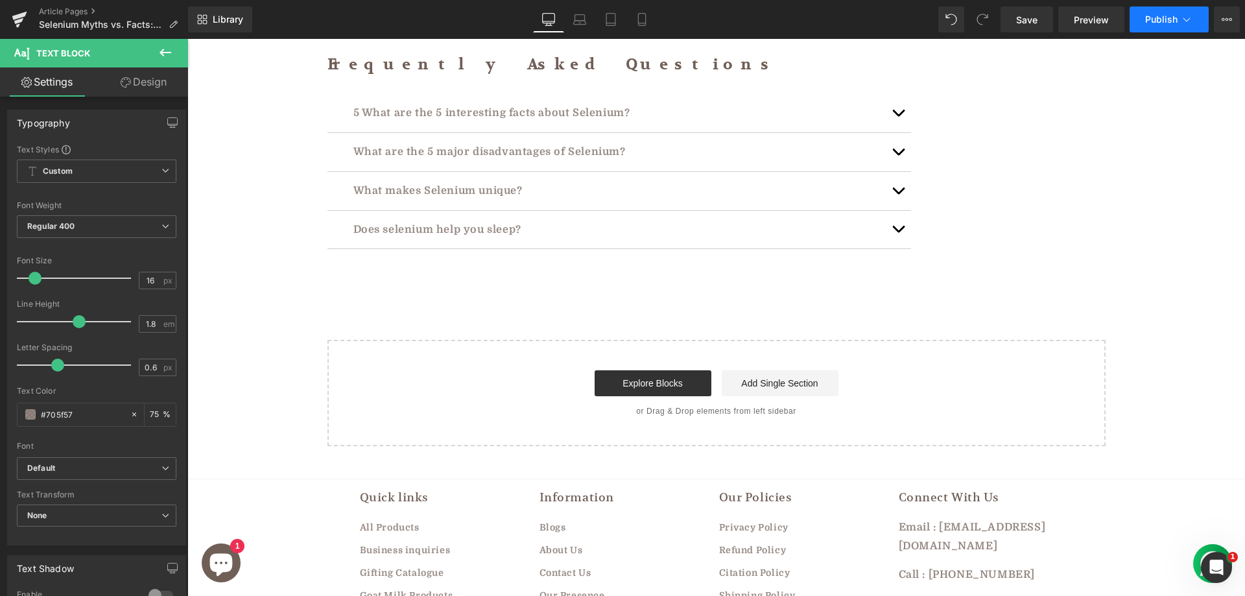
click at [1160, 25] on button "Publish" at bounding box center [1168, 19] width 79 height 26
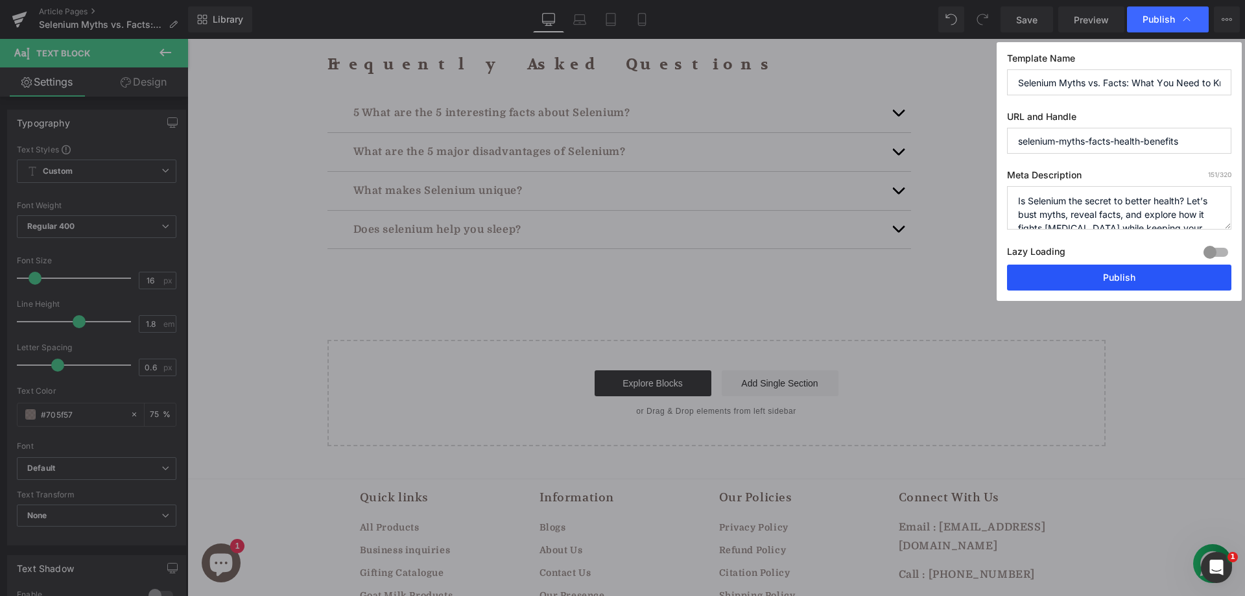
click at [1112, 274] on button "Publish" at bounding box center [1119, 277] width 224 height 26
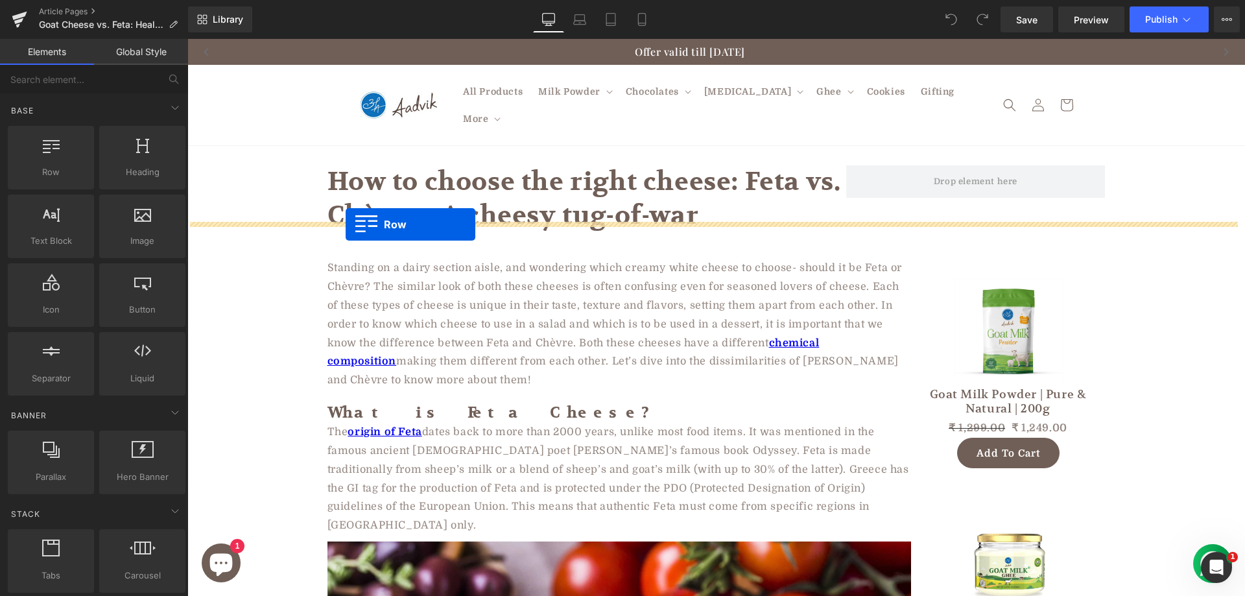
drag, startPoint x: 241, startPoint y: 207, endPoint x: 346, endPoint y: 224, distance: 105.7
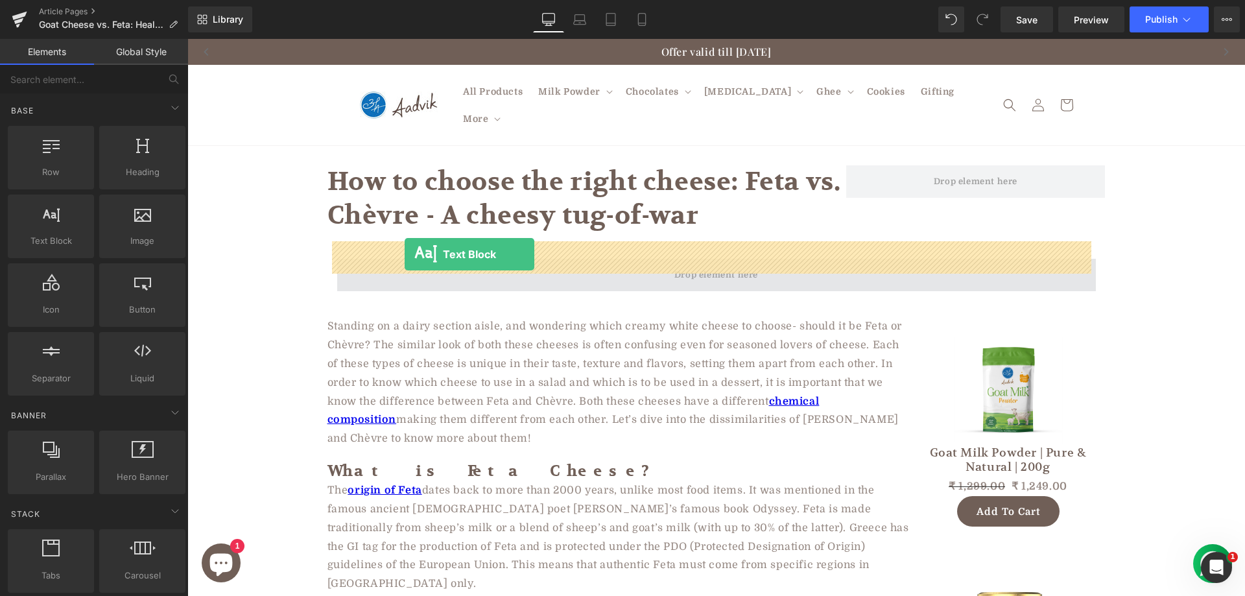
drag, startPoint x: 243, startPoint y: 270, endPoint x: 404, endPoint y: 255, distance: 161.5
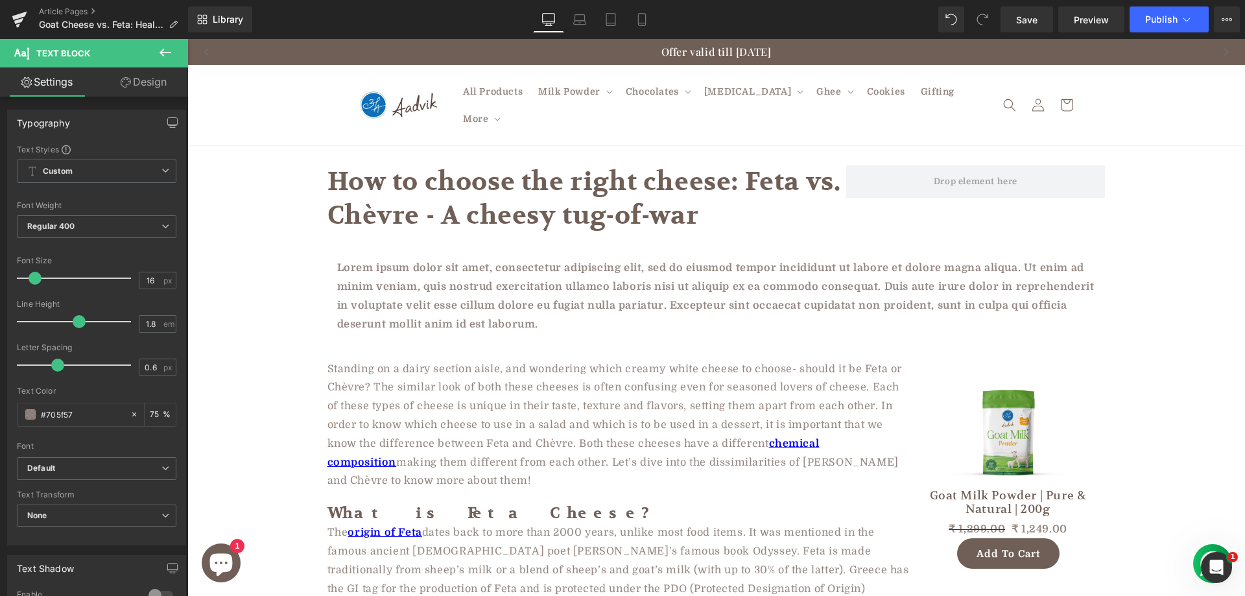
click at [597, 196] on h1 "How to choose the right cheese: Feta vs. Chèvre - A cheesy tug-of-war" at bounding box center [586, 198] width 519 height 67
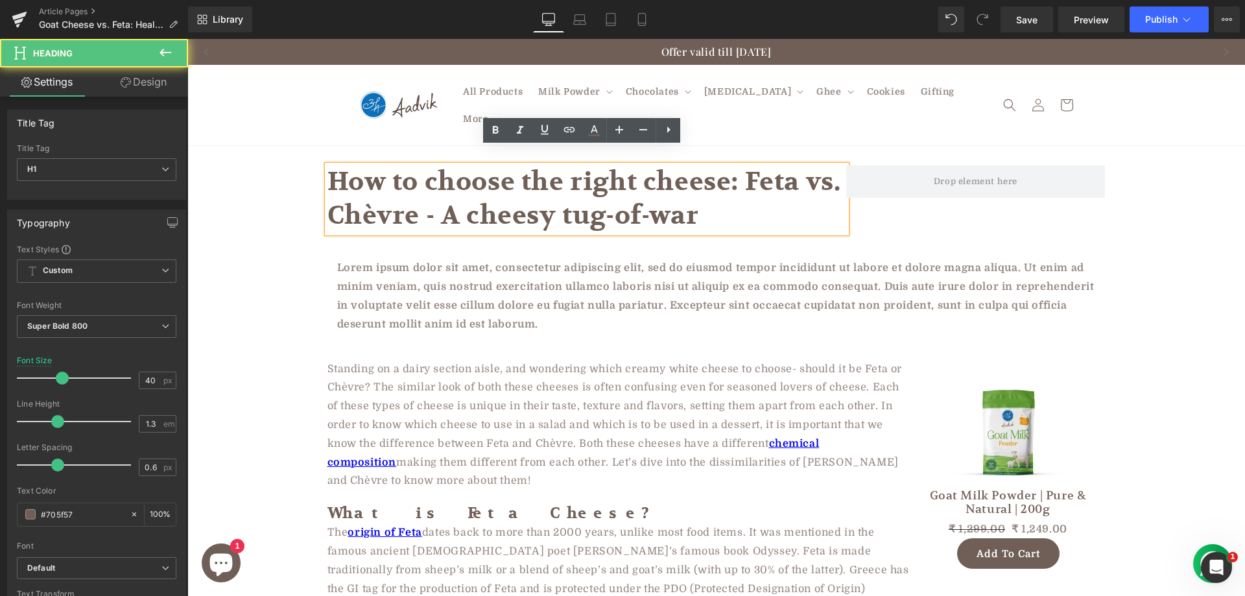
click at [507, 182] on h1 "How to choose the right cheese: Feta vs. Chèvre - A cheesy tug-of-war" at bounding box center [586, 198] width 519 height 67
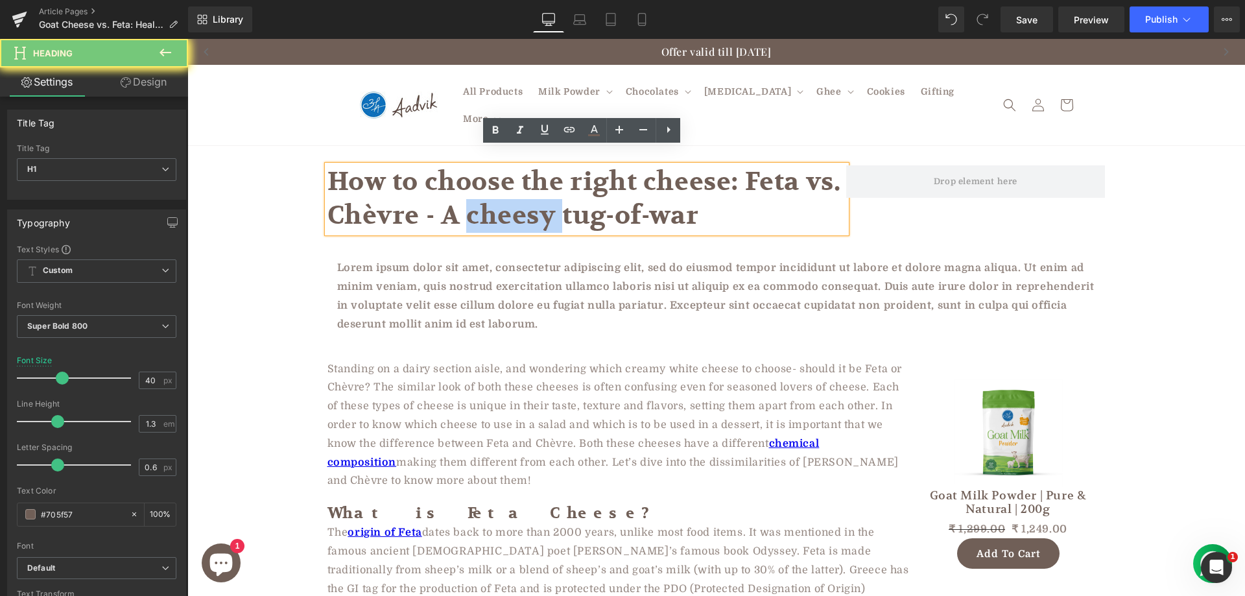
click at [507, 182] on h1 "How to choose the right cheese: Feta vs. Chèvre - A cheesy tug-of-war" at bounding box center [586, 198] width 519 height 67
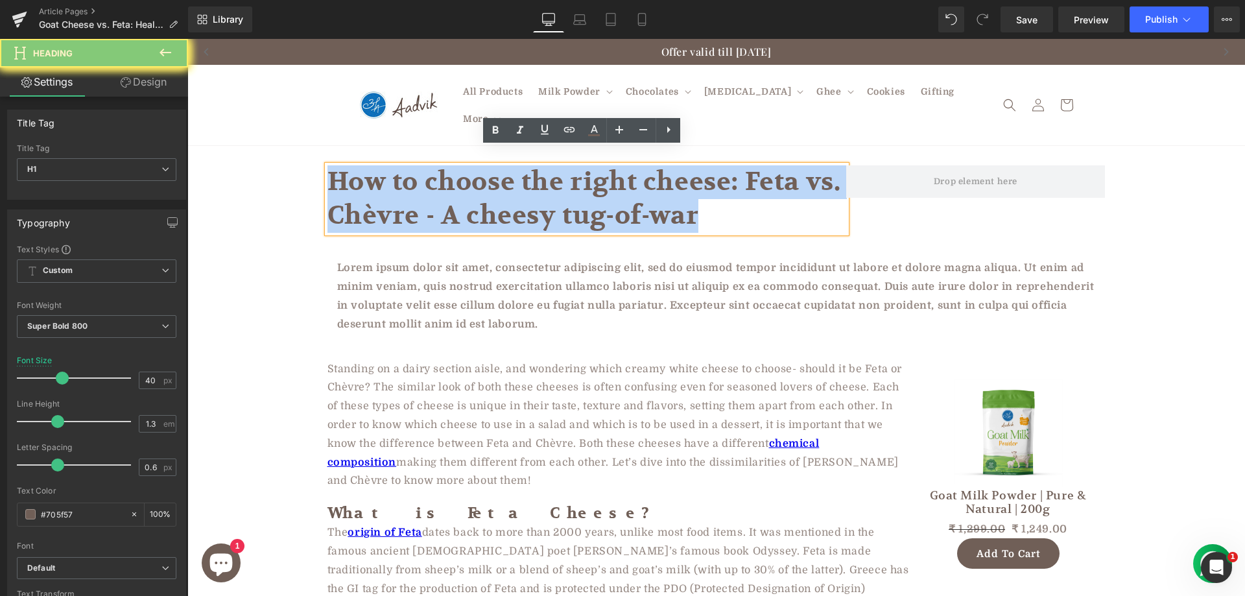
click at [507, 182] on h1 "How to choose the right cheese: Feta vs. Chèvre - A cheesy tug-of-war" at bounding box center [586, 198] width 519 height 67
copy h1 "How to choose the right cheese: Feta vs. Chèvre - A cheesy tug-of-war"
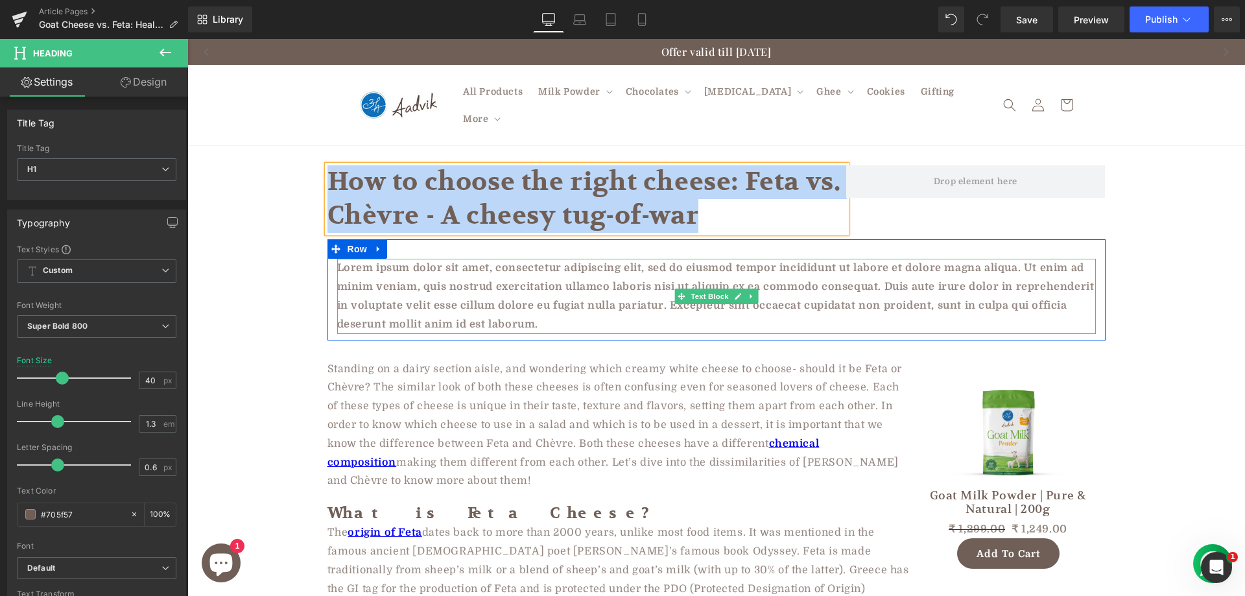
click at [515, 275] on p "Lorem ipsum dolor sit amet, consectetur adipiscing elit, sed do eiusmod tempor …" at bounding box center [716, 296] width 758 height 75
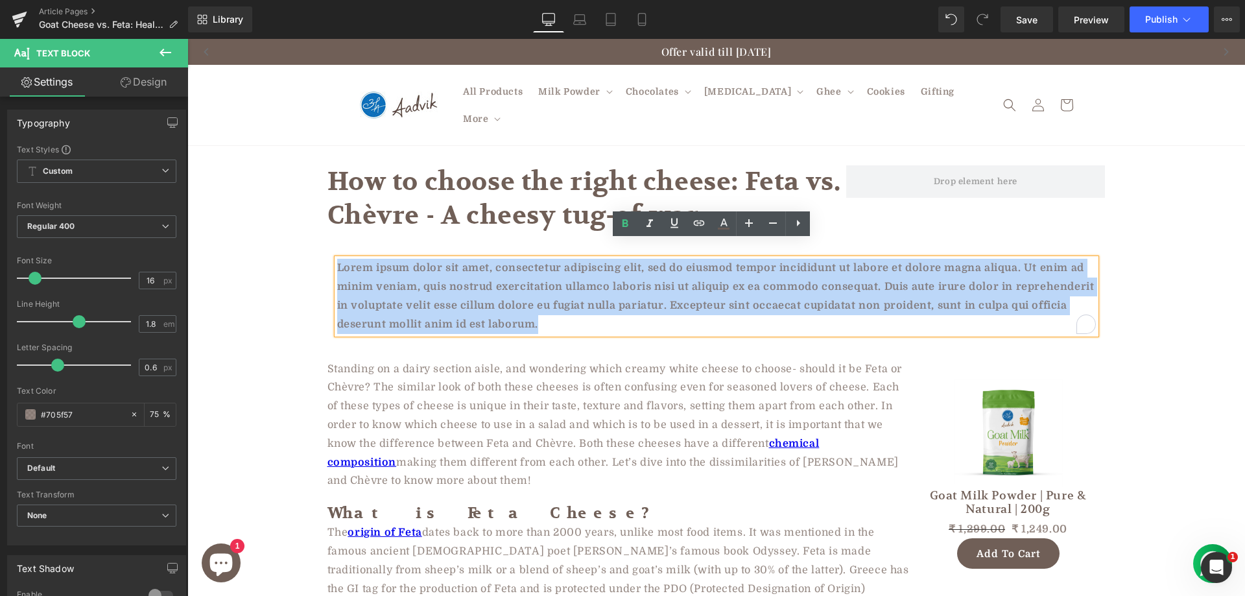
paste div "To enrich screen reader interactions, please activate Accessibility in Grammarl…"
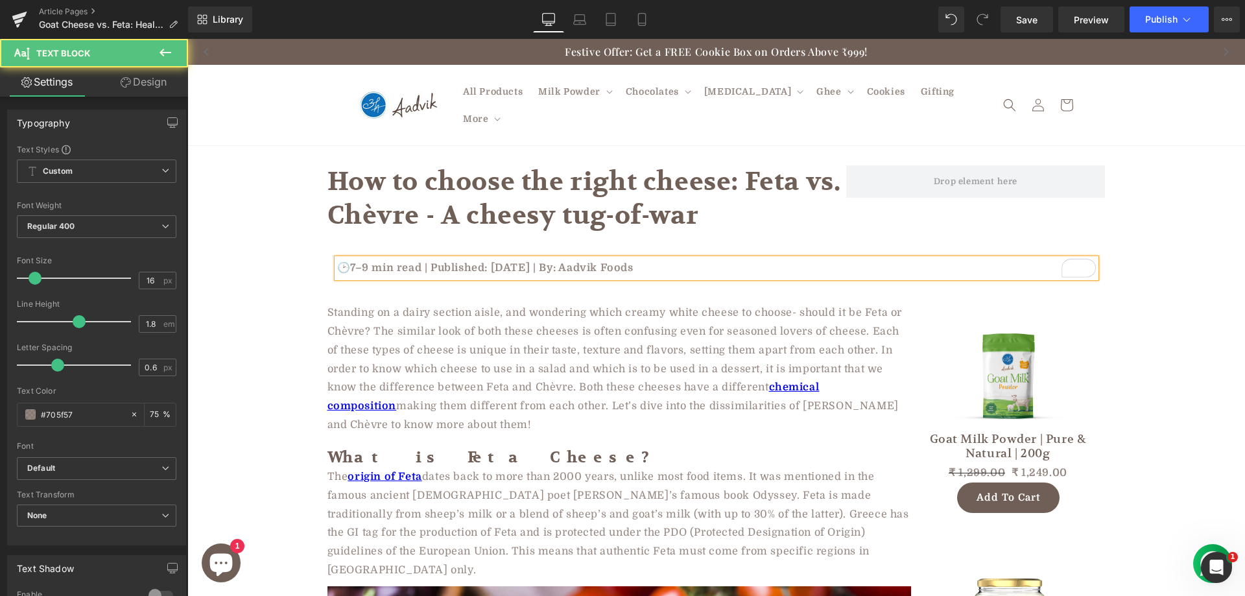
drag, startPoint x: 594, startPoint y: 251, endPoint x: 668, endPoint y: 245, distance: 73.5
click at [668, 259] on p "🕑7–9 min read | Published: August 7, 2025 | By: Aadvik Foods" at bounding box center [716, 268] width 758 height 19
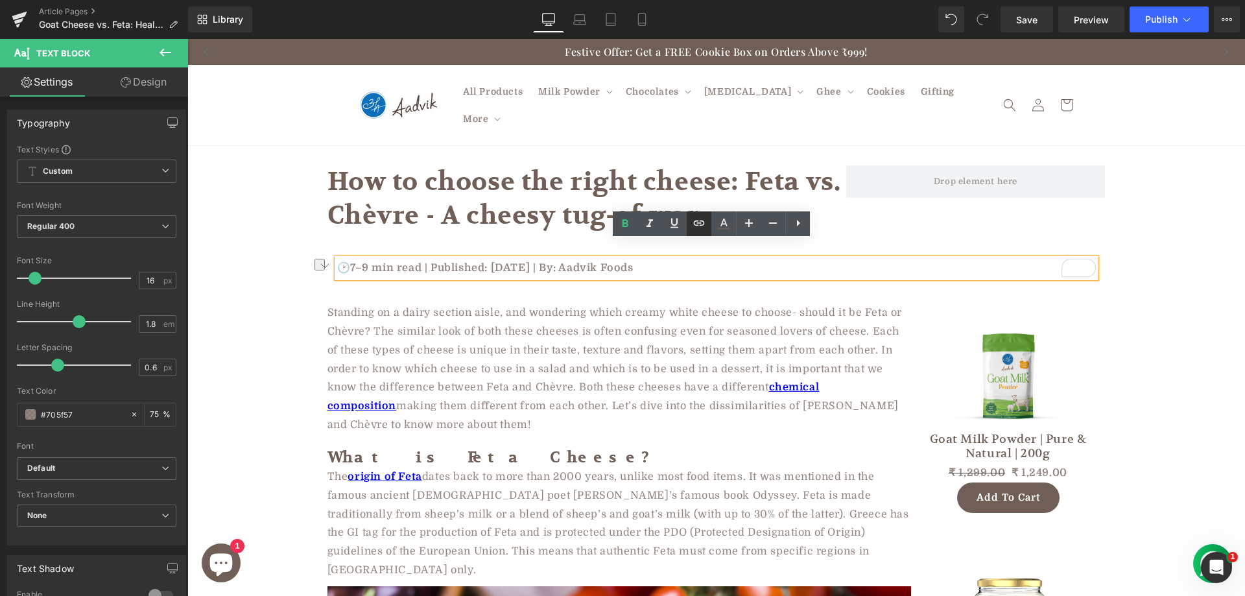
click at [699, 220] on icon at bounding box center [699, 223] width 16 height 16
click at [672, 270] on input "text" at bounding box center [666, 277] width 200 height 32
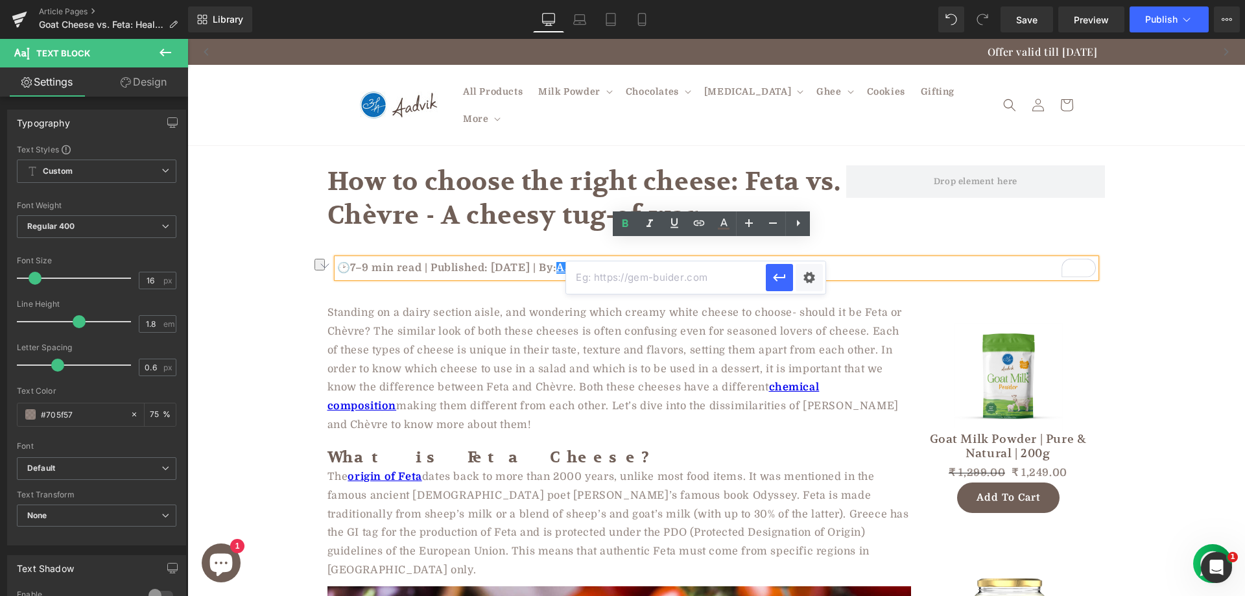
paste input "[URL][DOMAIN_NAME]"
type input "[URL][DOMAIN_NAME]"
click at [779, 273] on icon "button" at bounding box center [779, 278] width 16 height 16
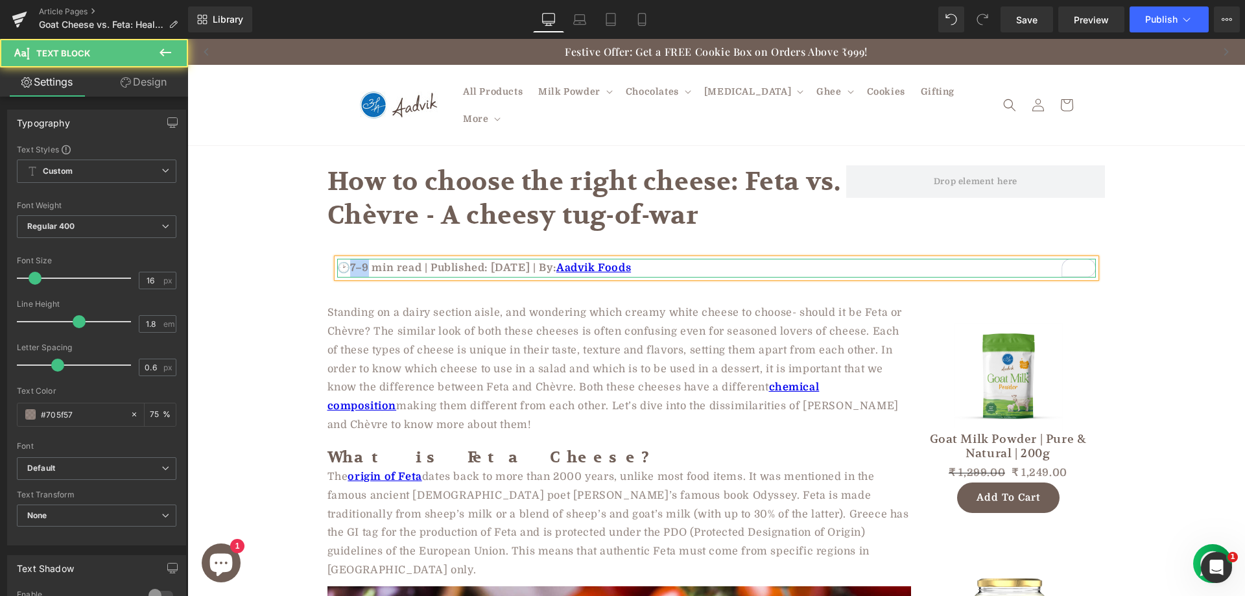
drag, startPoint x: 347, startPoint y: 248, endPoint x: 366, endPoint y: 246, distance: 18.8
click at [366, 259] on p "🕑7–9 min read | Published: August 7, 2025 | By: Aadvik Foods" at bounding box center [716, 268] width 758 height 19
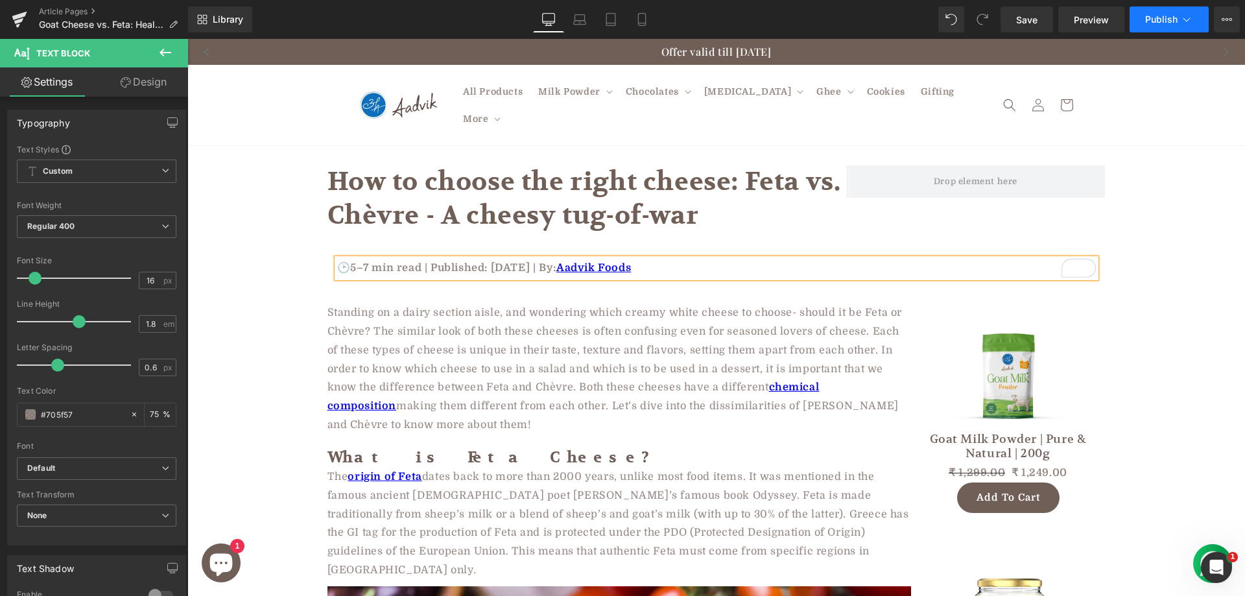
click at [1170, 27] on button "Publish" at bounding box center [1168, 19] width 79 height 26
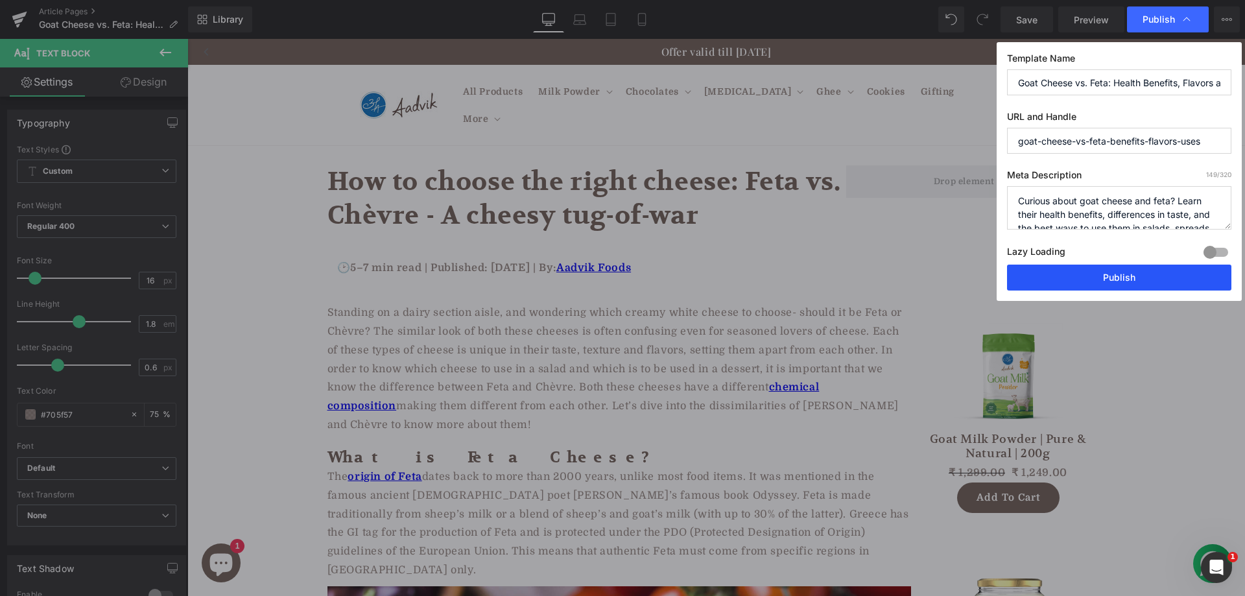
click at [1095, 271] on button "Publish" at bounding box center [1119, 277] width 224 height 26
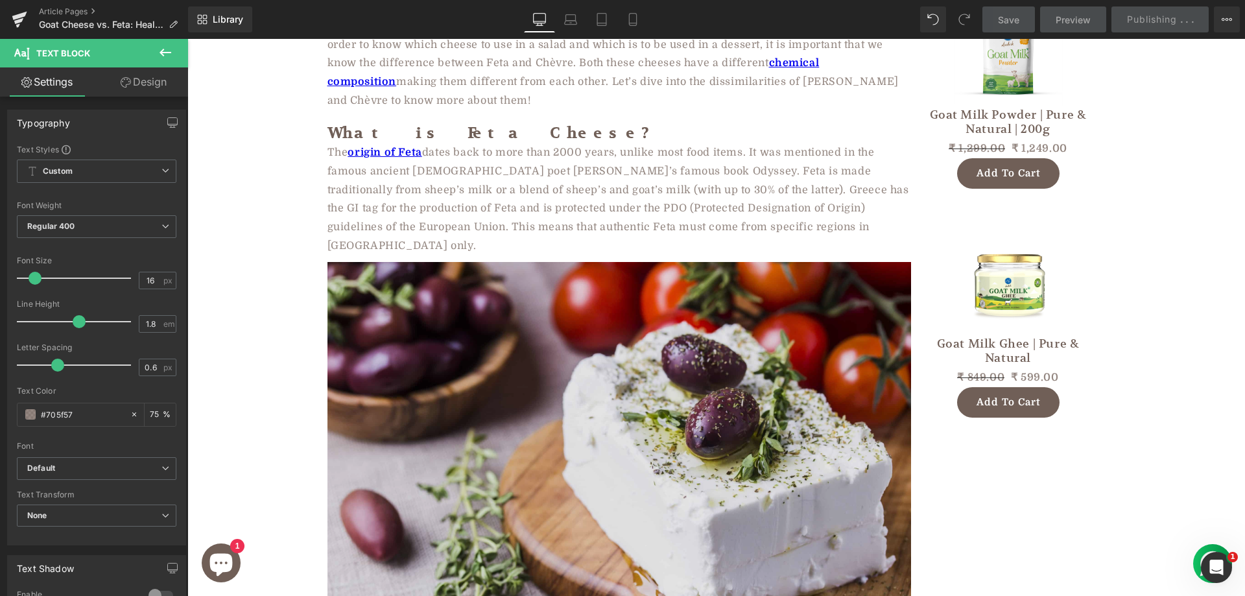
scroll to position [65, 0]
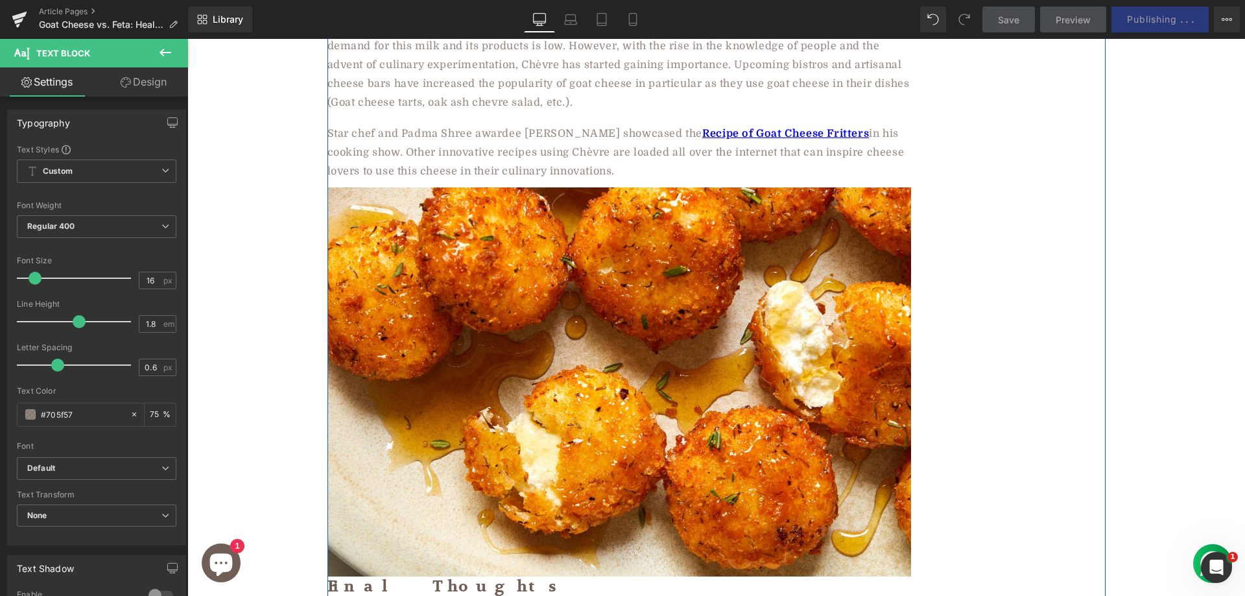
scroll to position [3889, 0]
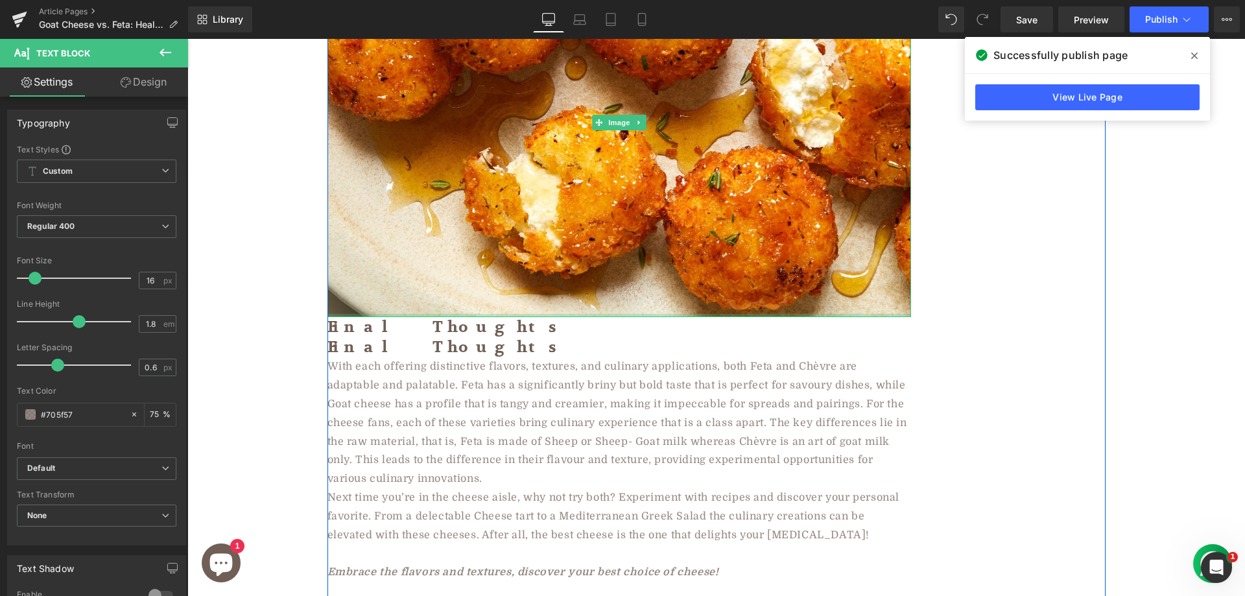
click at [408, 317] on strong "Final Thoughts" at bounding box center [446, 327] width 239 height 20
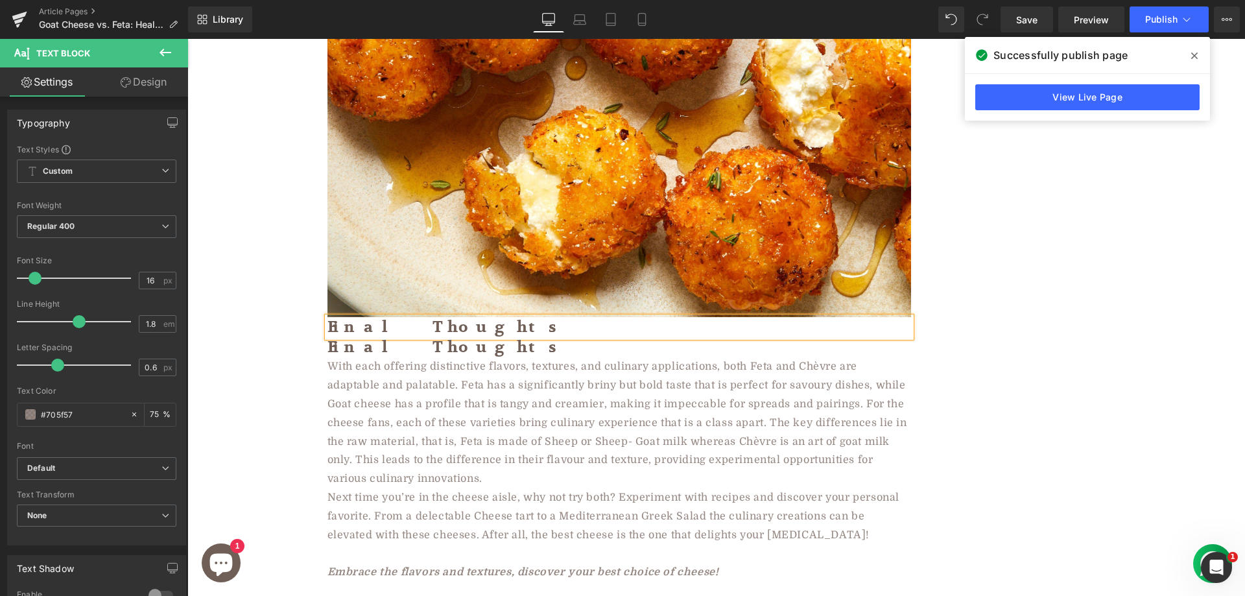
click at [408, 317] on strong "Final Thoughts" at bounding box center [446, 327] width 239 height 20
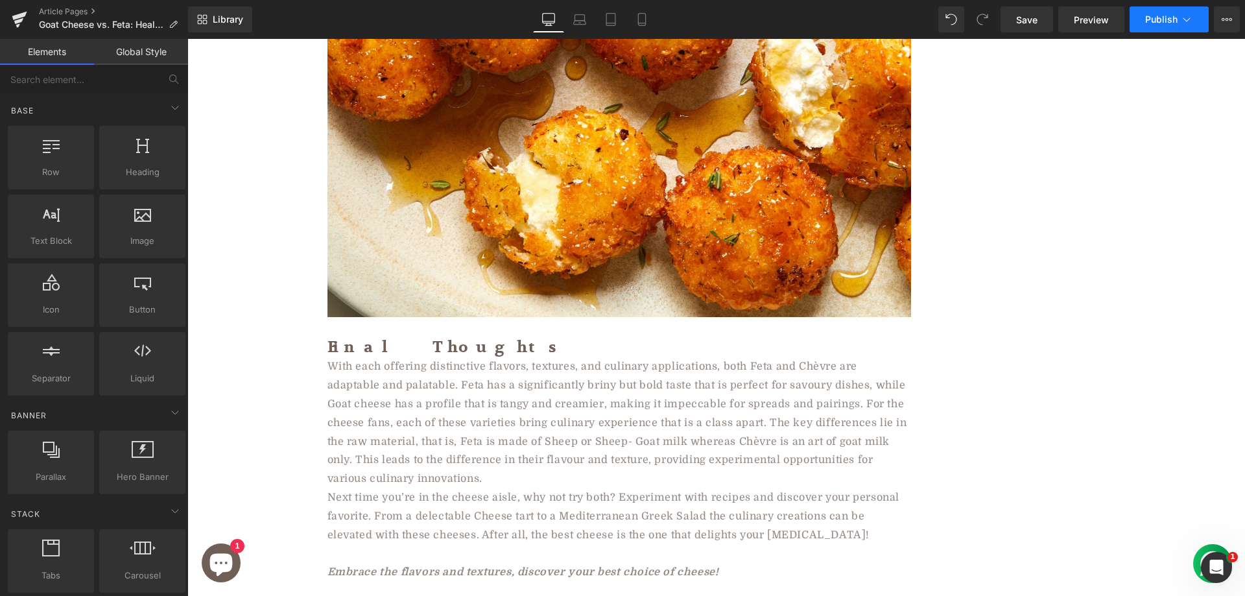
click at [1143, 30] on button "Publish" at bounding box center [1168, 19] width 79 height 26
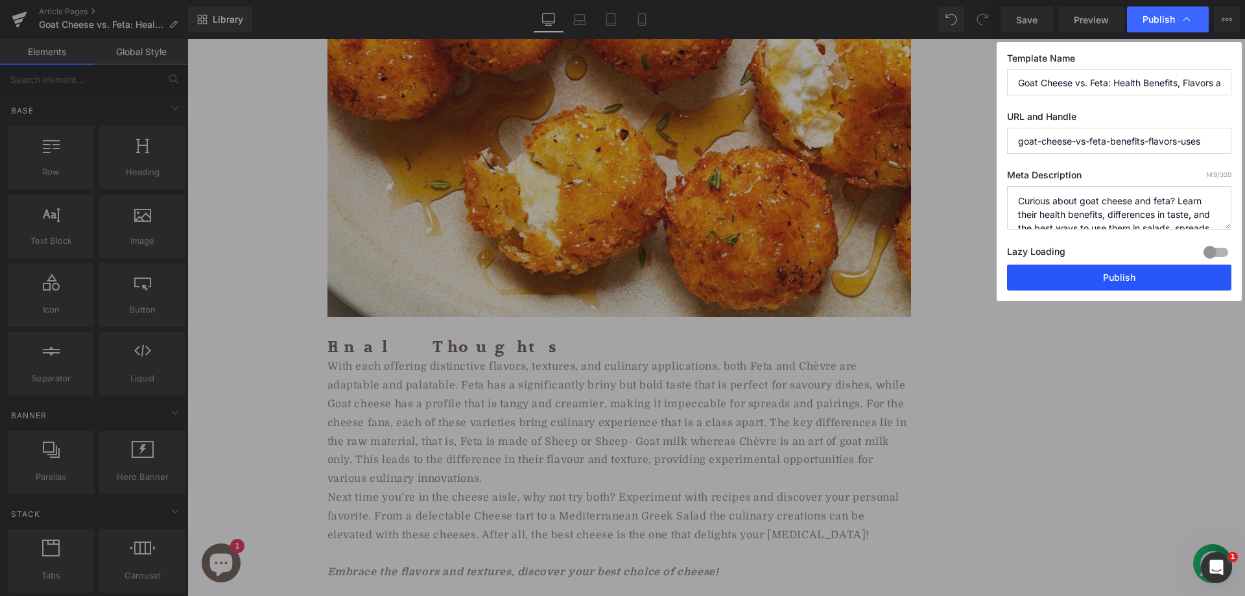
click at [1083, 283] on button "Publish" at bounding box center [1119, 277] width 224 height 26
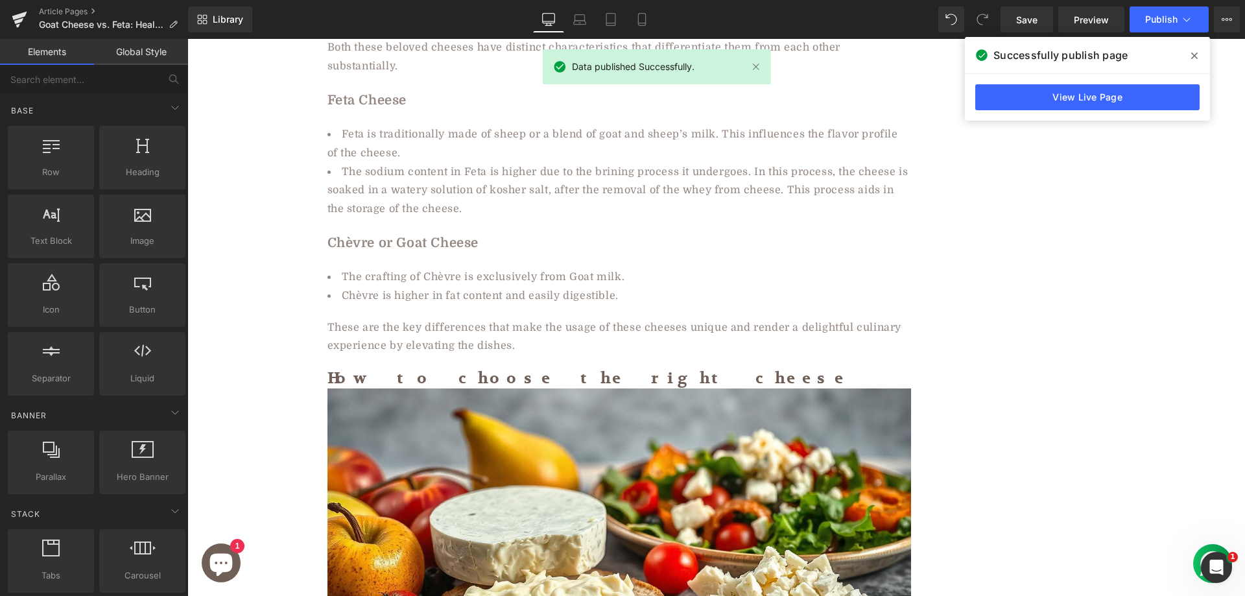
scroll to position [1467, 0]
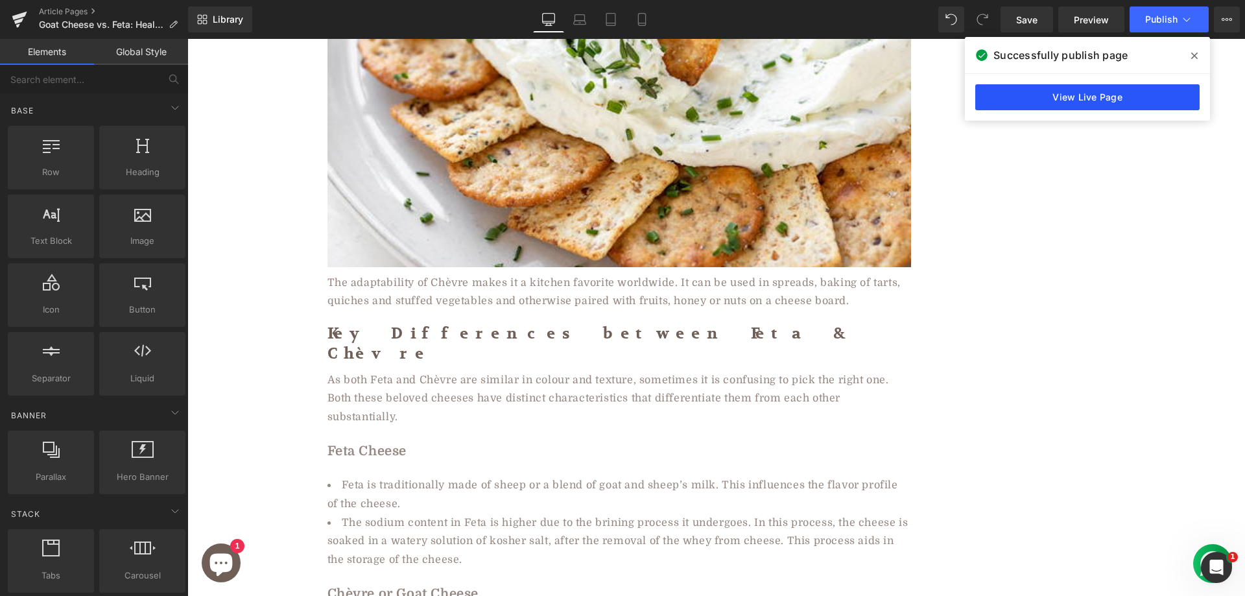
click at [1036, 102] on link "View Live Page" at bounding box center [1087, 97] width 224 height 26
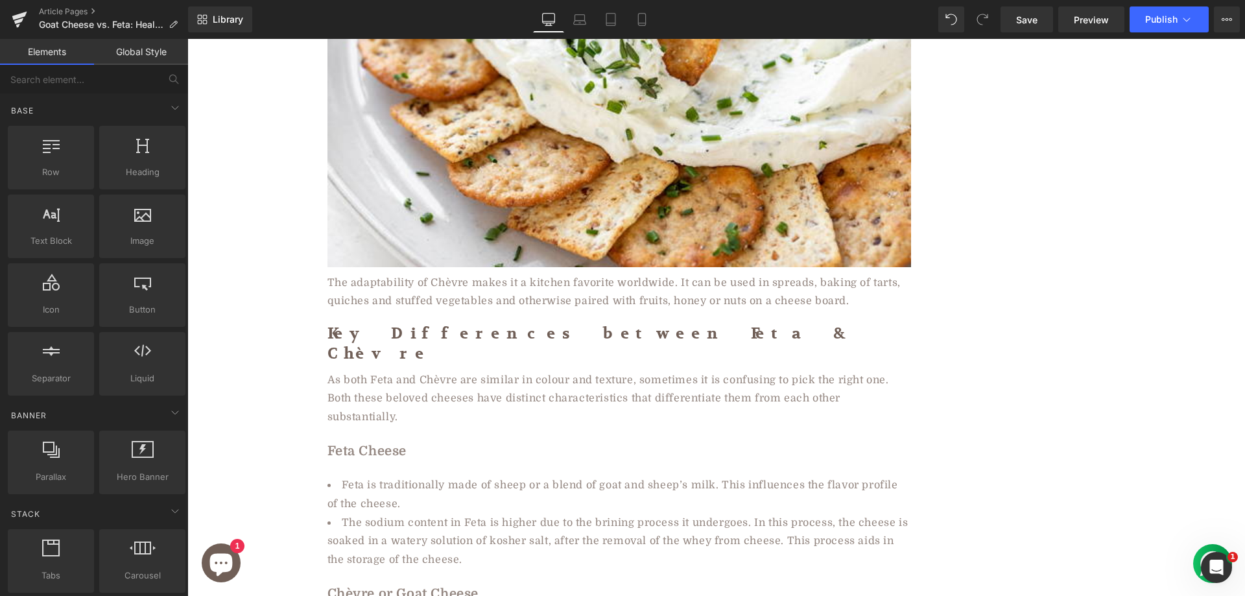
drag, startPoint x: 511, startPoint y: 262, endPoint x: 1193, endPoint y: 383, distance: 692.0
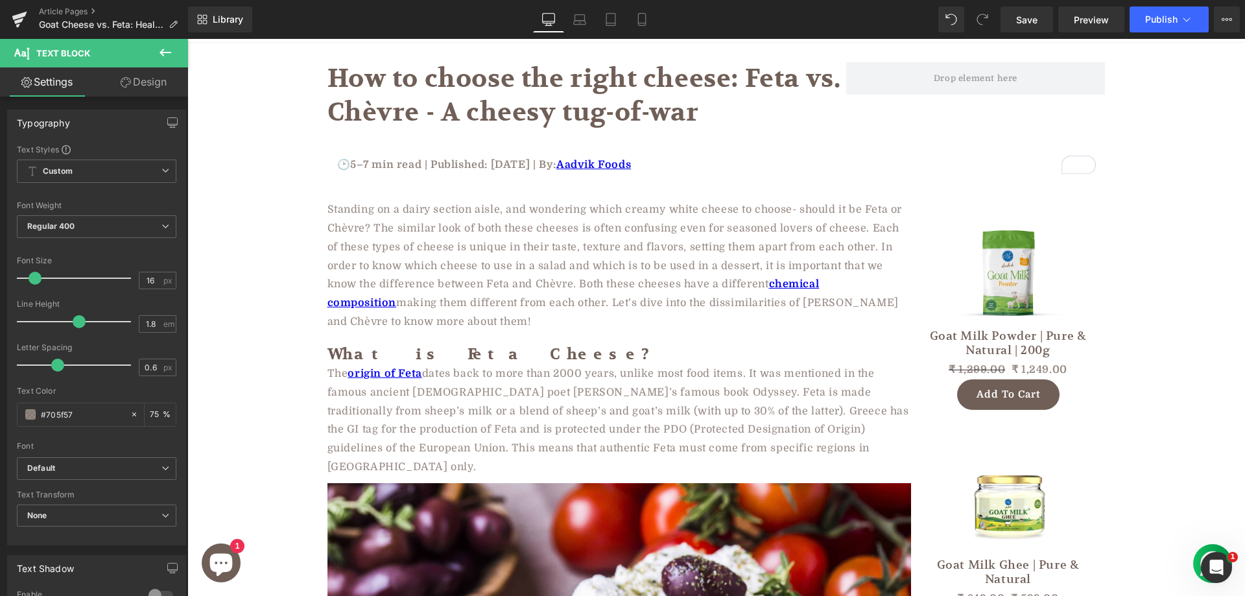
scroll to position [0, 0]
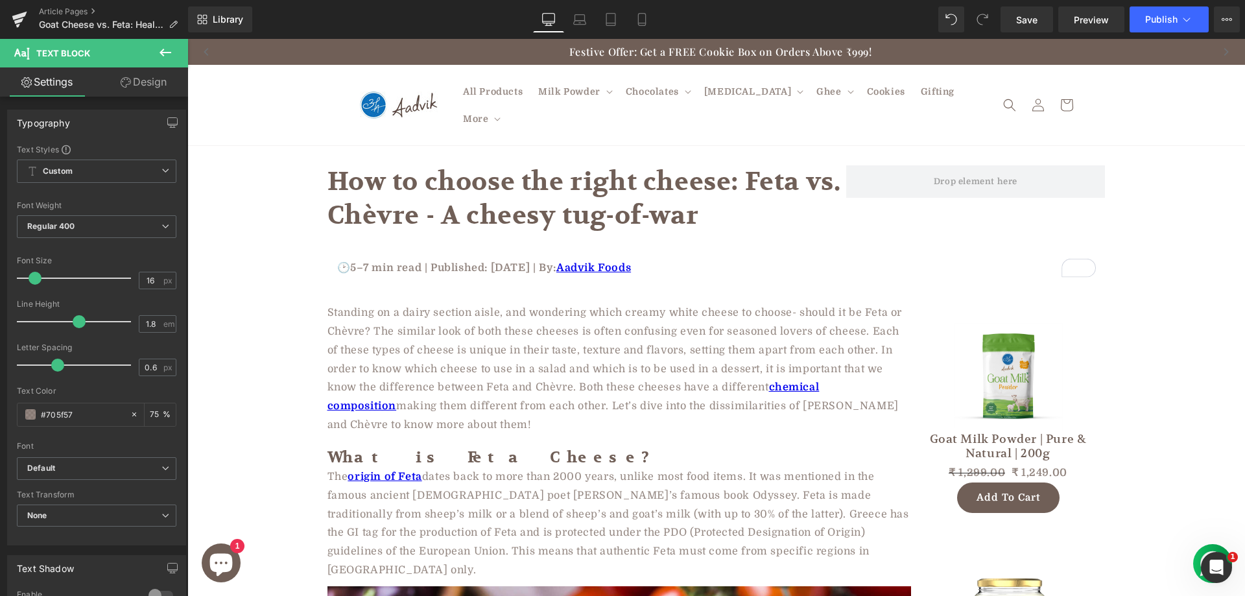
drag, startPoint x: 1243, startPoint y: 209, endPoint x: 1416, endPoint y: 71, distance: 221.4
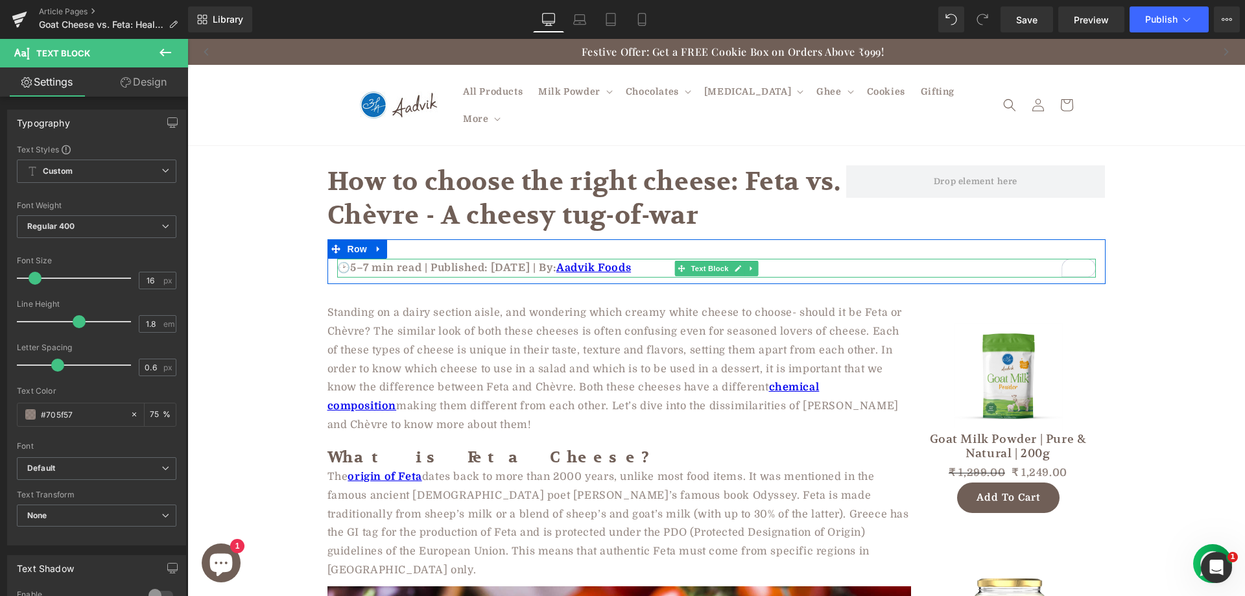
click at [495, 259] on p "🕑5–7 min read | Published: August 7, 2025 | By: Aadvik Foods" at bounding box center [716, 268] width 758 height 19
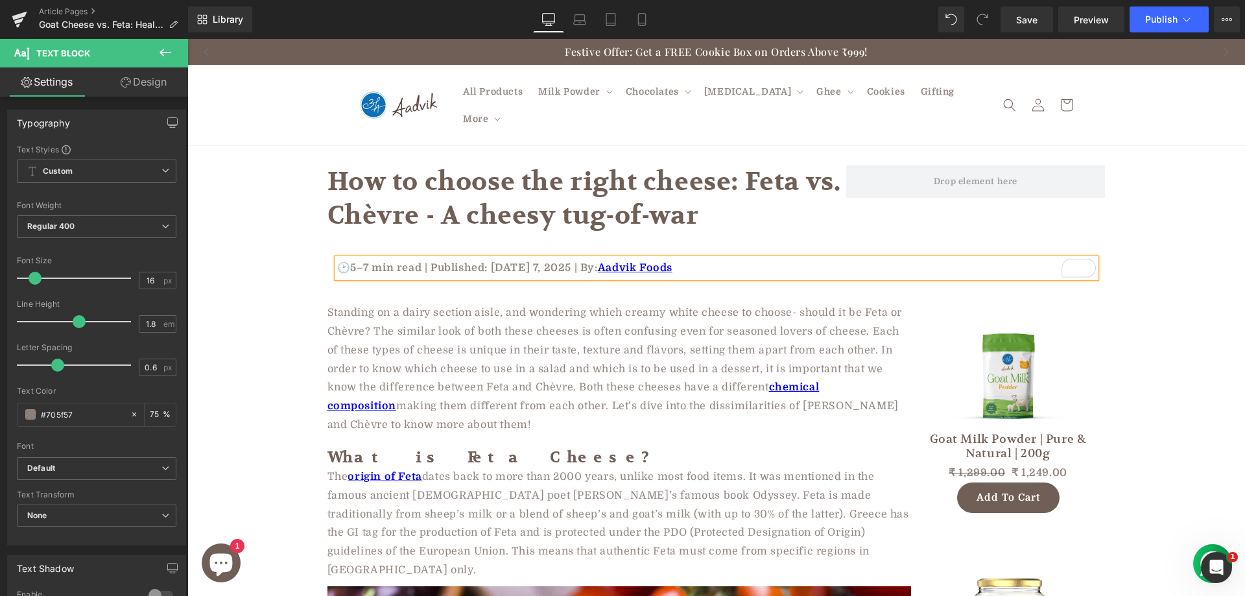
click at [554, 259] on p "🕑5–7 min read | Published: January 22 7, 2025 | By: Aadvik Foods" at bounding box center [716, 268] width 758 height 19
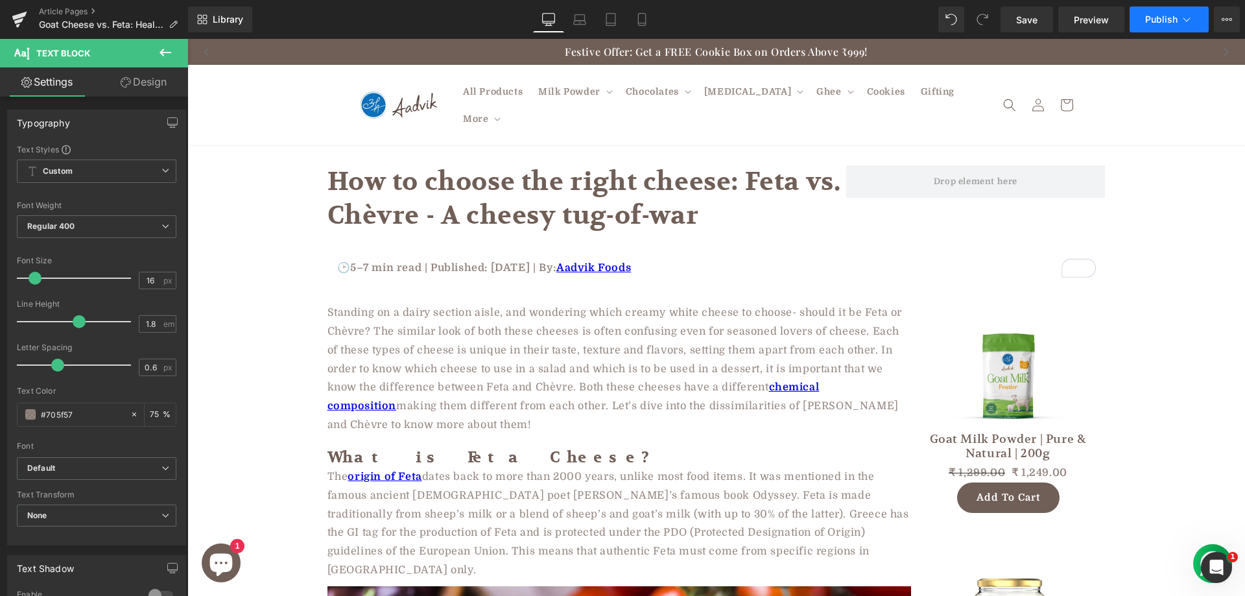
click at [1145, 24] on span "Publish" at bounding box center [1161, 19] width 32 height 10
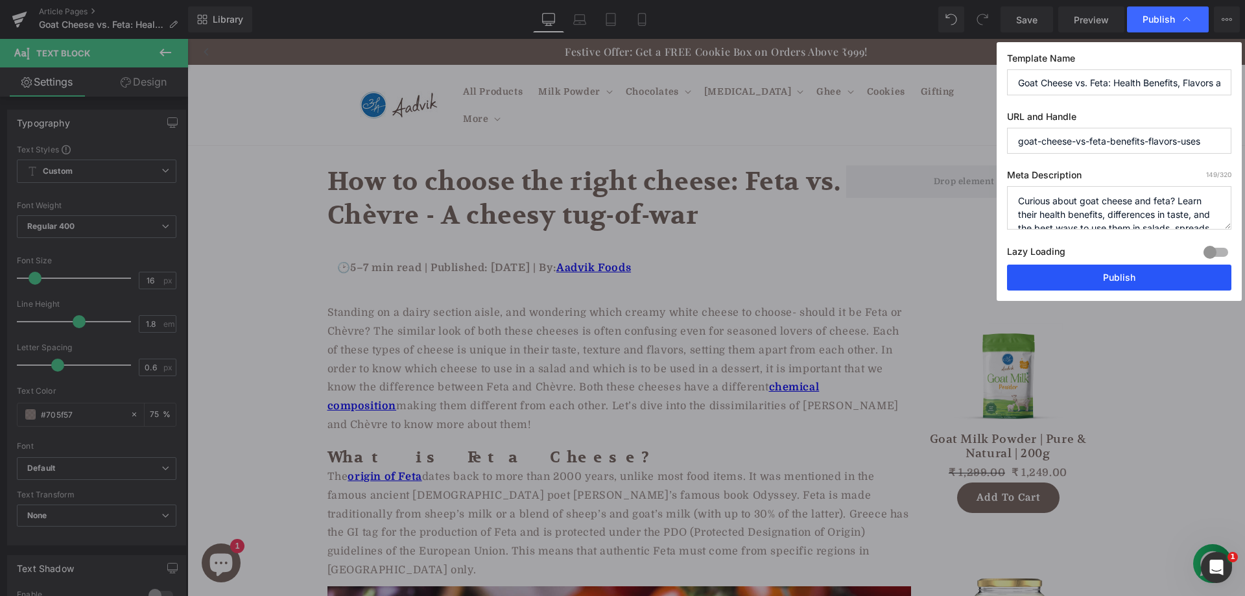
click at [1078, 274] on button "Publish" at bounding box center [1119, 277] width 224 height 26
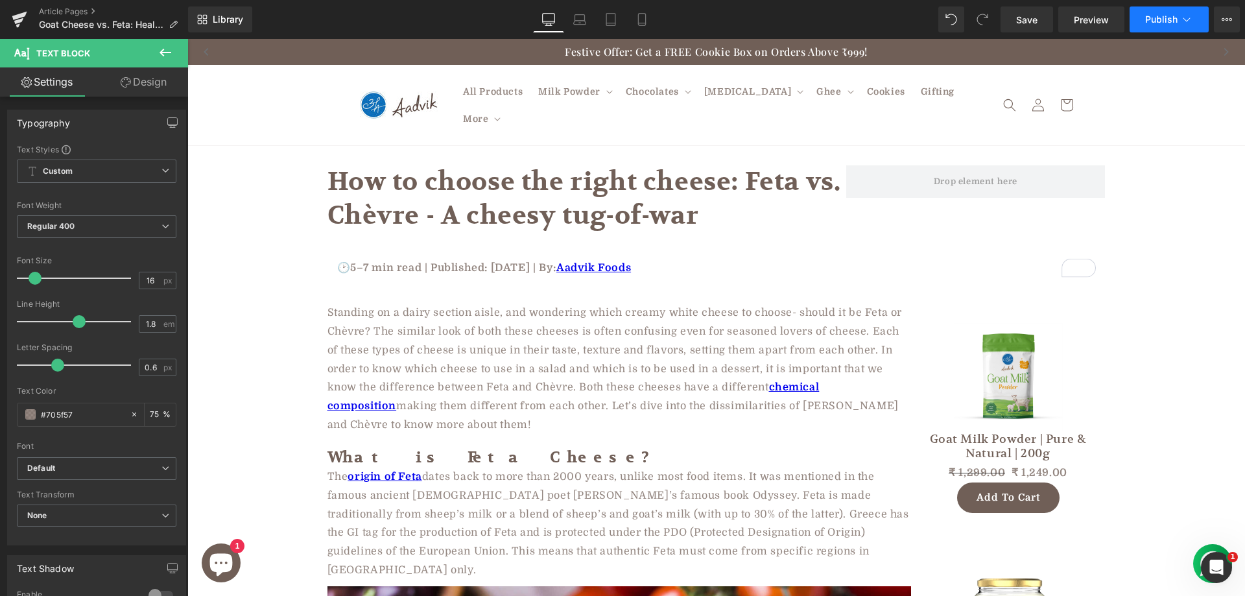
click at [1146, 16] on span "Publish" at bounding box center [1161, 19] width 32 height 10
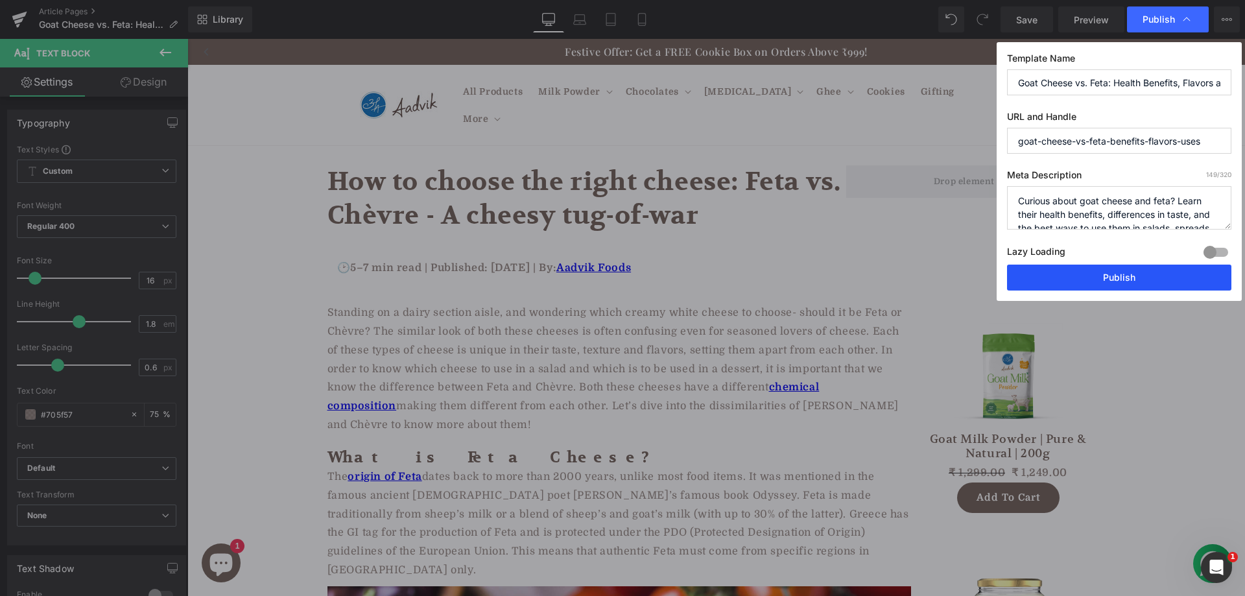
click at [1038, 285] on button "Publish" at bounding box center [1119, 277] width 224 height 26
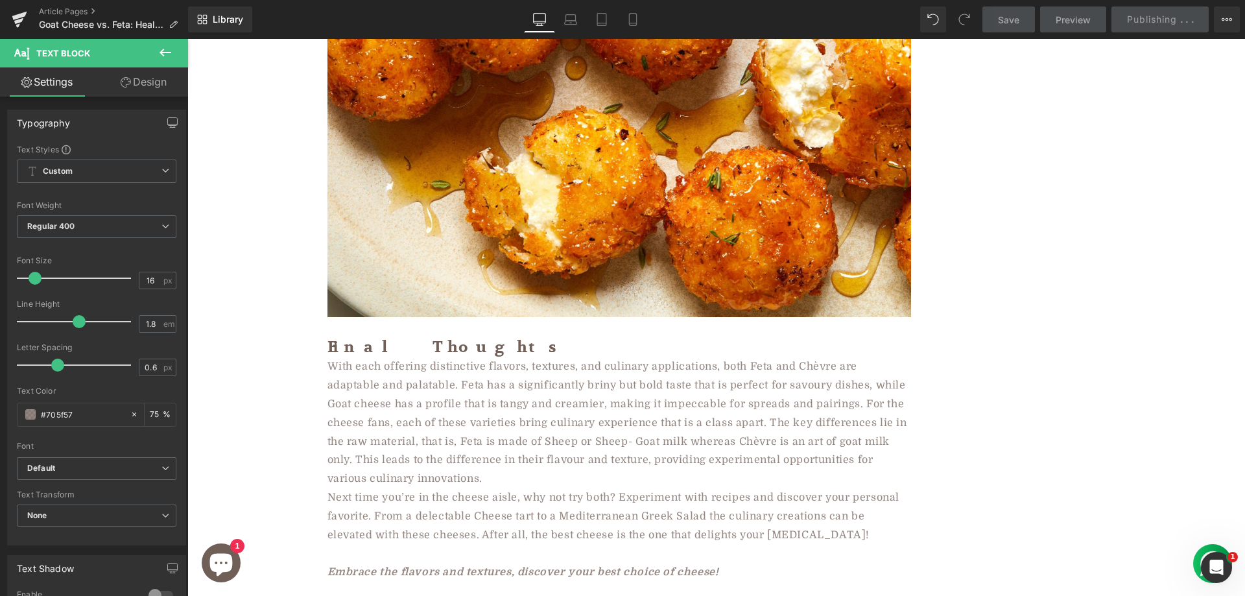
scroll to position [4408, 0]
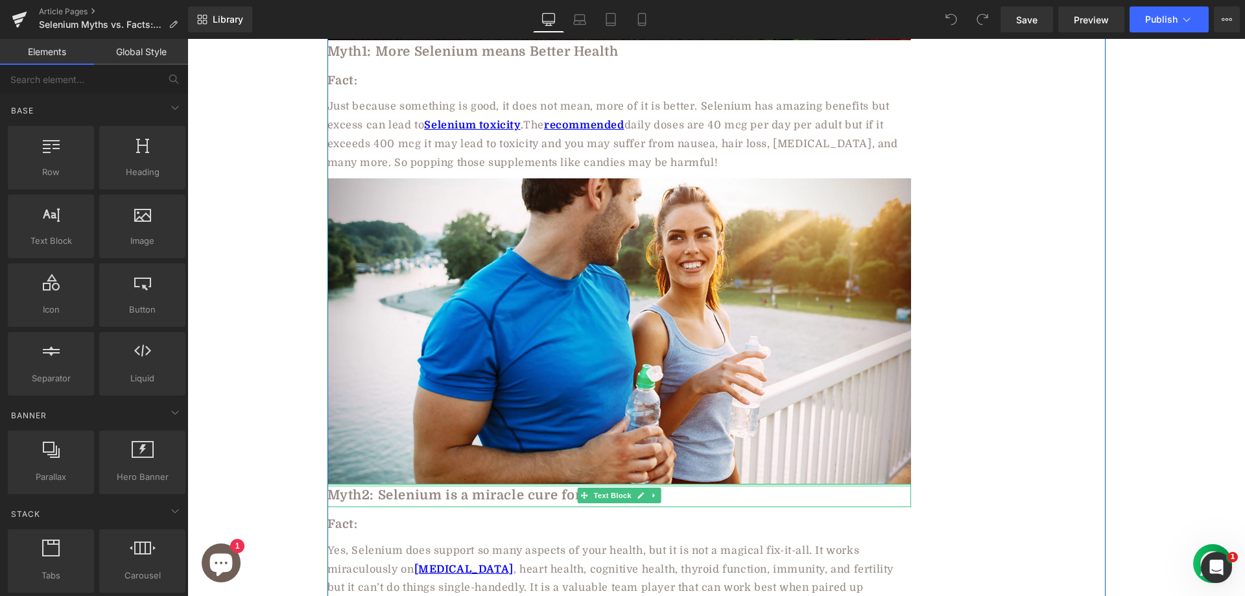
scroll to position [2074, 0]
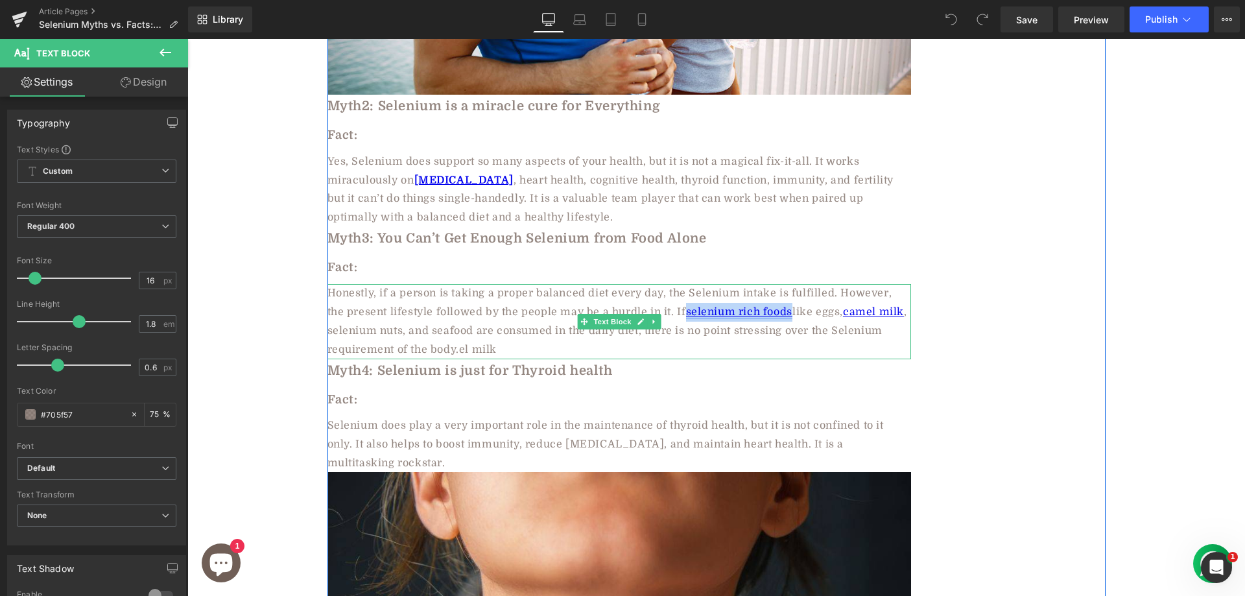
drag, startPoint x: 661, startPoint y: 255, endPoint x: 767, endPoint y: 259, distance: 106.4
click at [767, 287] on span "Honestly, if a person is taking a proper balanced diet every day, the Selenium …" at bounding box center [617, 320] width 580 height 67
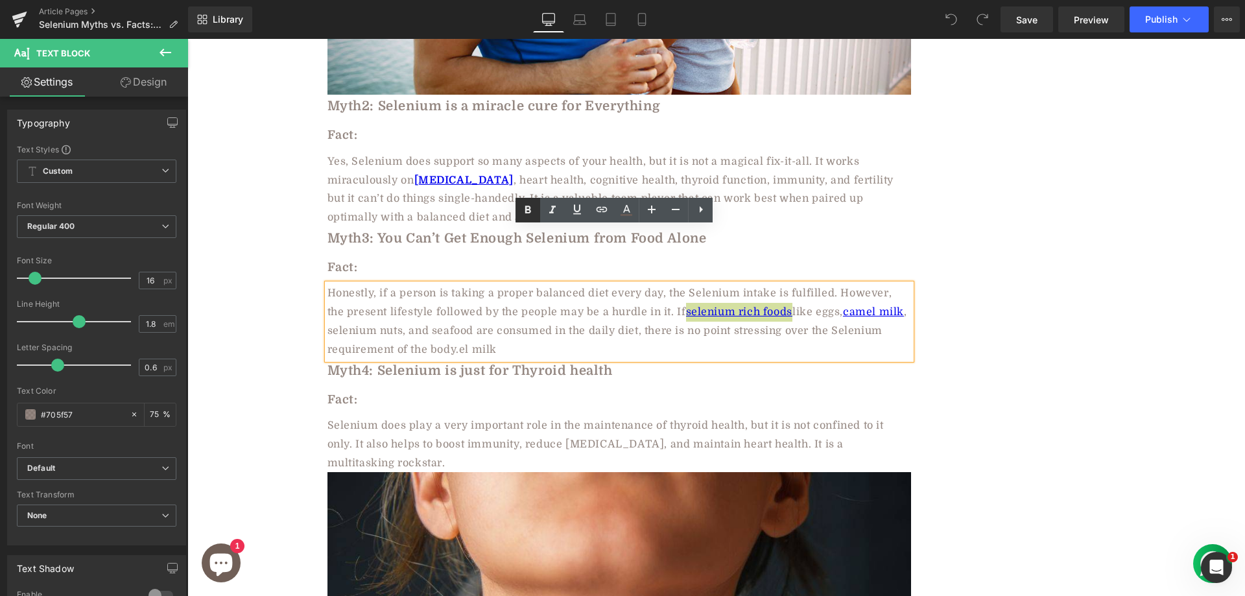
click at [523, 206] on icon at bounding box center [528, 210] width 16 height 16
drag, startPoint x: 830, startPoint y: 258, endPoint x: 884, endPoint y: 258, distance: 53.8
click at [882, 306] on link "camel milk" at bounding box center [604, 321] width 555 height 30
click at [524, 208] on icon at bounding box center [528, 210] width 16 height 16
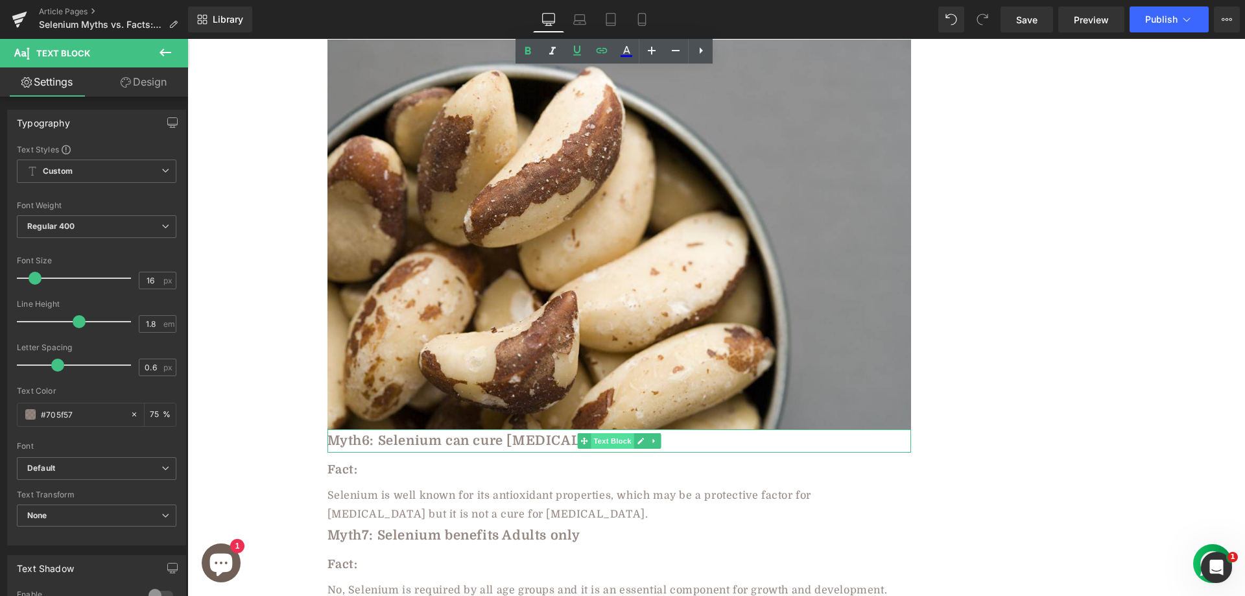
scroll to position [3306, 0]
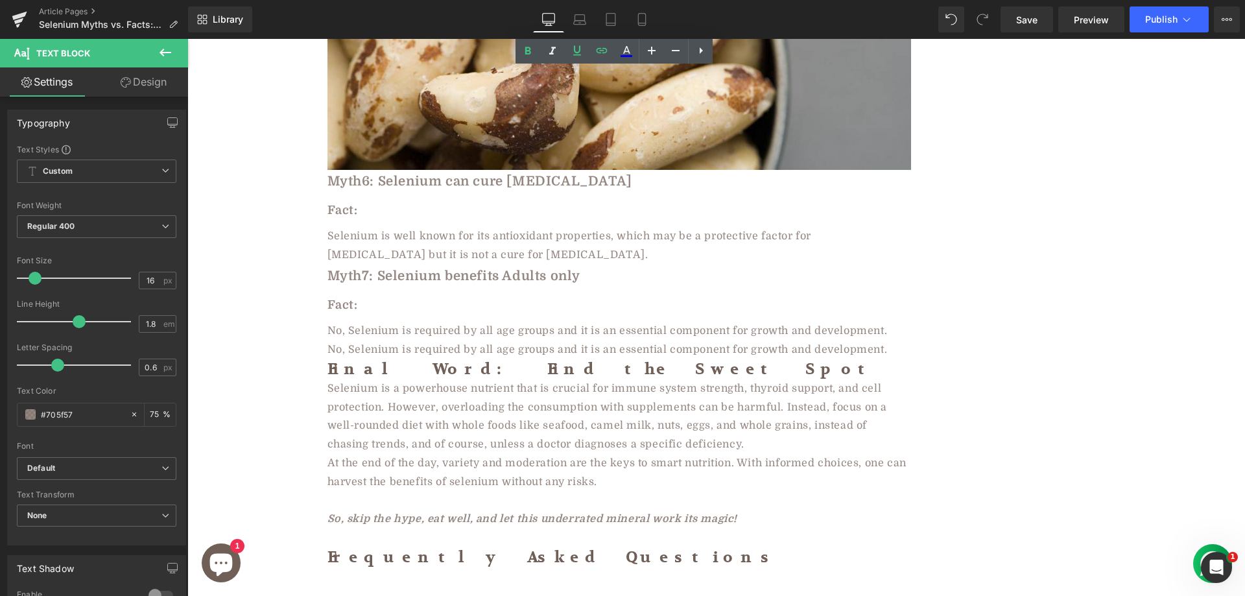
click at [412, 344] on span "No, Selenium is required by all age groups and it is an essential component for…" at bounding box center [607, 350] width 560 height 12
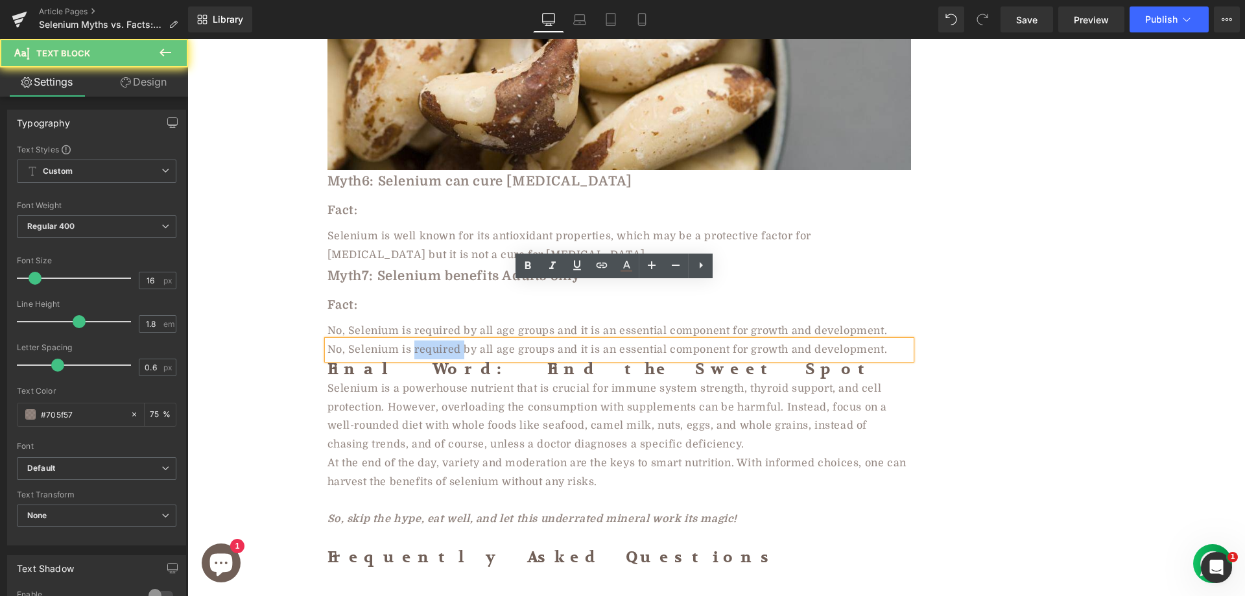
click at [412, 344] on span "No, Selenium is required by all age groups and it is an essential component for…" at bounding box center [607, 350] width 560 height 12
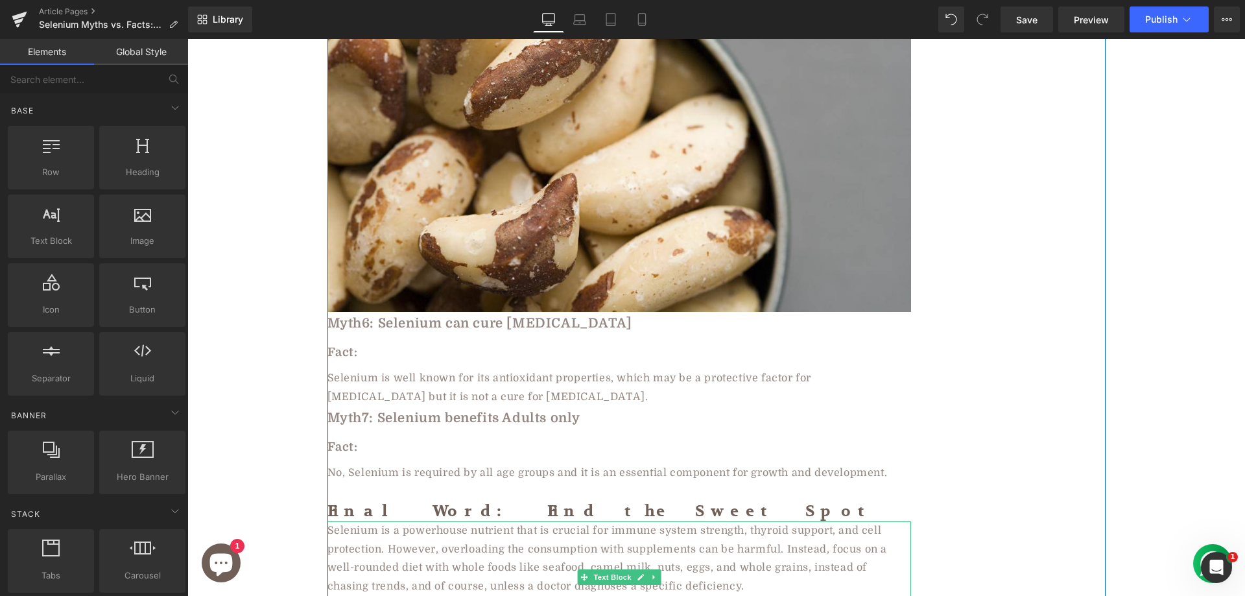
scroll to position [3047, 0]
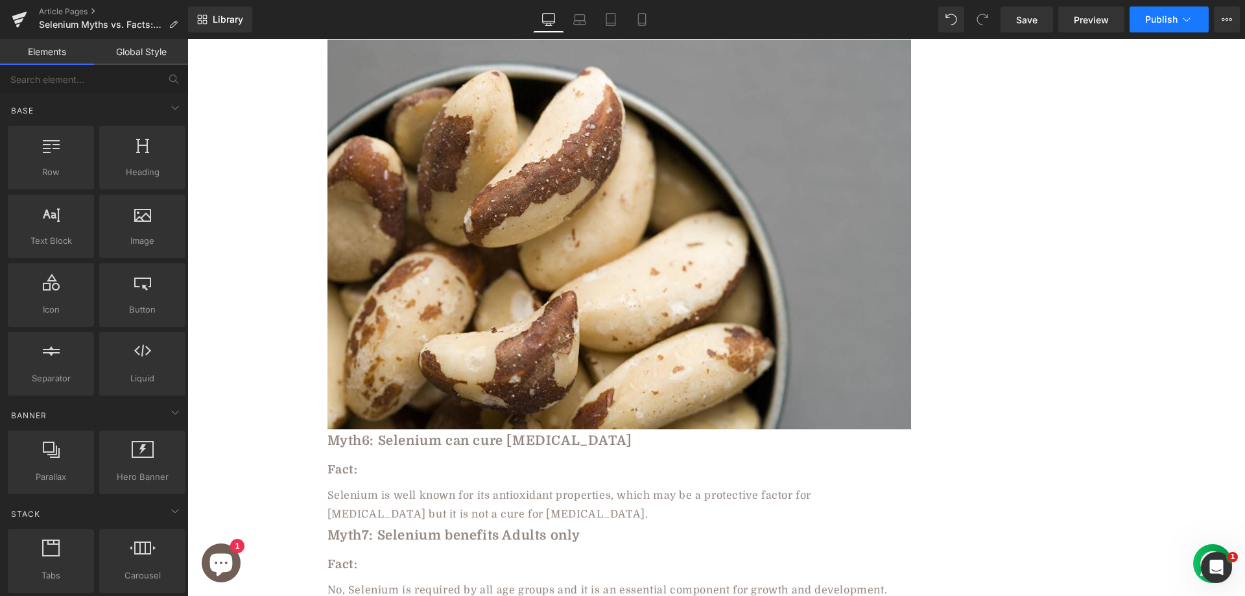
click at [1152, 20] on span "Publish" at bounding box center [1161, 19] width 32 height 10
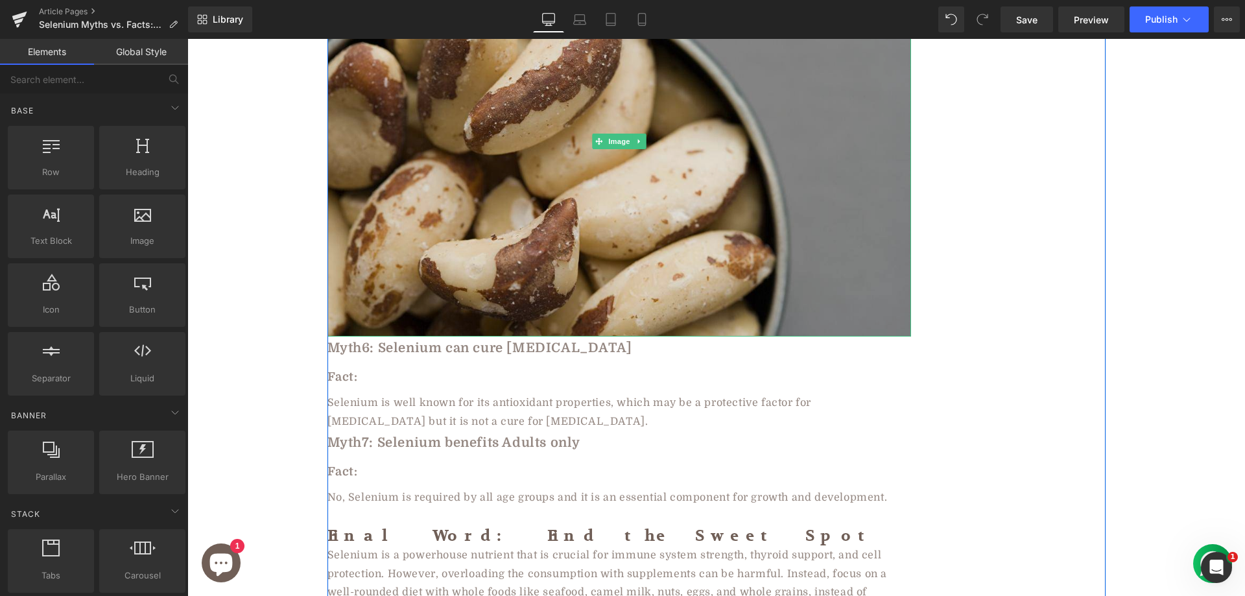
scroll to position [3241, 0]
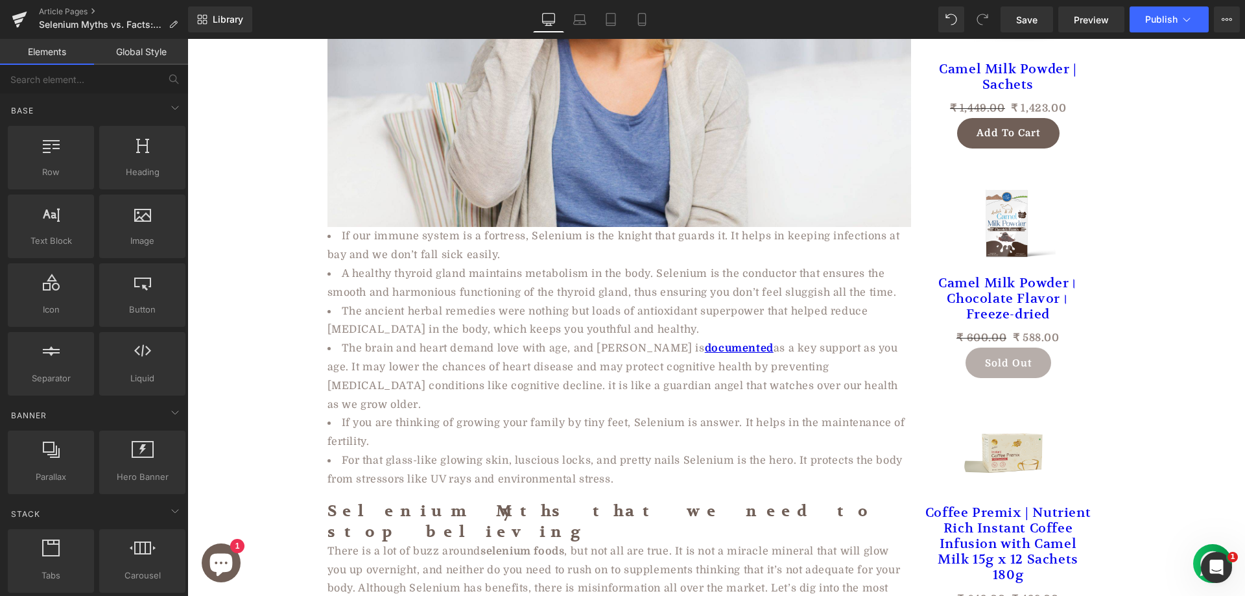
scroll to position [0, 0]
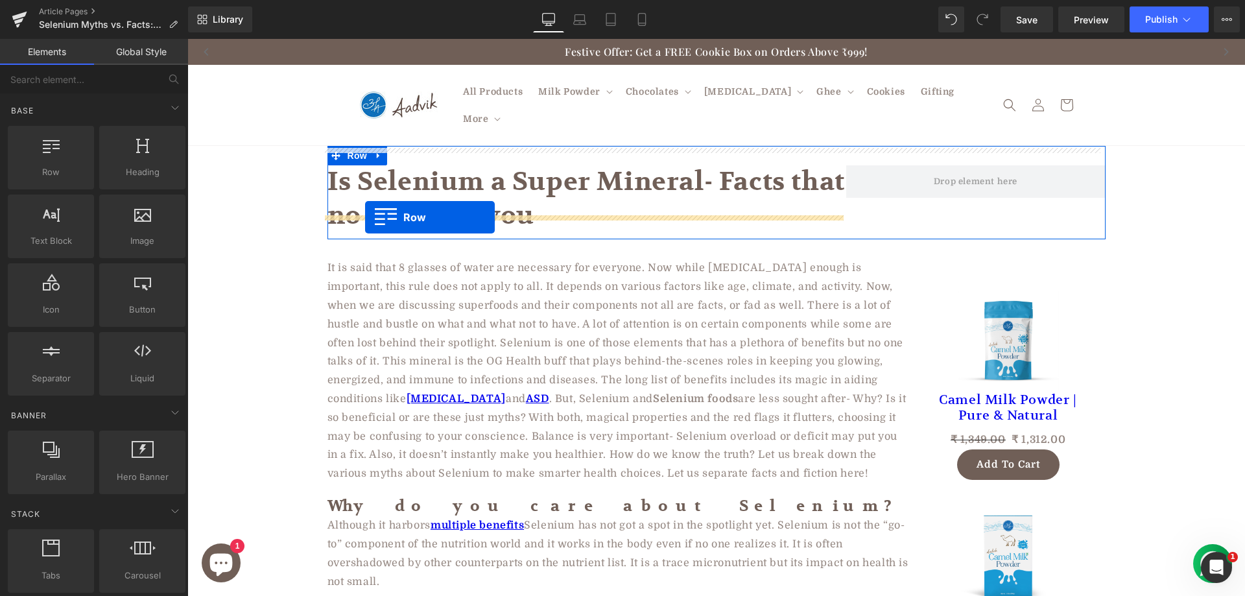
drag, startPoint x: 255, startPoint y: 210, endPoint x: 365, endPoint y: 217, distance: 110.4
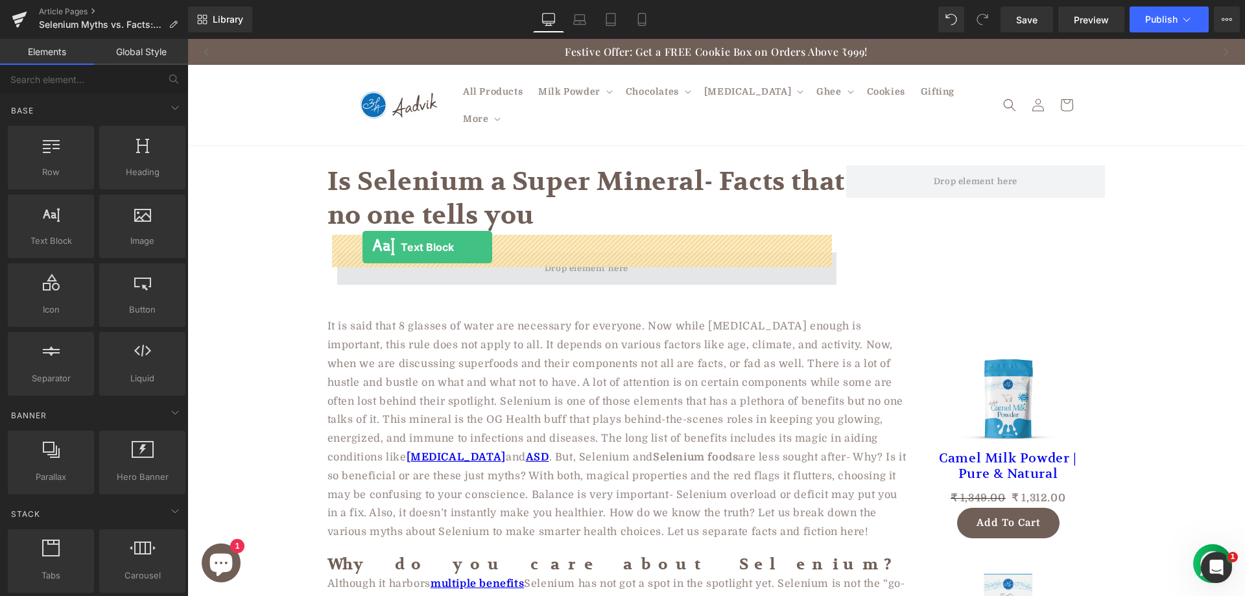
drag, startPoint x: 238, startPoint y: 285, endPoint x: 362, endPoint y: 247, distance: 130.0
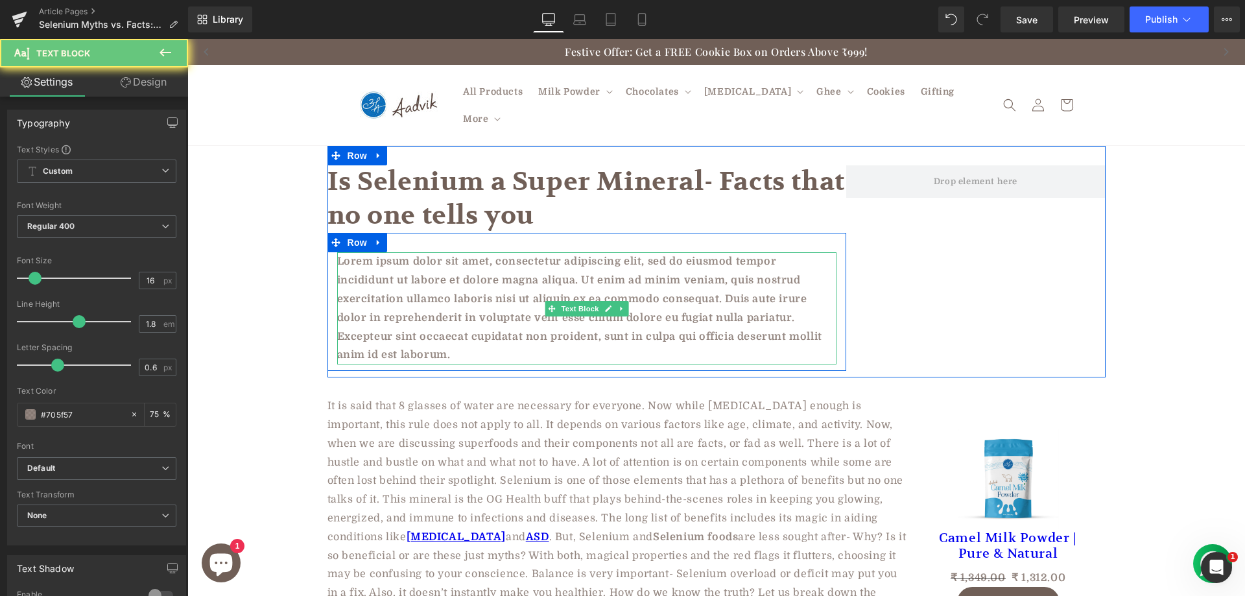
click at [393, 268] on p "Lorem ipsum dolor sit amet, consectetur adipiscing elit, sed do eiusmod tempor …" at bounding box center [586, 308] width 499 height 112
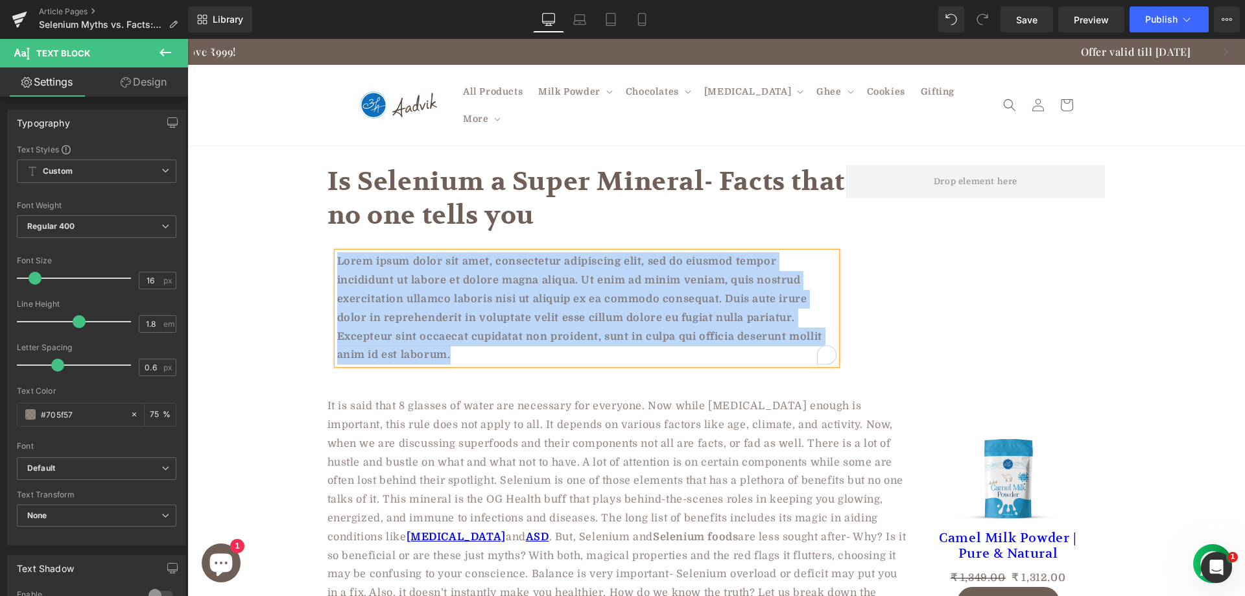
paste div "To enrich screen reader interactions, please activate Accessibility in Grammarl…"
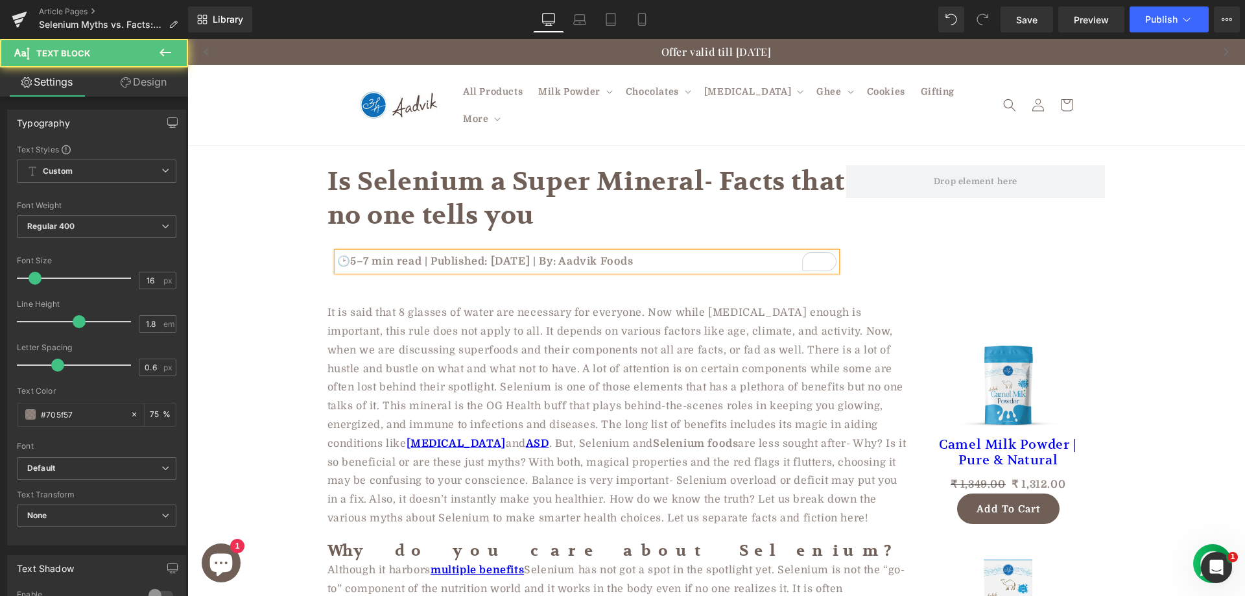
drag, startPoint x: 610, startPoint y: 242, endPoint x: 698, endPoint y: 235, distance: 88.4
click at [698, 252] on p "🕑5–7 min read | Published: [DATE] | By: Aadvik Foods" at bounding box center [586, 261] width 499 height 19
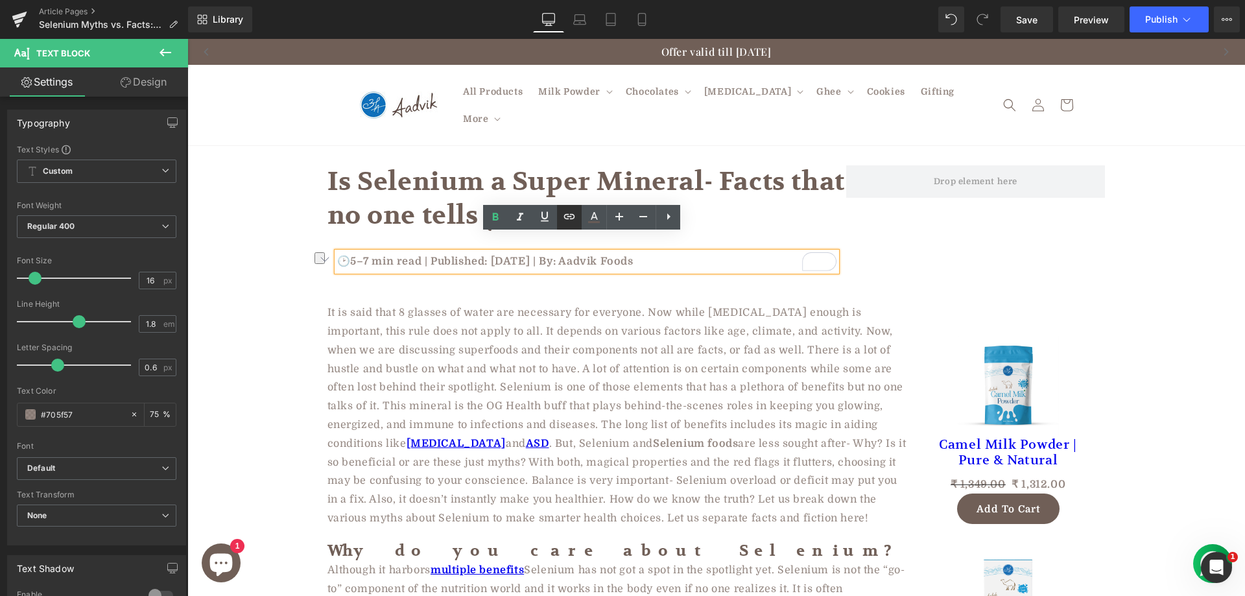
click at [567, 217] on icon at bounding box center [569, 217] width 16 height 16
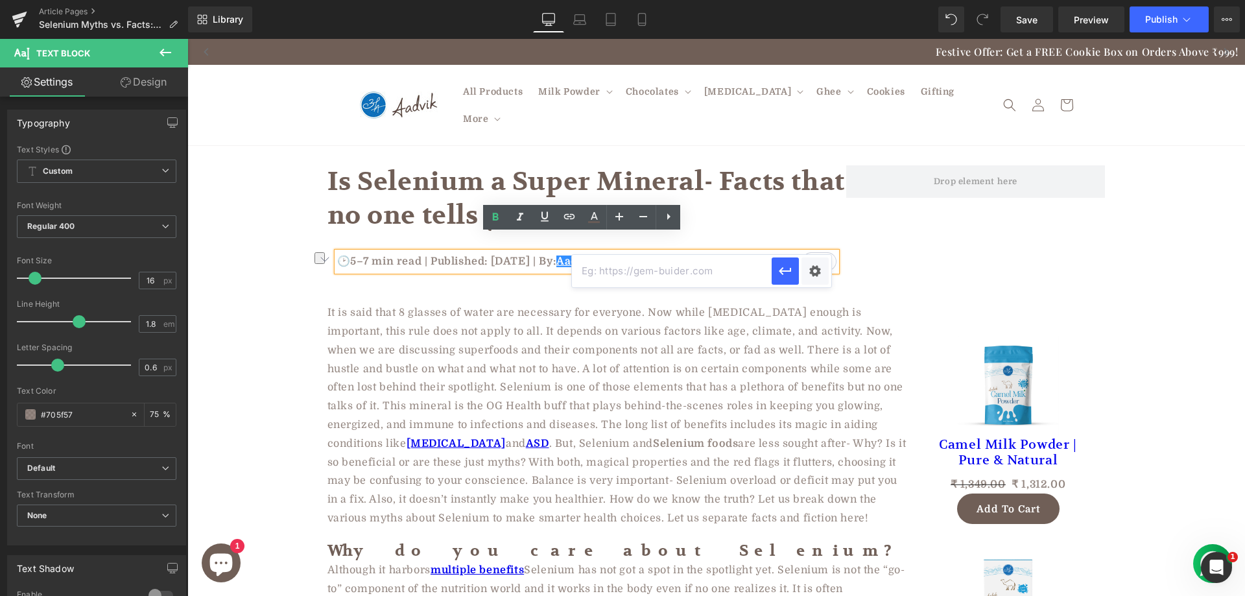
click at [625, 286] on input "text" at bounding box center [672, 271] width 200 height 32
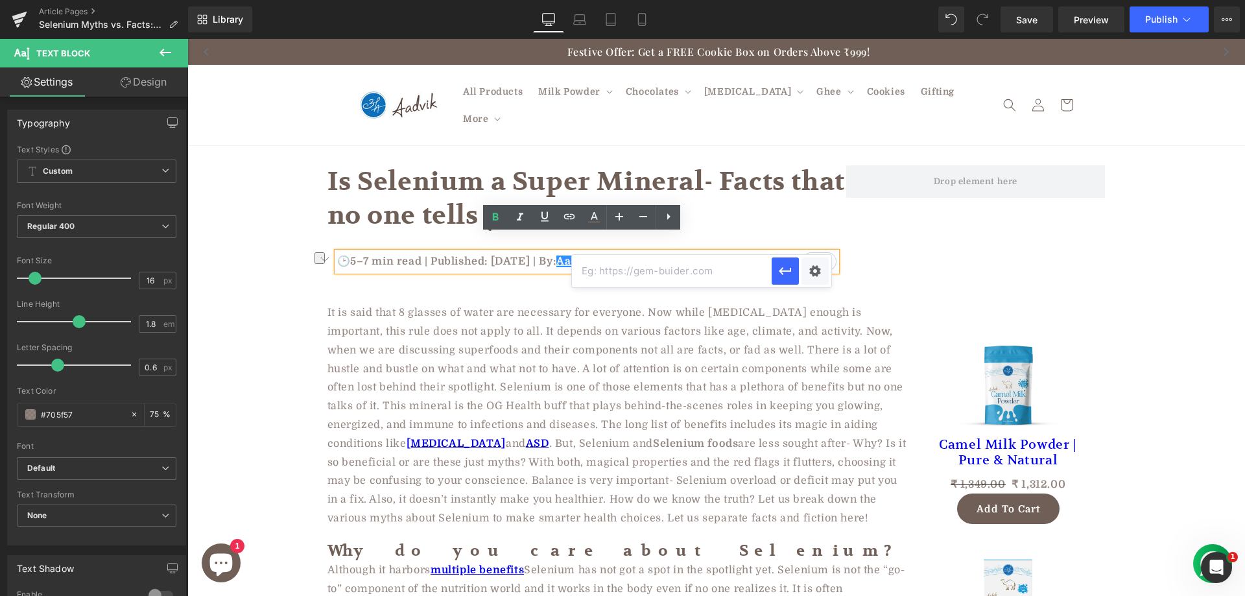
paste input "[URL][DOMAIN_NAME]"
type input "[URL][DOMAIN_NAME]"
click at [793, 272] on button "button" at bounding box center [784, 270] width 27 height 27
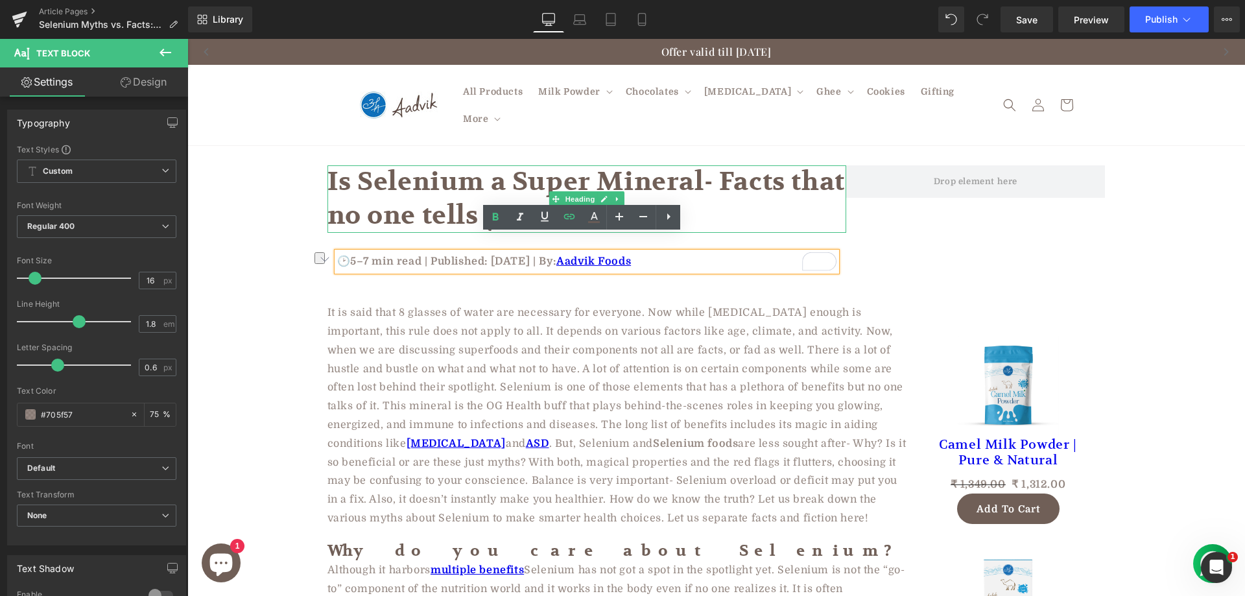
click at [447, 185] on h1 "Is Selenium a Super Mineral- Facts that no one tells you" at bounding box center [586, 198] width 519 height 67
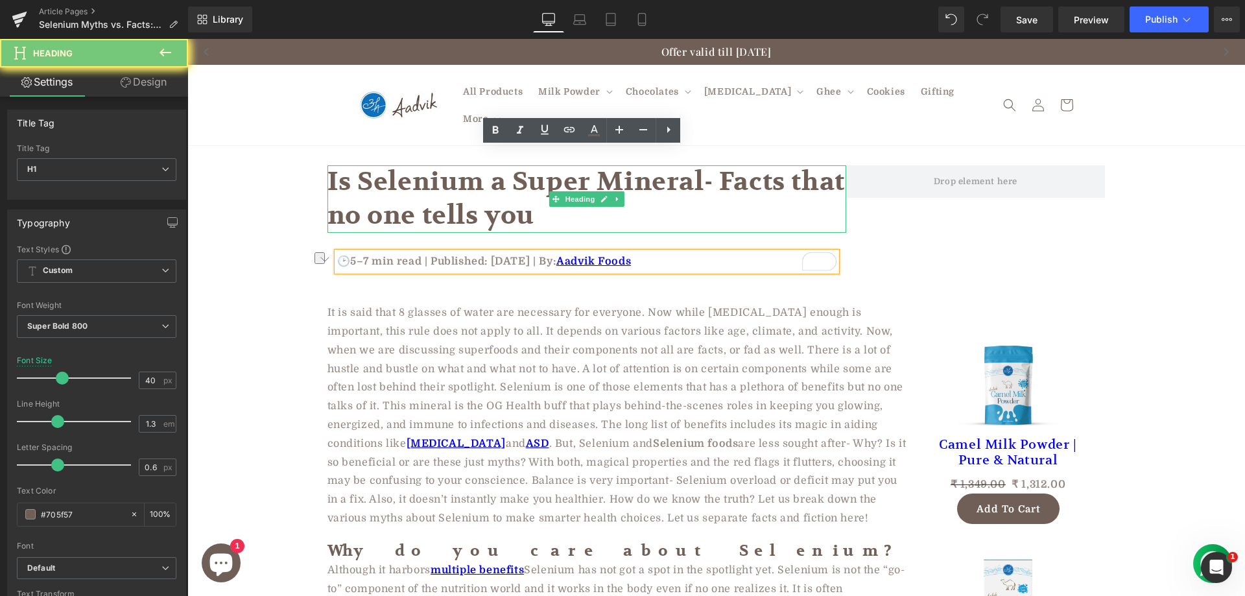
click at [447, 185] on h1 "Is Selenium a Super Mineral- Facts that no one tells you" at bounding box center [586, 198] width 519 height 67
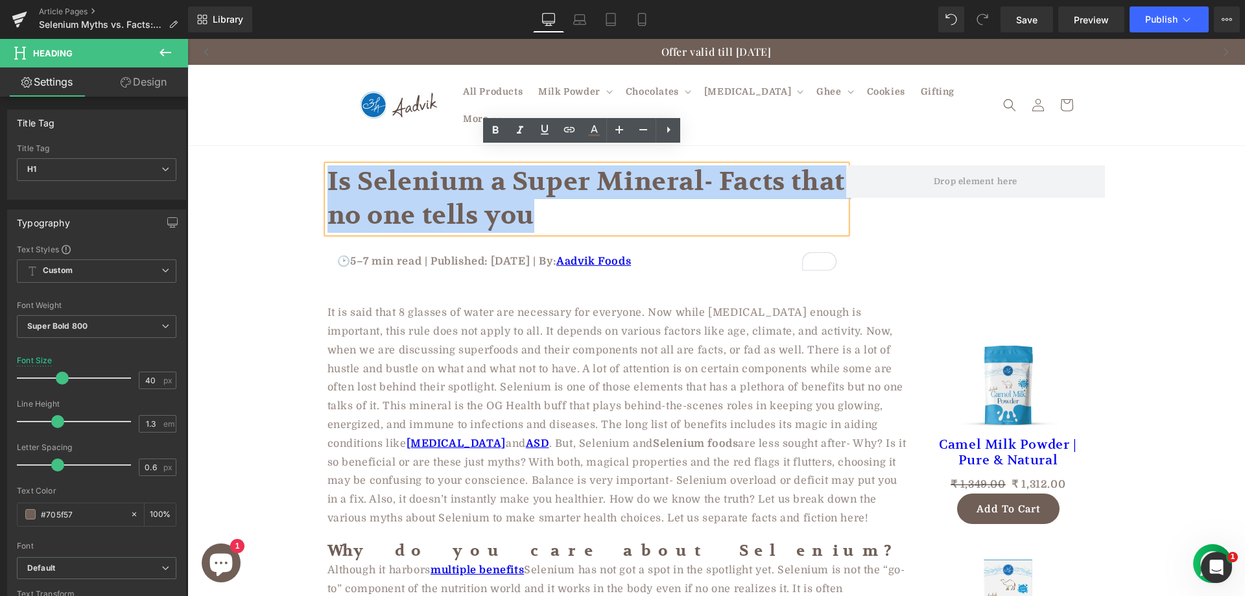
copy h1 "Is Selenium a Super Mineral- Facts that no one tells you"
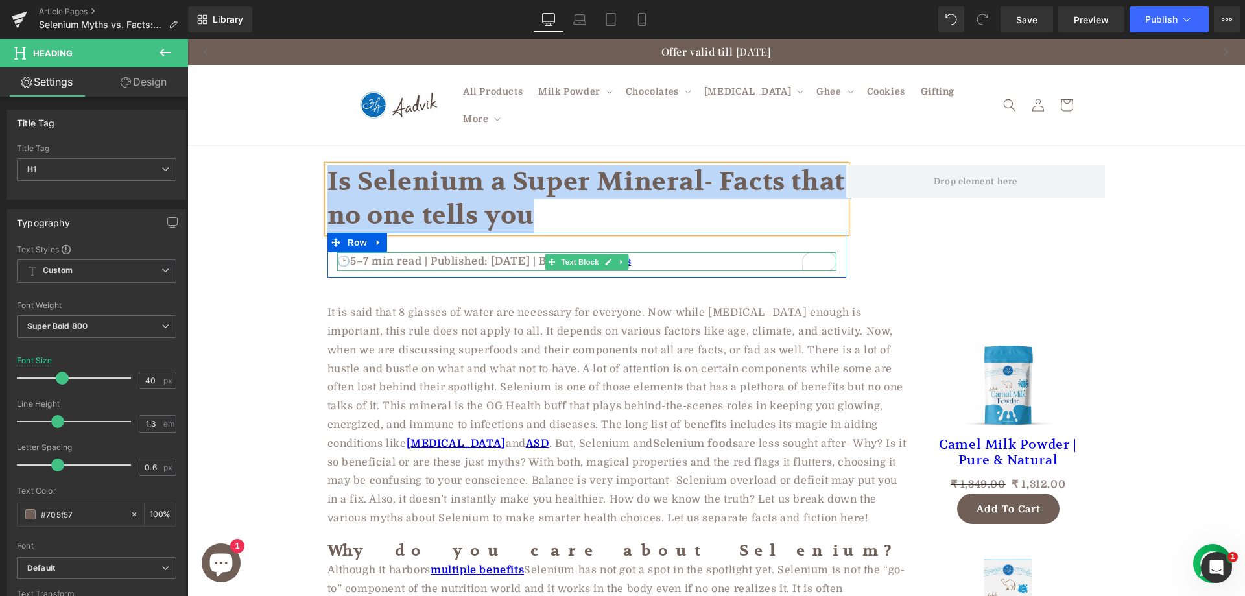
click at [501, 252] on p "🕑5–7 min read | Published: [DATE] | By: Aadvik Foods" at bounding box center [586, 261] width 499 height 19
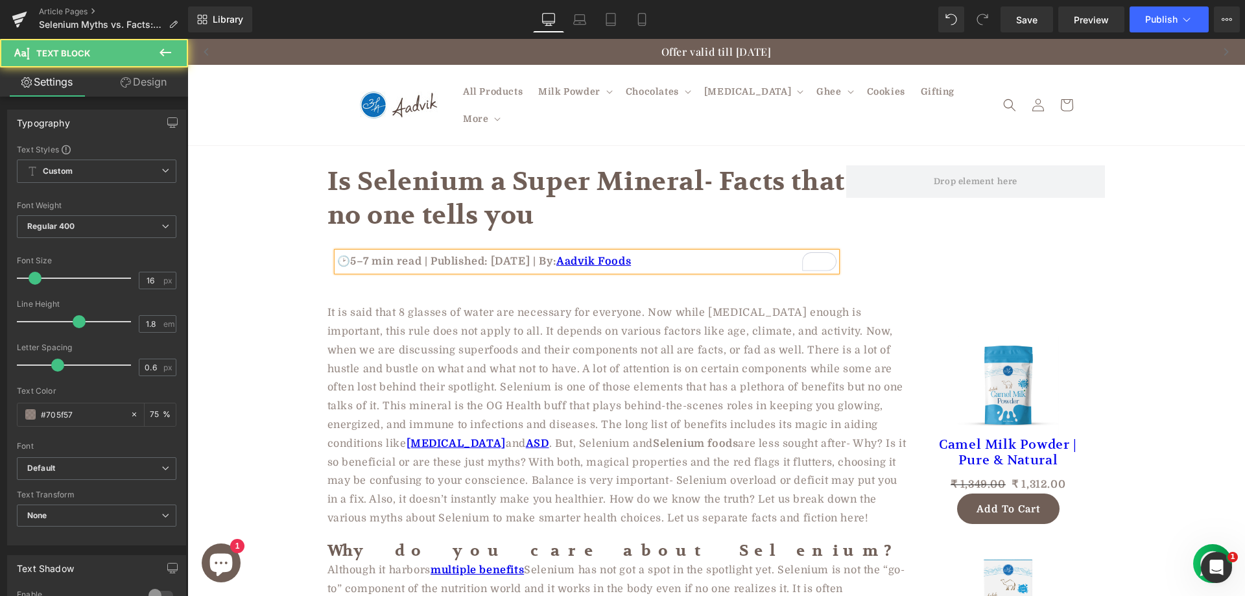
click at [524, 252] on p "🕑5–7 min read | Published: [DATE] | By: Aadvik Foods" at bounding box center [586, 261] width 499 height 19
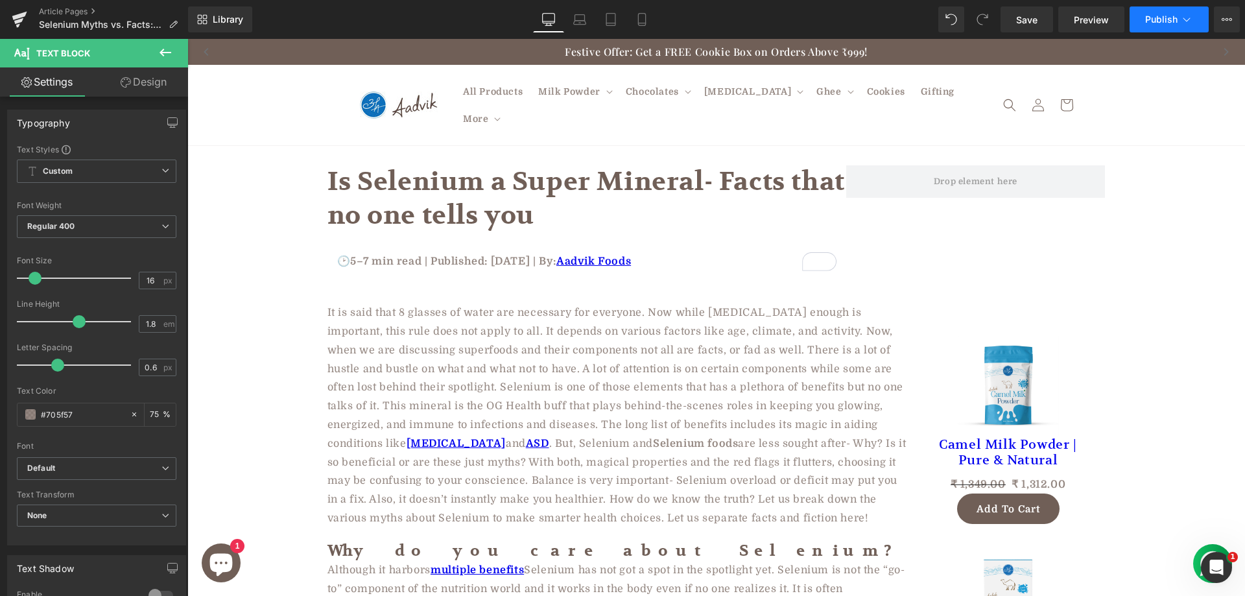
click at [1157, 16] on span "Publish" at bounding box center [1161, 19] width 32 height 10
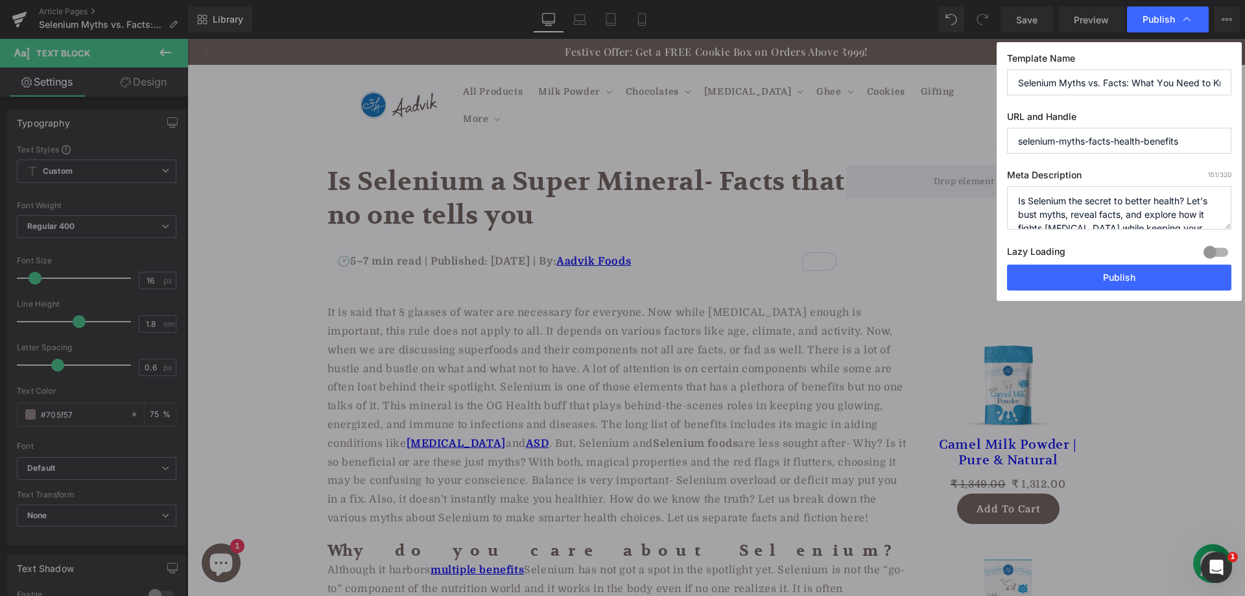
click at [1074, 290] on div "Template Name Selenium Myths vs. Facts: What You Need to Know! URL and Handle s…" at bounding box center [1118, 171] width 245 height 259
click at [1077, 274] on button "Publish" at bounding box center [1119, 277] width 224 height 26
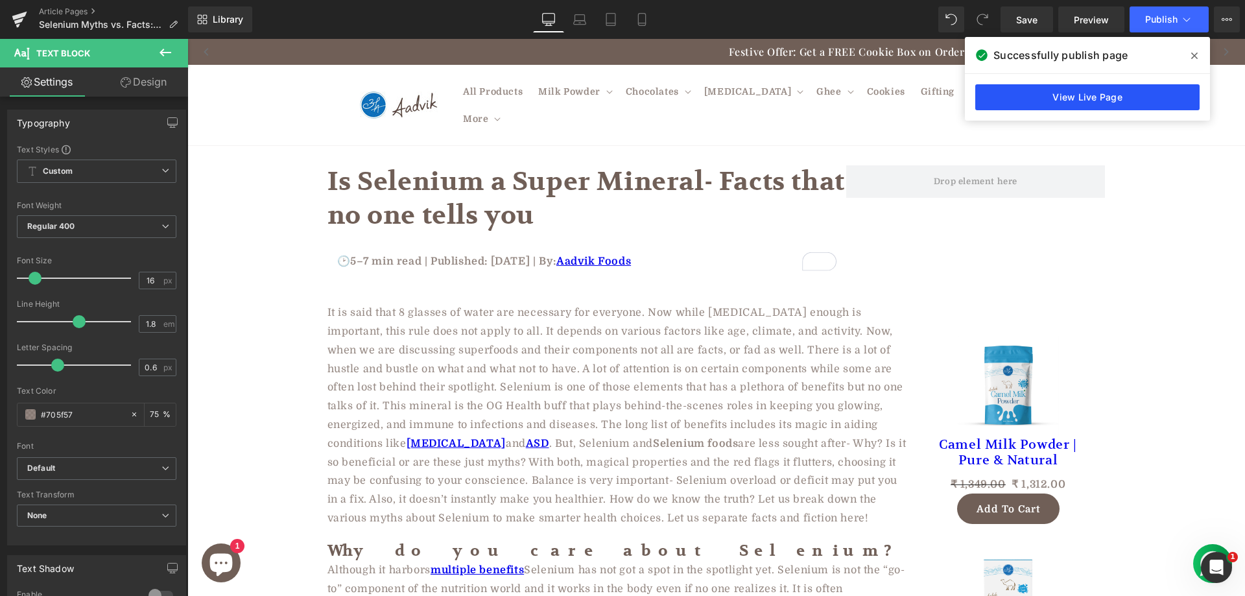
click at [1069, 104] on link "View Live Page" at bounding box center [1087, 97] width 224 height 26
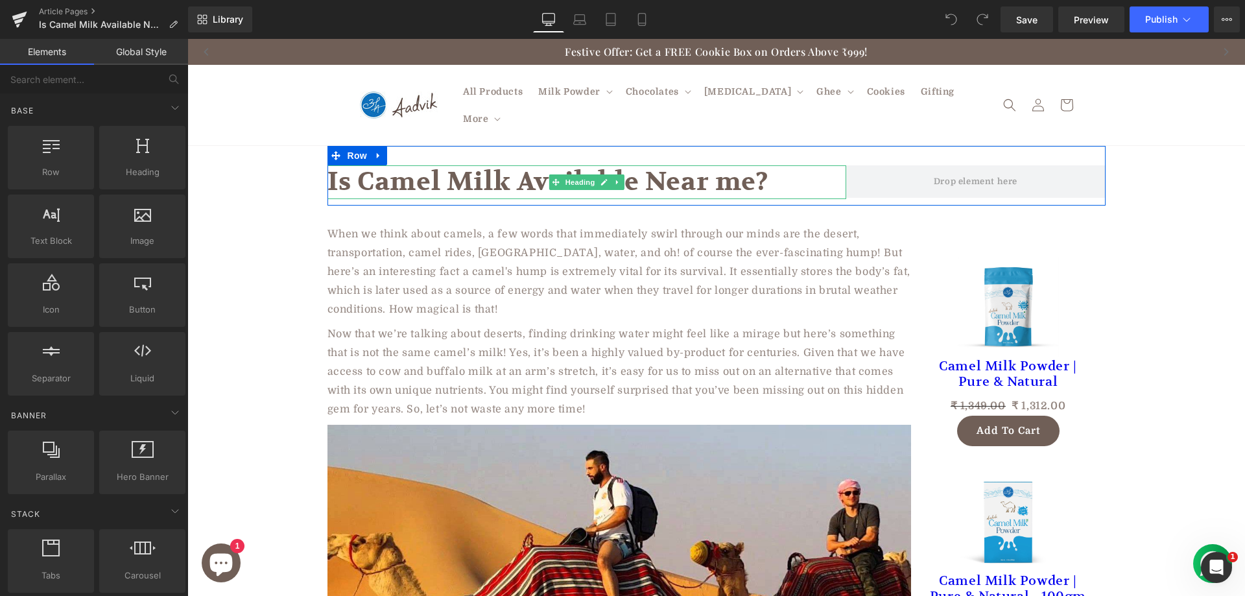
click at [449, 170] on h1 "Is Camel Milk Available Near me?" at bounding box center [586, 182] width 519 height 34
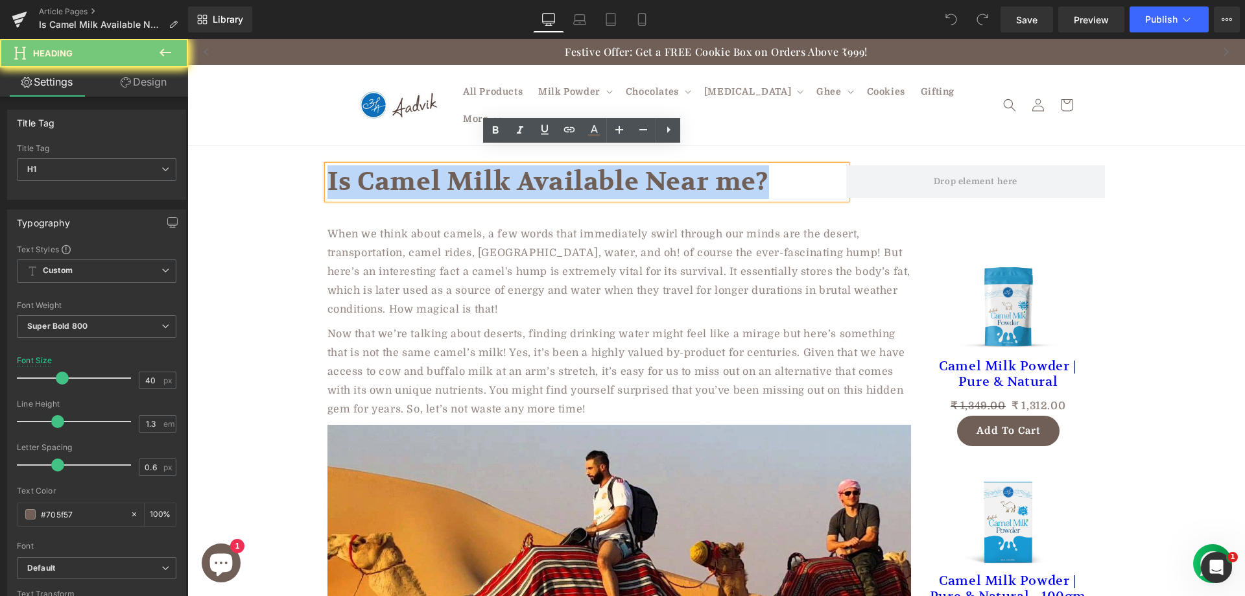
copy h1 "Is Camel Milk Available Near me?"
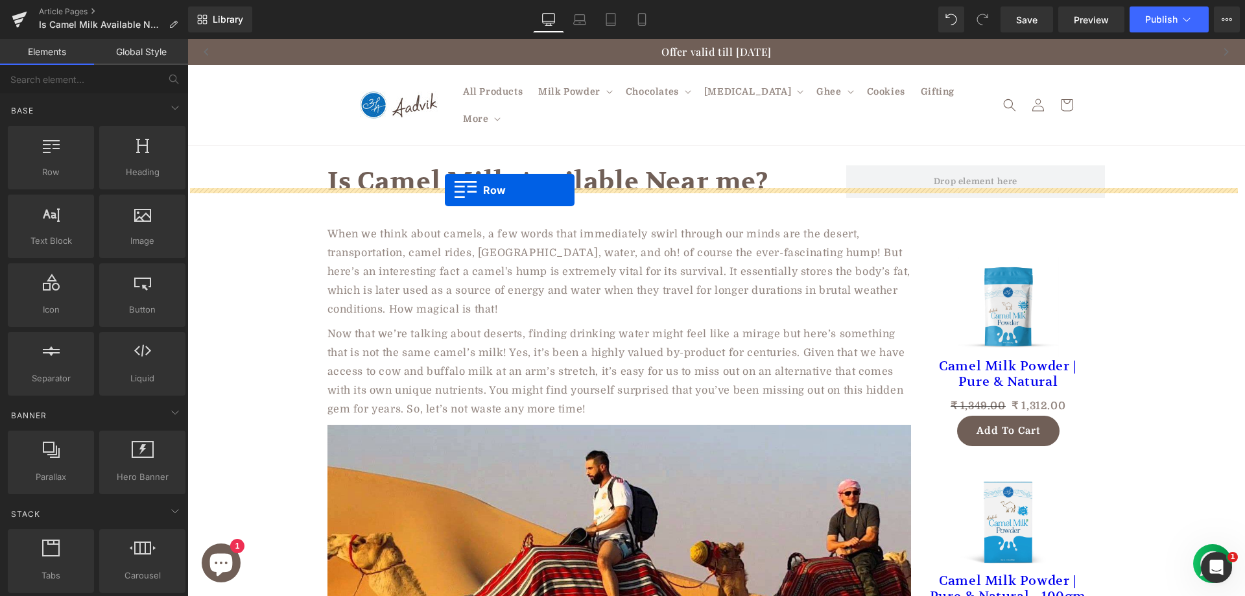
drag, startPoint x: 248, startPoint y: 211, endPoint x: 440, endPoint y: 184, distance: 193.2
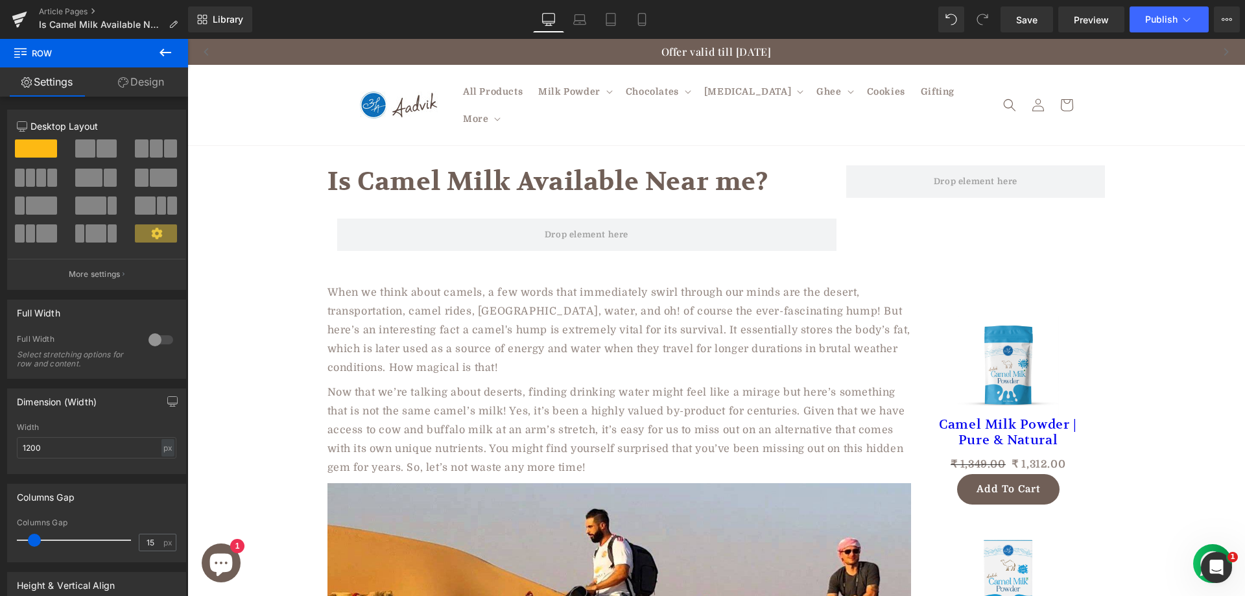
drag, startPoint x: 274, startPoint y: 242, endPoint x: 242, endPoint y: 224, distance: 36.6
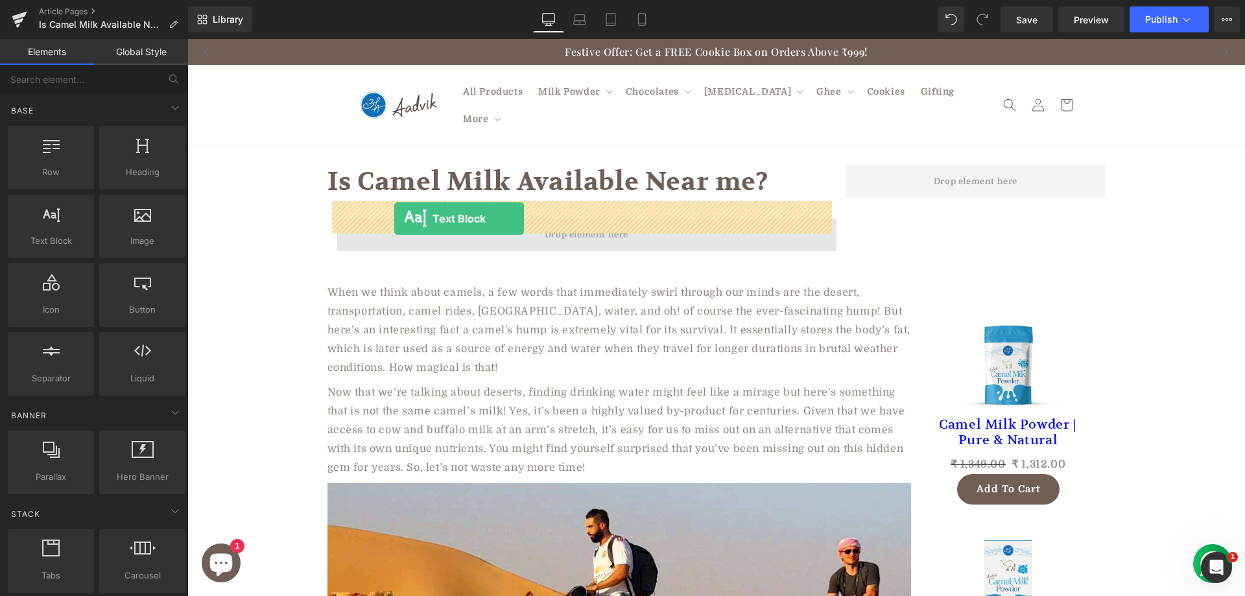
drag, startPoint x: 244, startPoint y: 278, endPoint x: 394, endPoint y: 218, distance: 161.2
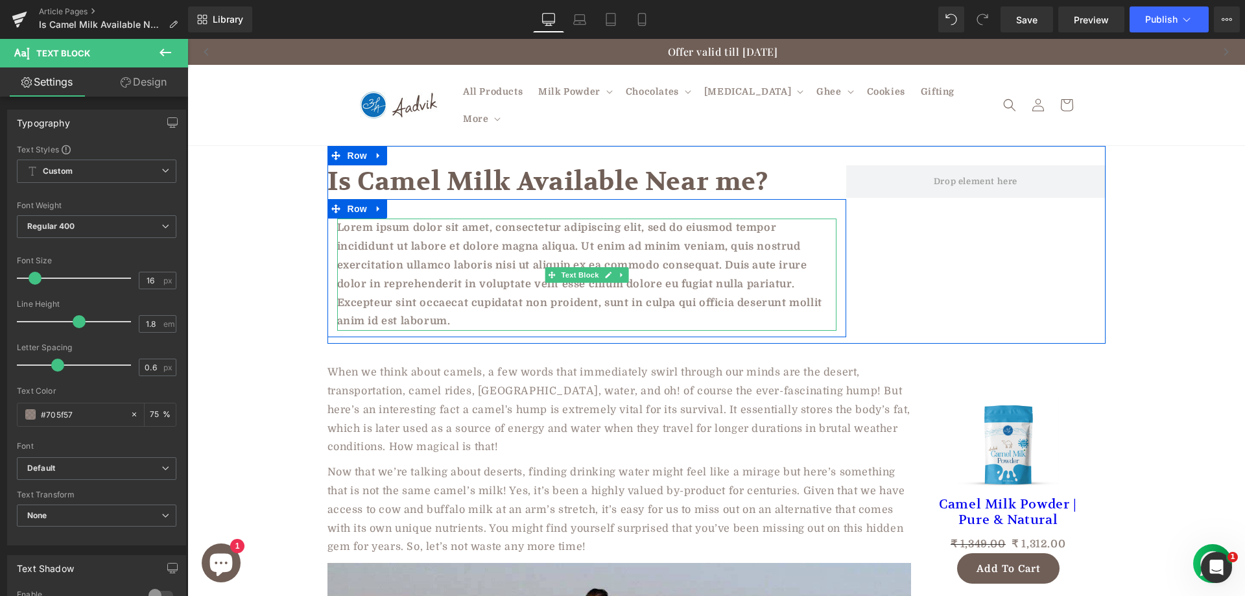
click at [415, 250] on p "Lorem ipsum dolor sit amet, consectetur adipiscing elit, sed do eiusmod tempor …" at bounding box center [586, 274] width 499 height 112
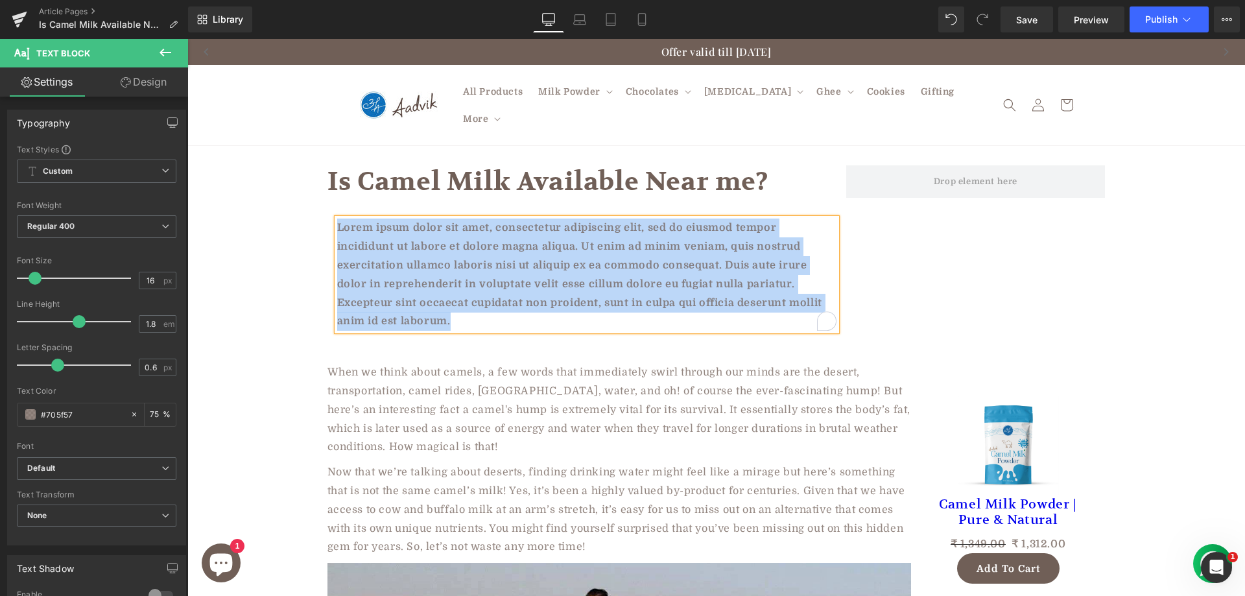
paste div "To enrich screen reader interactions, please activate Accessibility in Grammarl…"
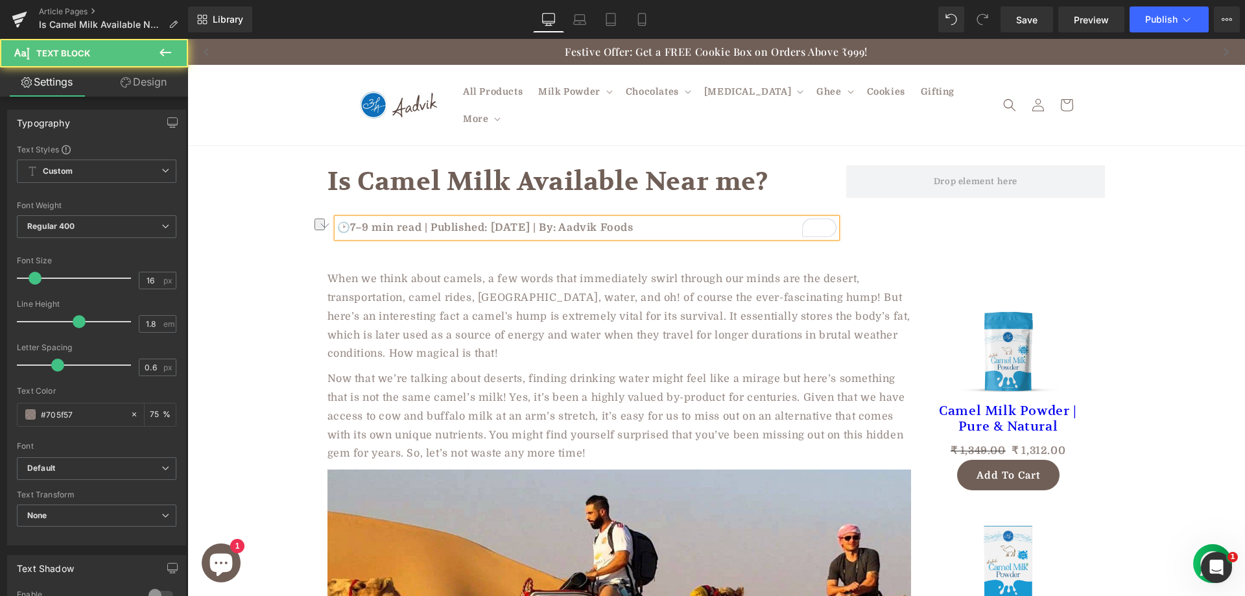
drag, startPoint x: 594, startPoint y: 212, endPoint x: 668, endPoint y: 212, distance: 73.9
click at [668, 218] on p "🕑7–9 min read | Published: August 7, 2025 | By: Aadvik Foods" at bounding box center [586, 227] width 499 height 19
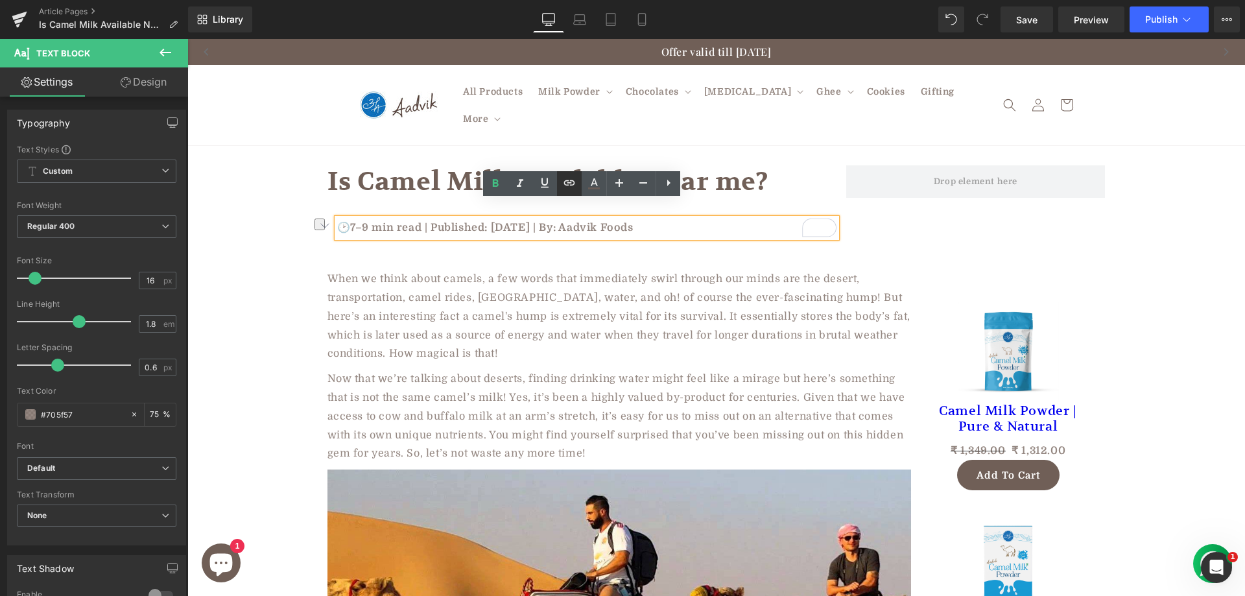
click at [571, 183] on icon at bounding box center [569, 182] width 11 height 5
click at [611, 240] on input "text" at bounding box center [666, 237] width 200 height 32
paste input "https://aadvikfoods.com/"
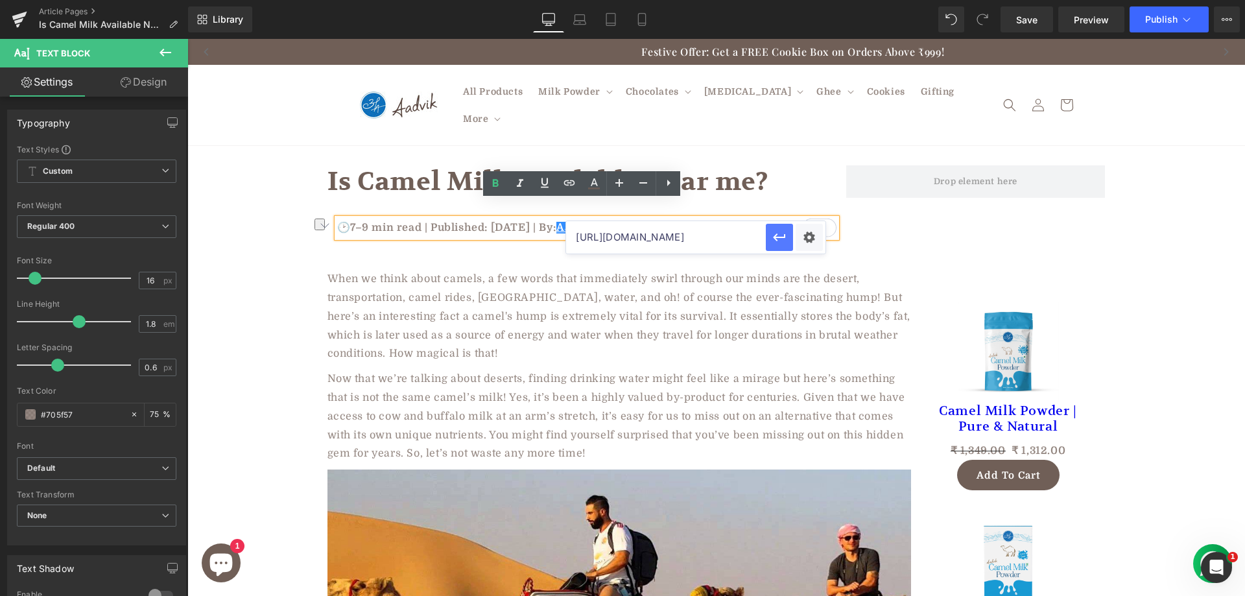
type input "https://aadvikfoods.com/"
click at [786, 240] on icon "button" at bounding box center [779, 237] width 16 height 16
click at [504, 218] on p "🕑7–9 min read | Published: August 7, 2025 | By: Aadvik Foods" at bounding box center [586, 227] width 499 height 19
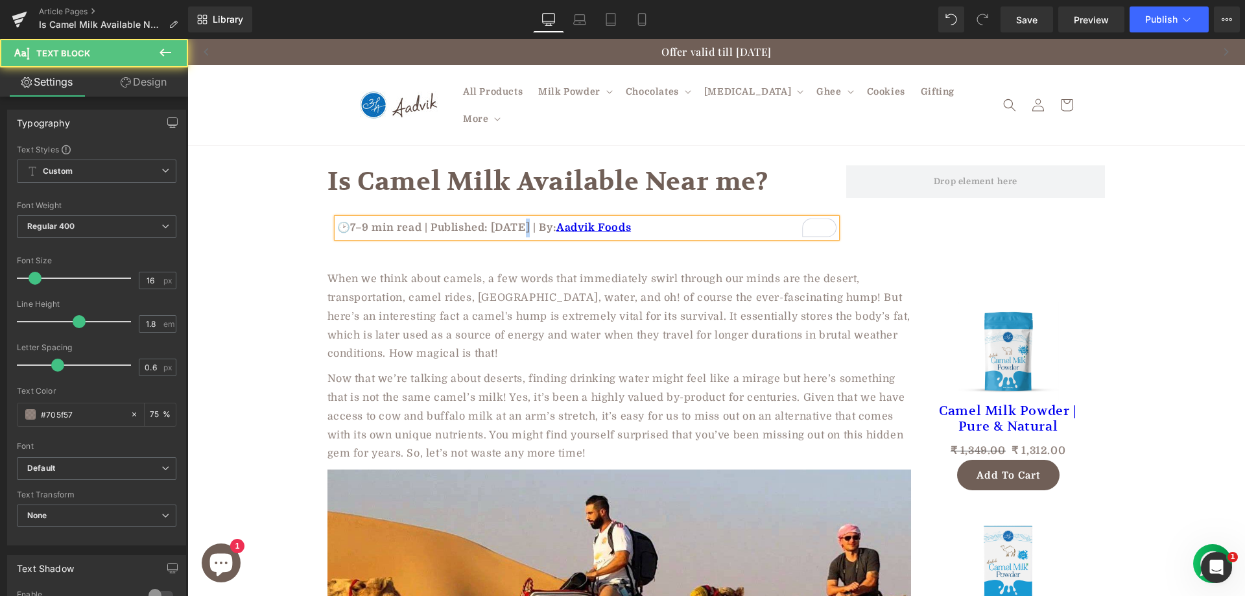
click at [516, 218] on p "🕑7–9 min read | Published: July 7, 2025 | By: Aadvik Foods" at bounding box center [586, 227] width 499 height 19
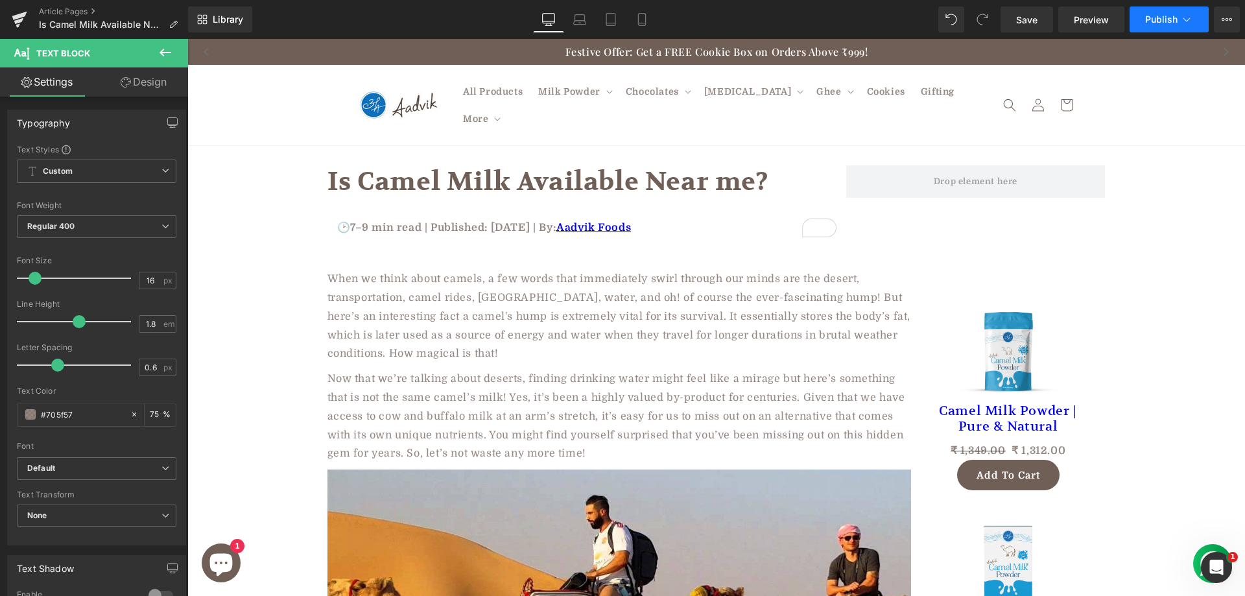
click at [1147, 30] on button "Publish" at bounding box center [1168, 19] width 79 height 26
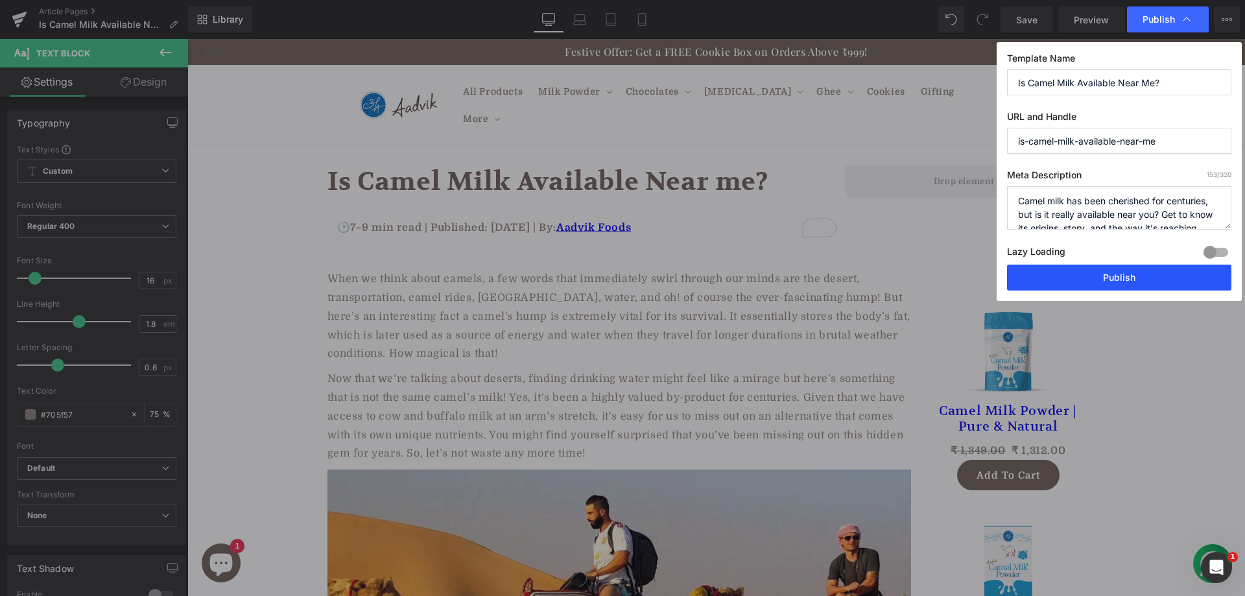
click at [1078, 274] on button "Publish" at bounding box center [1119, 277] width 224 height 26
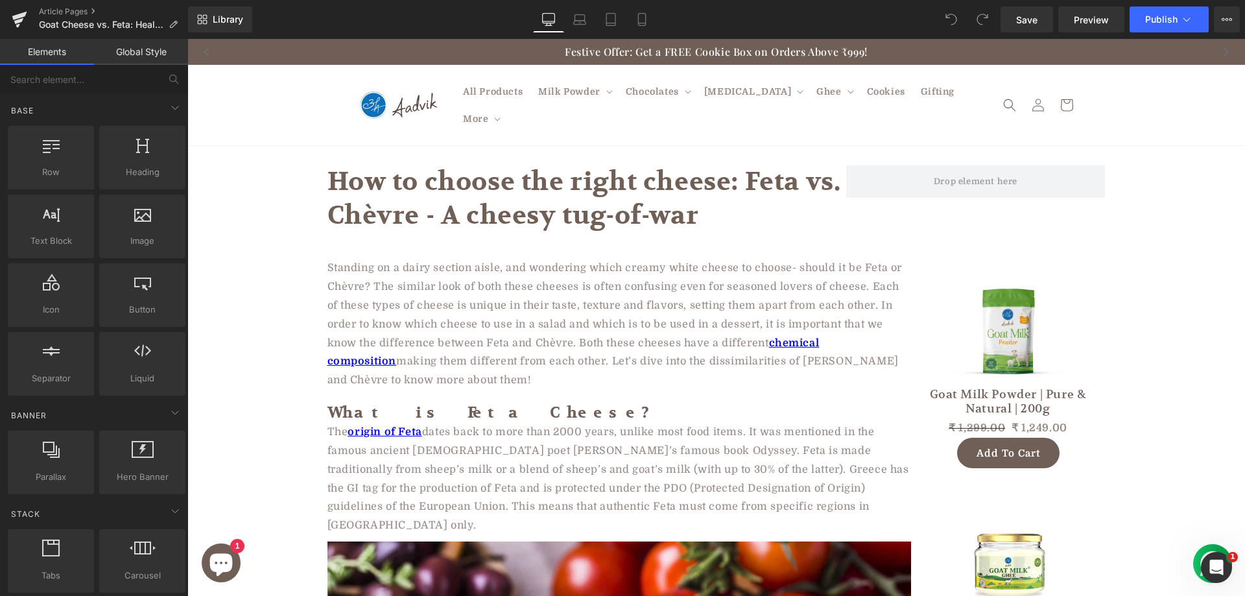
click at [187, 39] on div at bounding box center [187, 39] width 0 height 0
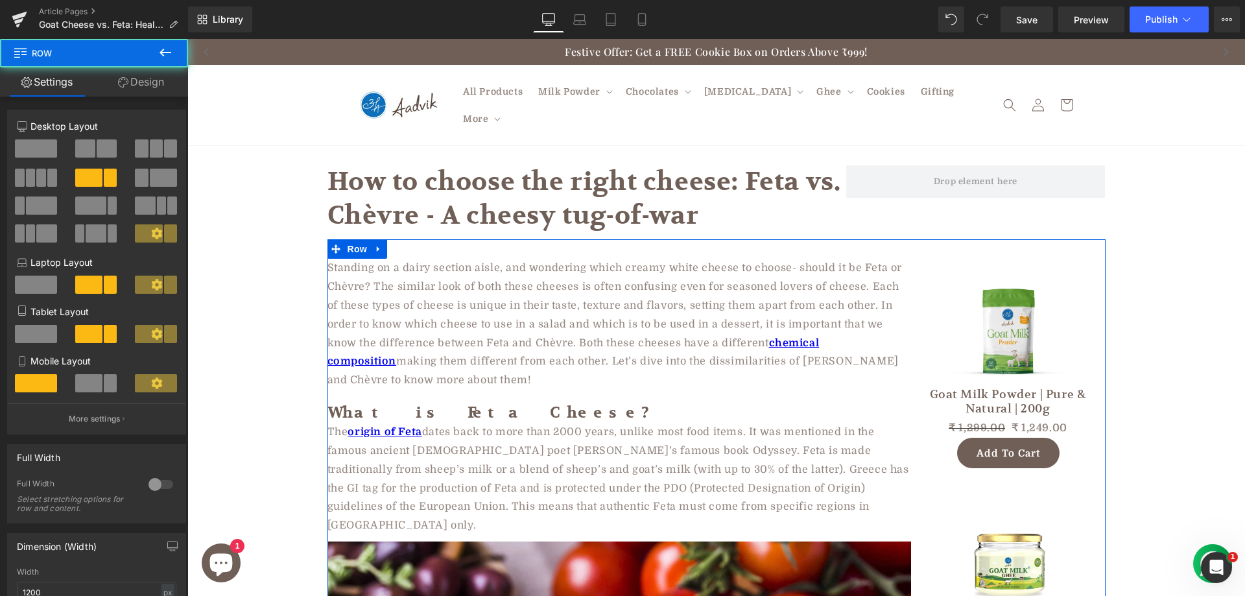
click at [357, 239] on span "Row" at bounding box center [357, 248] width 26 height 19
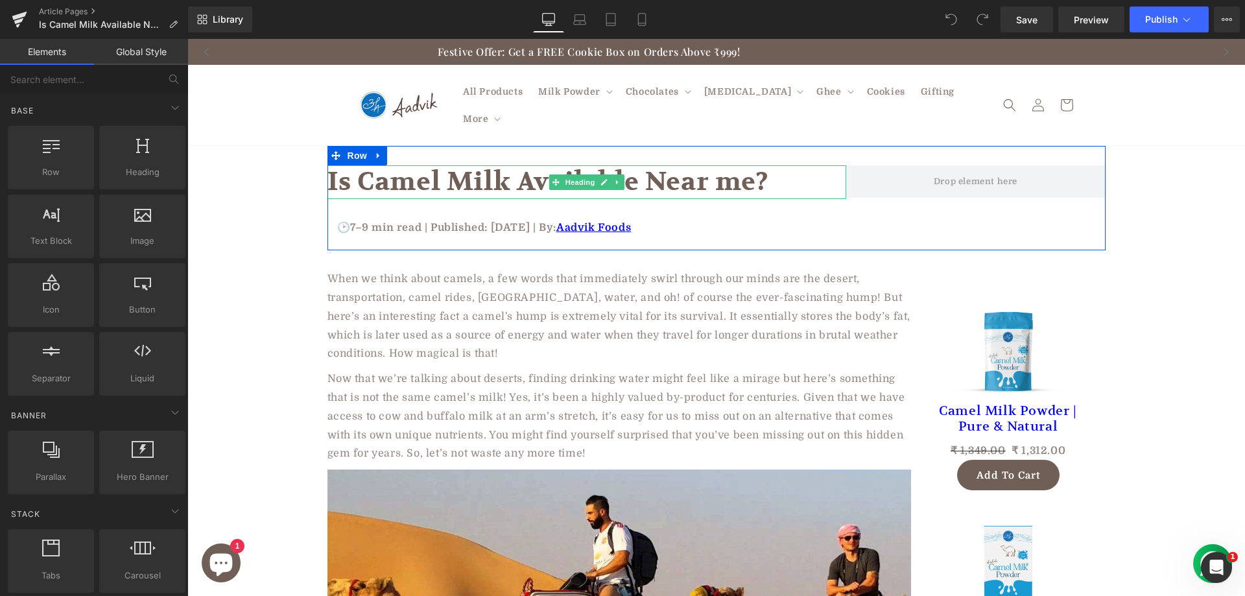
click at [518, 165] on h1 "Is Camel Milk Available Near me?" at bounding box center [586, 182] width 519 height 34
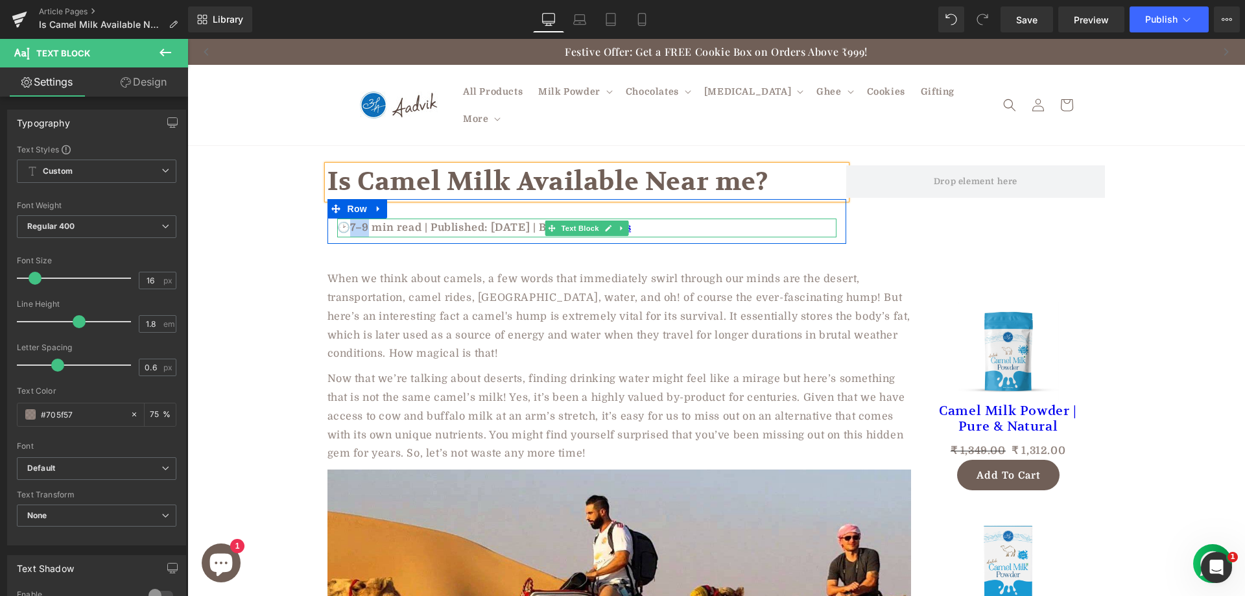
drag, startPoint x: 364, startPoint y: 209, endPoint x: 346, endPoint y: 209, distance: 18.2
click at [346, 218] on p "🕑7–9 min read | Published: July 28, 2025 | By: Aadvik Foods" at bounding box center [586, 227] width 499 height 19
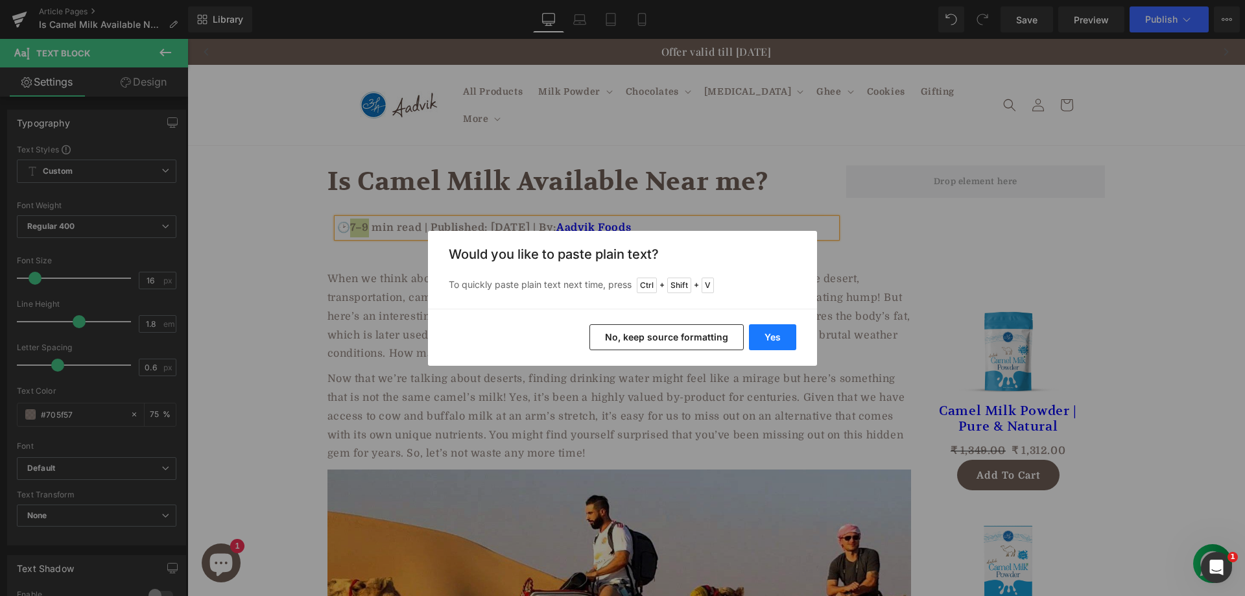
click at [758, 334] on button "Yes" at bounding box center [772, 337] width 47 height 26
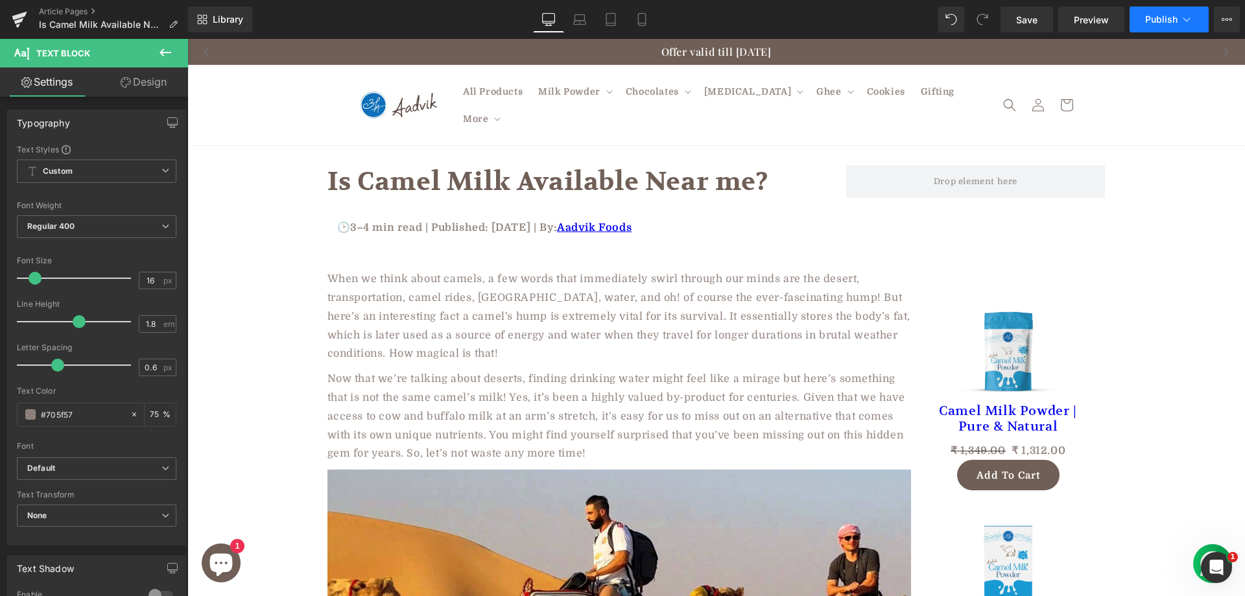
click at [1156, 23] on span "Publish" at bounding box center [1161, 19] width 32 height 10
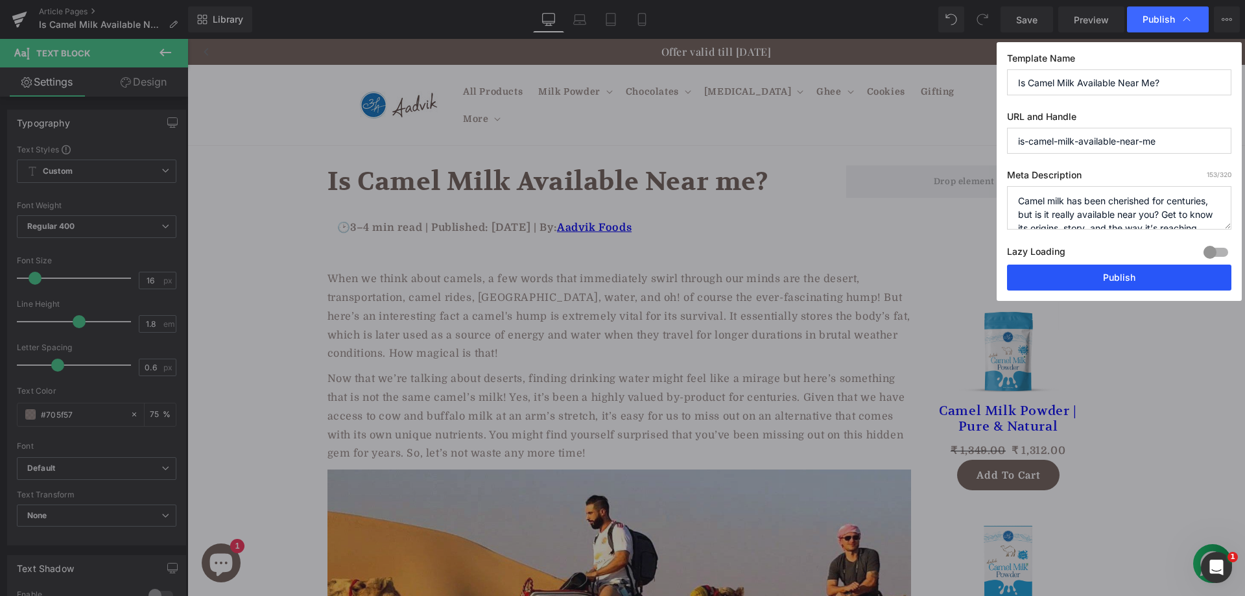
click at [1063, 276] on button "Publish" at bounding box center [1119, 277] width 224 height 26
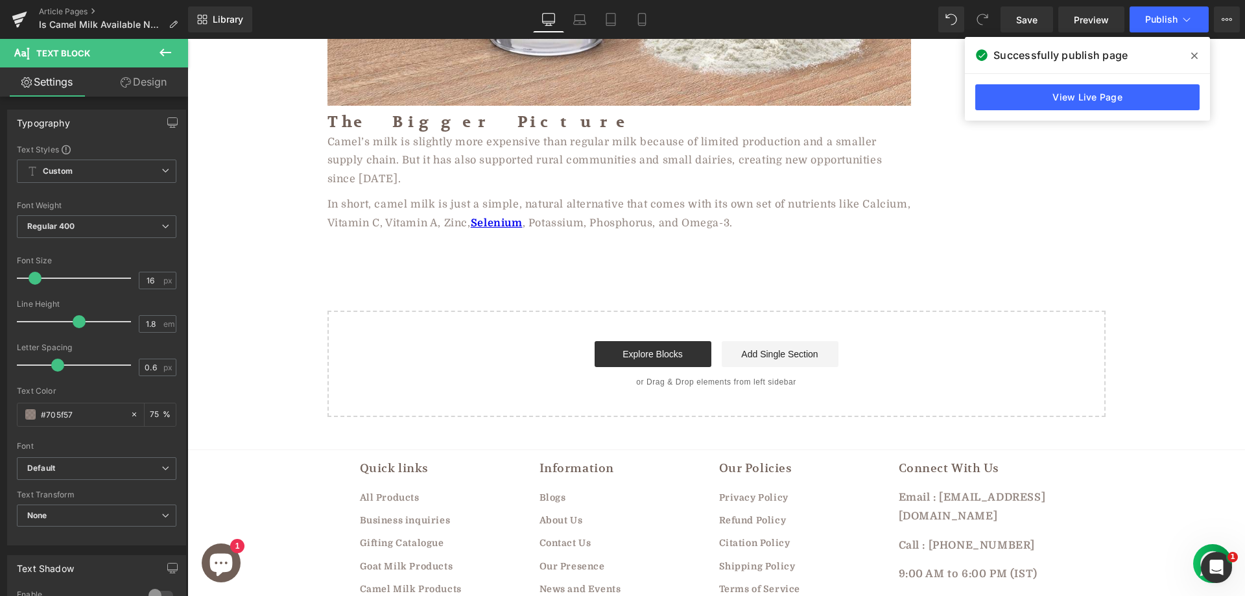
scroll to position [2236, 0]
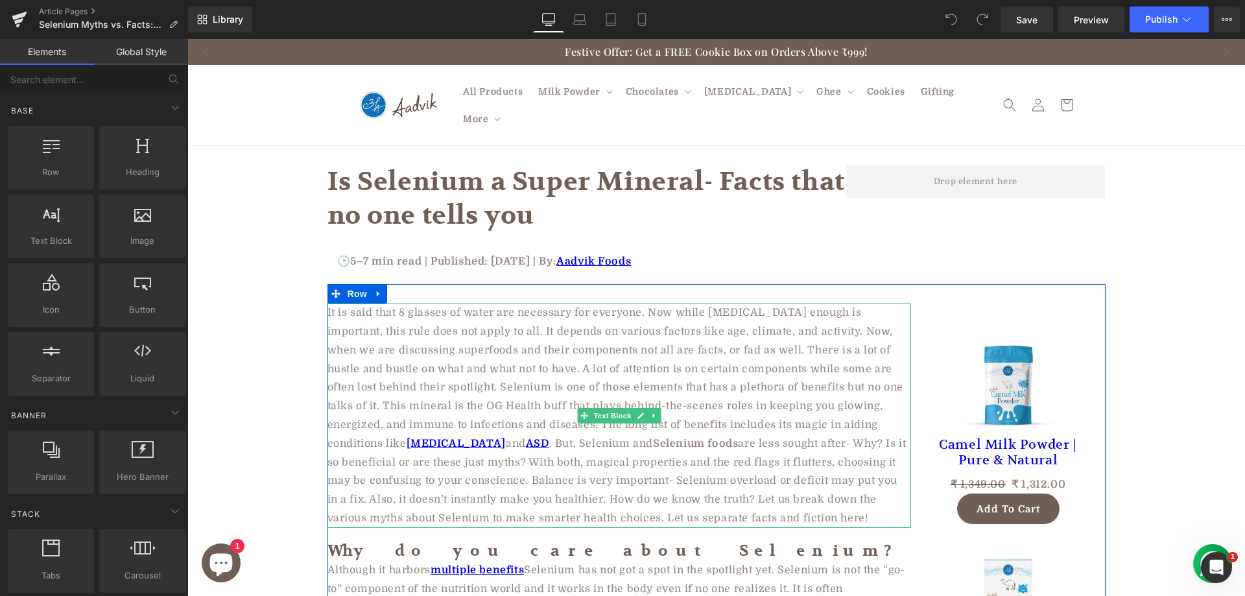
click at [421, 320] on p "It is said that 8 glasses of water are necessary for everyone. Now while stayin…" at bounding box center [618, 415] width 583 height 224
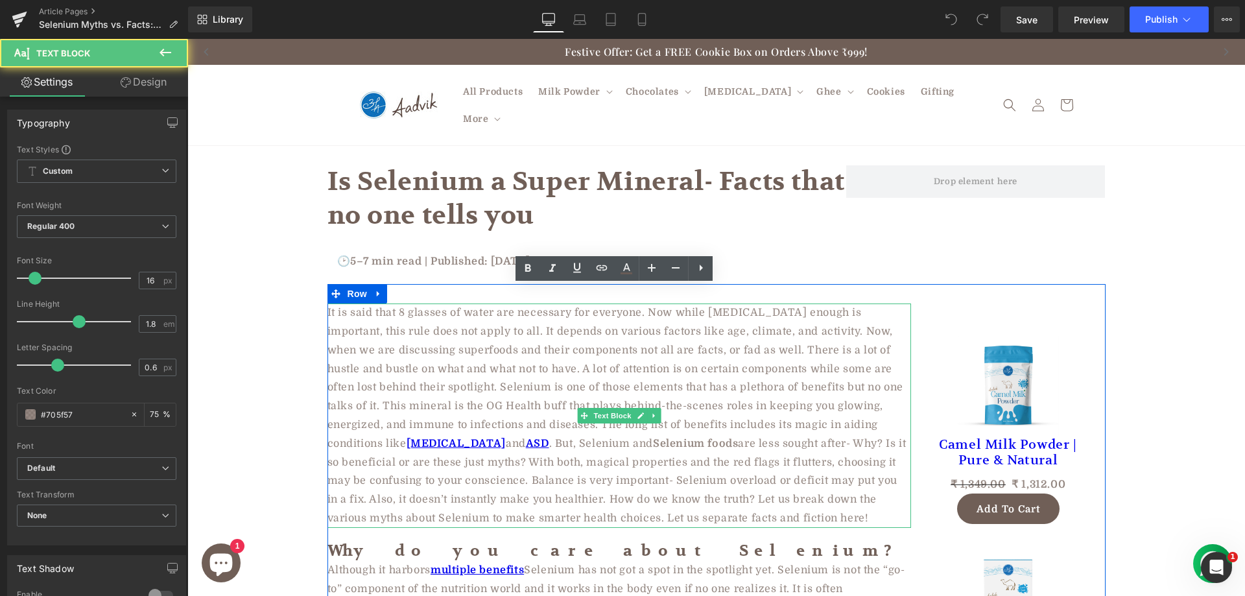
click at [427, 176] on h1 "Is Selenium a Super Mineral- Facts that no one tells you" at bounding box center [586, 198] width 519 height 67
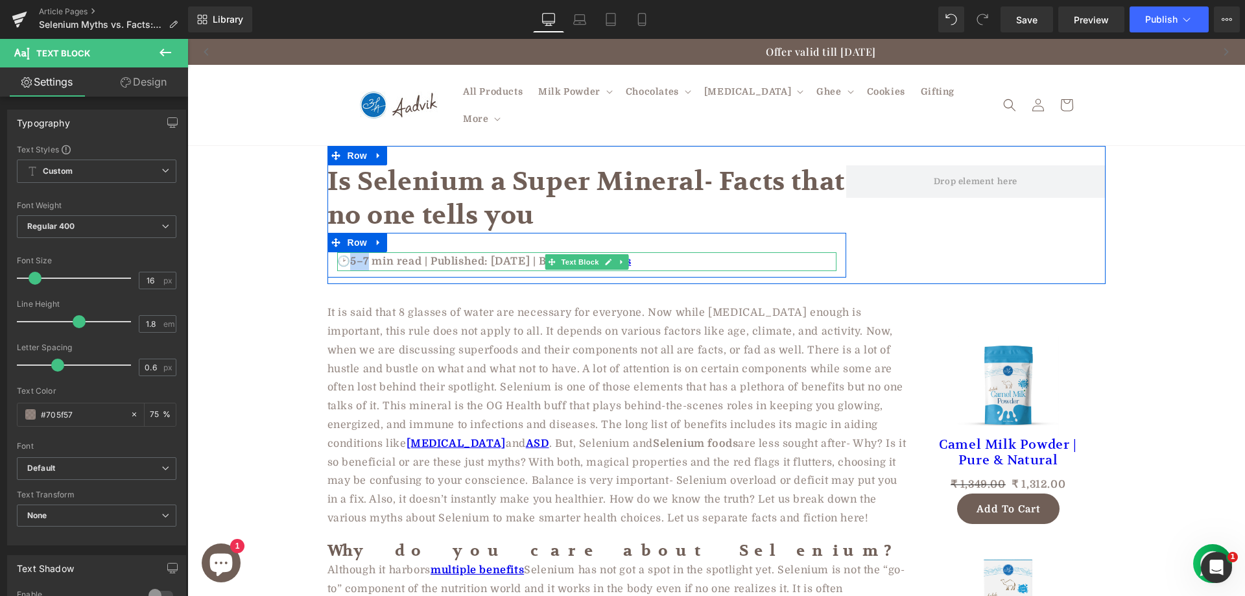
drag, startPoint x: 346, startPoint y: 244, endPoint x: 364, endPoint y: 240, distance: 17.8
click at [364, 252] on p "🕑5–7 min read | Published: April 5, 2025 | By: Aadvik Foods" at bounding box center [586, 261] width 499 height 19
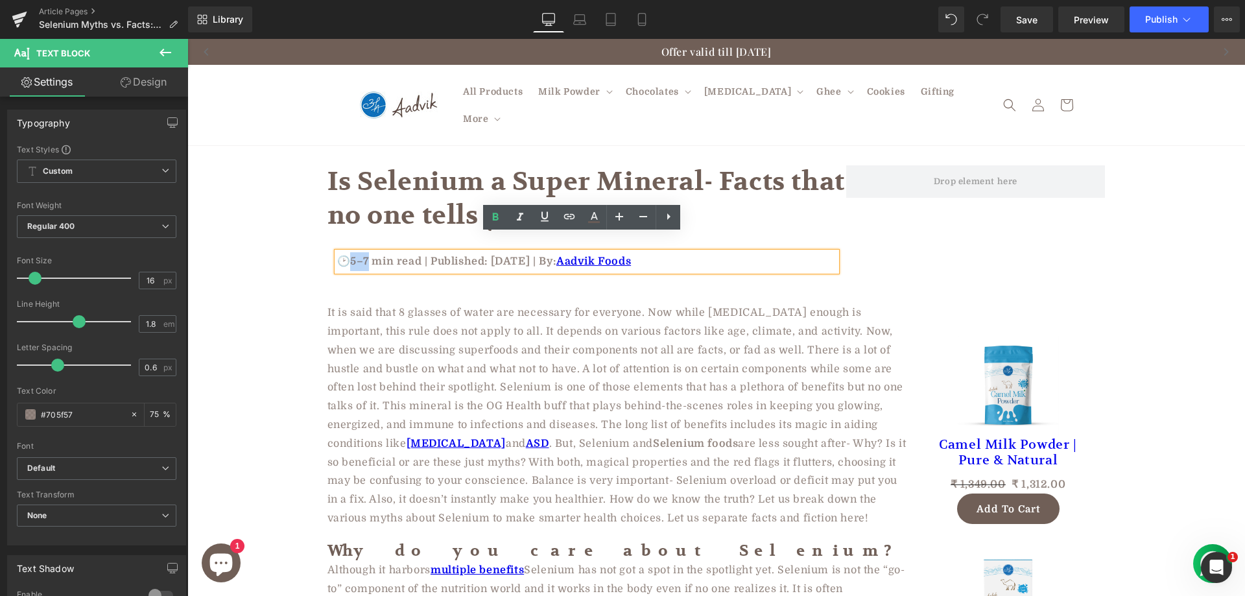
paste div "To enrich screen reader interactions, please activate Accessibility in Grammarl…"
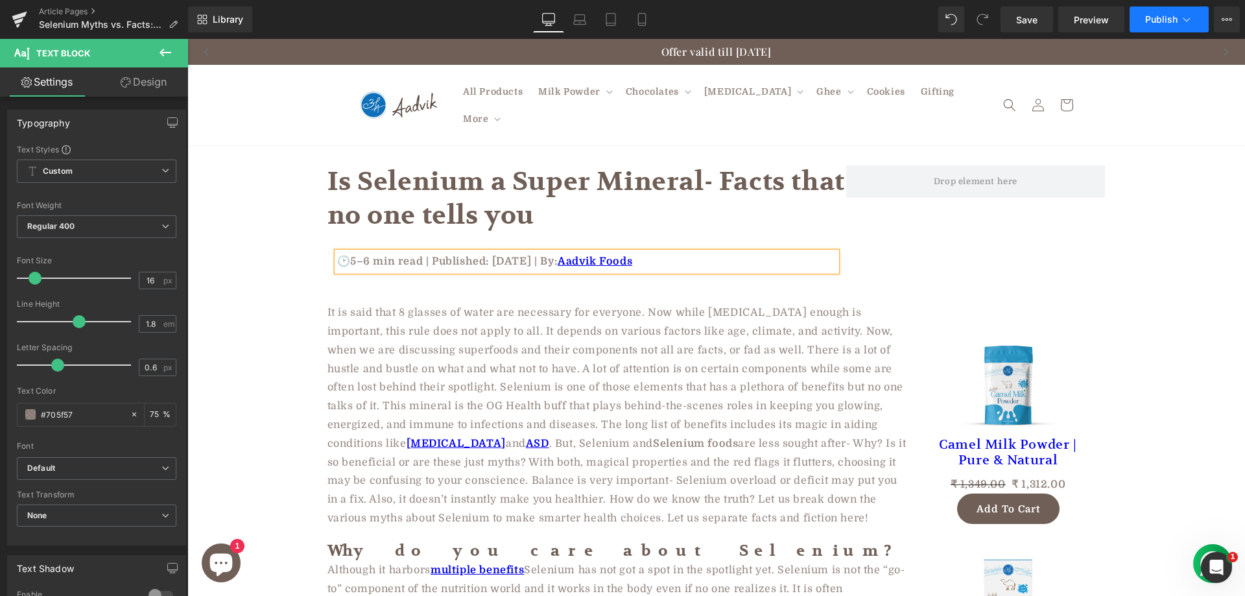
click at [1171, 14] on button "Publish" at bounding box center [1168, 19] width 79 height 26
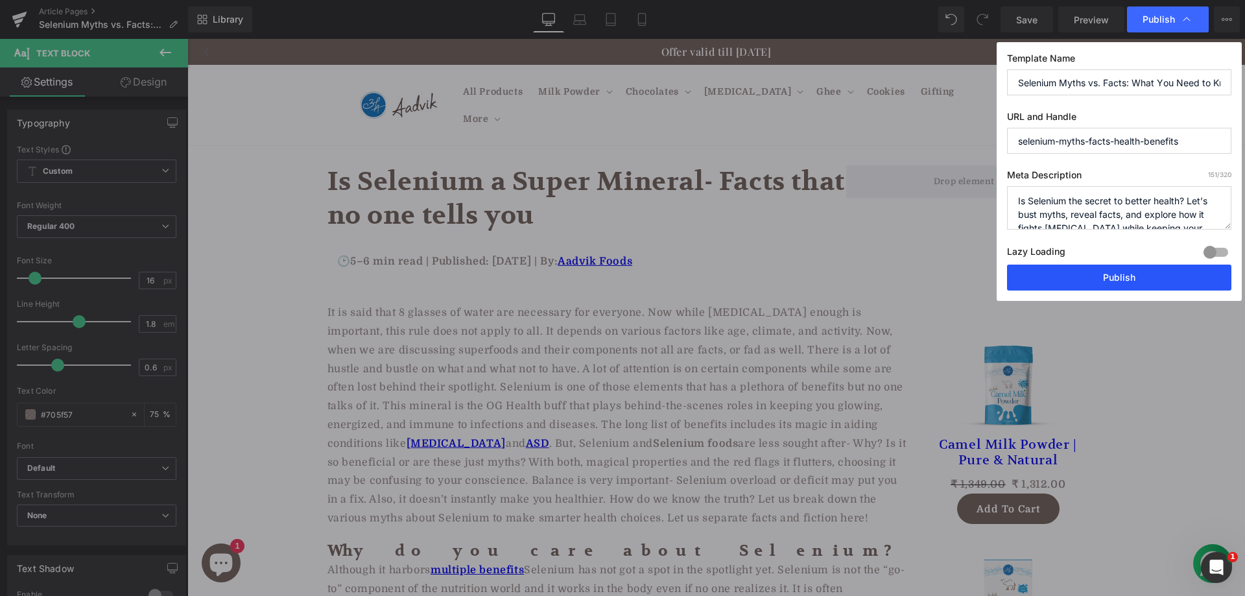
drag, startPoint x: 1075, startPoint y: 274, endPoint x: 613, endPoint y: 334, distance: 466.1
click at [1075, 274] on button "Publish" at bounding box center [1119, 277] width 224 height 26
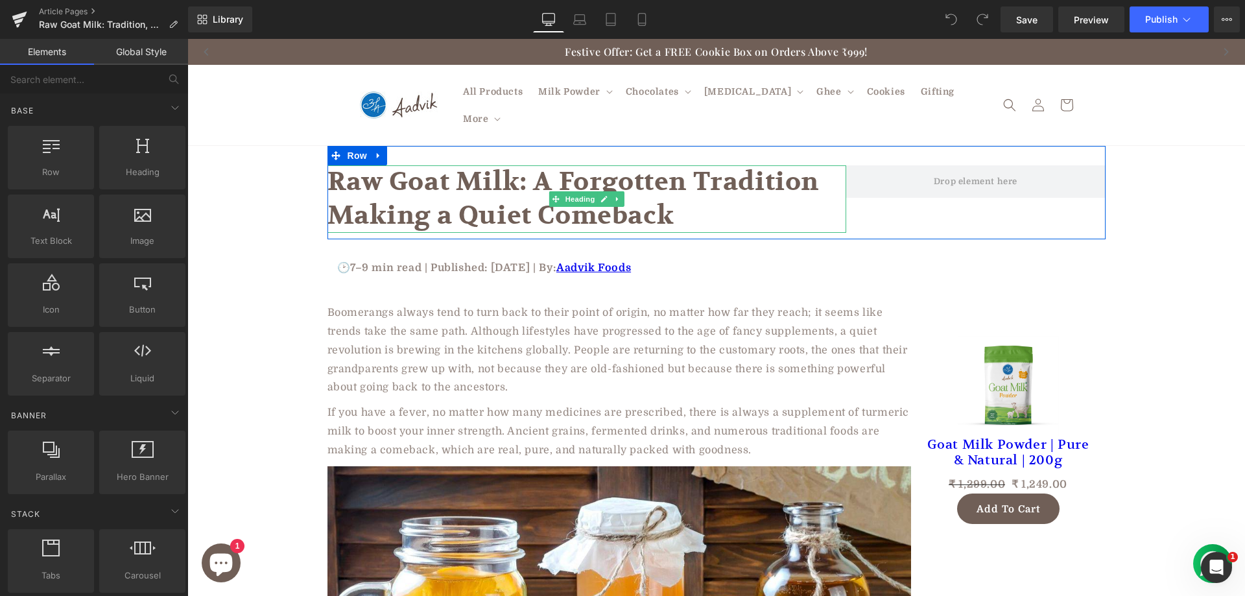
click at [481, 180] on h1 "Raw Goat Milk: A Forgotten Tradition Making a Quiet Comeback" at bounding box center [586, 198] width 519 height 67
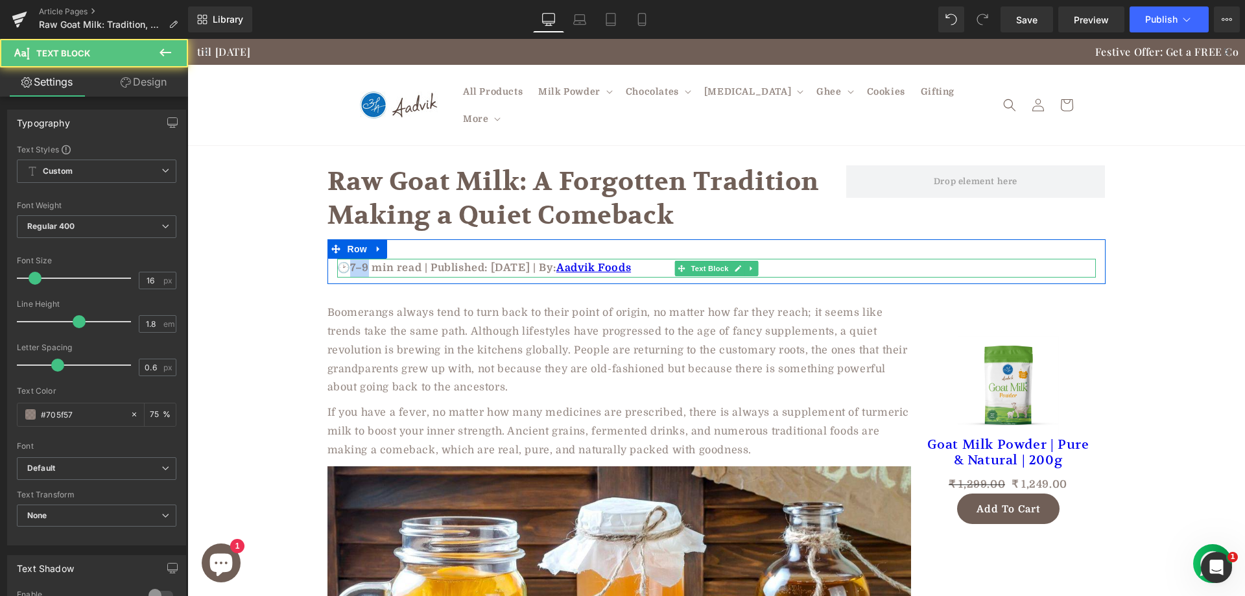
click at [345, 259] on p "🕑7–9 min read | Published: [DATE] | By: Aadvik Foods" at bounding box center [716, 268] width 758 height 19
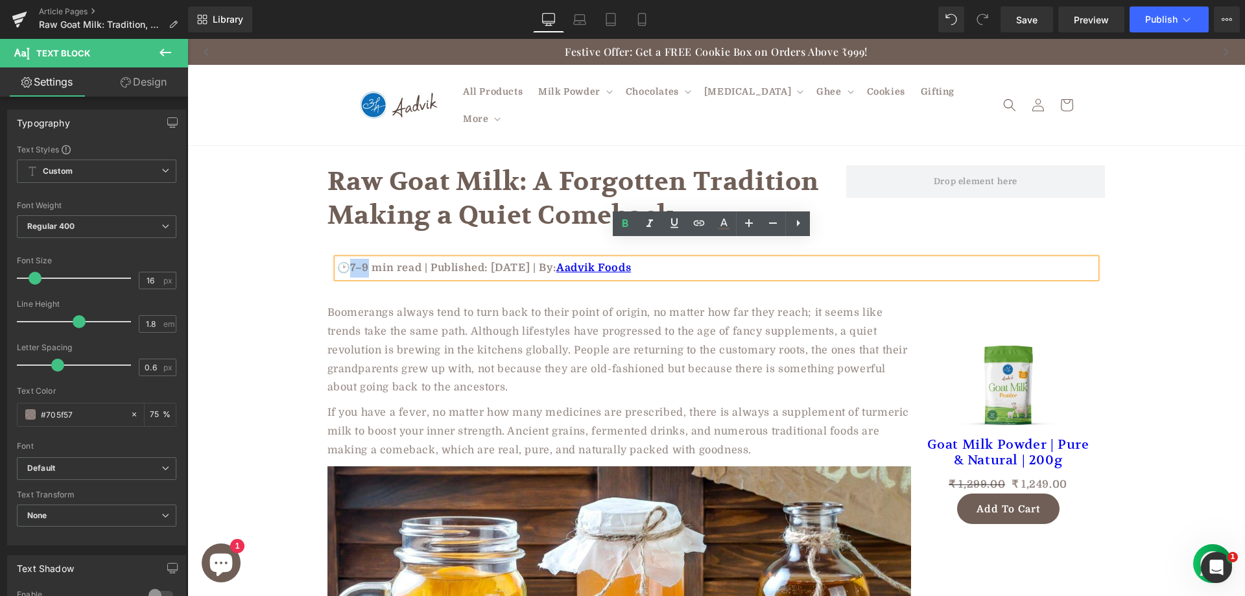
paste div
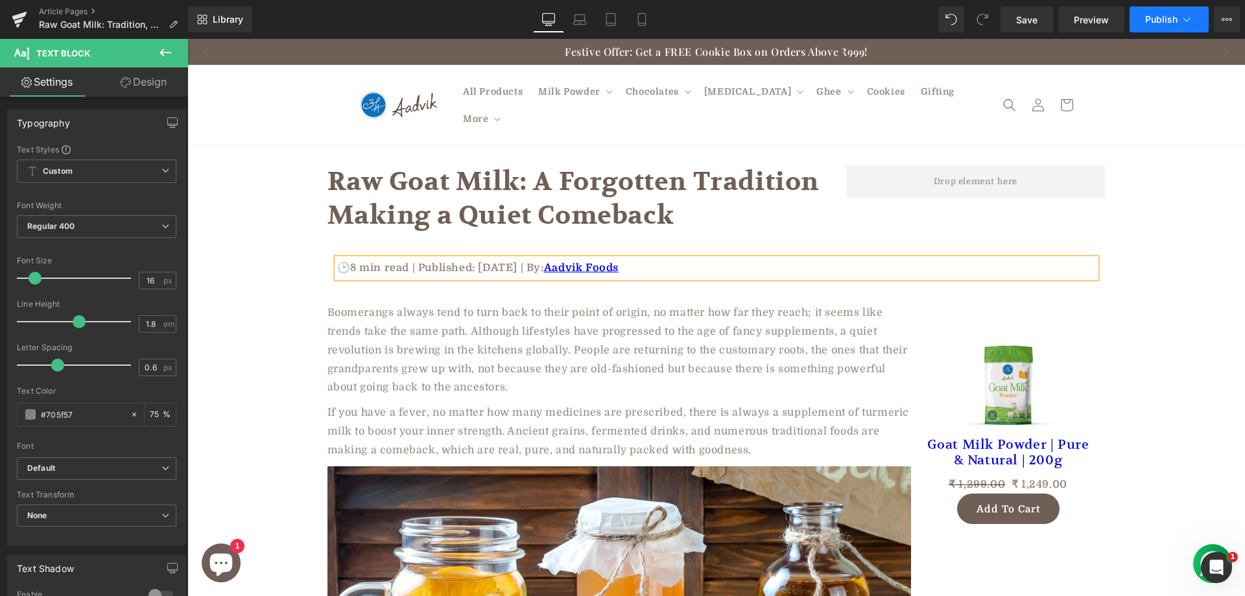
click at [1167, 13] on button "Publish" at bounding box center [1168, 19] width 79 height 26
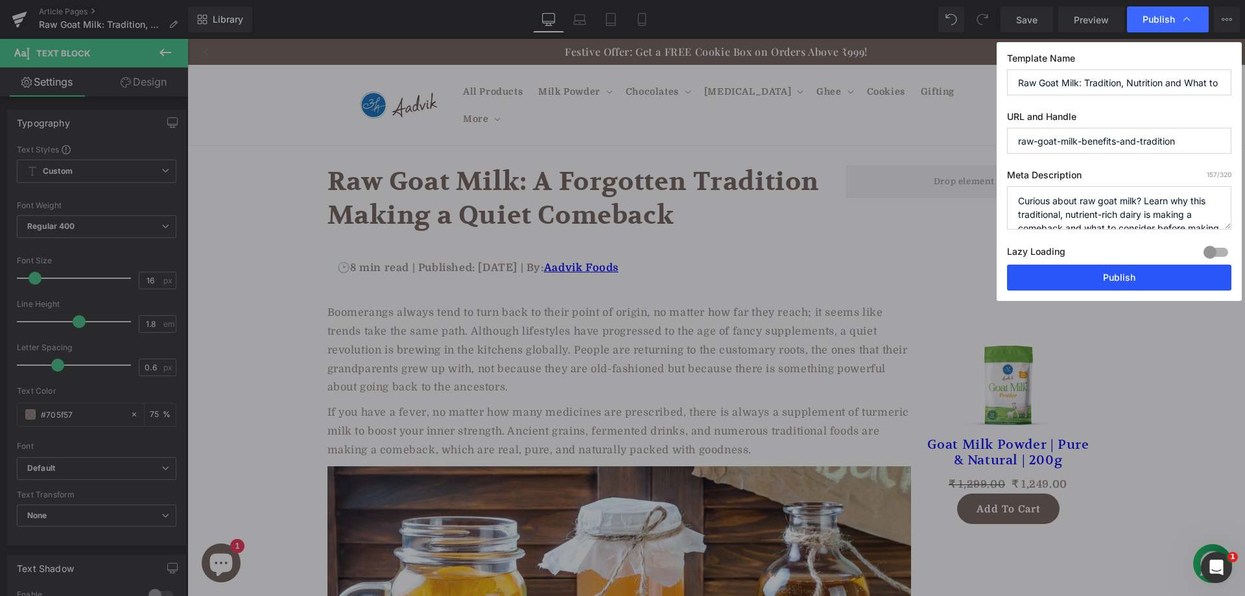
click at [1108, 276] on button "Publish" at bounding box center [1119, 277] width 224 height 26
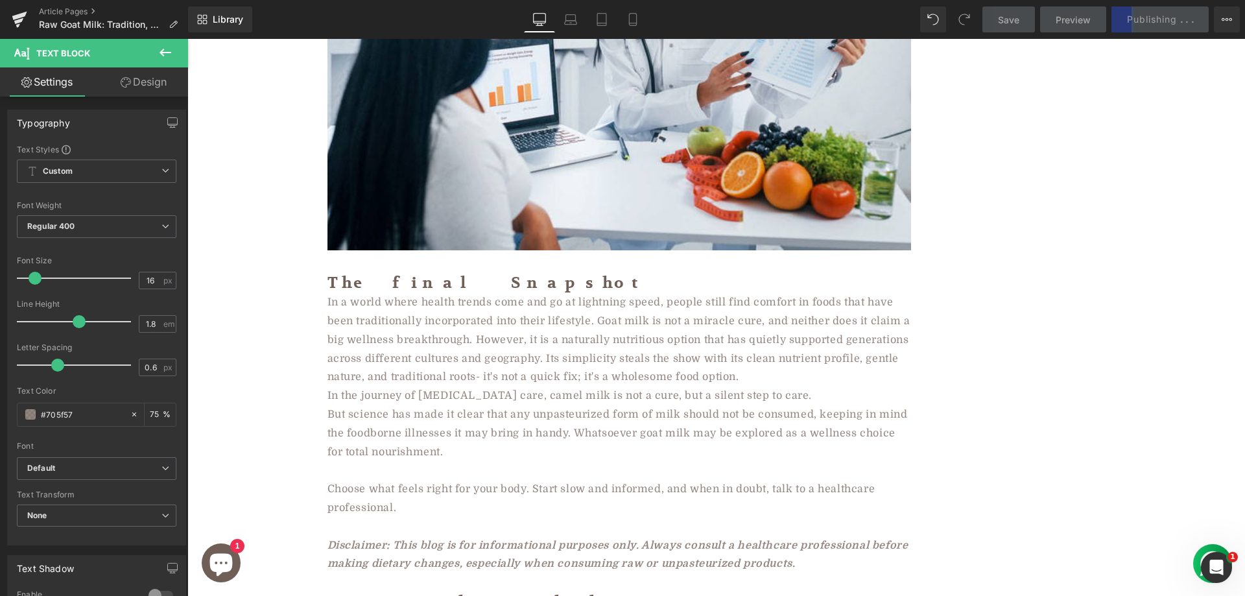
scroll to position [4473, 0]
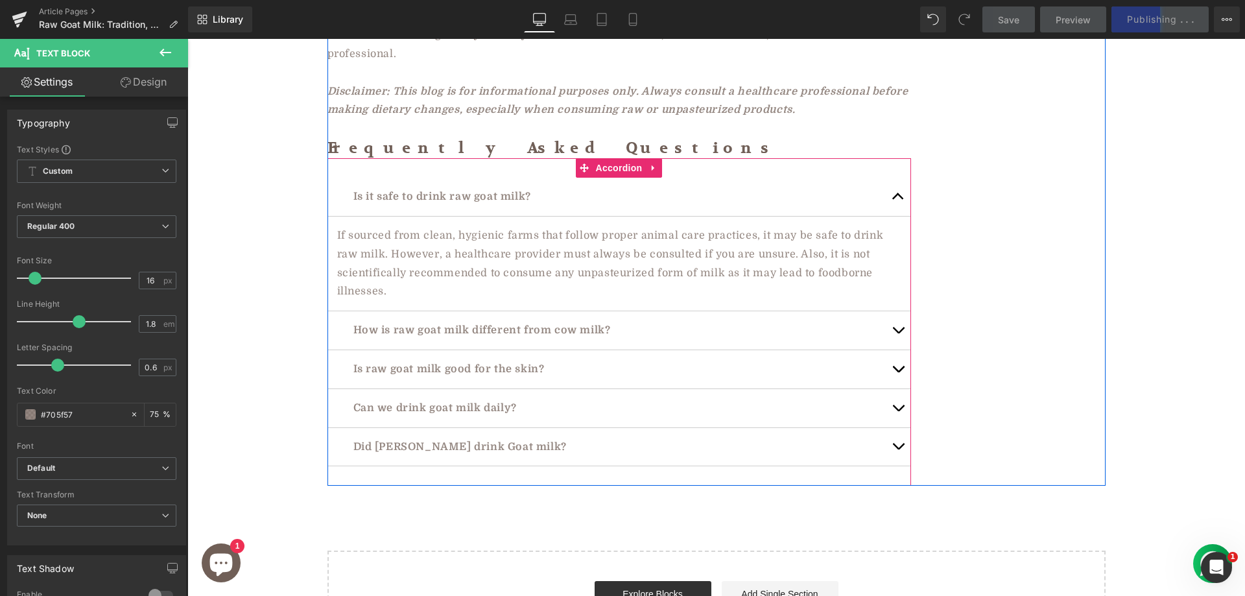
click at [889, 178] on button "button" at bounding box center [898, 197] width 26 height 38
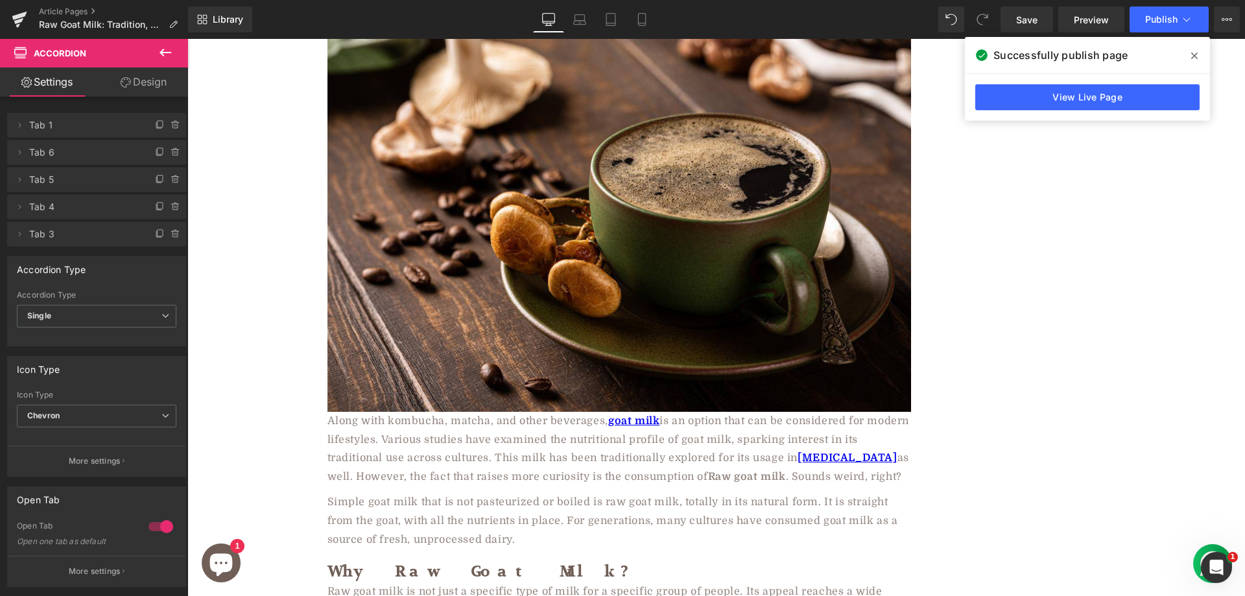
scroll to position [0, 0]
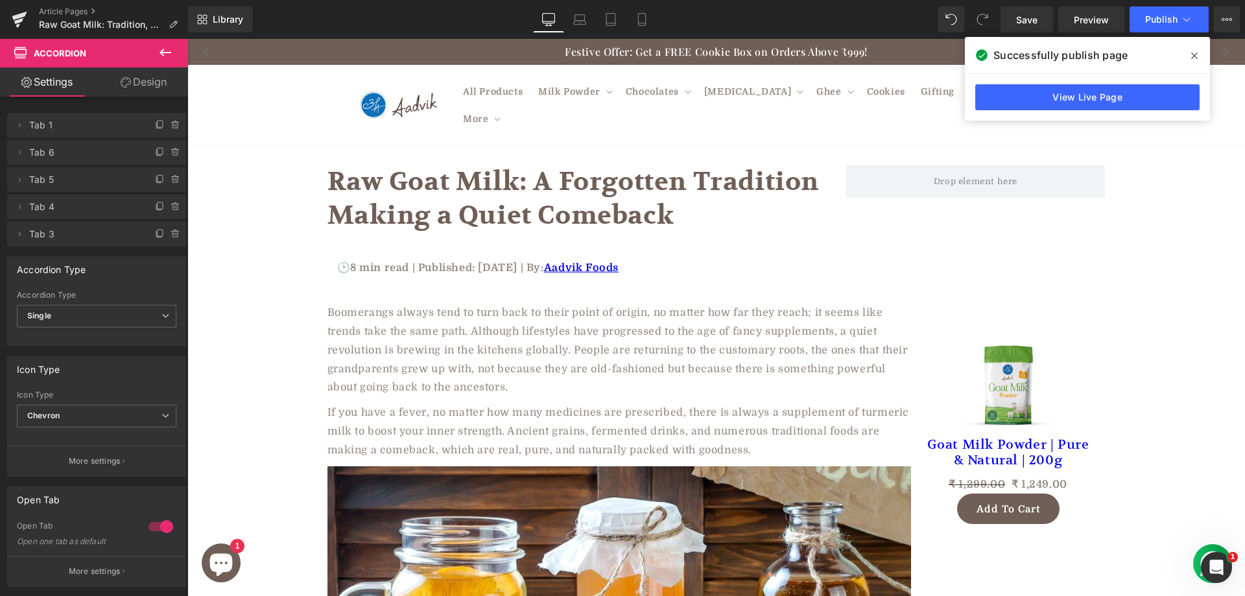
drag, startPoint x: 1241, startPoint y: 396, endPoint x: 1348, endPoint y: 143, distance: 274.8
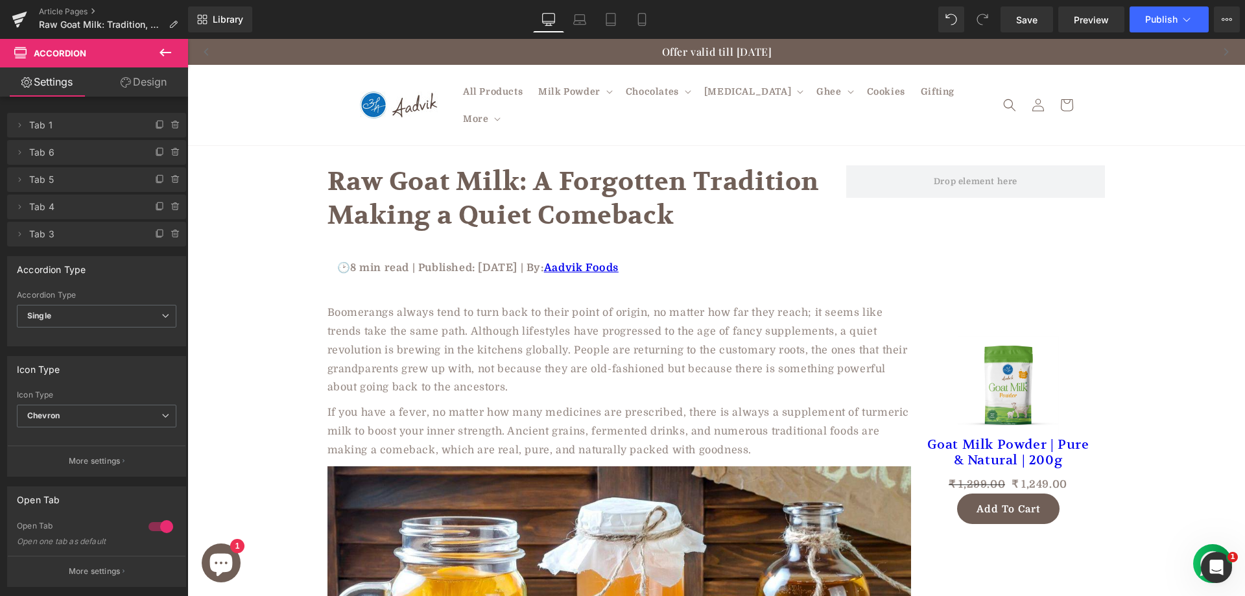
drag, startPoint x: 1236, startPoint y: 508, endPoint x: 1274, endPoint y: 71, distance: 437.9
click at [1162, 16] on span "Publish" at bounding box center [1161, 19] width 32 height 10
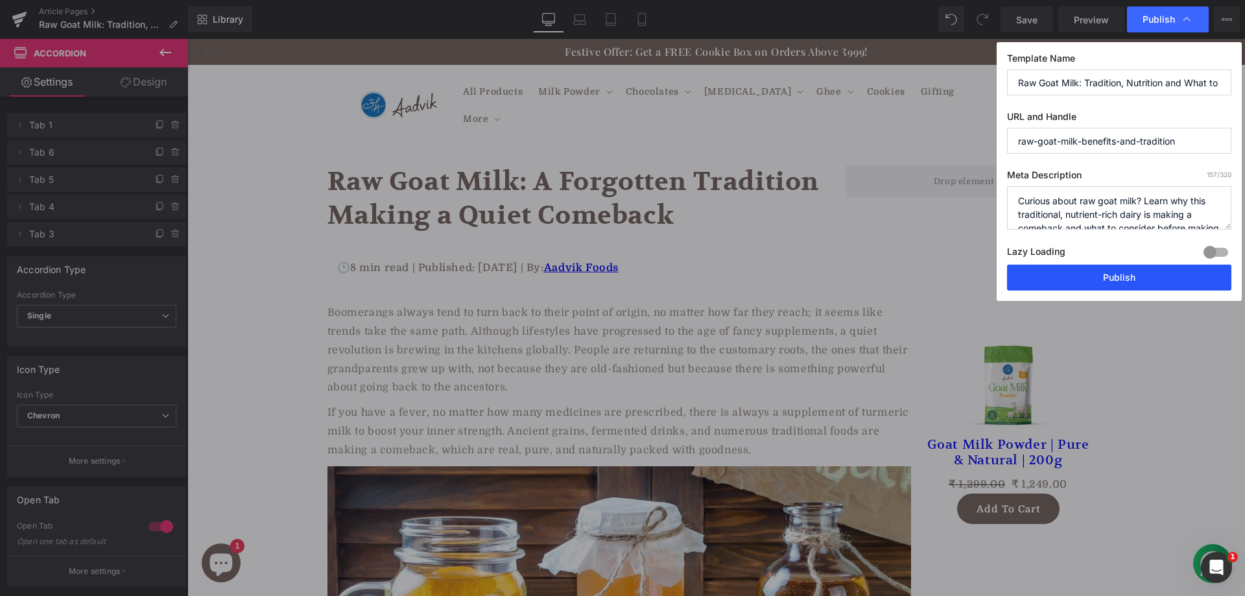
click at [1047, 287] on button "Publish" at bounding box center [1119, 277] width 224 height 26
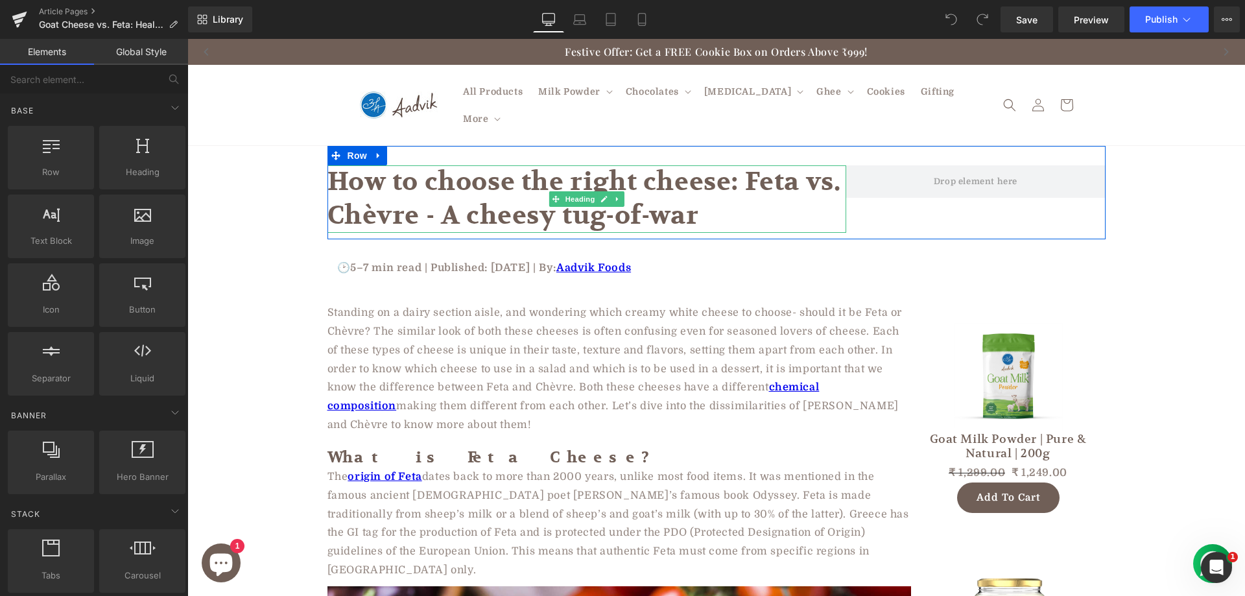
click at [440, 189] on h1 "How to choose the right cheese: Feta vs. Chèvre - A cheesy tug-of-war" at bounding box center [586, 198] width 519 height 67
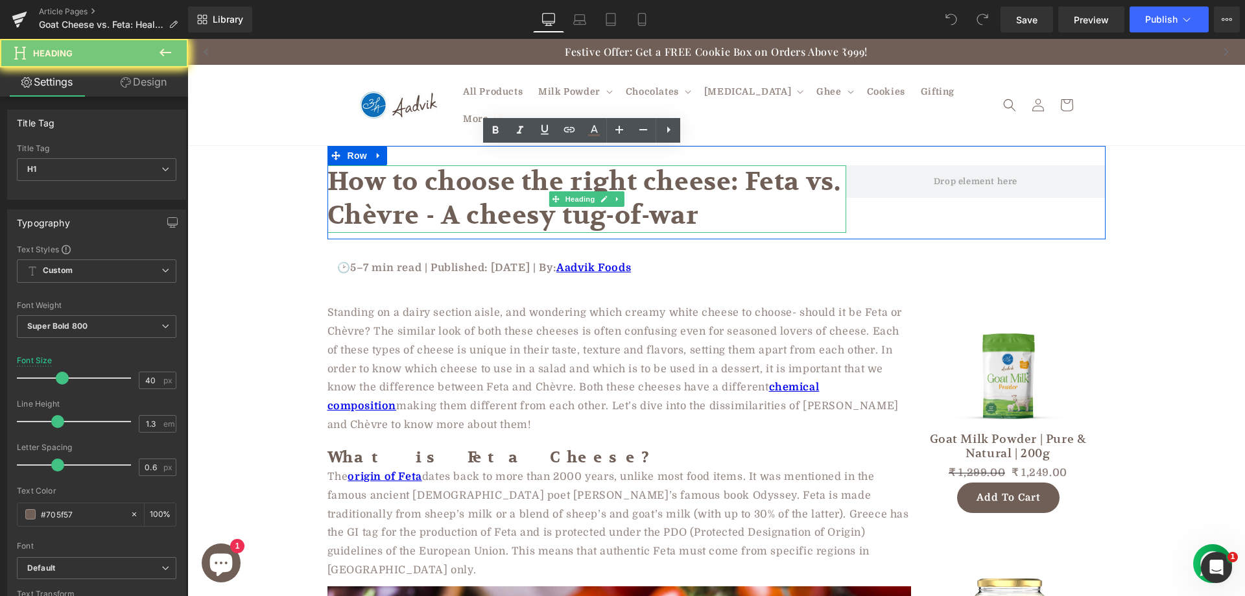
click at [440, 189] on h1 "How to choose the right cheese: Feta vs. Chèvre - A cheesy tug-of-war" at bounding box center [586, 198] width 519 height 67
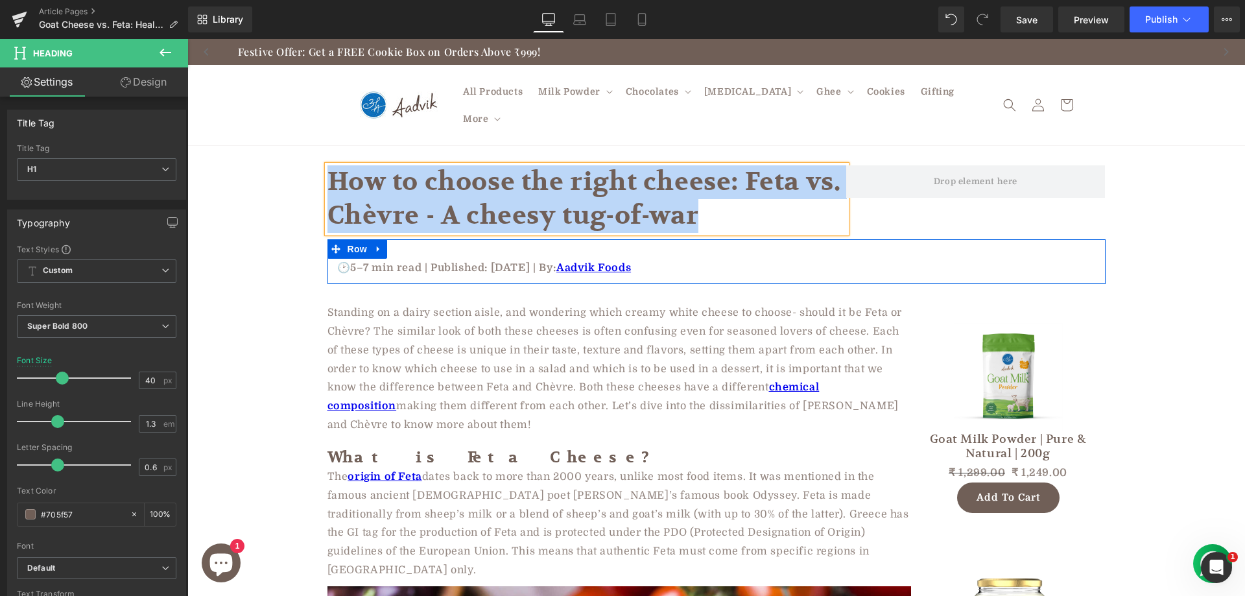
click at [375, 259] on p "🕑5–7 min read | Published: January 22, 2025 | By: Aadvik Foods" at bounding box center [716, 268] width 758 height 19
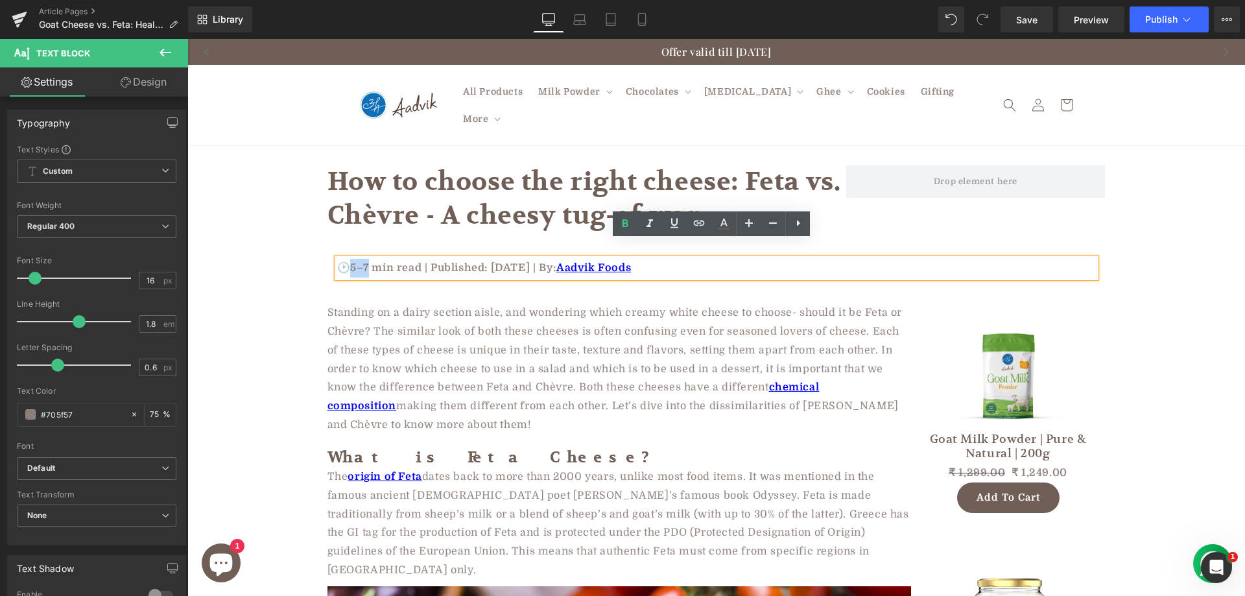
drag, startPoint x: 362, startPoint y: 249, endPoint x: 345, endPoint y: 248, distance: 17.6
click at [345, 259] on p "🕑5–7 min read | Published: January 22, 2025 | By: Aadvik Foods" at bounding box center [716, 268] width 758 height 19
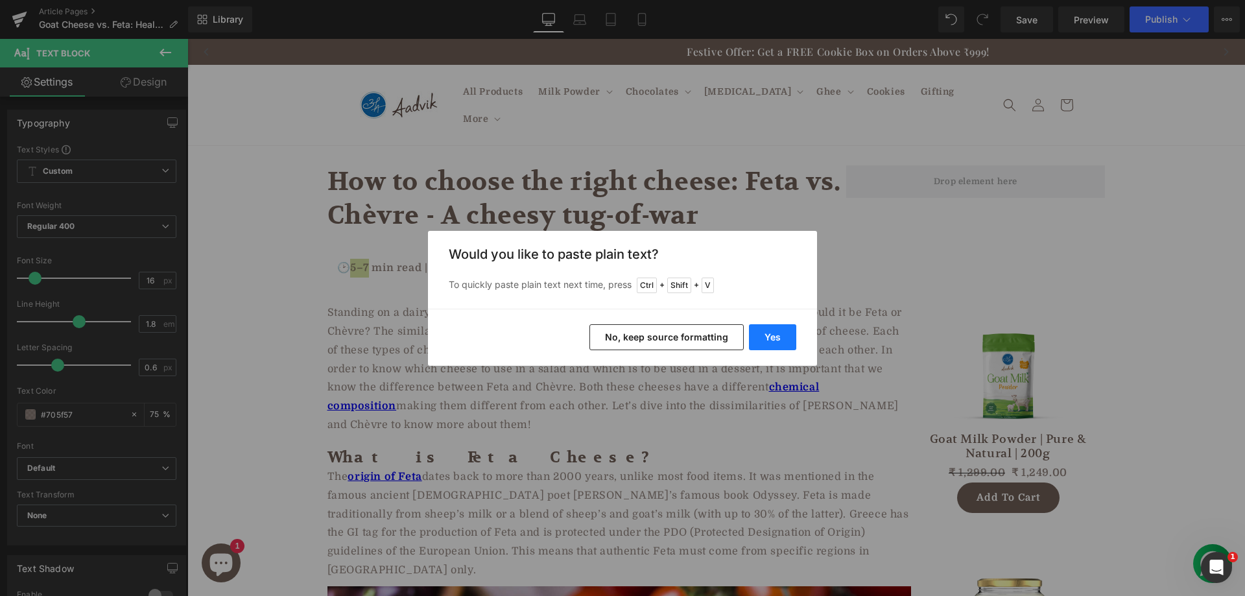
click at [782, 339] on button "Yes" at bounding box center [772, 337] width 47 height 26
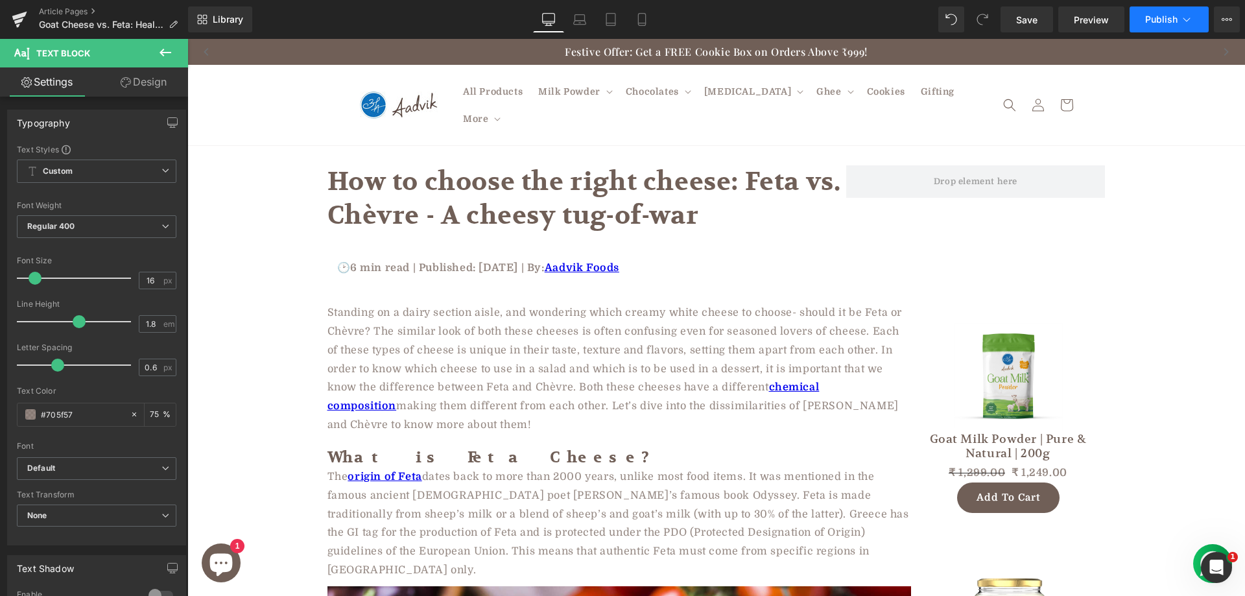
click at [1153, 16] on span "Publish" at bounding box center [1161, 19] width 32 height 10
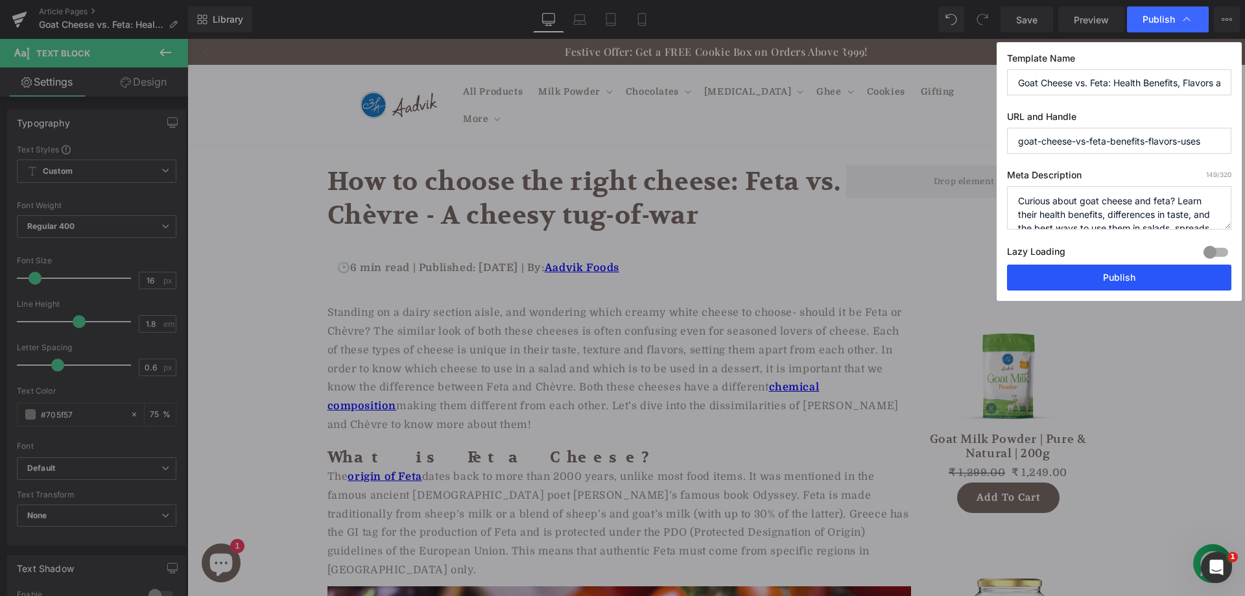
click at [1071, 268] on button "Publish" at bounding box center [1119, 277] width 224 height 26
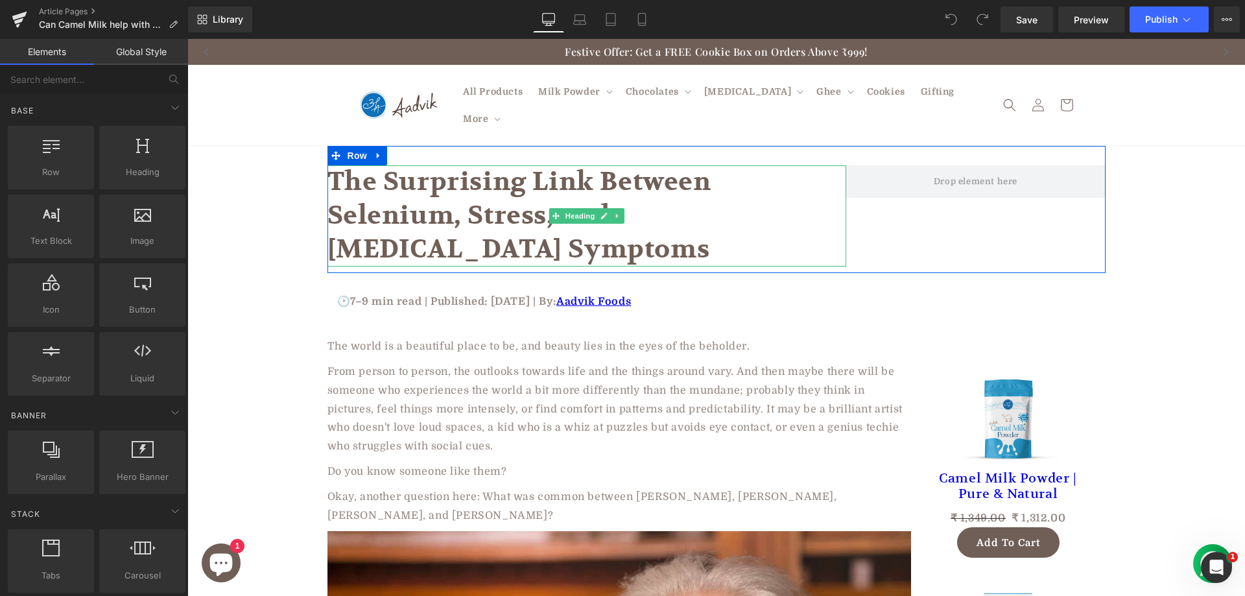
click at [440, 202] on h1 "The Surprising Link Between Selenium, Stress, and [MEDICAL_DATA] Symptoms" at bounding box center [586, 215] width 519 height 101
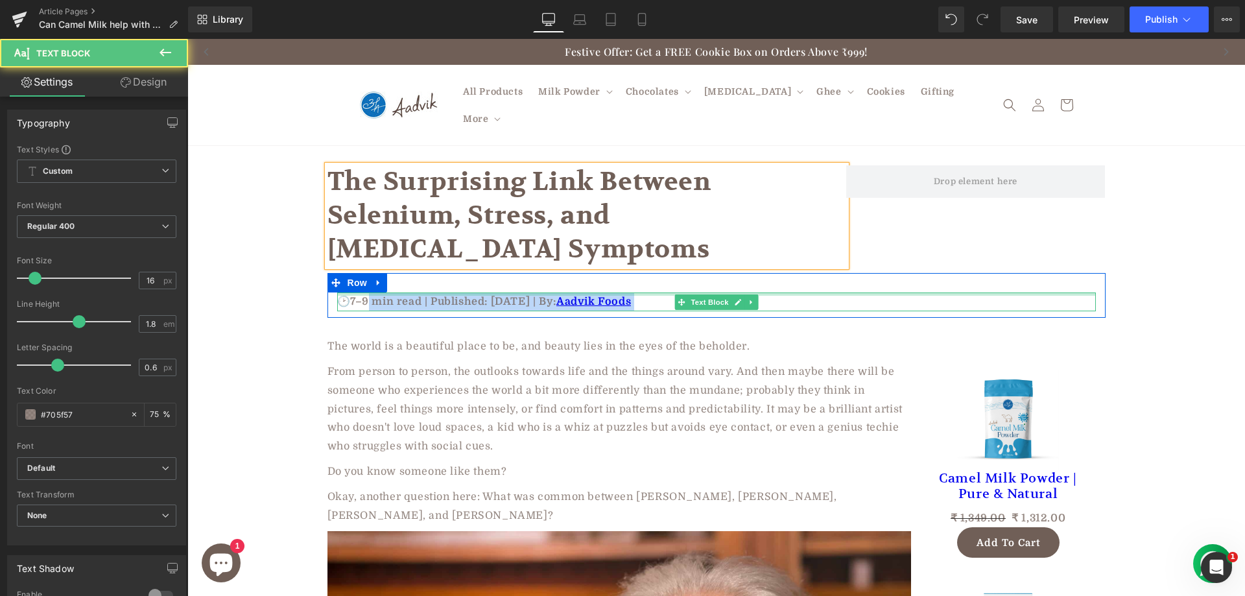
click at [340, 292] on div "🕑7–9 min read | Published: August 7, 2025 | By: Aadvik Foods Text Block" at bounding box center [716, 301] width 758 height 19
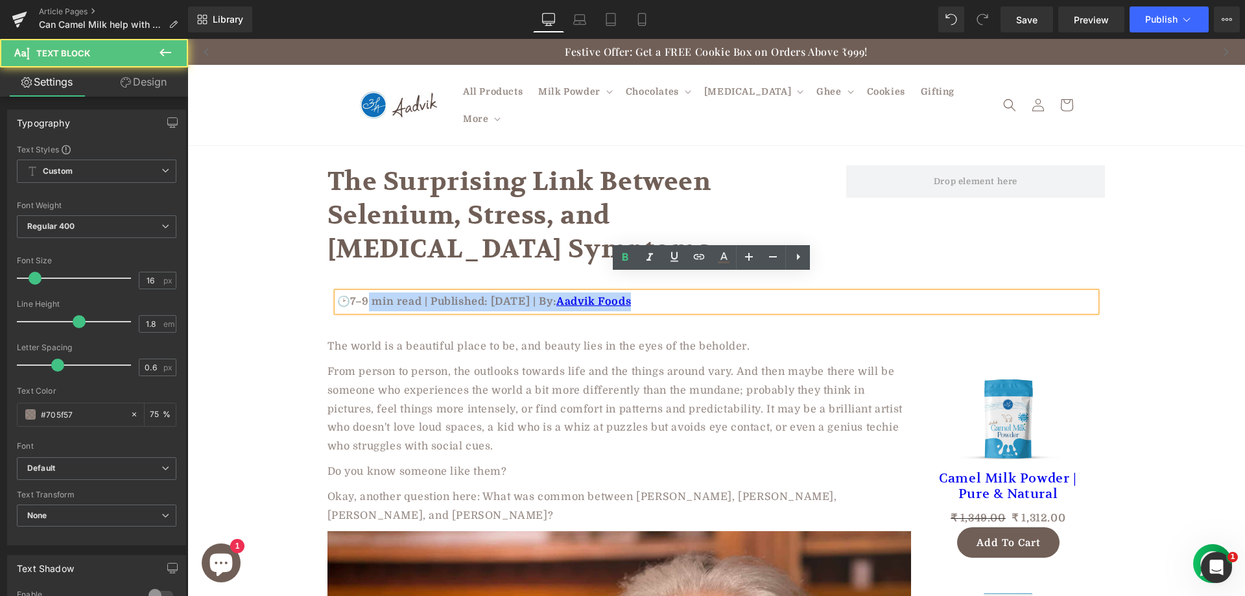
click at [364, 292] on p "🕑7–9 min read | Published: August 7, 2025 | By: Aadvik Foods" at bounding box center [716, 301] width 758 height 19
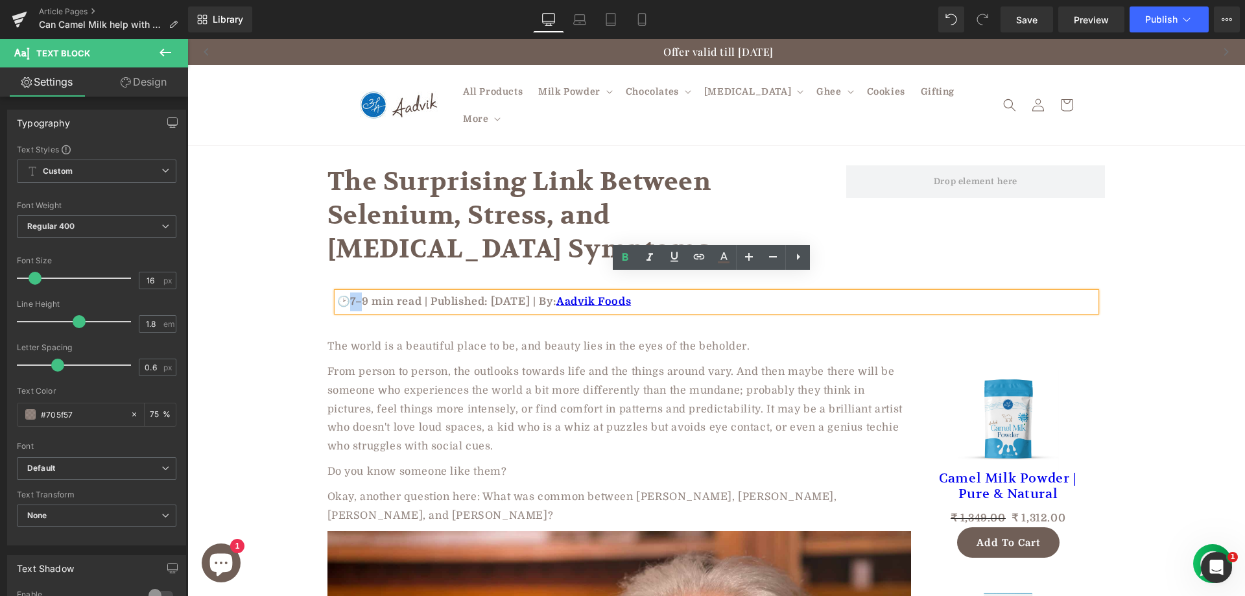
drag, startPoint x: 361, startPoint y: 285, endPoint x: 346, endPoint y: 281, distance: 15.3
click at [346, 292] on p "🕑7–9 min read | Published: August 7, 2025 | By: Aadvik Foods" at bounding box center [716, 301] width 758 height 19
click at [369, 292] on p "🕑7–9 min read | Published: August 7, 2025 | By: Aadvik Foods" at bounding box center [716, 301] width 758 height 19
drag, startPoint x: 364, startPoint y: 283, endPoint x: 348, endPoint y: 281, distance: 15.6
click at [348, 292] on p "🕑7–9 min read | Published: August 7, 2025 | By: Aadvik Foods" at bounding box center [716, 301] width 758 height 19
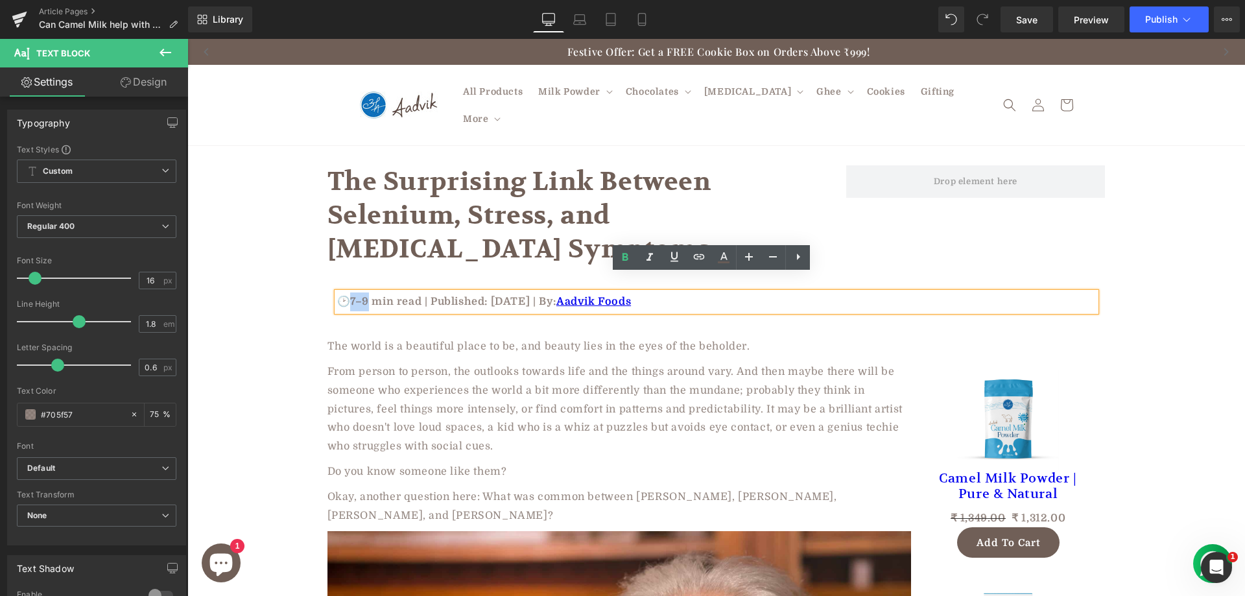
paste div "To enrich screen reader interactions, please activate Accessibility in Grammarl…"
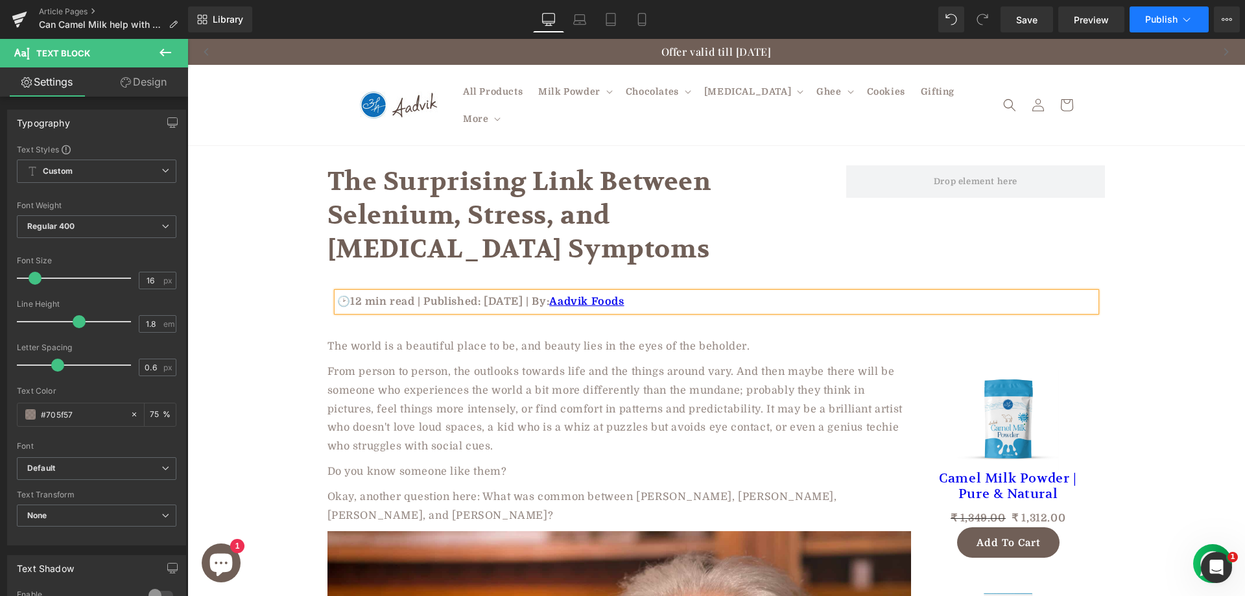
click at [1170, 17] on span "Publish" at bounding box center [1161, 19] width 32 height 10
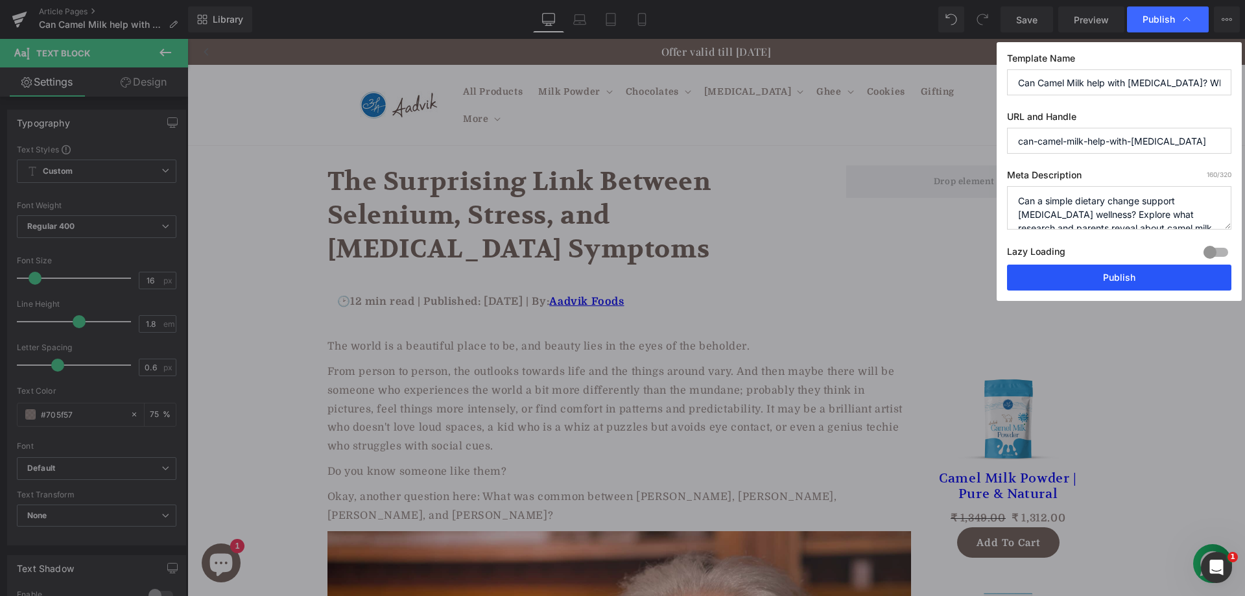
drag, startPoint x: 1072, startPoint y: 282, endPoint x: 541, endPoint y: 310, distance: 531.0
click at [1072, 282] on button "Publish" at bounding box center [1119, 277] width 224 height 26
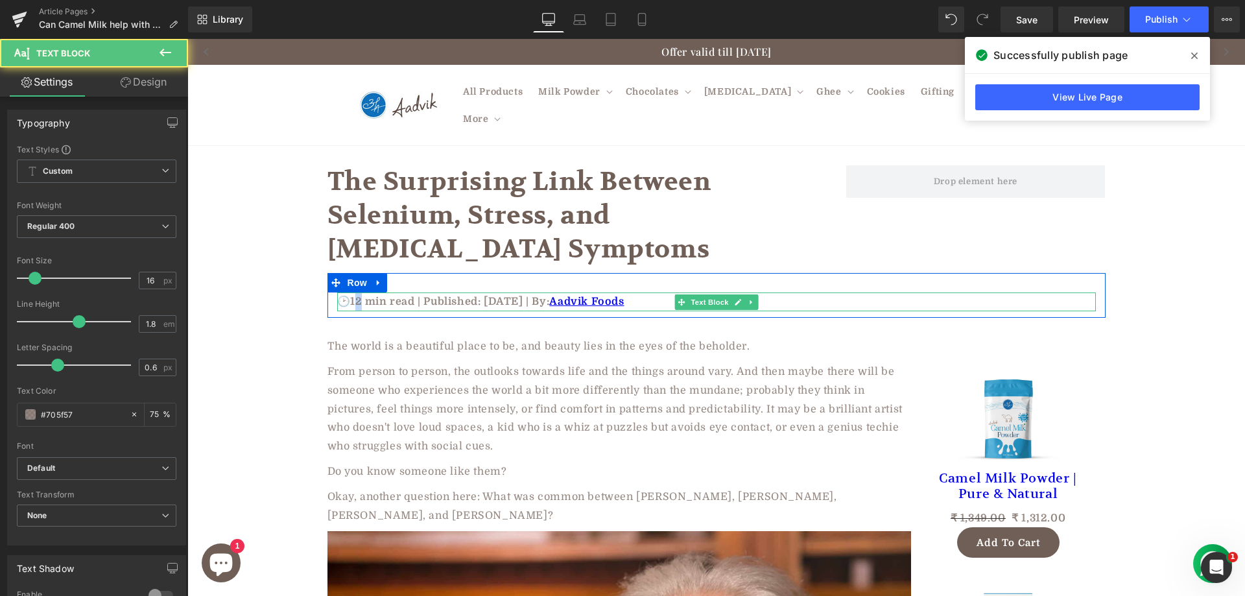
click at [357, 292] on p "🕑12 min read | Published: August 7, 2025 | By: Aadvik Foods" at bounding box center [716, 301] width 758 height 19
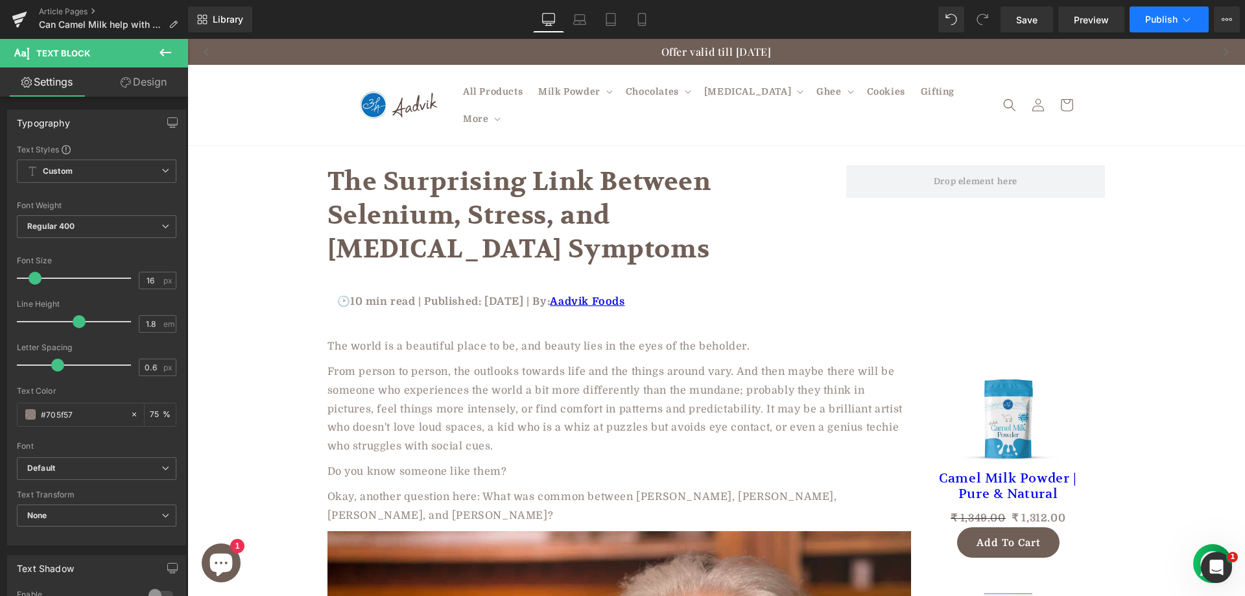
click at [1166, 18] on span "Publish" at bounding box center [1161, 19] width 32 height 10
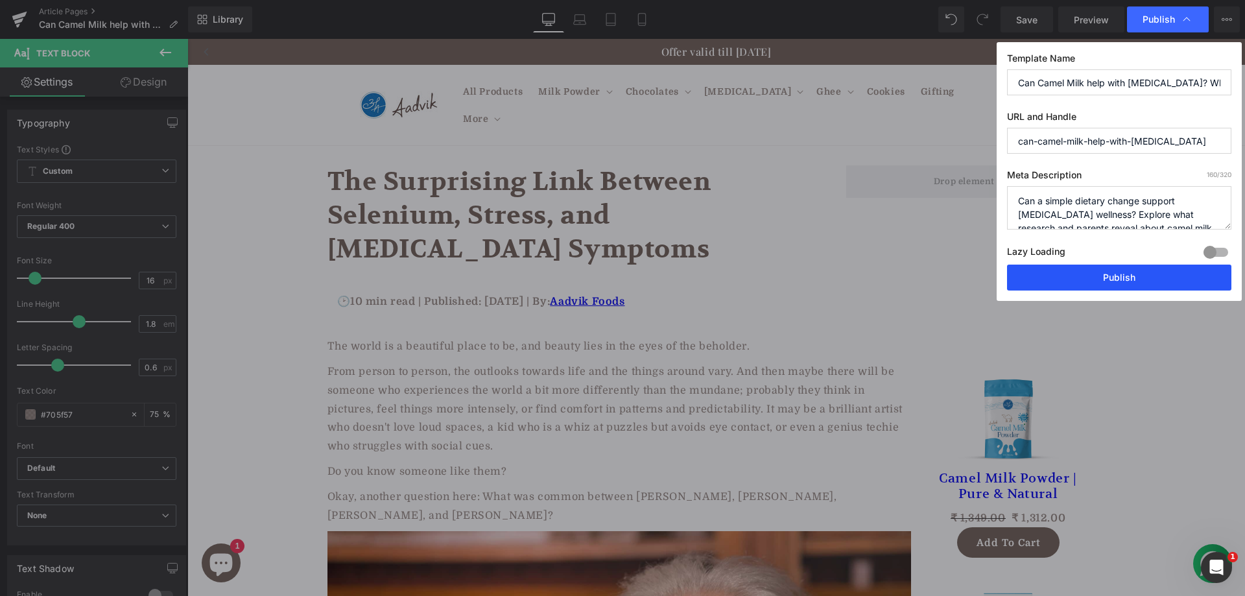
click at [1114, 277] on button "Publish" at bounding box center [1119, 277] width 224 height 26
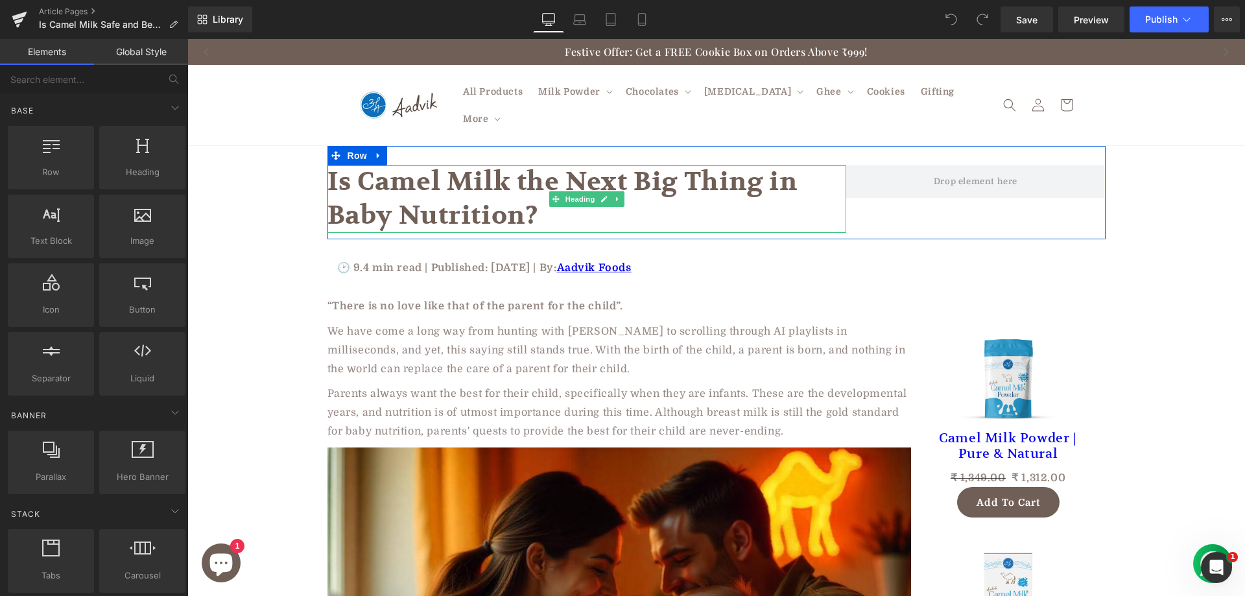
click at [405, 187] on h1 "Is Camel Milk the Next Big Thing in Baby Nutrition?" at bounding box center [586, 198] width 519 height 67
click at [407, 187] on h1 "Is Camel Milk the Next Big Thing in Baby Nutrition?" at bounding box center [586, 198] width 519 height 67
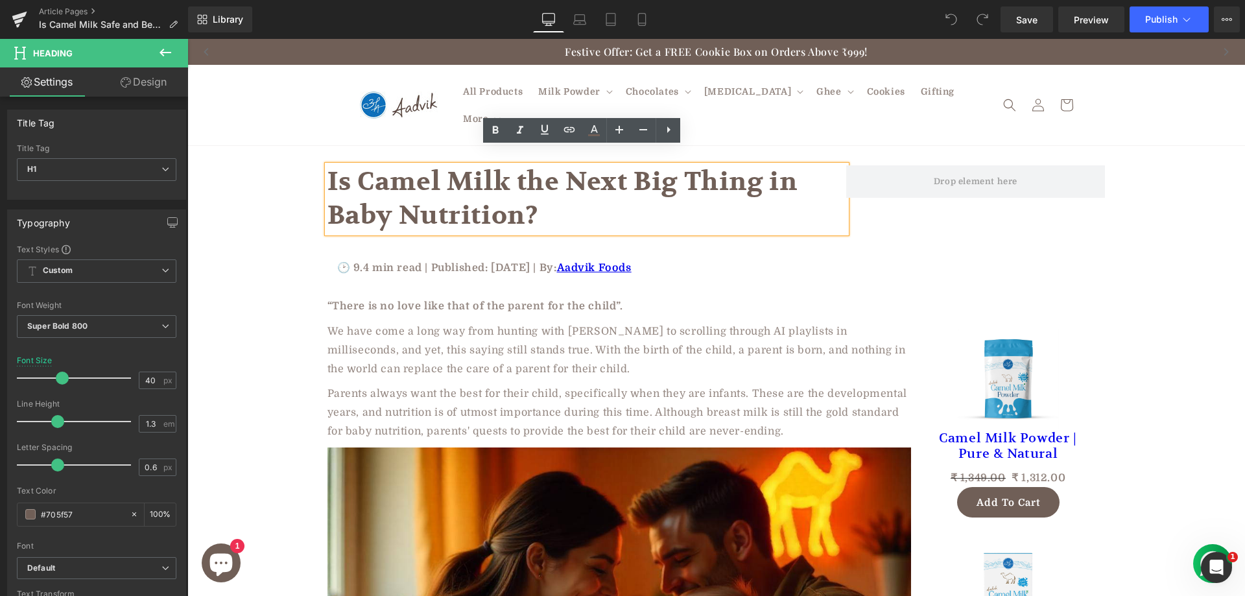
click at [408, 187] on h1 "Is Camel Milk the Next Big Thing in Baby Nutrition?" at bounding box center [586, 198] width 519 height 67
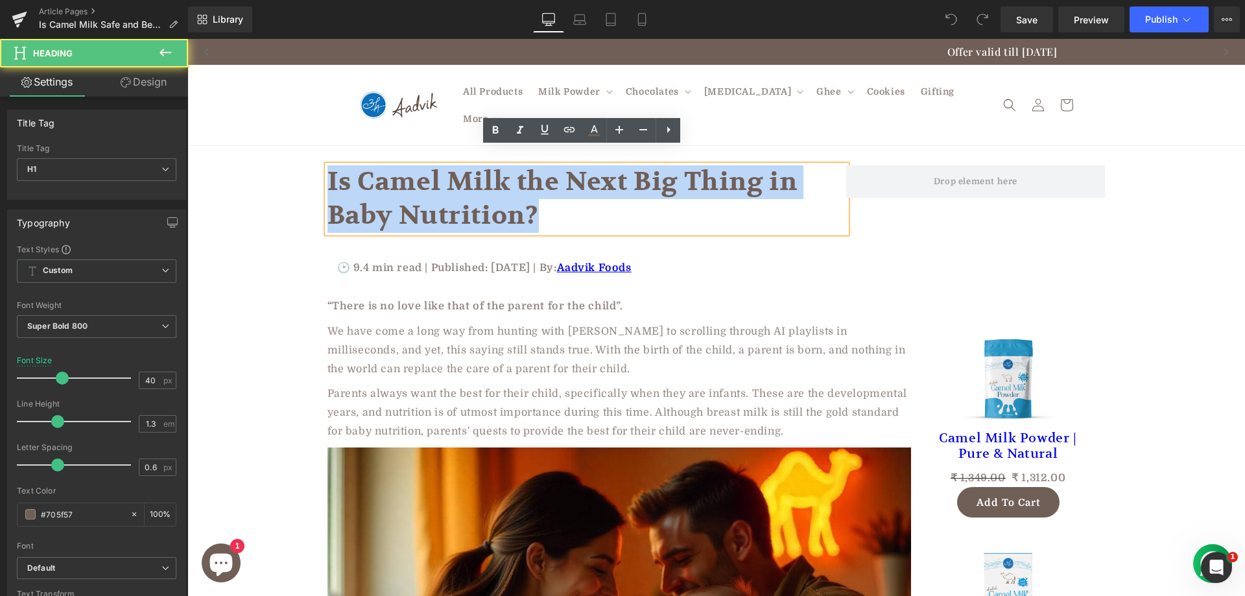
click at [408, 187] on h1 "Is Camel Milk the Next Big Thing in Baby Nutrition?" at bounding box center [586, 198] width 519 height 67
copy h1 "Is Camel Milk the Next Big Thing in Baby Nutrition?"
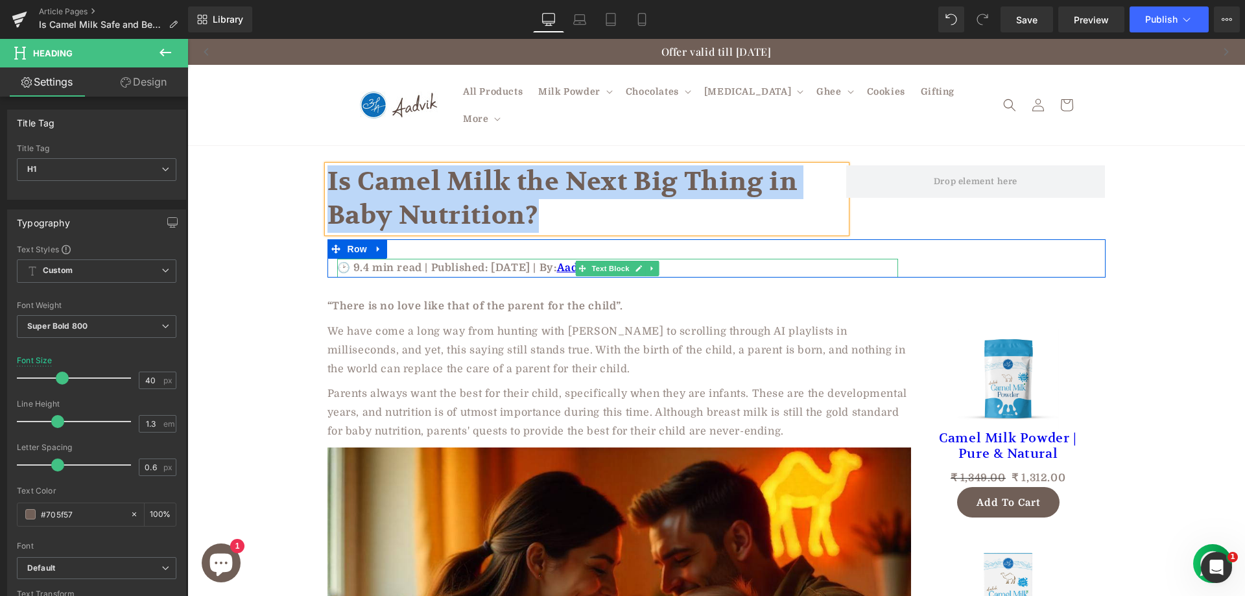
click at [379, 259] on p "🕑 9.4 min read | Published: June 19, 2025 | By: Aadvik Foods" at bounding box center [617, 268] width 561 height 19
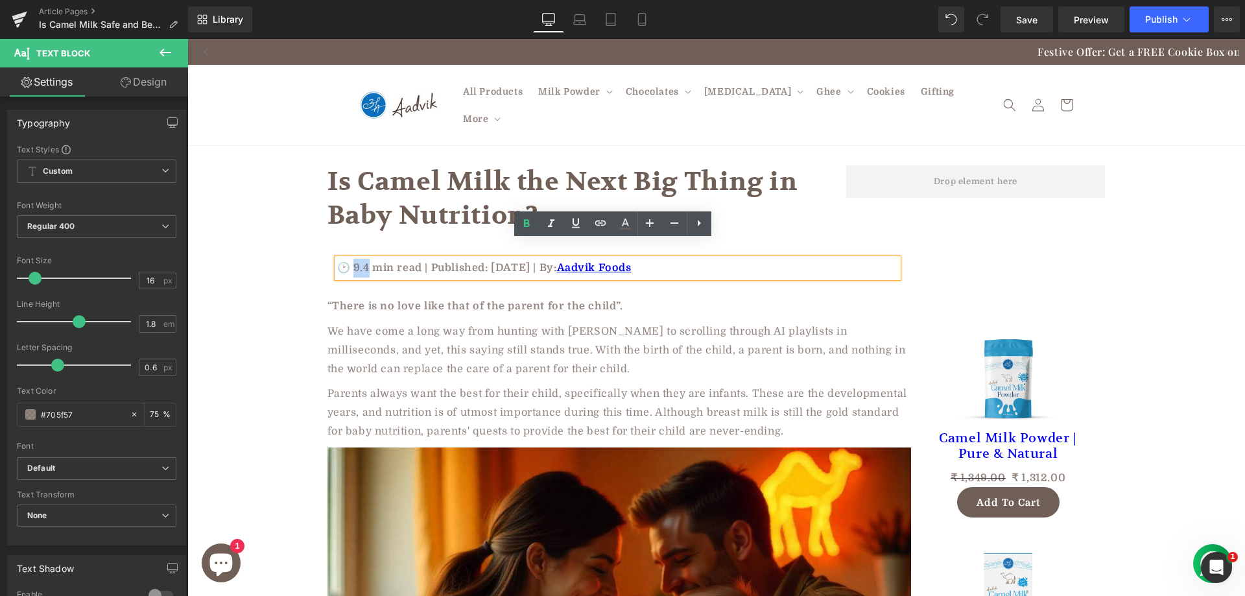
drag, startPoint x: 364, startPoint y: 248, endPoint x: 351, endPoint y: 249, distance: 12.4
click at [351, 259] on p "🕑 9.4 min read | Published: June 19, 2025 | By: Aadvik Foods" at bounding box center [617, 268] width 561 height 19
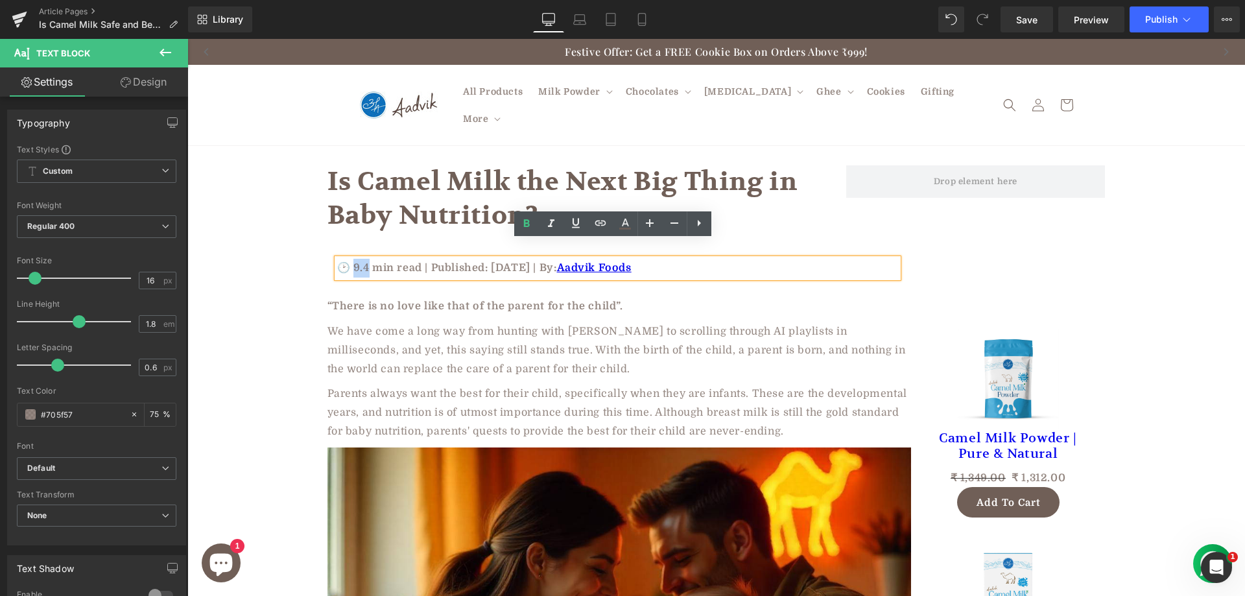
paste div "To enrich screen reader interactions, please activate Accessibility in Grammarl…"
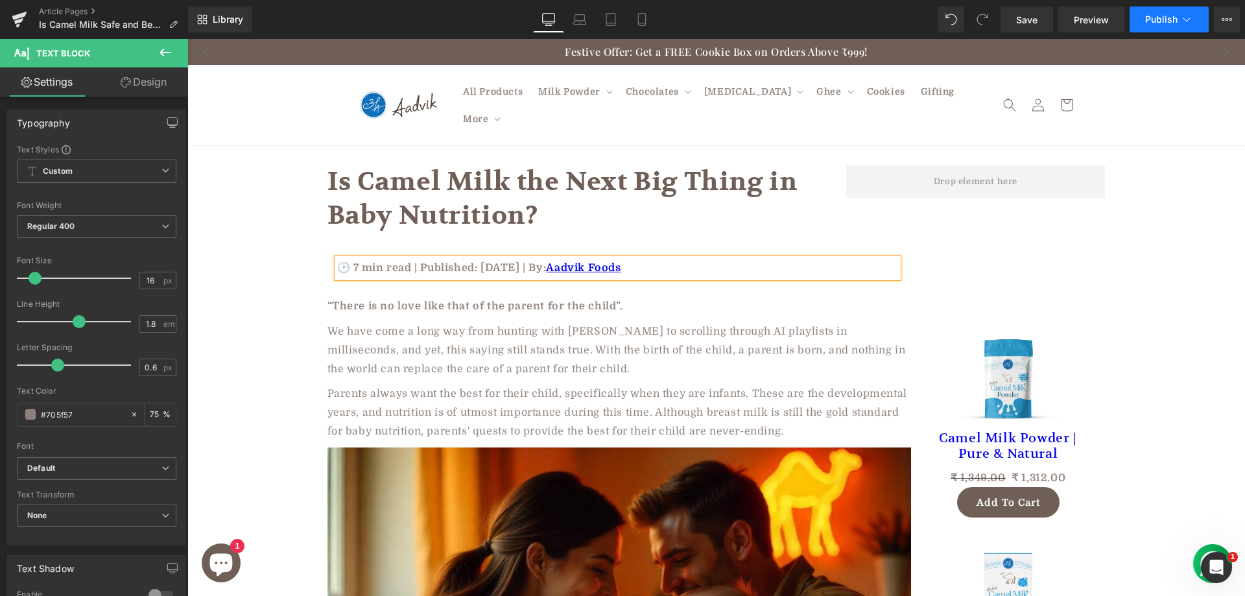
click at [1168, 19] on span "Publish" at bounding box center [1161, 19] width 32 height 10
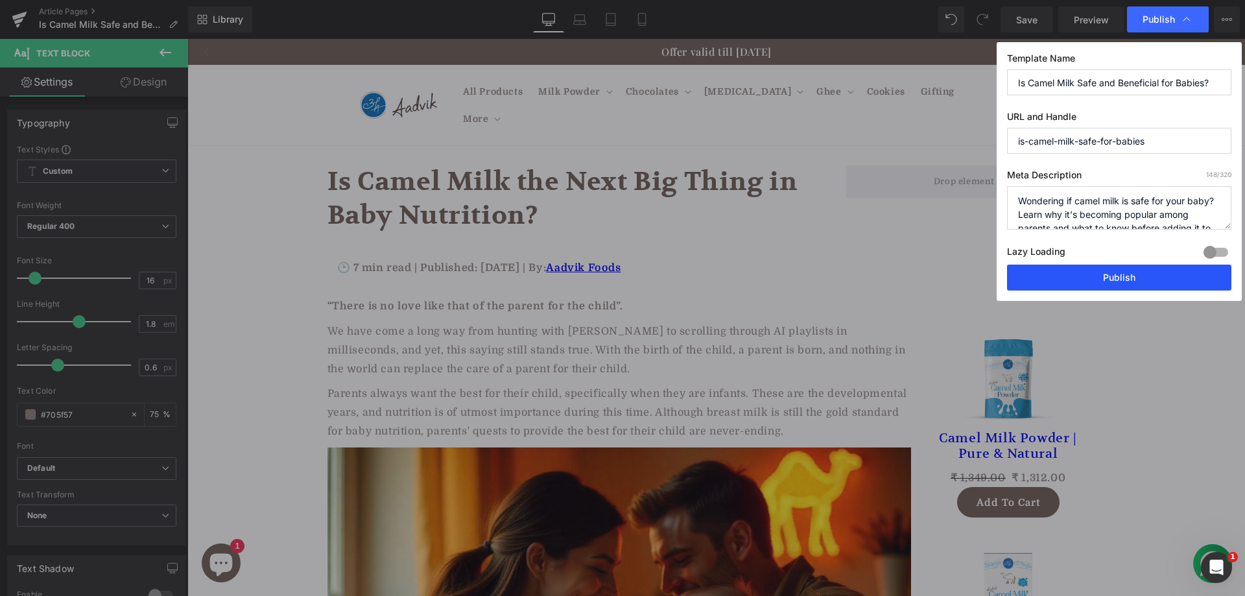
click at [1127, 272] on button "Publish" at bounding box center [1119, 277] width 224 height 26
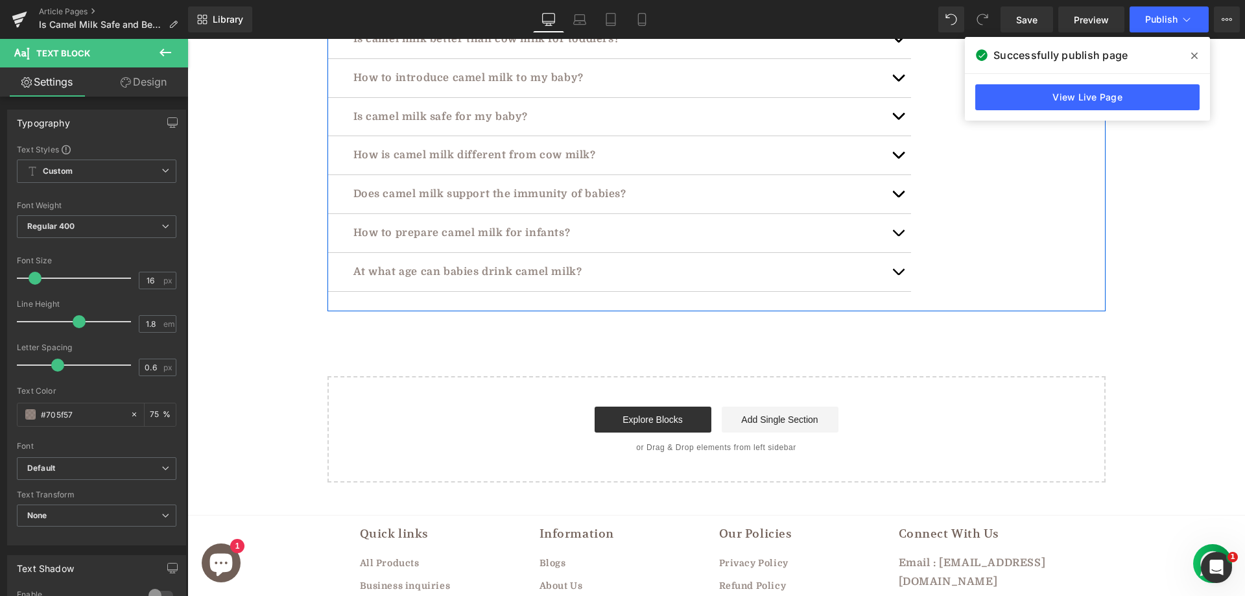
scroll to position [4000, 0]
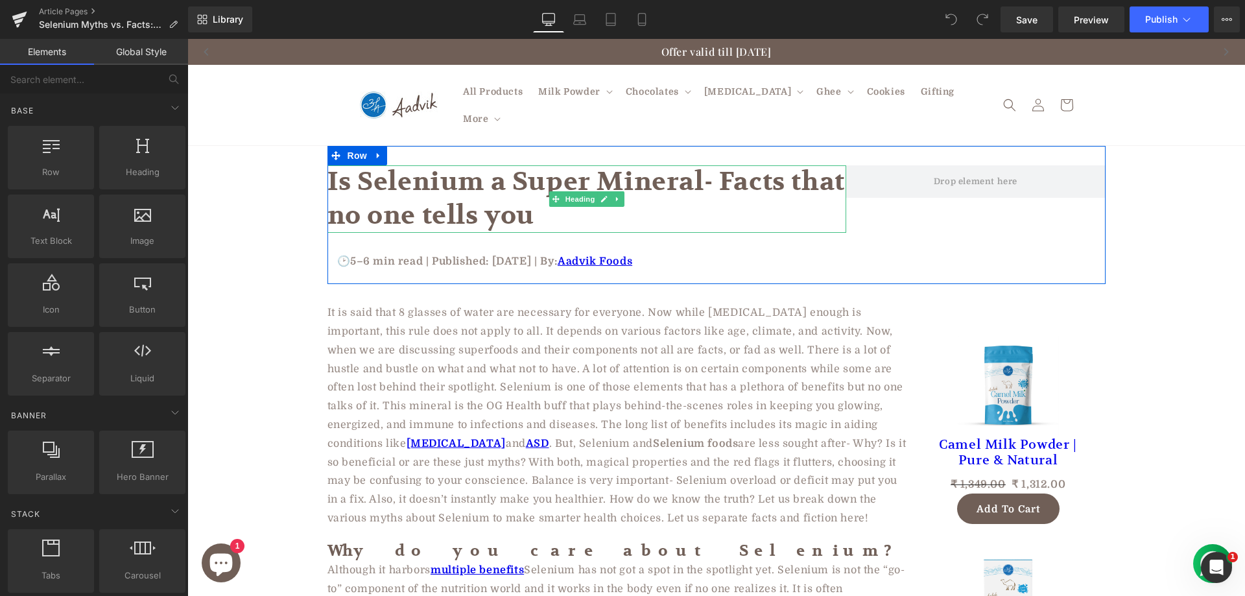
click at [491, 165] on h1 "Is Selenium a Super Mineral- Facts that no one tells you" at bounding box center [586, 198] width 519 height 67
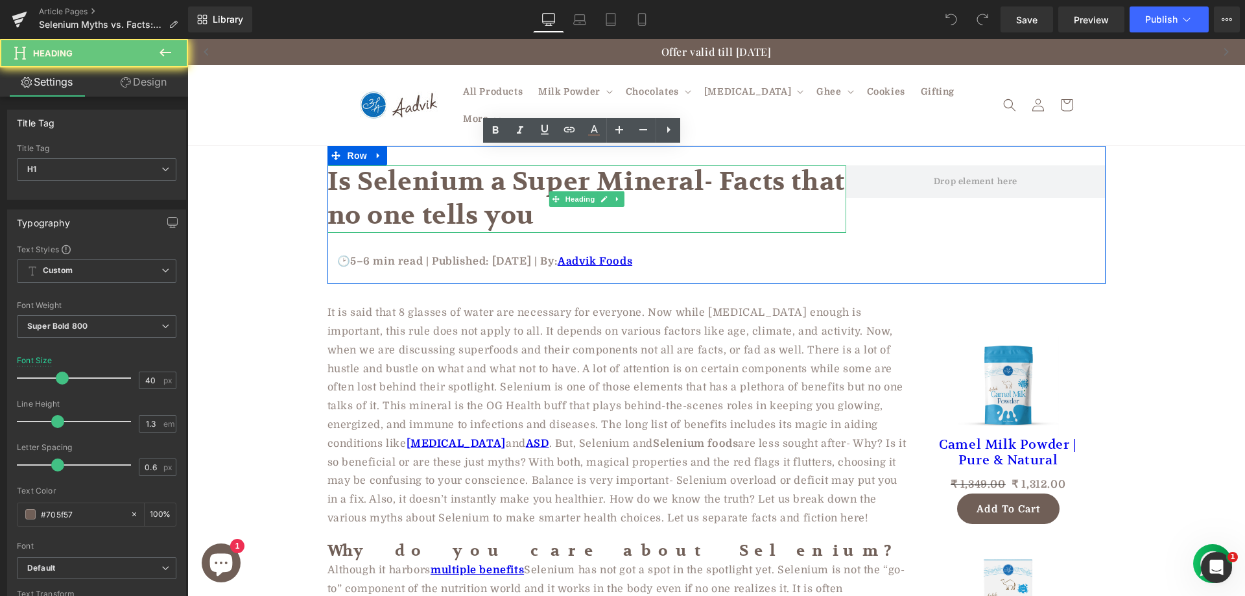
click at [491, 165] on h1 "Is Selenium a Super Mineral- Facts that no one tells you" at bounding box center [586, 198] width 519 height 67
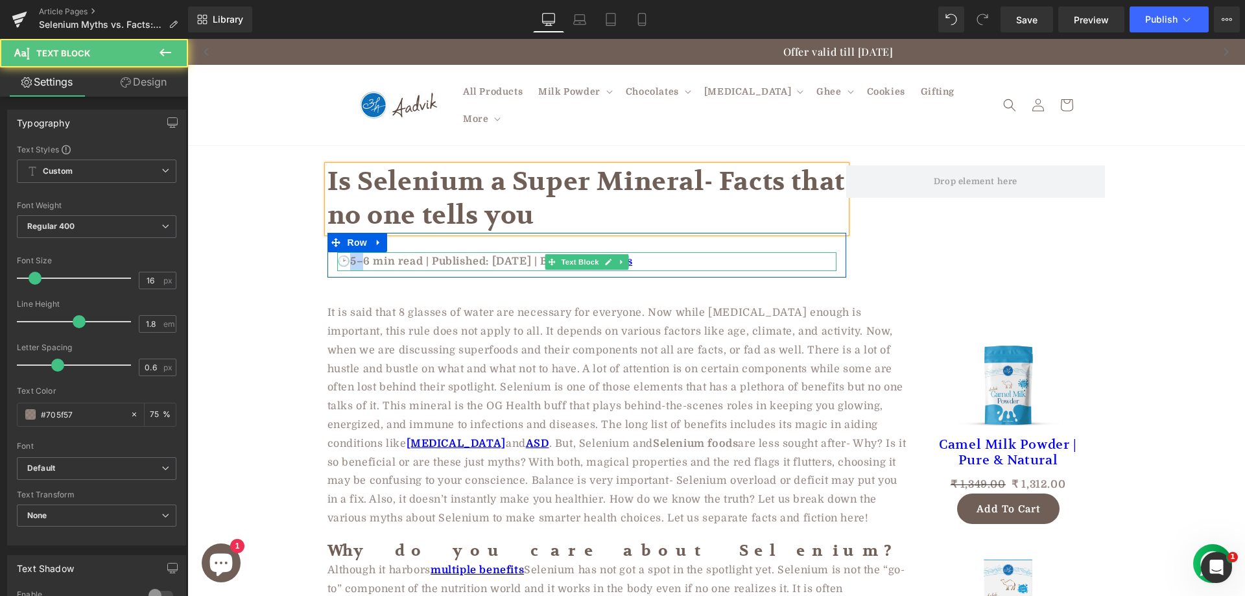
drag, startPoint x: 360, startPoint y: 245, endPoint x: 346, endPoint y: 239, distance: 14.8
click at [346, 252] on p "🕑5–6 min read | Published: April 5, 2025 | By: Aadvik Foods" at bounding box center [586, 261] width 499 height 19
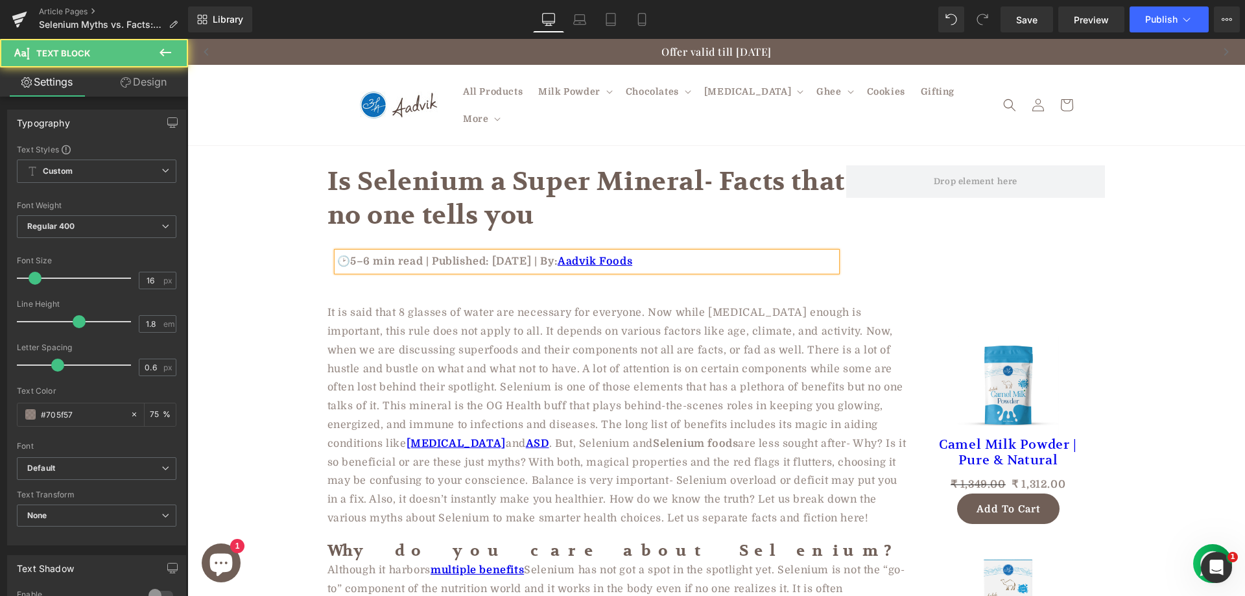
click at [422, 252] on p "🕑5–6 min read | Published: April 5, 2025 | By: Aadvik Foods" at bounding box center [586, 261] width 499 height 19
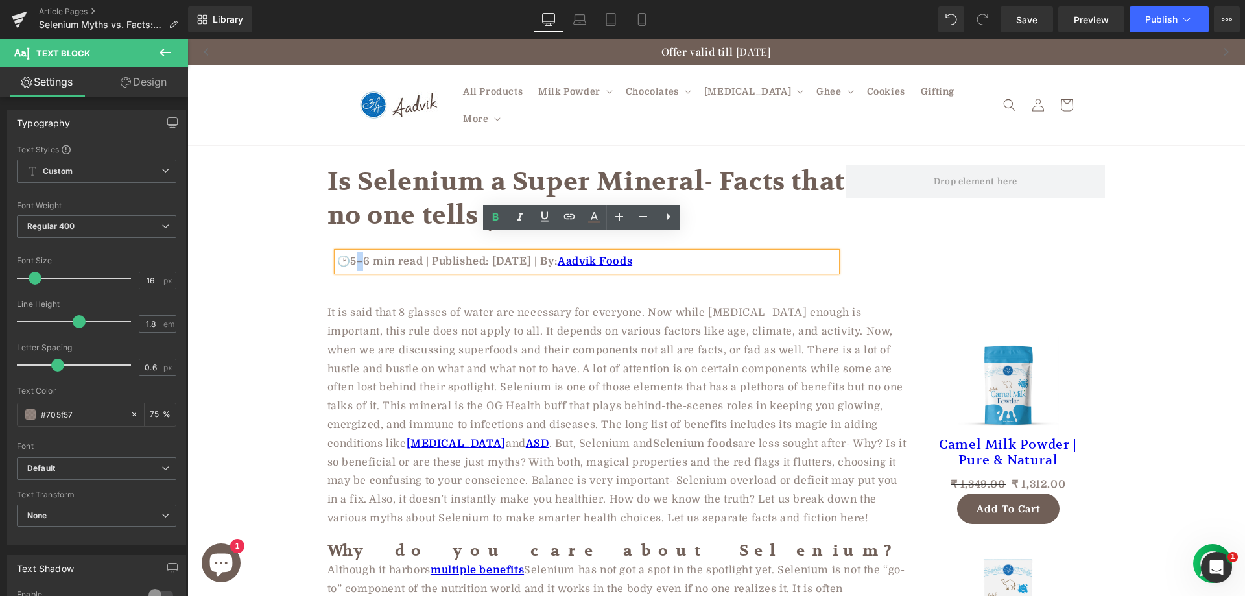
click at [357, 252] on p "🕑5–6 min read | Published: April 5, 2025 | By: Aadvik Foods" at bounding box center [586, 261] width 499 height 19
click at [366, 252] on p "🕑5–6 min read | Published: April 5, 2025 | By: Aadvik Foods" at bounding box center [586, 261] width 499 height 19
drag, startPoint x: 358, startPoint y: 244, endPoint x: 344, endPoint y: 242, distance: 14.5
click at [344, 252] on p "🕑5–6 min read | Published: April 5, 2025 | By: Aadvik Foods" at bounding box center [586, 261] width 499 height 19
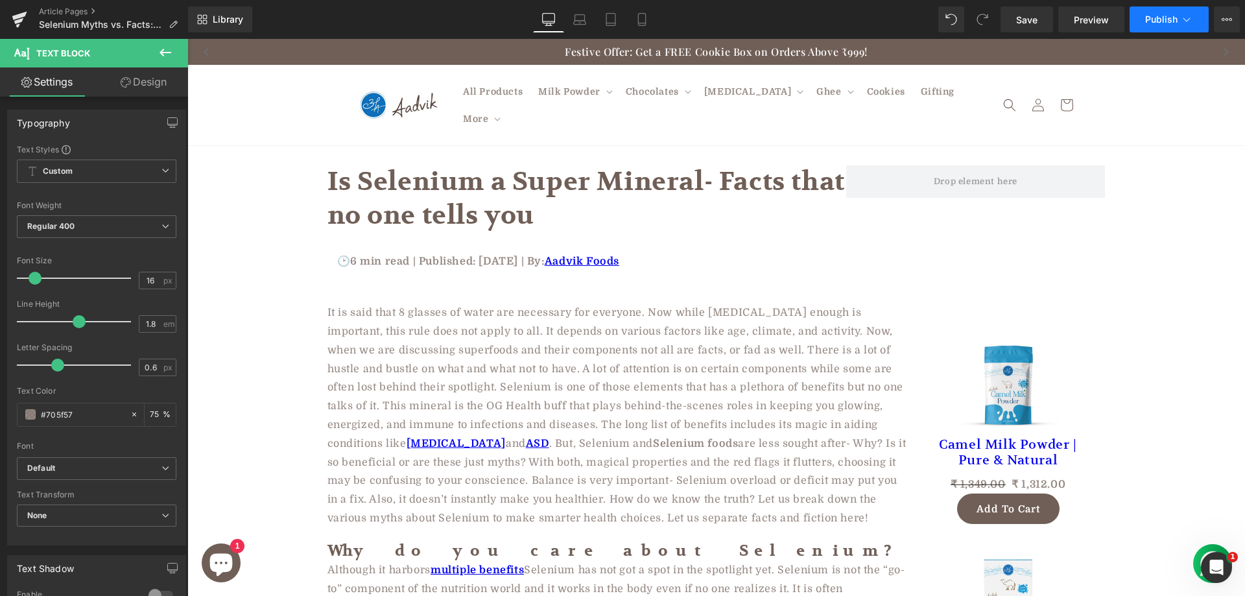
click at [1169, 25] on button "Publish" at bounding box center [1168, 19] width 79 height 26
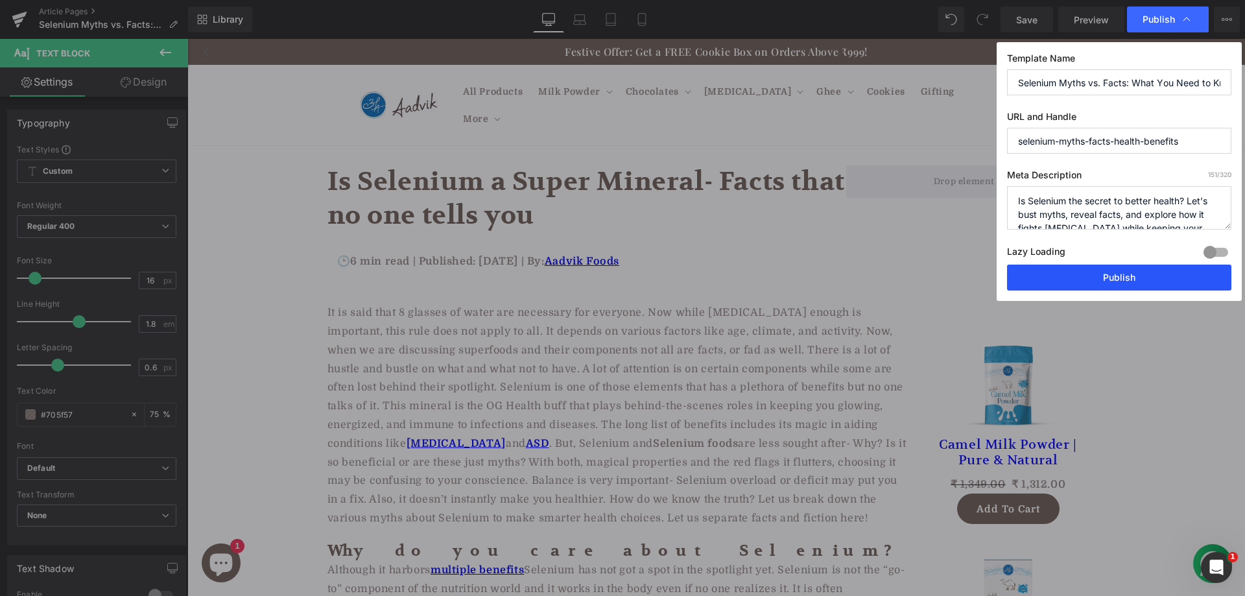
click at [1088, 283] on button "Publish" at bounding box center [1119, 277] width 224 height 26
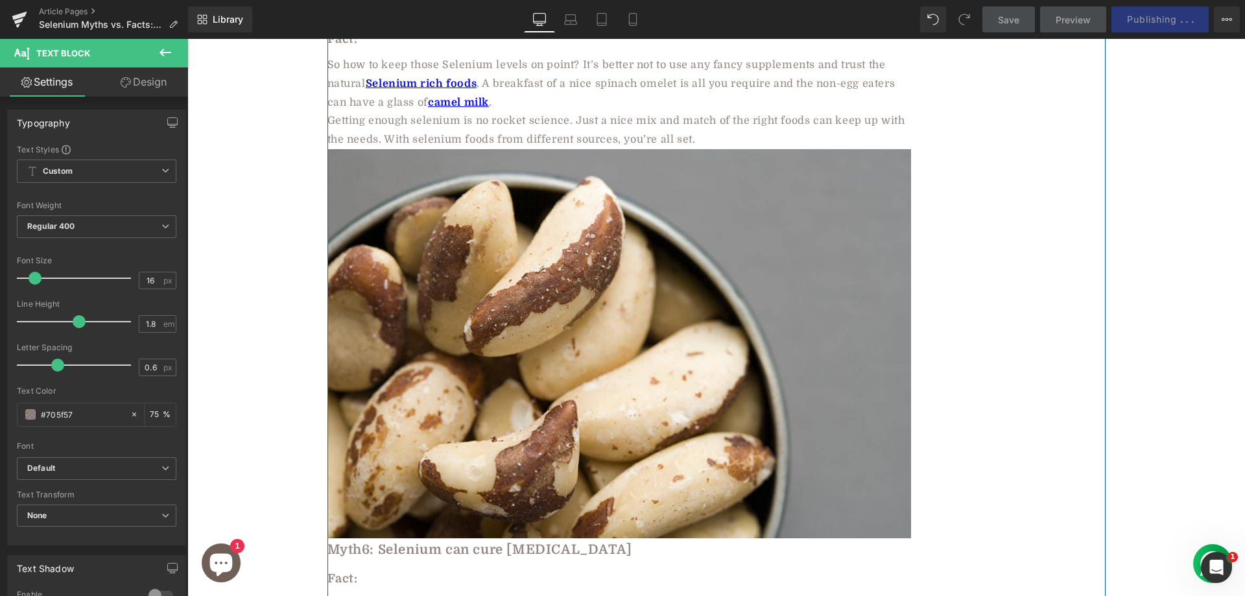
scroll to position [3112, 0]
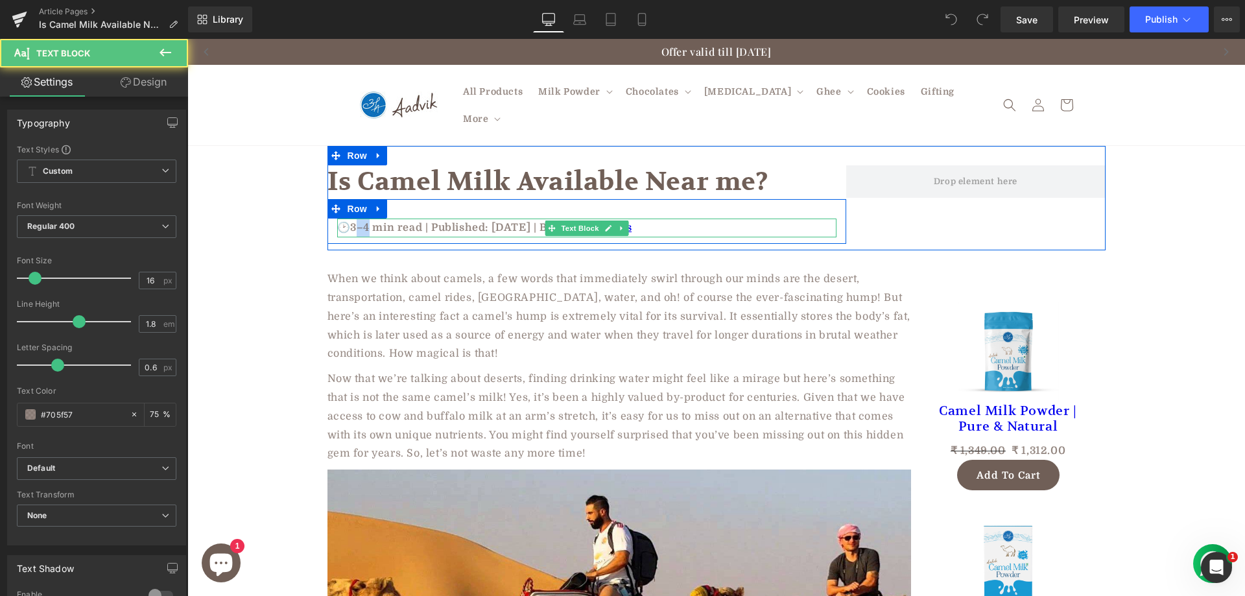
drag, startPoint x: 356, startPoint y: 209, endPoint x: 364, endPoint y: 209, distance: 7.8
click at [364, 218] on p "🕑3–4 min read | Published: July 28, 2025 | By: Aadvik Foods" at bounding box center [586, 227] width 499 height 19
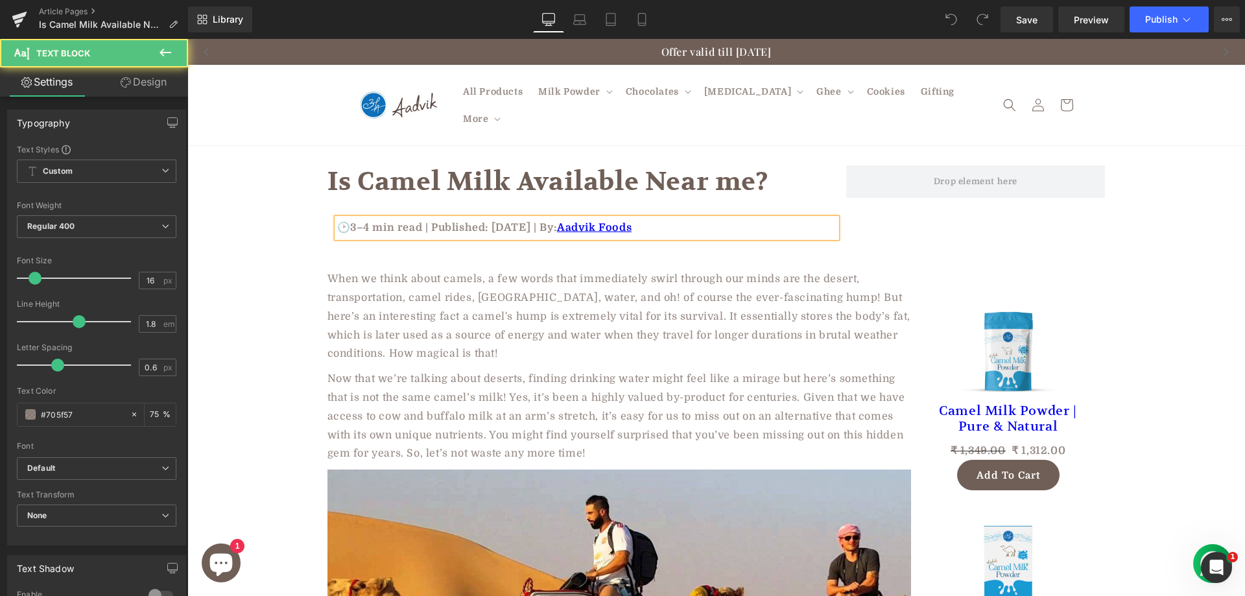
click at [450, 218] on p "🕑3–4 min read | Published: July 28, 2025 | By: Aadvik Foods" at bounding box center [586, 227] width 499 height 19
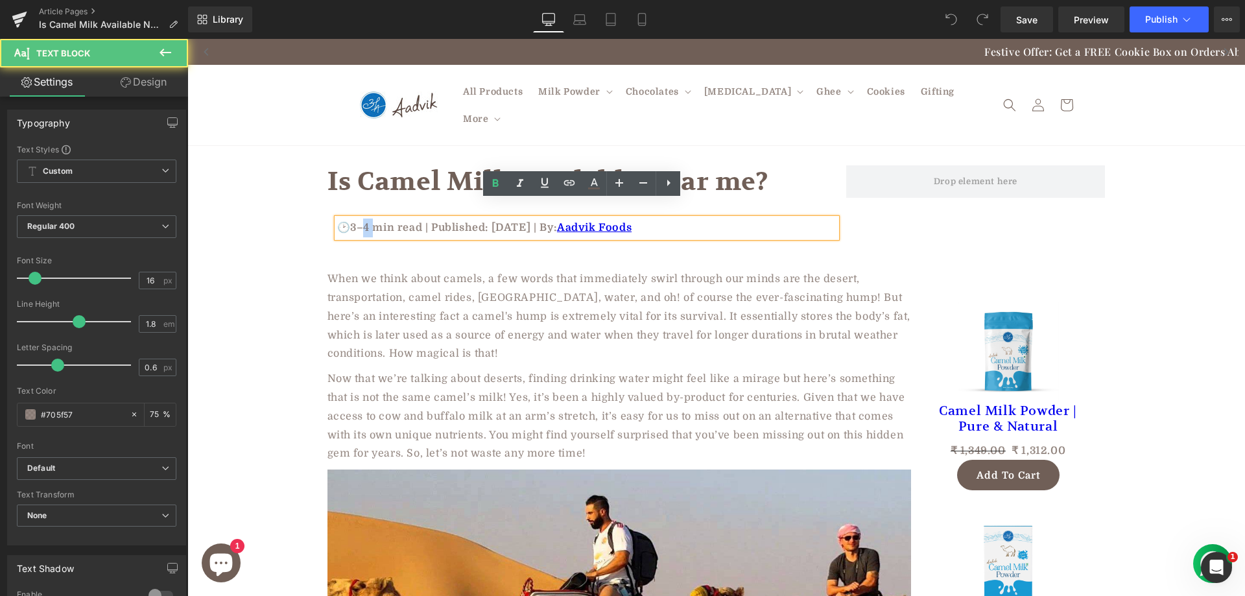
drag, startPoint x: 357, startPoint y: 206, endPoint x: 368, endPoint y: 208, distance: 10.6
click at [368, 218] on p "🕑3–4 min read | Published: July 28, 2025 | By: Aadvik Foods" at bounding box center [586, 227] width 499 height 19
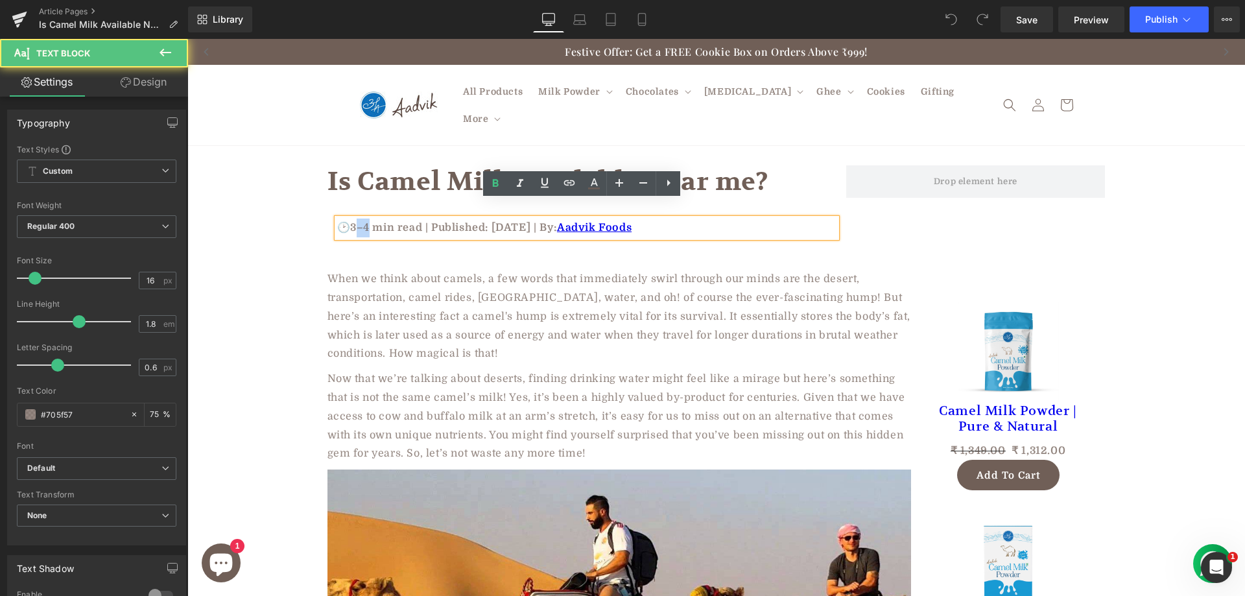
drag, startPoint x: 353, startPoint y: 208, endPoint x: 364, endPoint y: 209, distance: 10.4
click at [364, 218] on p "🕑3–4 min read | Published: July 28, 2025 | By: Aadvik Foods" at bounding box center [586, 227] width 499 height 19
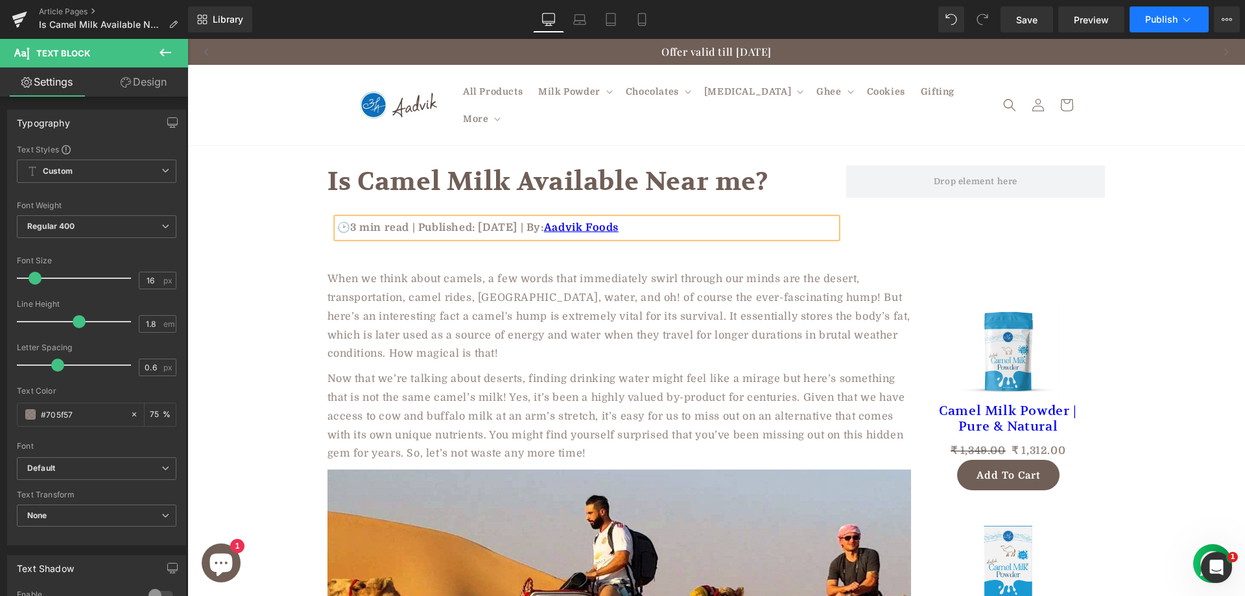
click at [1160, 21] on span "Publish" at bounding box center [1161, 19] width 32 height 10
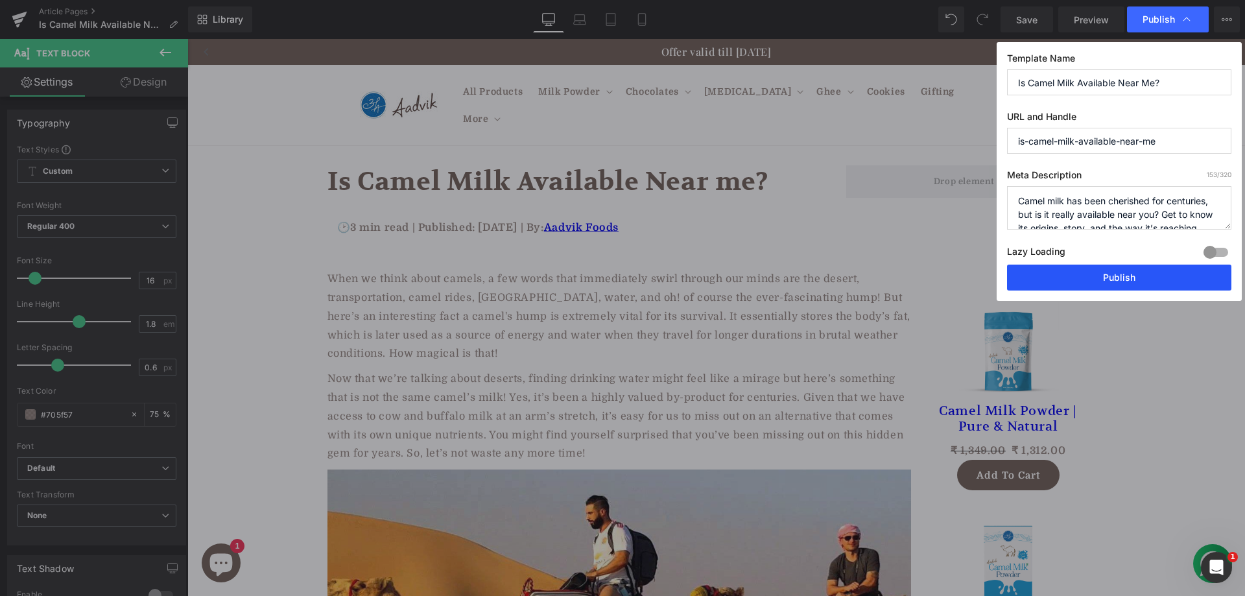
click at [1081, 270] on button "Publish" at bounding box center [1119, 277] width 224 height 26
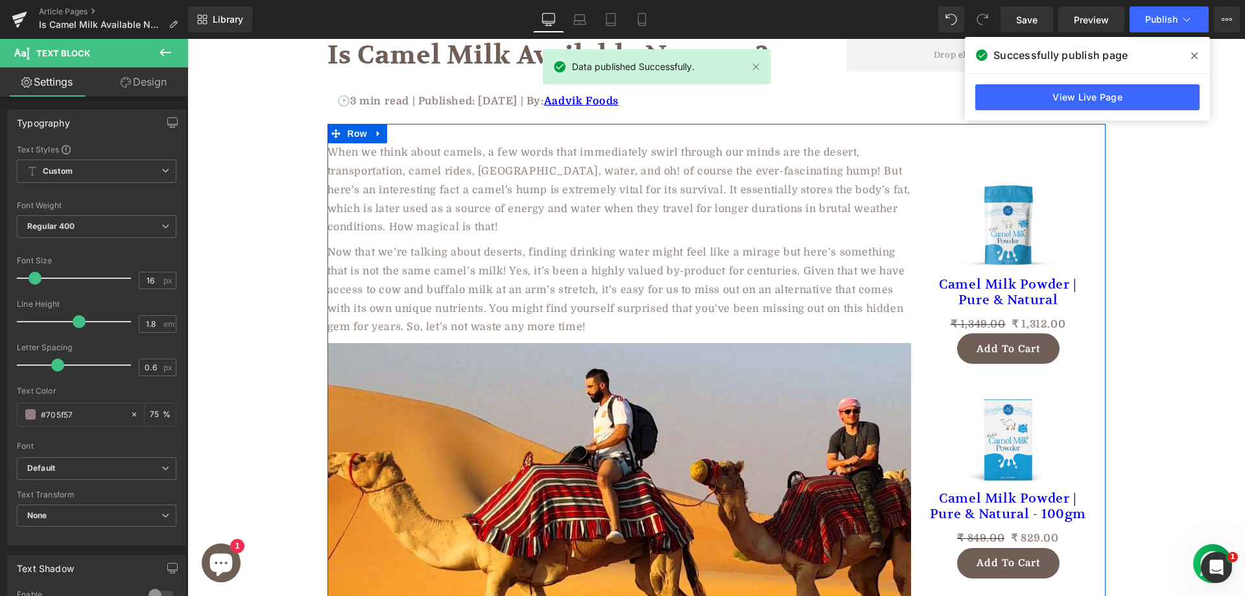
scroll to position [130, 0]
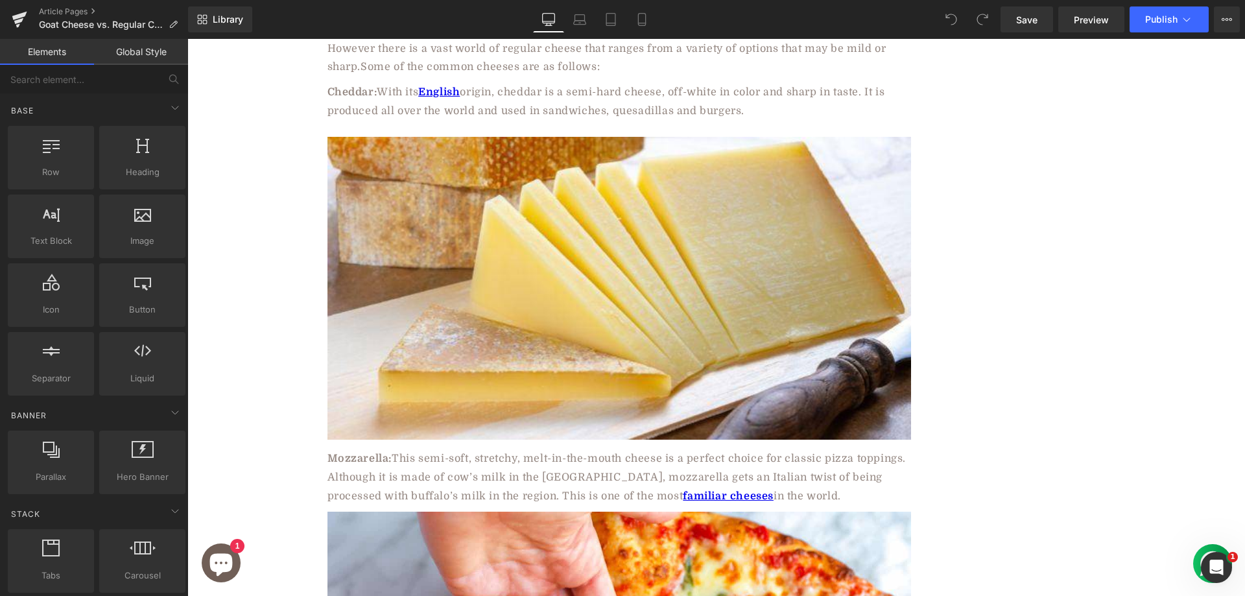
scroll to position [1167, 0]
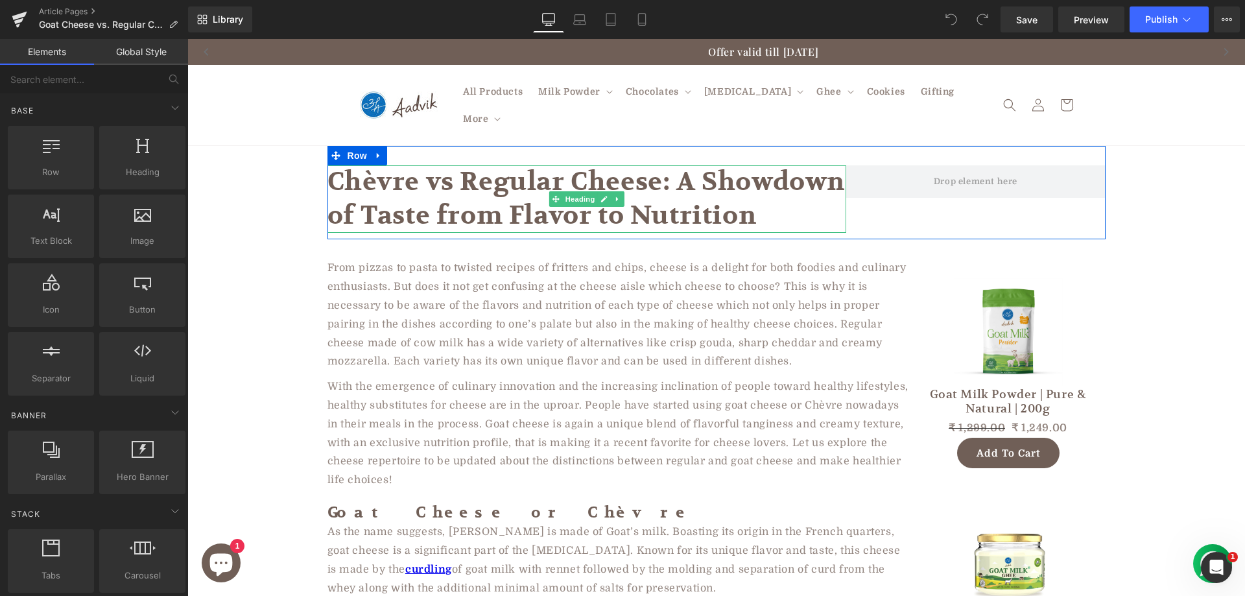
click at [475, 175] on h1 "Chèvre vs Regular Cheese: A Showdown of Taste from Flavor to Nutrition" at bounding box center [586, 198] width 519 height 67
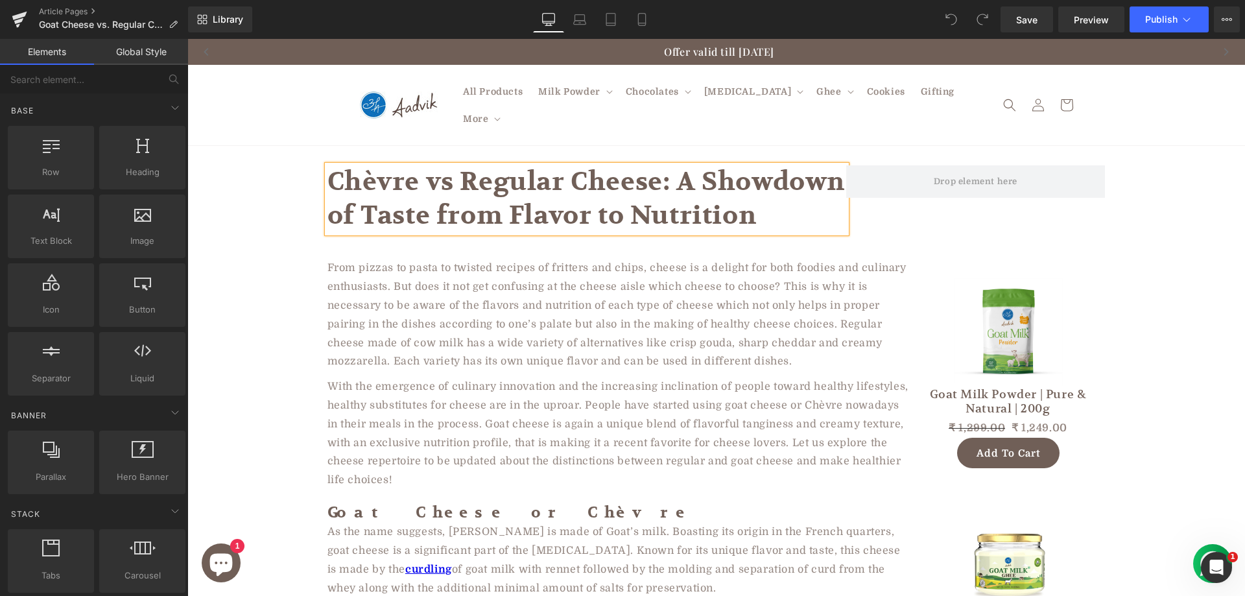
click at [475, 175] on h1 "Chèvre vs Regular Cheese: A Showdown of Taste from Flavor to Nutrition" at bounding box center [586, 198] width 519 height 67
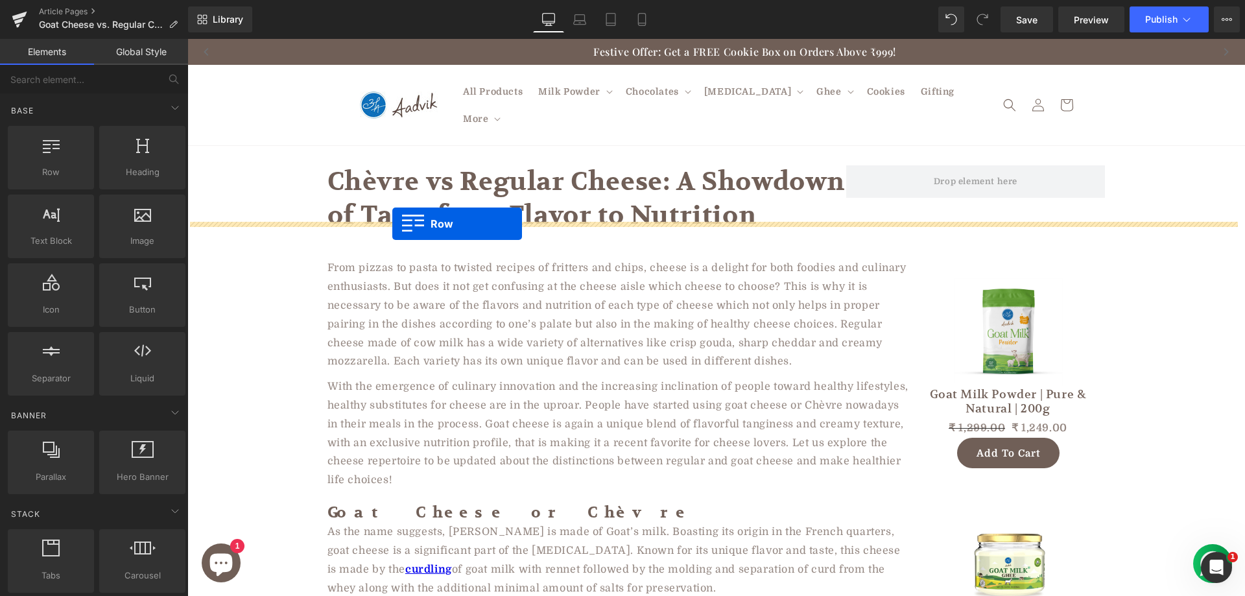
drag, startPoint x: 241, startPoint y: 207, endPoint x: 392, endPoint y: 224, distance: 152.0
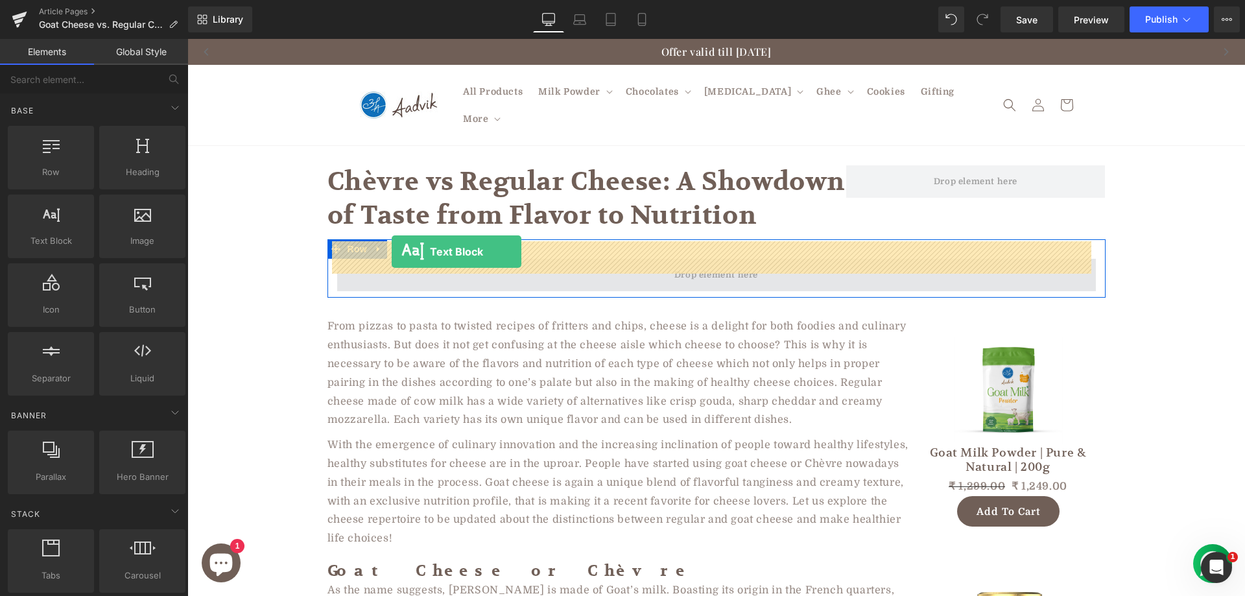
drag, startPoint x: 235, startPoint y: 282, endPoint x: 392, endPoint y: 252, distance: 159.2
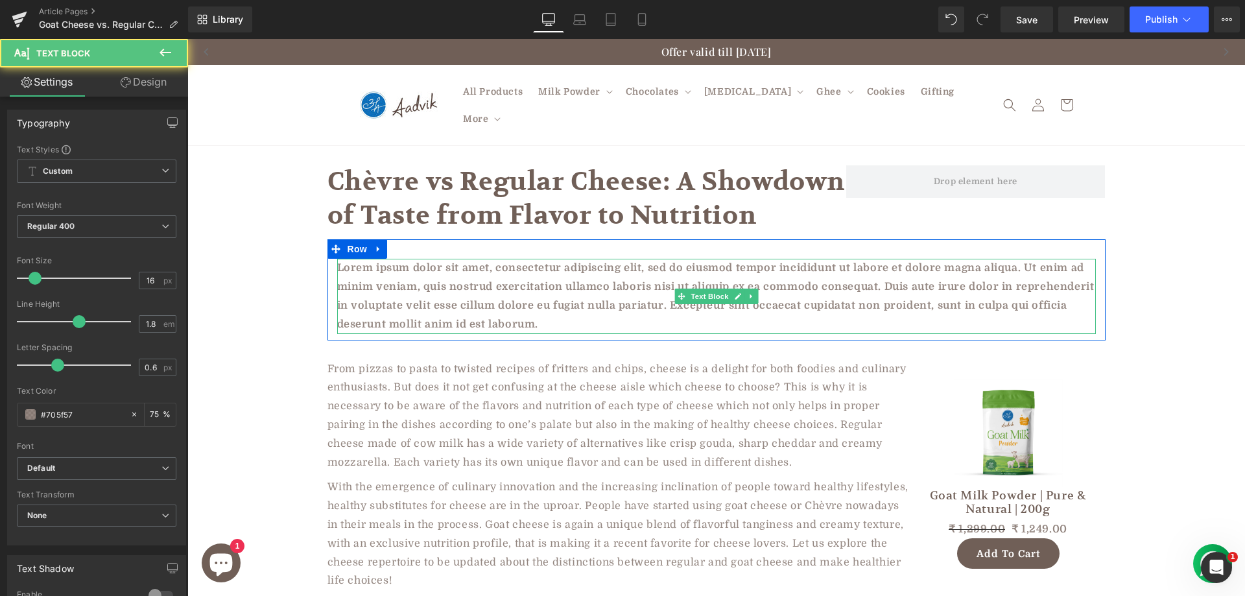
click at [495, 279] on p "Lorem ipsum dolor sit amet, consectetur adipiscing elit, sed do eiusmod tempor …" at bounding box center [716, 296] width 758 height 75
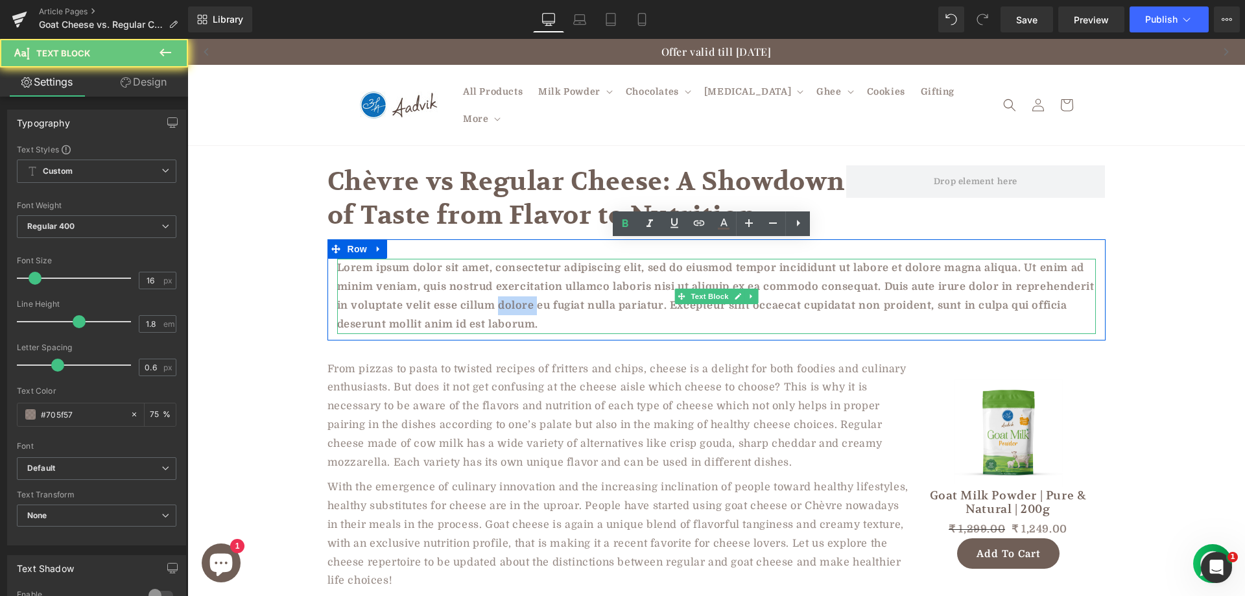
click at [495, 279] on p "Lorem ipsum dolor sit amet, consectetur adipiscing elit, sed do eiusmod tempor …" at bounding box center [716, 296] width 758 height 75
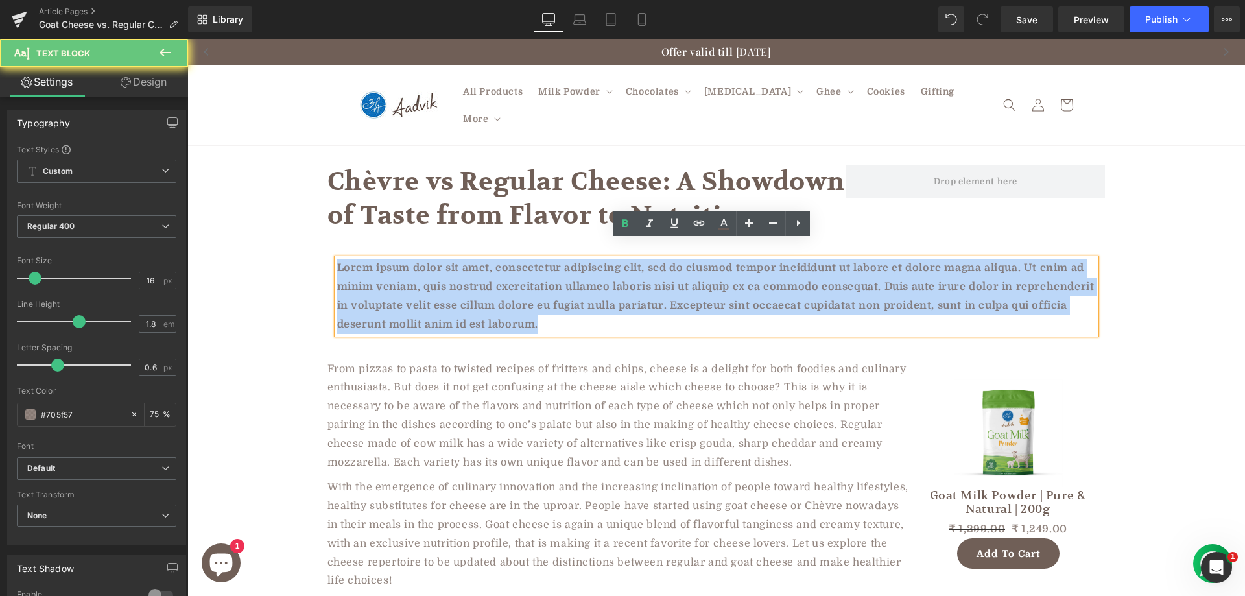
click at [495, 279] on p "Lorem ipsum dolor sit amet, consectetur adipiscing elit, sed do eiusmod tempor …" at bounding box center [716, 296] width 758 height 75
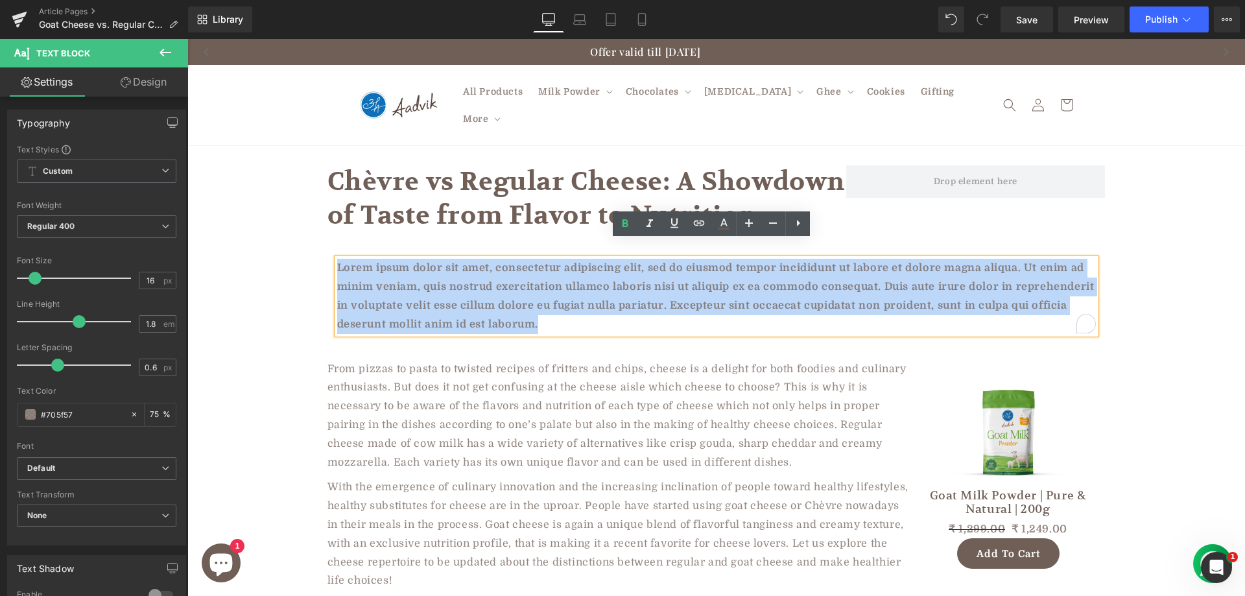
paste div "To enrich screen reader interactions, please activate Accessibility in Grammarl…"
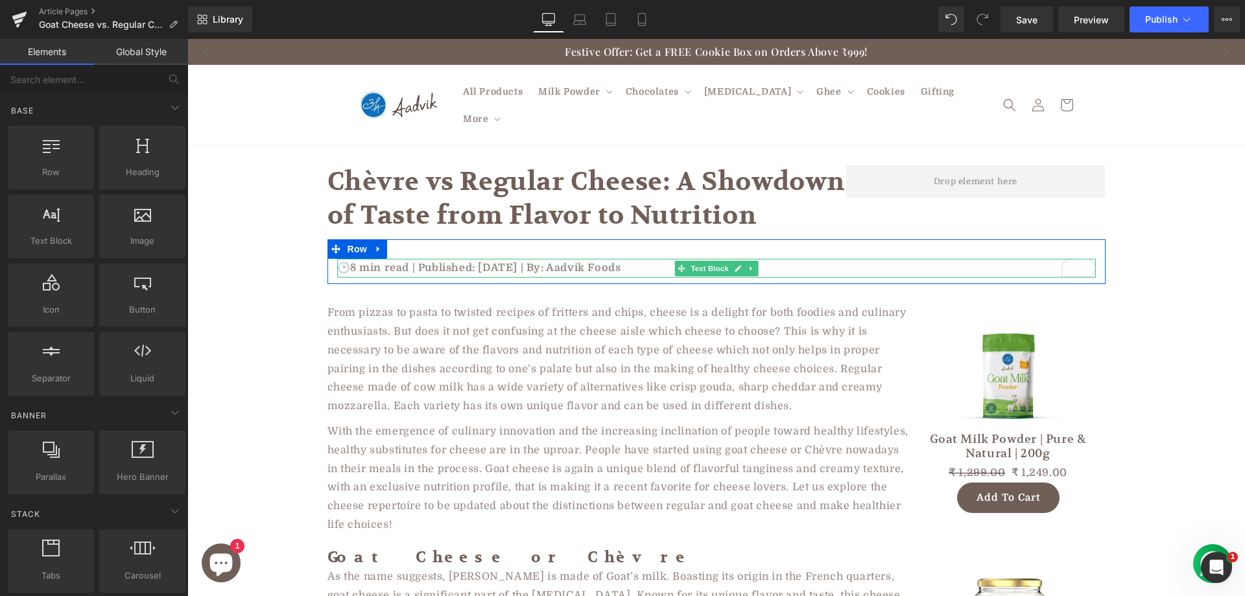
click at [484, 259] on p "🕑8 min read | Published: [DATE] | By: Aadvik Foods" at bounding box center [716, 268] width 758 height 19
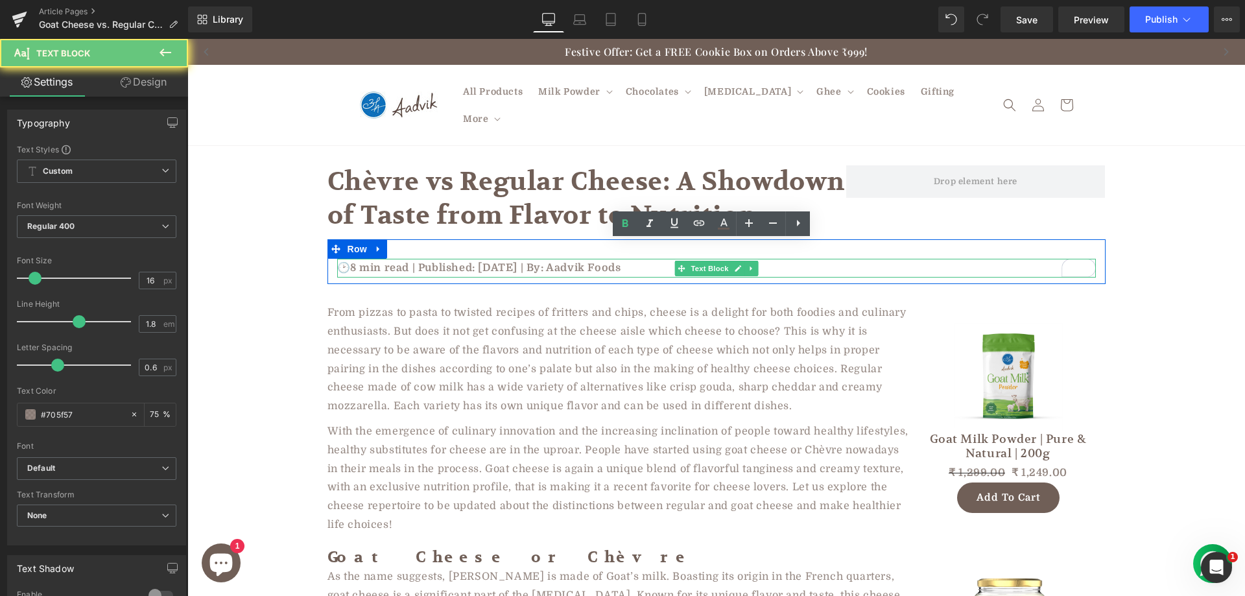
click at [484, 259] on p "🕑8 min read | Published: [DATE] | By: Aadvik Foods" at bounding box center [716, 268] width 758 height 19
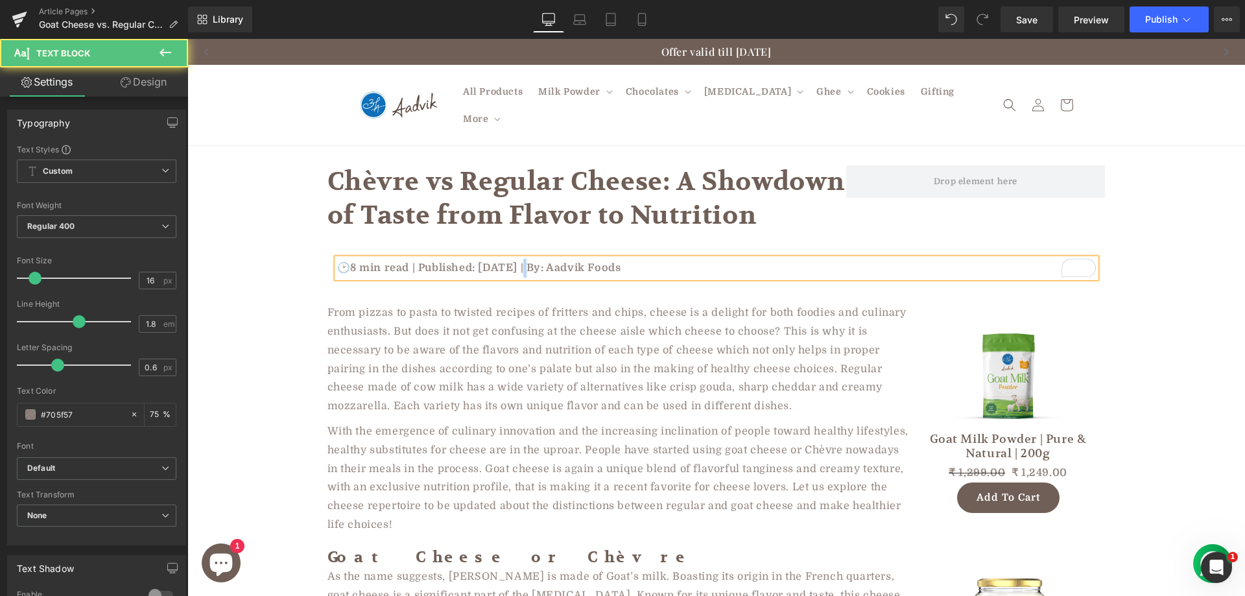
click at [527, 259] on p "🕑8 min read | Published: January 7, 2025 | By: Aadvik Foods" at bounding box center [716, 268] width 758 height 19
drag, startPoint x: 598, startPoint y: 253, endPoint x: 713, endPoint y: 254, distance: 115.4
click at [713, 259] on p "🕑8 min read | Published: January 24, 2025 | By: Aadvik Foods" at bounding box center [716, 268] width 758 height 19
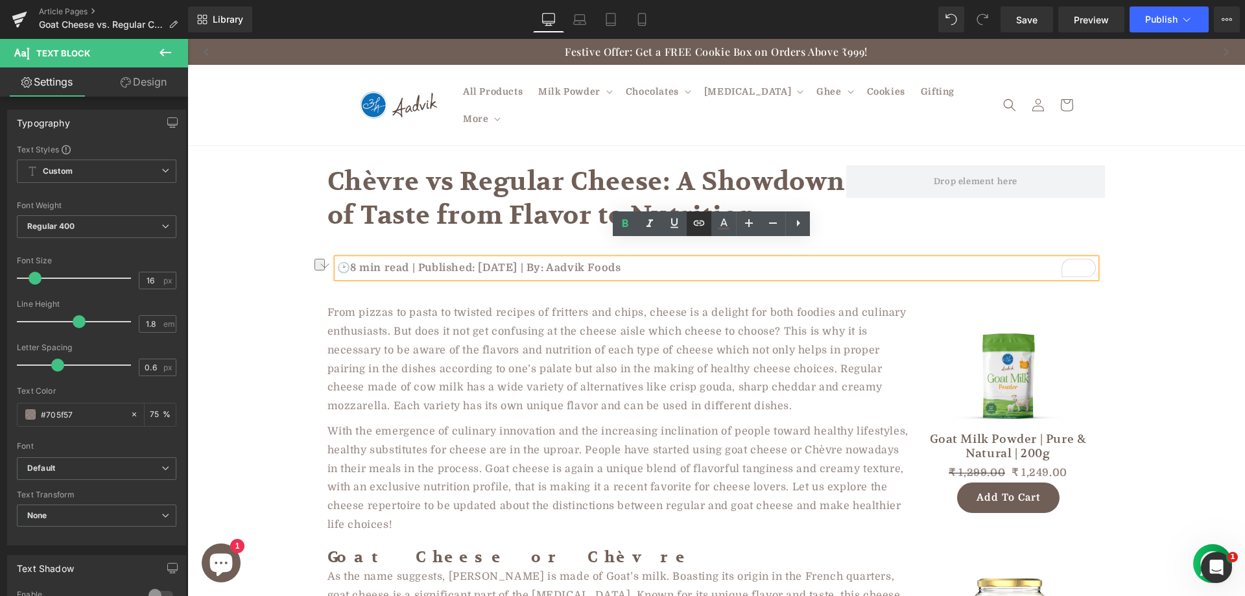
click at [691, 226] on icon at bounding box center [699, 223] width 16 height 16
click at [693, 281] on input "text" at bounding box center [668, 277] width 200 height 32
paste input "[URL][DOMAIN_NAME]"
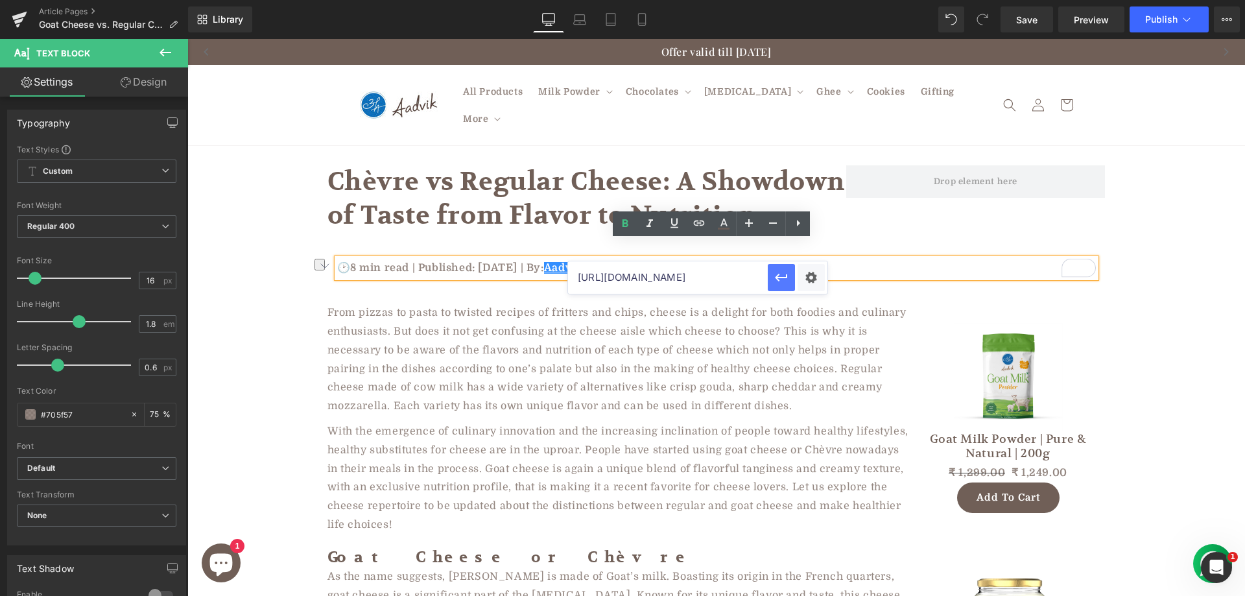
type input "[URL][DOMAIN_NAME]"
click at [769, 275] on button "button" at bounding box center [781, 277] width 27 height 27
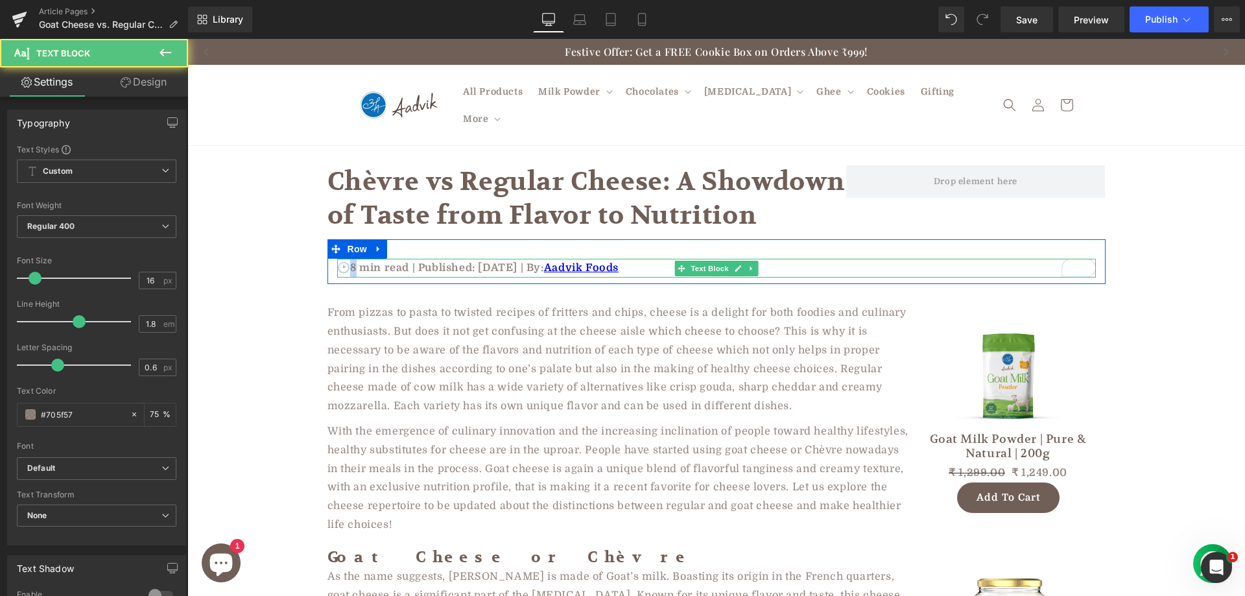
click at [350, 259] on p "🕑8 min read | Published: January 24, 2025 | By: Aadvik Foods" at bounding box center [716, 268] width 758 height 19
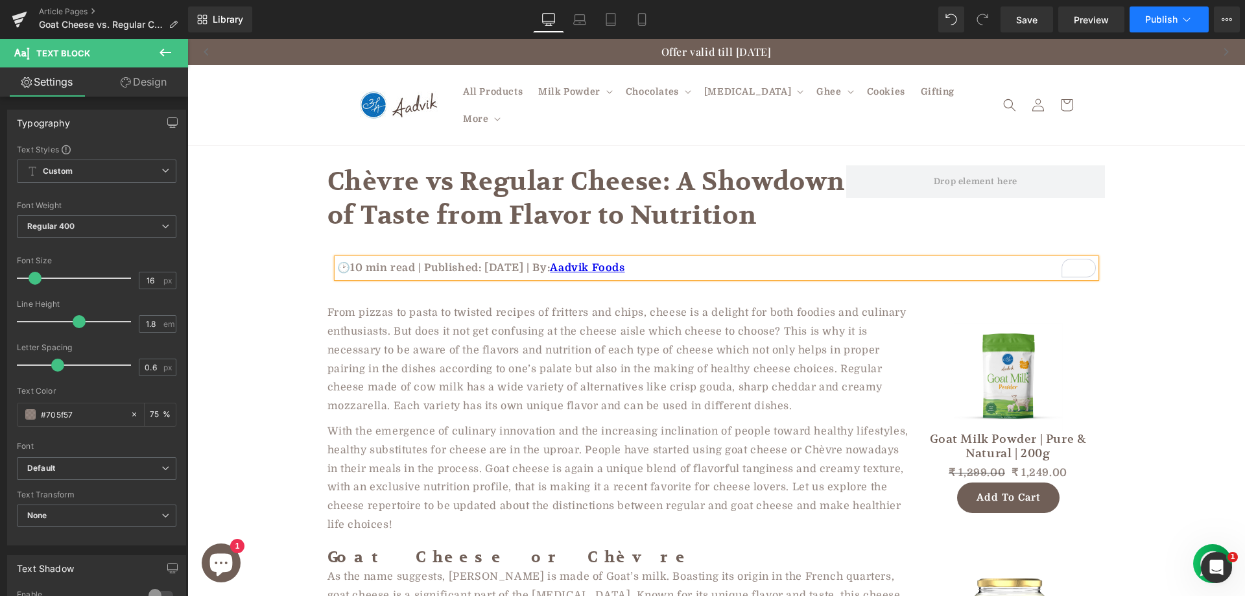
click at [1150, 24] on span "Publish" at bounding box center [1161, 19] width 32 height 10
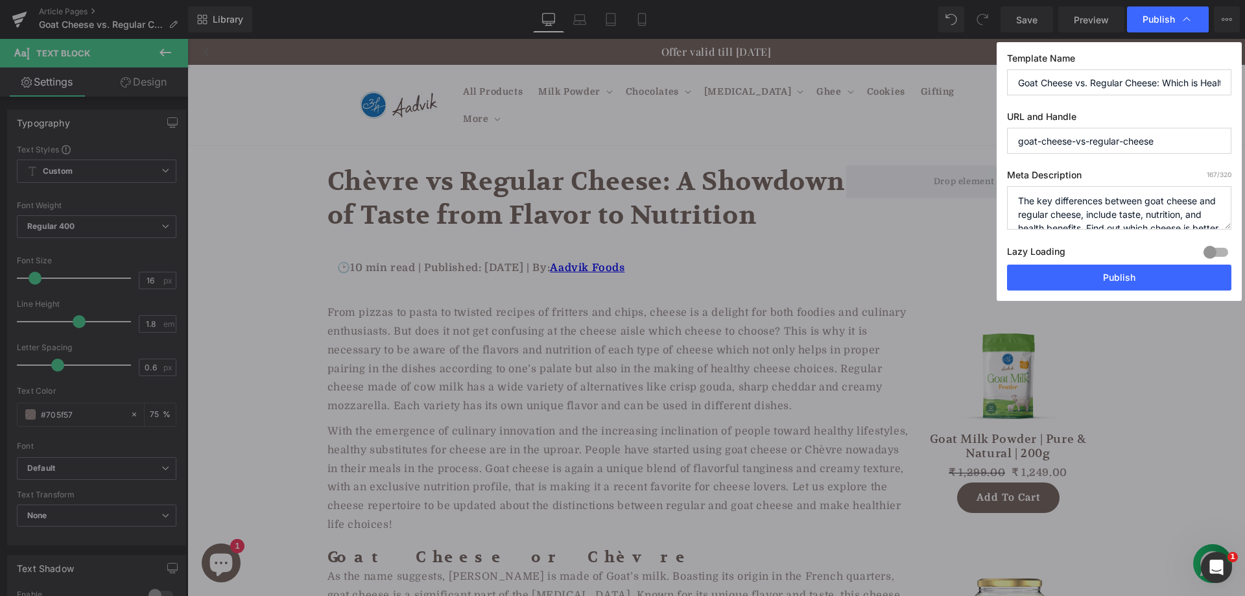
click at [1049, 293] on div "Template Name Goat Cheese vs. Regular Cheese: Which is Healthier and Tastier? U…" at bounding box center [1118, 171] width 245 height 259
click at [1051, 279] on button "Publish" at bounding box center [1119, 277] width 224 height 26
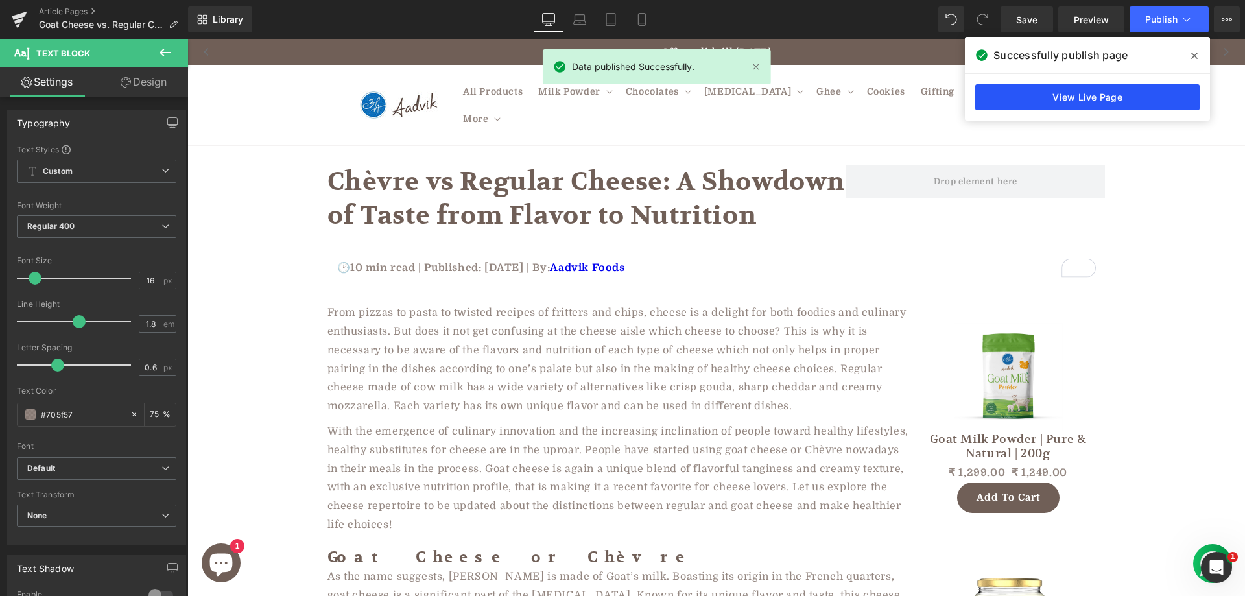
click at [1084, 102] on link "View Live Page" at bounding box center [1087, 97] width 224 height 26
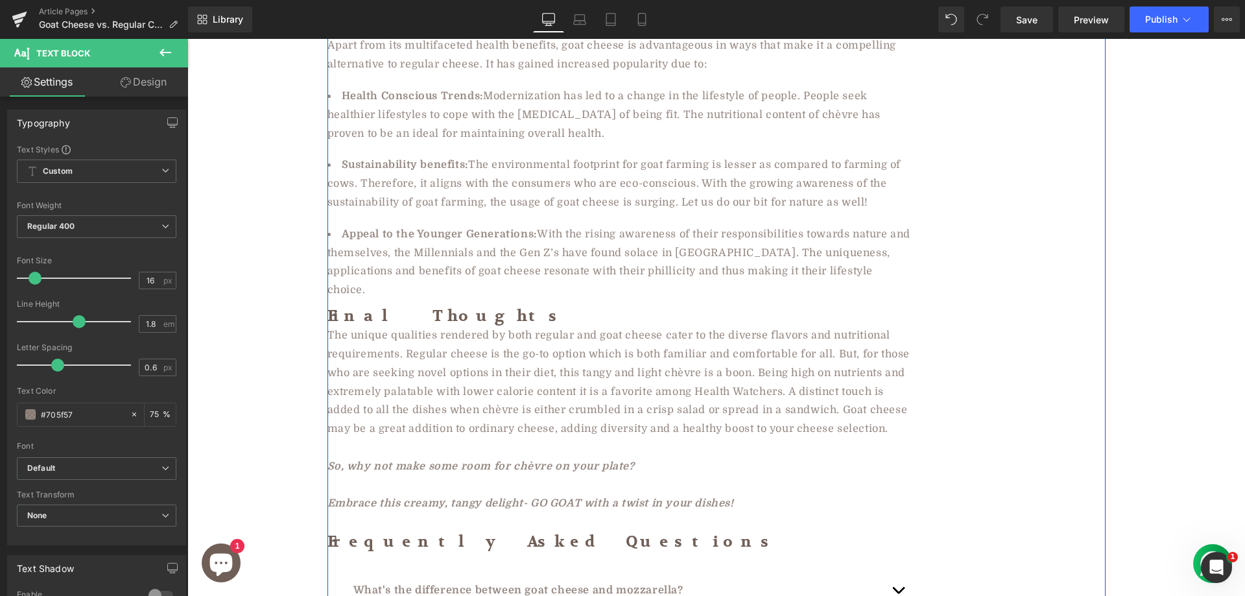
scroll to position [7390, 0]
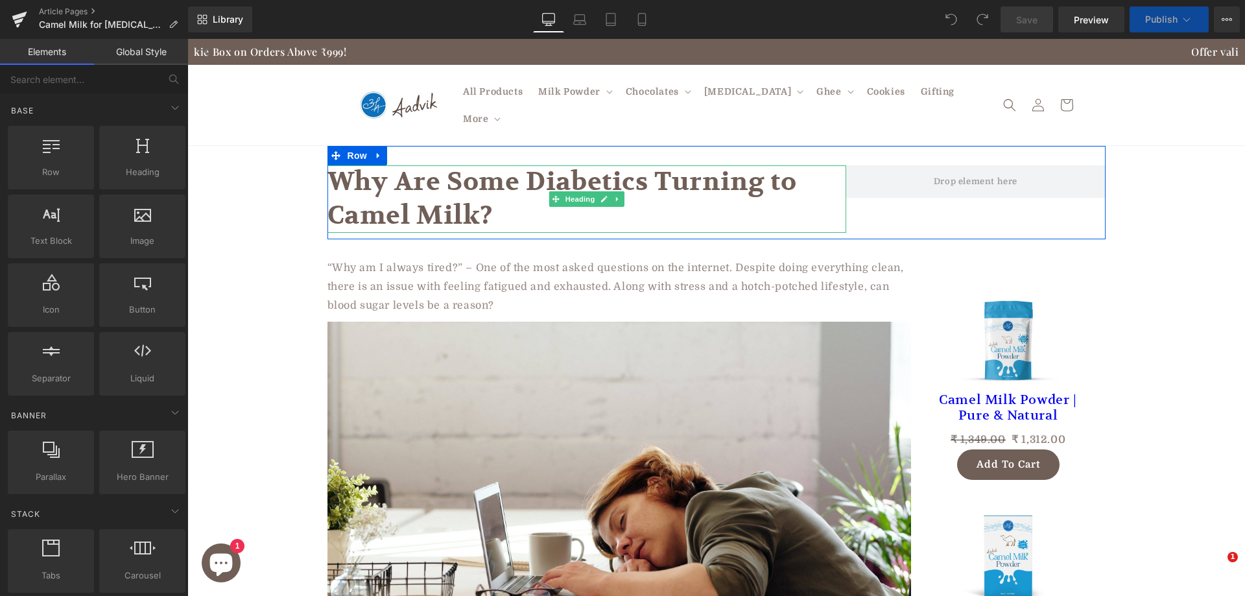
click at [467, 178] on h1 "Why Are Some Diabetics Turning to Camel Milk?" at bounding box center [586, 198] width 519 height 67
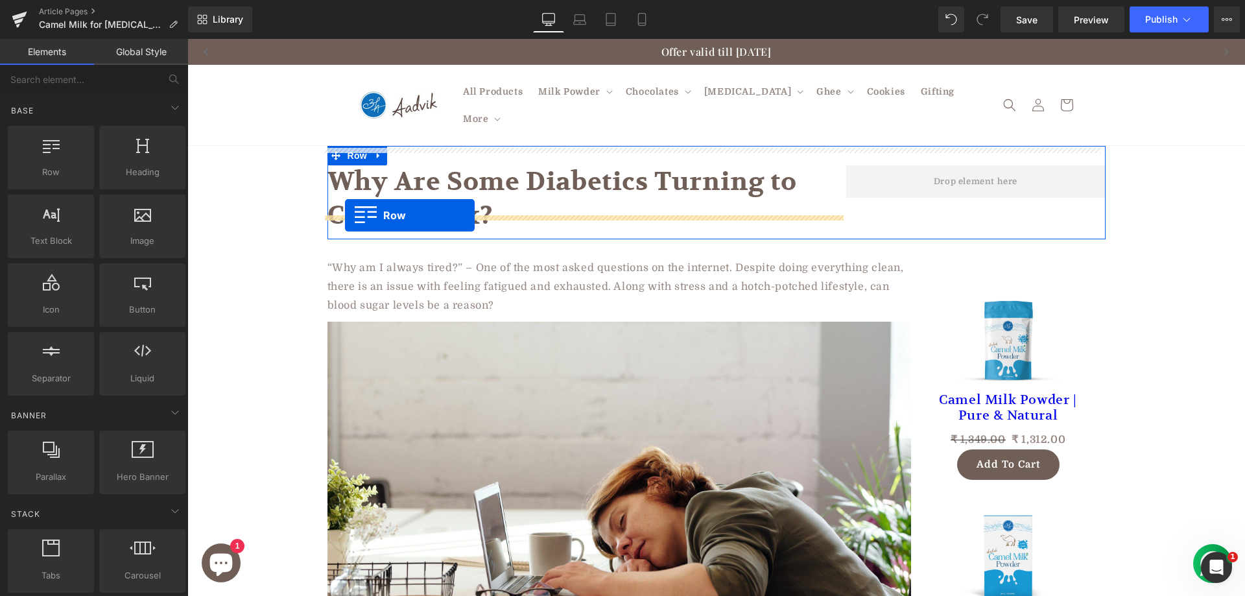
drag, startPoint x: 244, startPoint y: 204, endPoint x: 345, endPoint y: 215, distance: 101.7
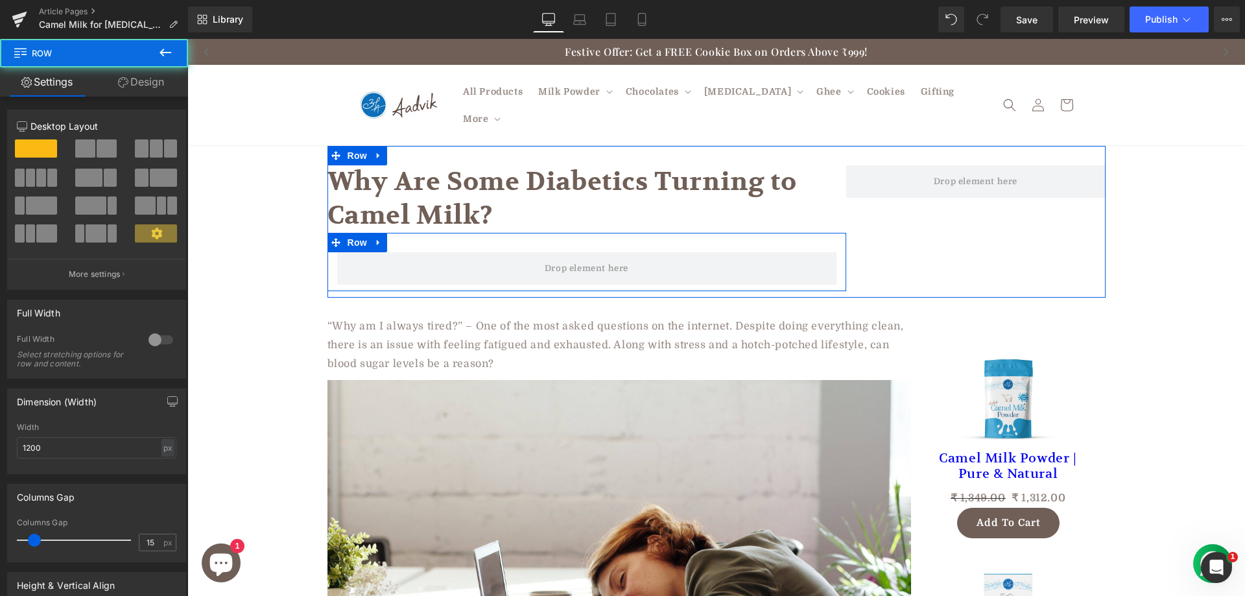
drag, startPoint x: 338, startPoint y: 245, endPoint x: 289, endPoint y: 242, distance: 49.3
click at [337, 252] on span at bounding box center [586, 268] width 499 height 32
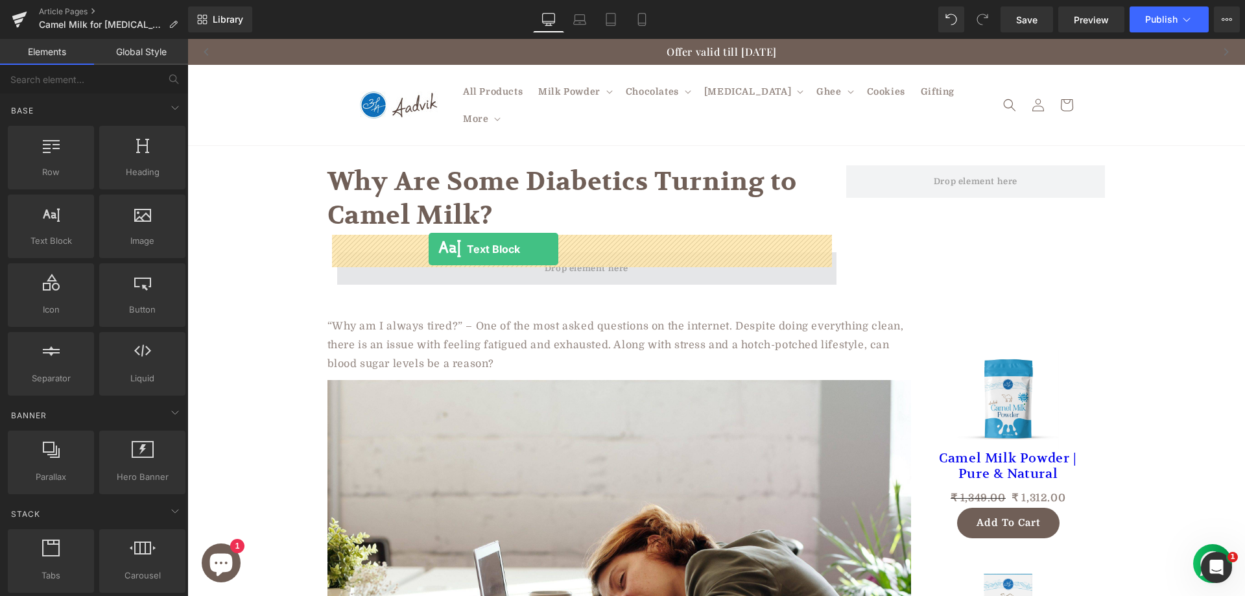
drag, startPoint x: 249, startPoint y: 268, endPoint x: 428, endPoint y: 249, distance: 180.6
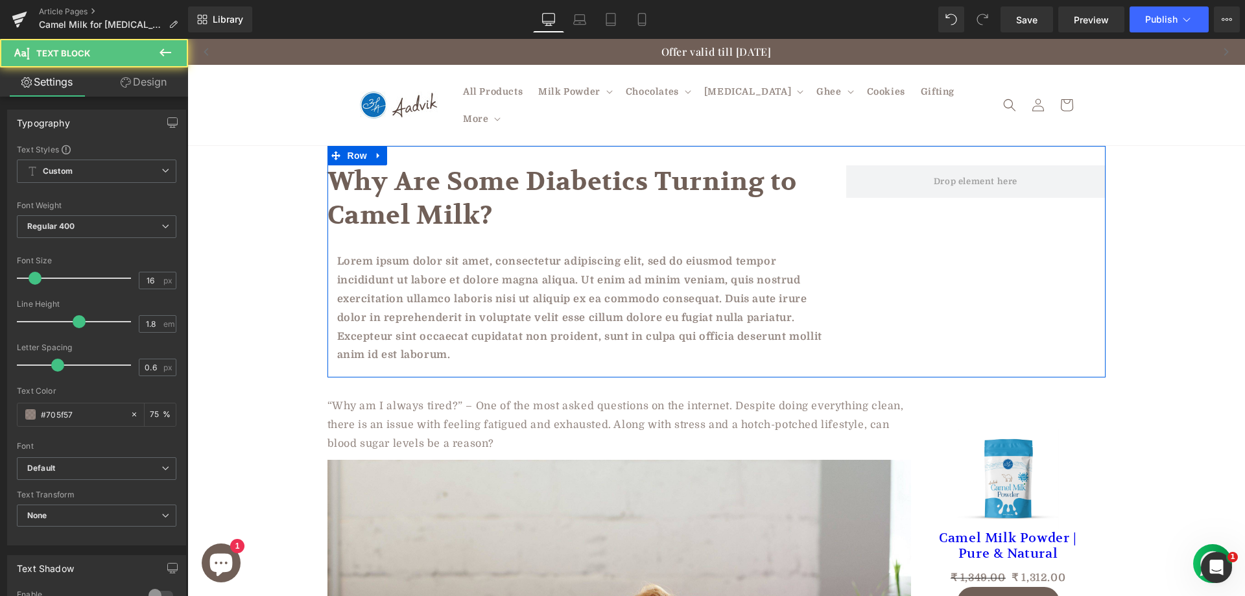
click at [439, 257] on p "Lorem ipsum dolor sit amet, consectetur adipiscing elit, sed do eiusmod tempor …" at bounding box center [586, 308] width 499 height 112
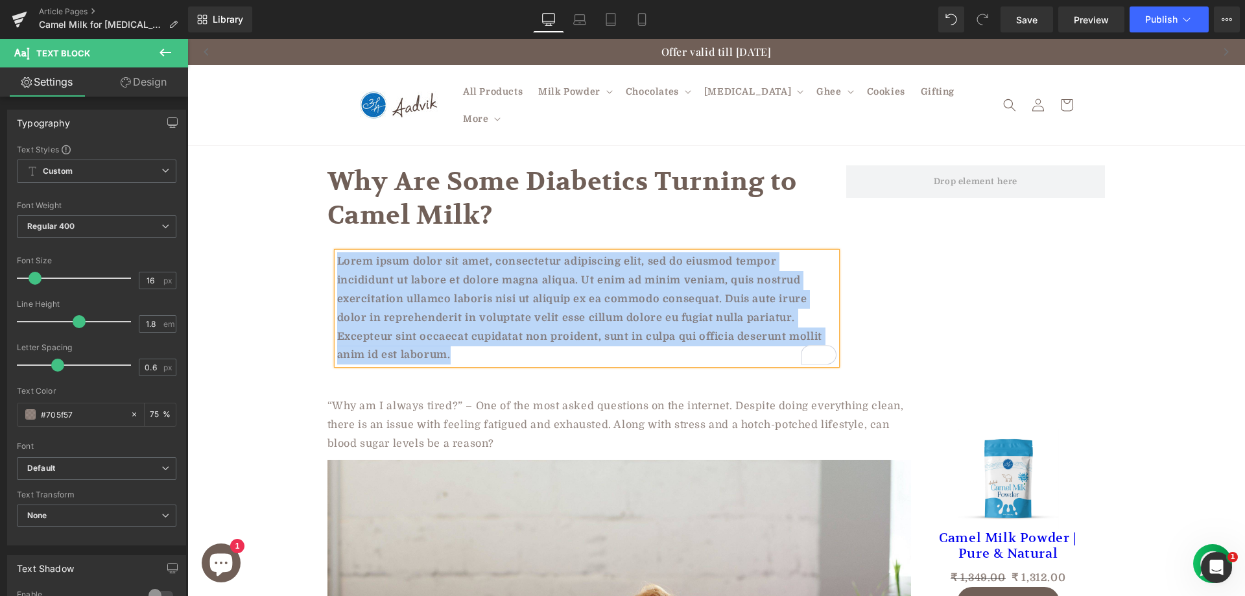
paste div "To enrich screen reader interactions, please activate Accessibility in Grammarl…"
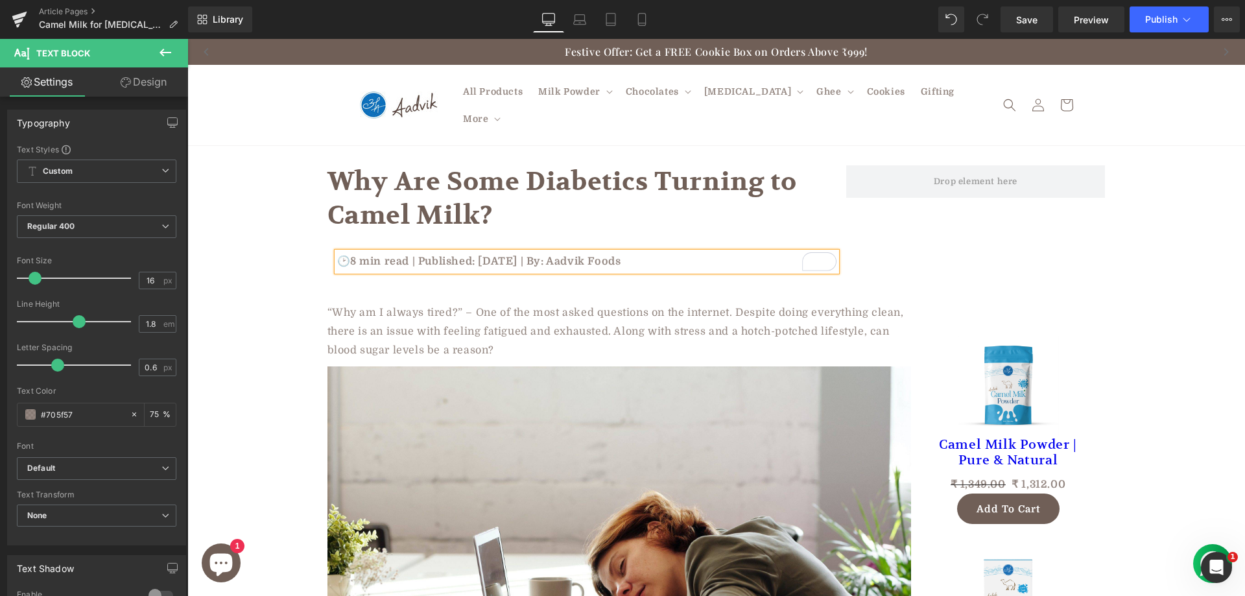
click at [489, 252] on p "🕑8 min read | Published: [DATE] | By: Aadvik Foods" at bounding box center [586, 261] width 499 height 19
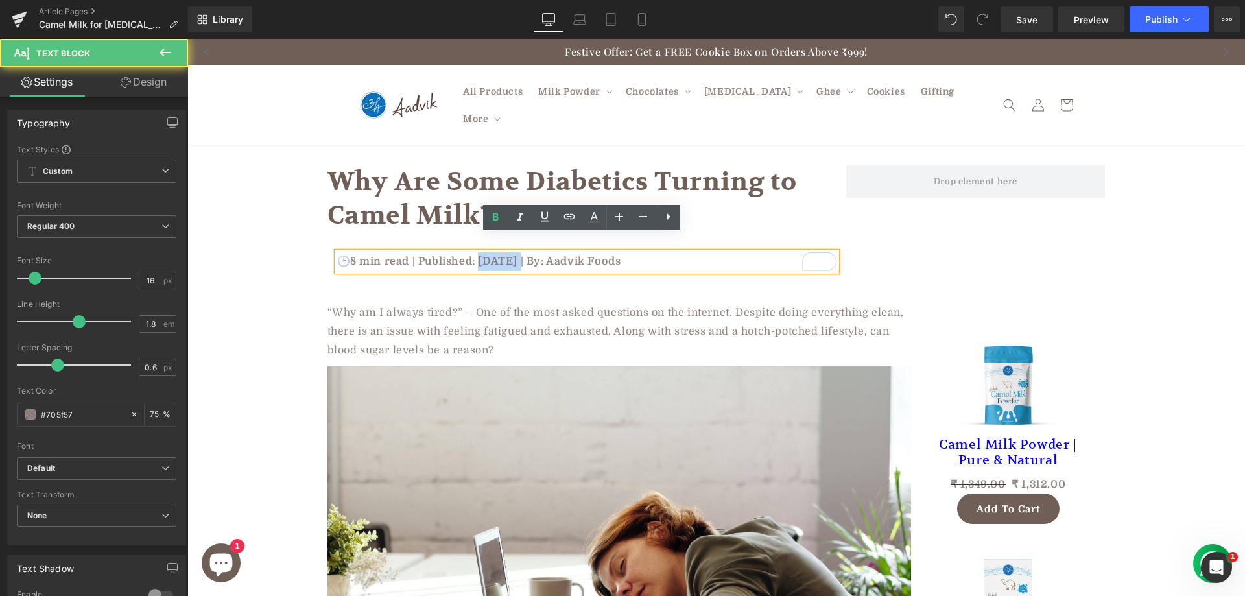
click at [489, 252] on p "🕑8 min read | Published: [DATE] | By: Aadvik Foods" at bounding box center [586, 261] width 499 height 19
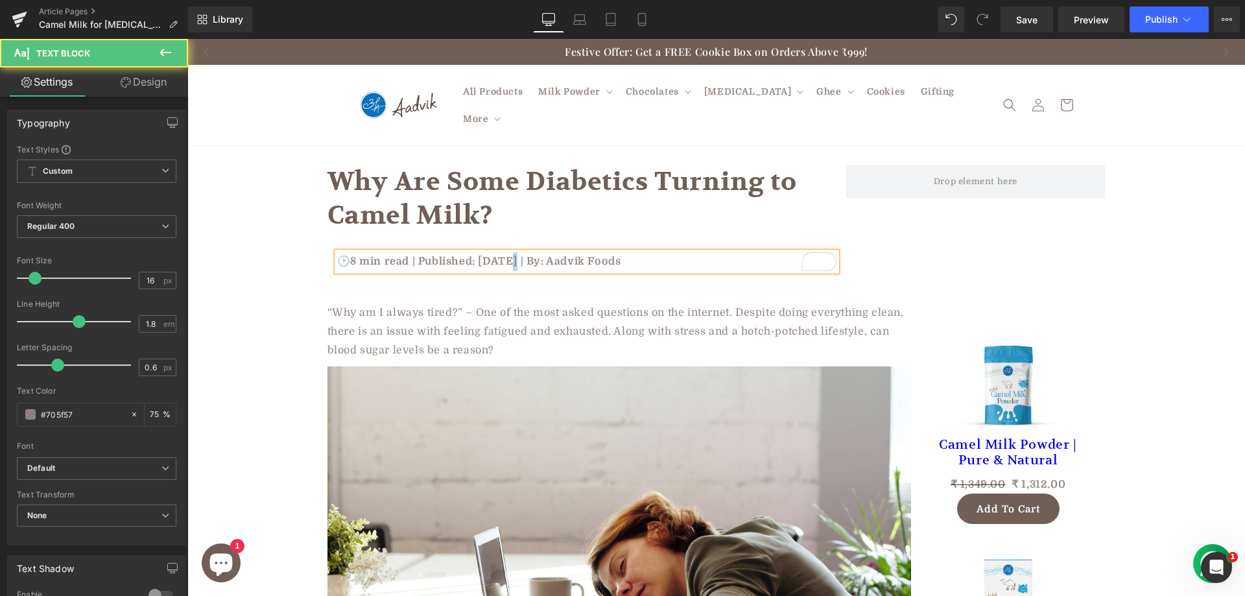
click at [500, 252] on p "🕑8 min read | Published: [DATE] | By: Aadvik Foods" at bounding box center [586, 261] width 499 height 19
click at [351, 252] on p "🕑8 min read | Published: [DATE] | By: Aadvik Foods" at bounding box center [586, 261] width 499 height 19
drag, startPoint x: 579, startPoint y: 248, endPoint x: 683, endPoint y: 261, distance: 104.5
click at [683, 261] on div "Why Are Some Diabetics Turning to Camel Milk? Heading 🕑9 min read | Published: …" at bounding box center [716, 215] width 778 height 138
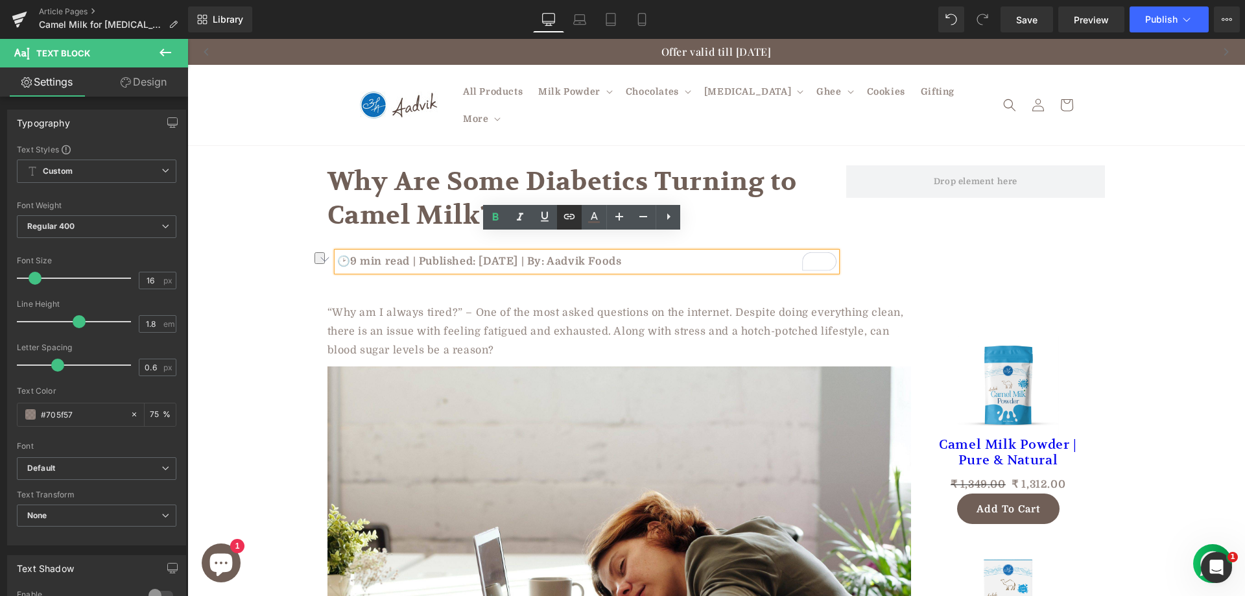
click at [578, 217] on link at bounding box center [569, 217] width 25 height 25
click at [609, 276] on input "text" at bounding box center [647, 271] width 200 height 32
paste input "[URL][DOMAIN_NAME]"
type input "[URL][DOMAIN_NAME]"
click at [756, 276] on icon "button" at bounding box center [761, 271] width 16 height 16
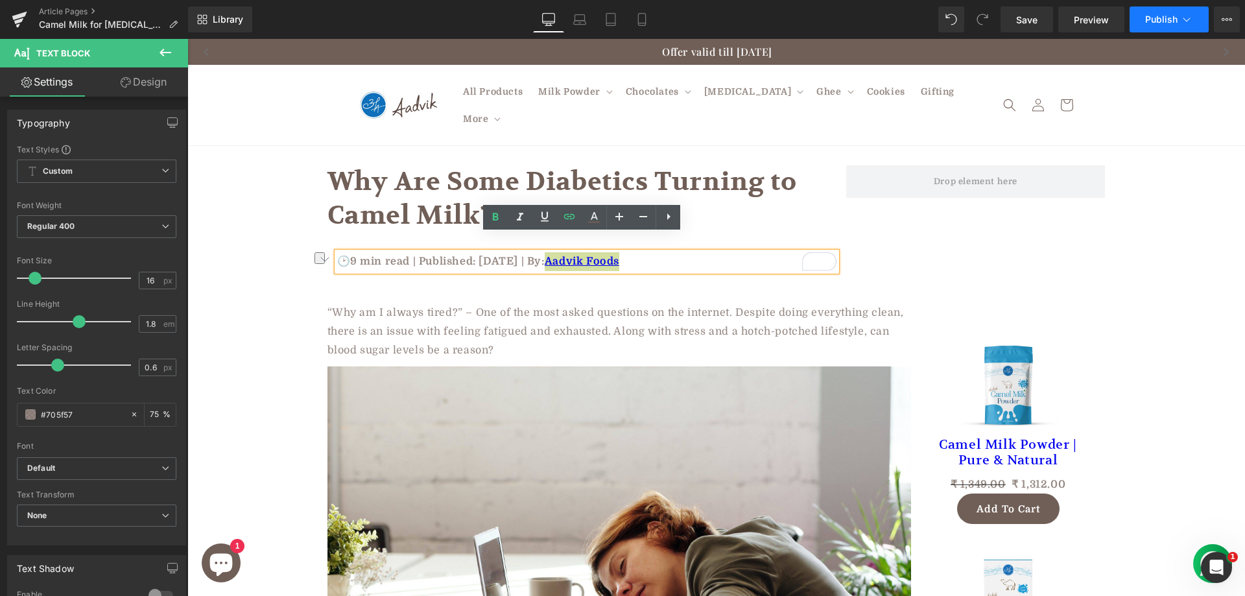
click at [1157, 22] on span "Publish" at bounding box center [1161, 19] width 32 height 10
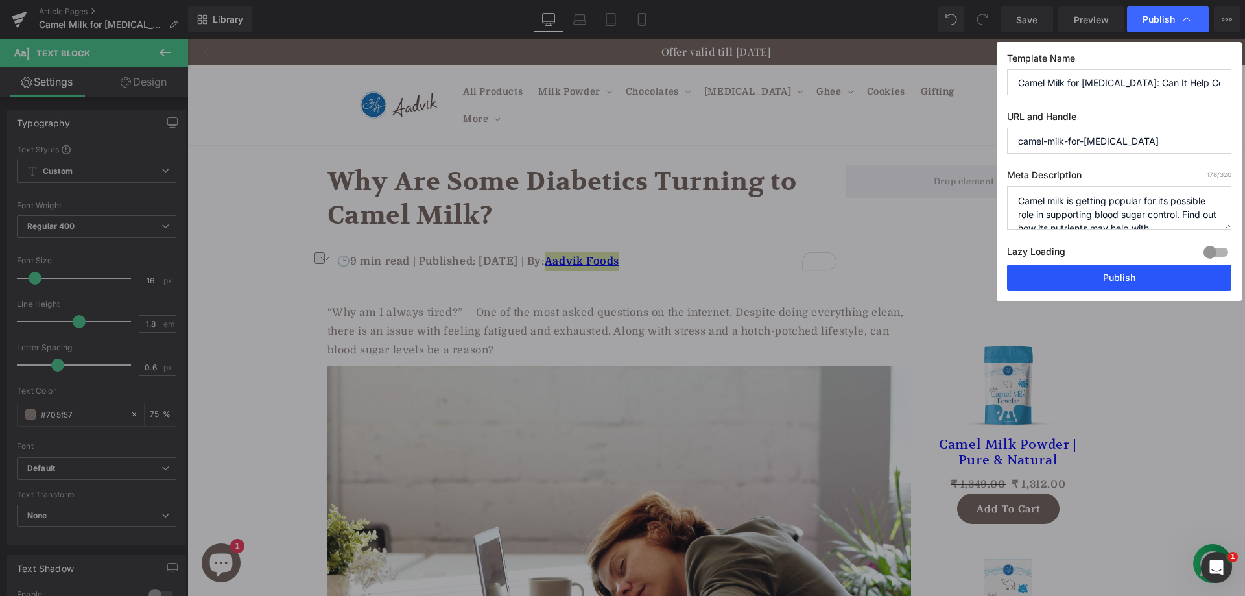
click at [1109, 271] on button "Publish" at bounding box center [1119, 277] width 224 height 26
